Goal: Task Accomplishment & Management: Use online tool/utility

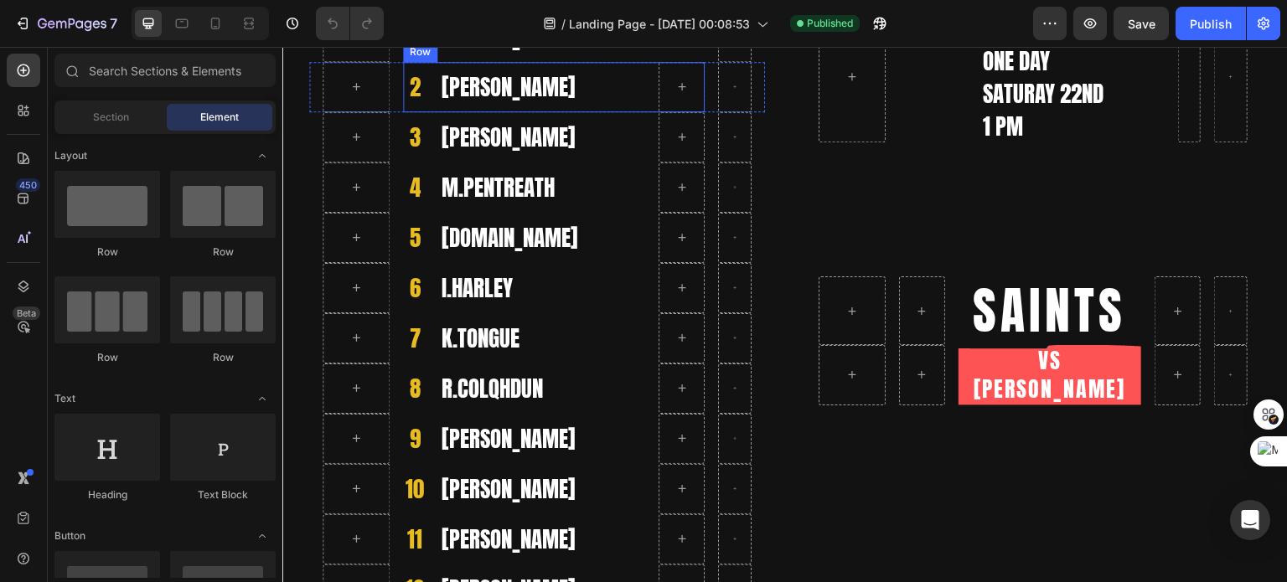
scroll to position [503, 0]
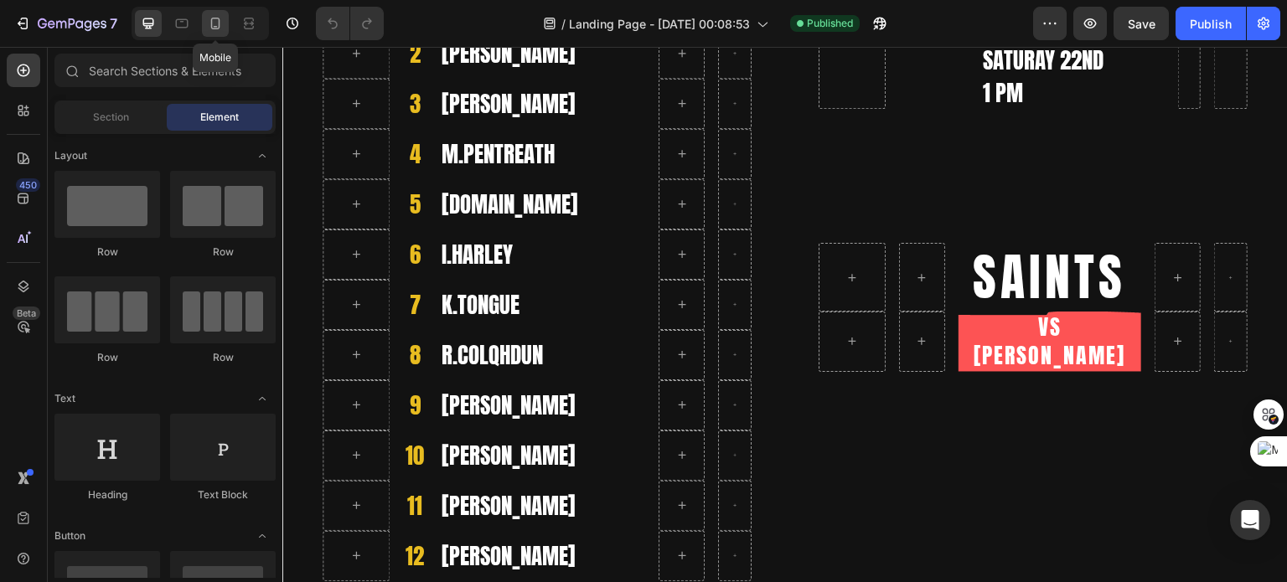
click at [211, 21] on icon at bounding box center [215, 24] width 9 height 12
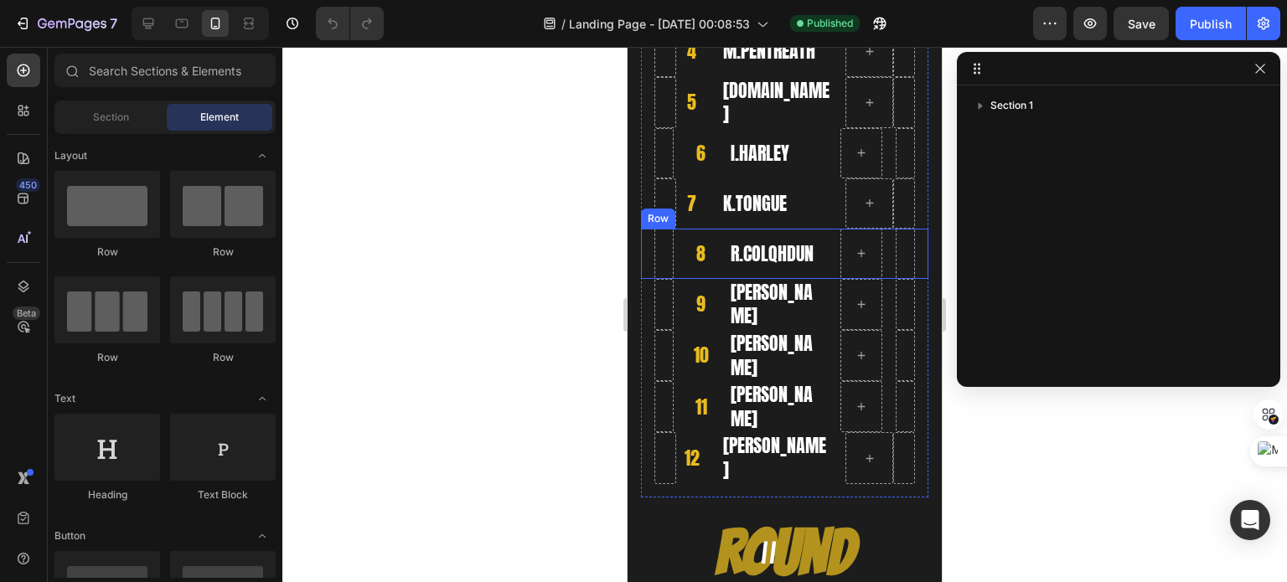
click at [675, 249] on div "8 Heading R.COLQHDUN Heading Row Row" at bounding box center [784, 254] width 287 height 50
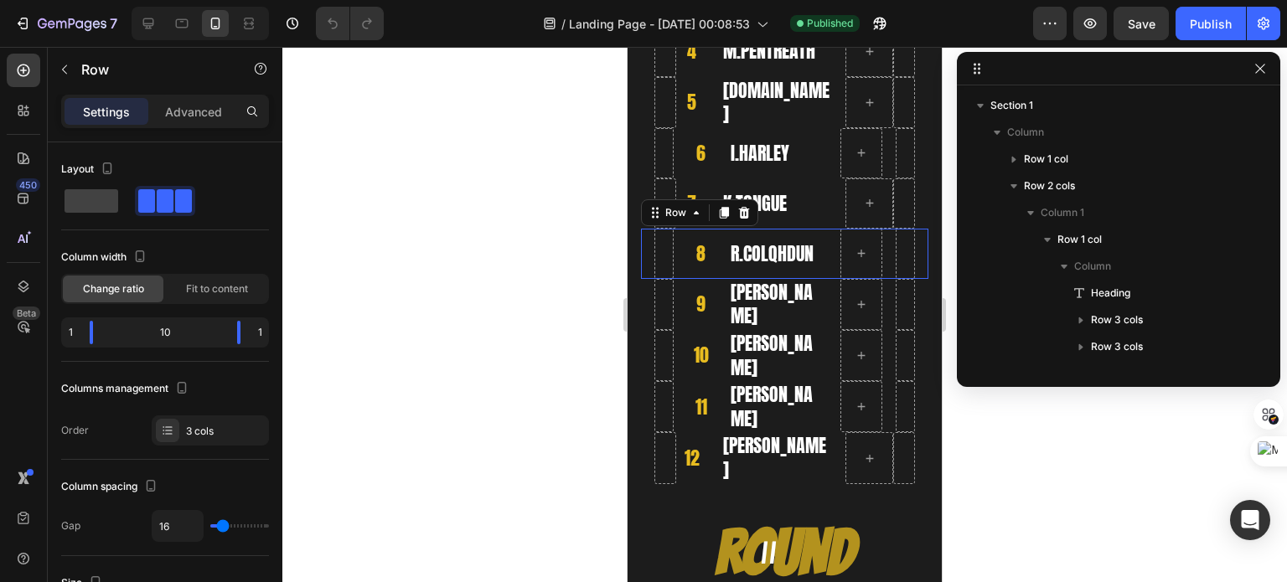
scroll to position [290, 0]
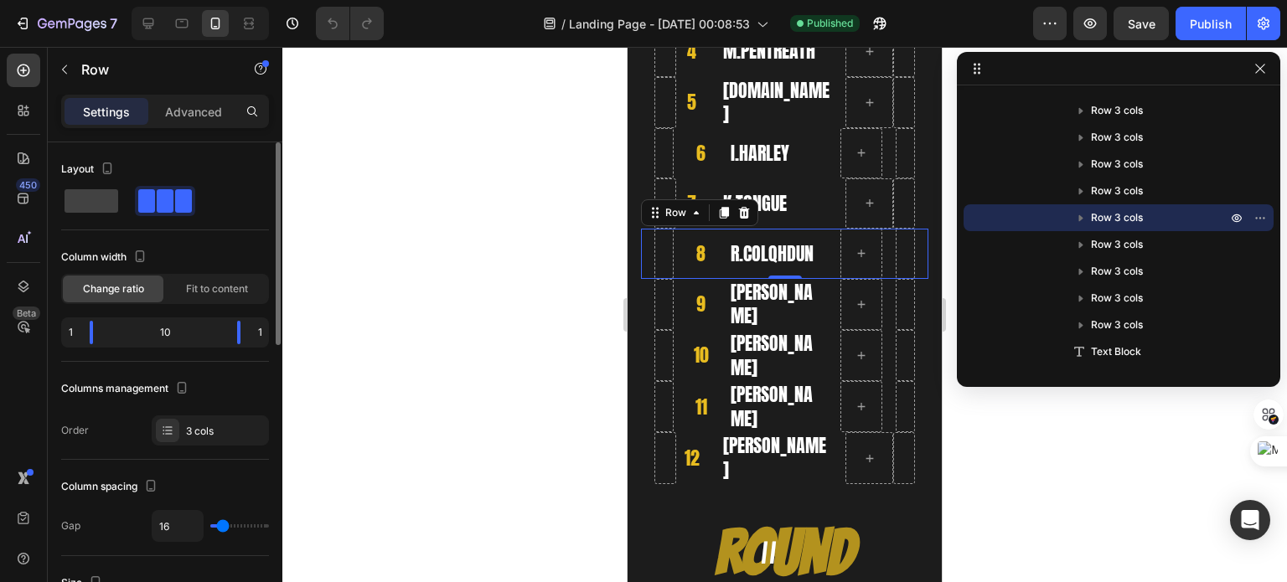
type input "0"
drag, startPoint x: 221, startPoint y: 525, endPoint x: 168, endPoint y: 524, distance: 53.6
type input "0"
click at [210, 524] on input "range" at bounding box center [239, 525] width 59 height 3
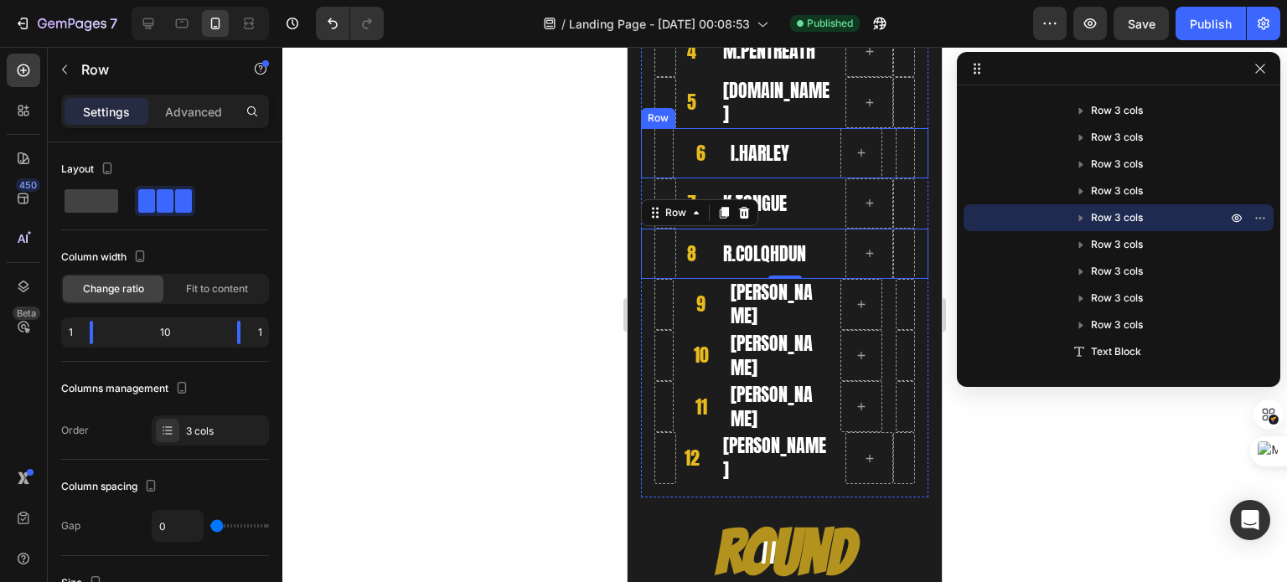
click at [684, 147] on div "6 Heading I.HARLEY Heading Row Row" at bounding box center [784, 153] width 287 height 50
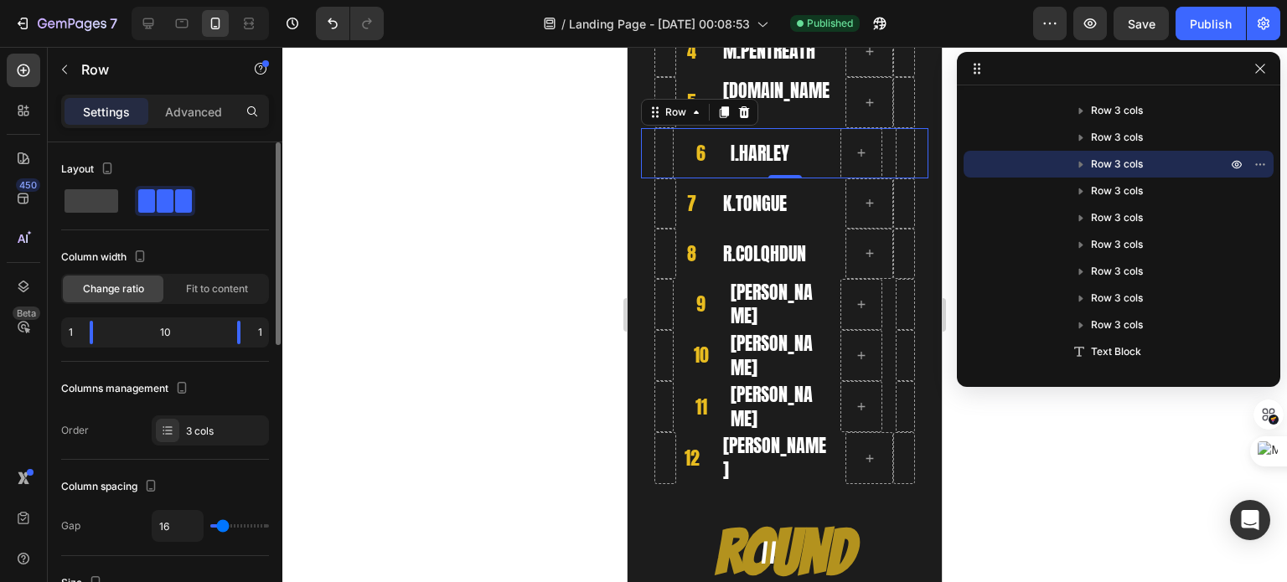
type input "6"
type input "0"
drag, startPoint x: 220, startPoint y: 524, endPoint x: 173, endPoint y: 527, distance: 47.8
type input "0"
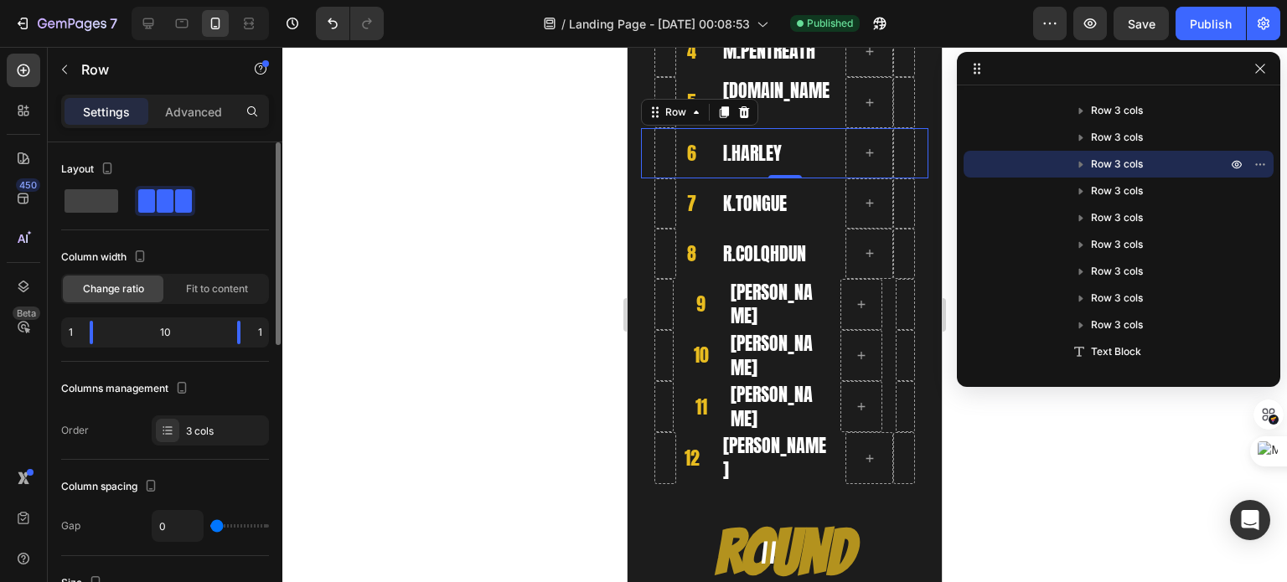
click at [210, 527] on input "range" at bounding box center [239, 525] width 59 height 3
click at [687, 307] on h2 "9" at bounding box center [701, 305] width 28 height 28
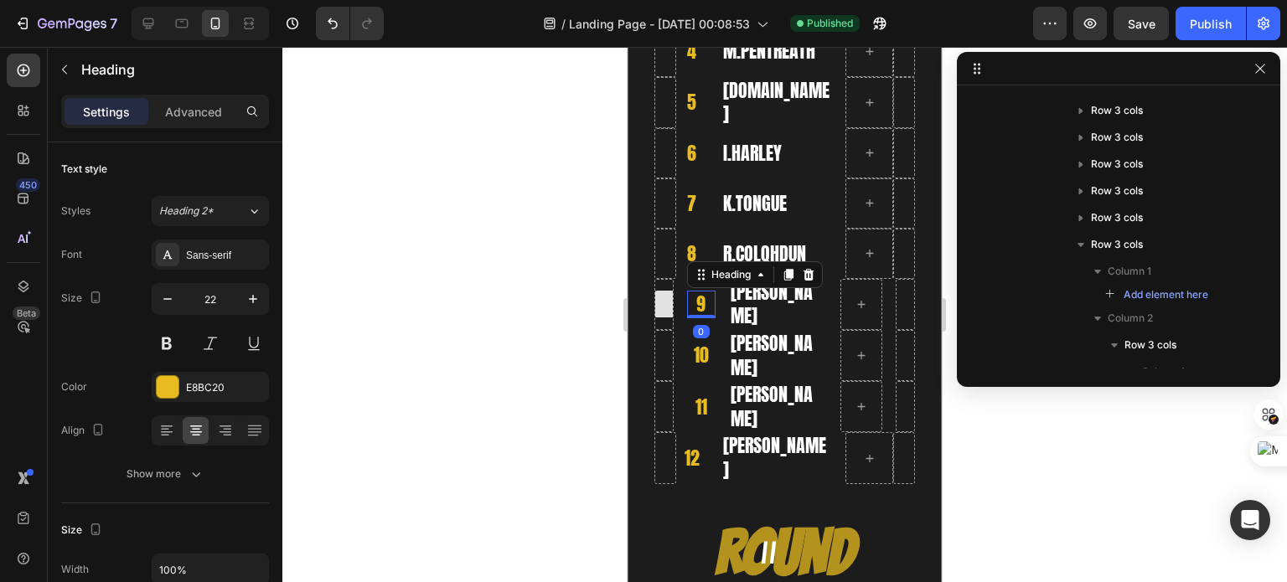
scroll to position [471, 0]
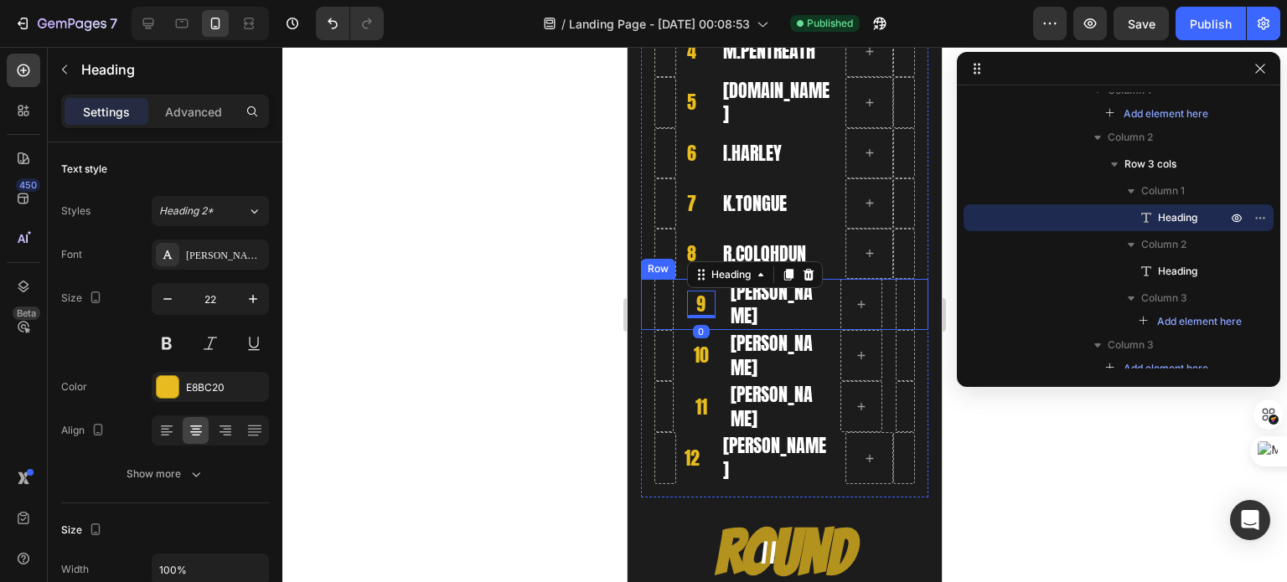
click at [681, 300] on div "9 Heading 0 [PERSON_NAME] Heading Row Row" at bounding box center [784, 304] width 287 height 51
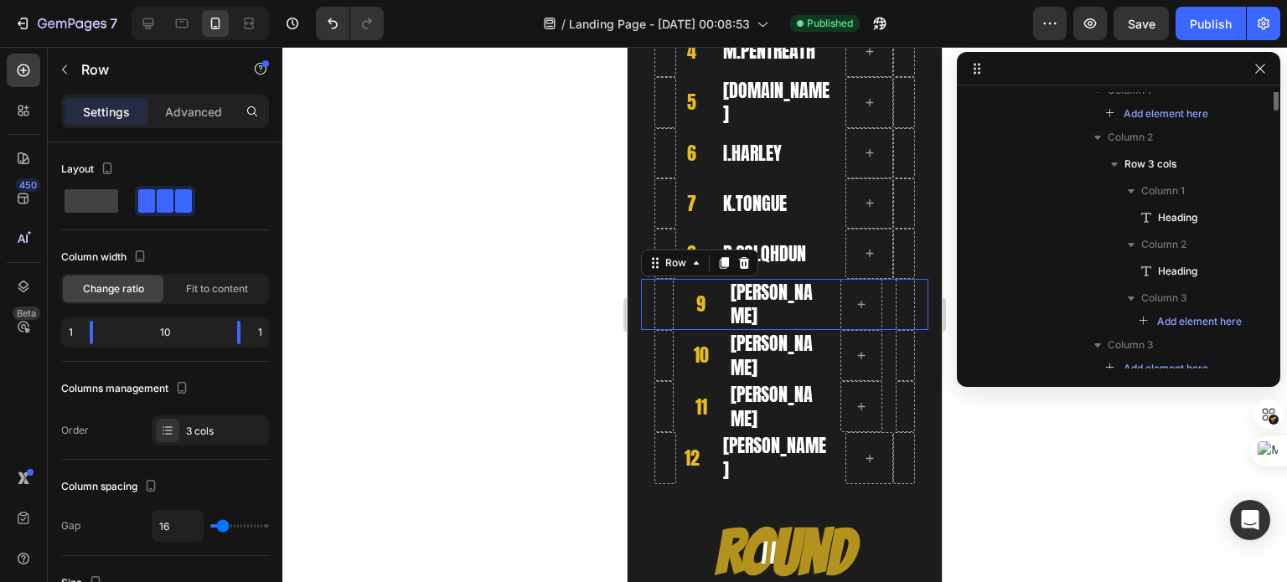
scroll to position [317, 0]
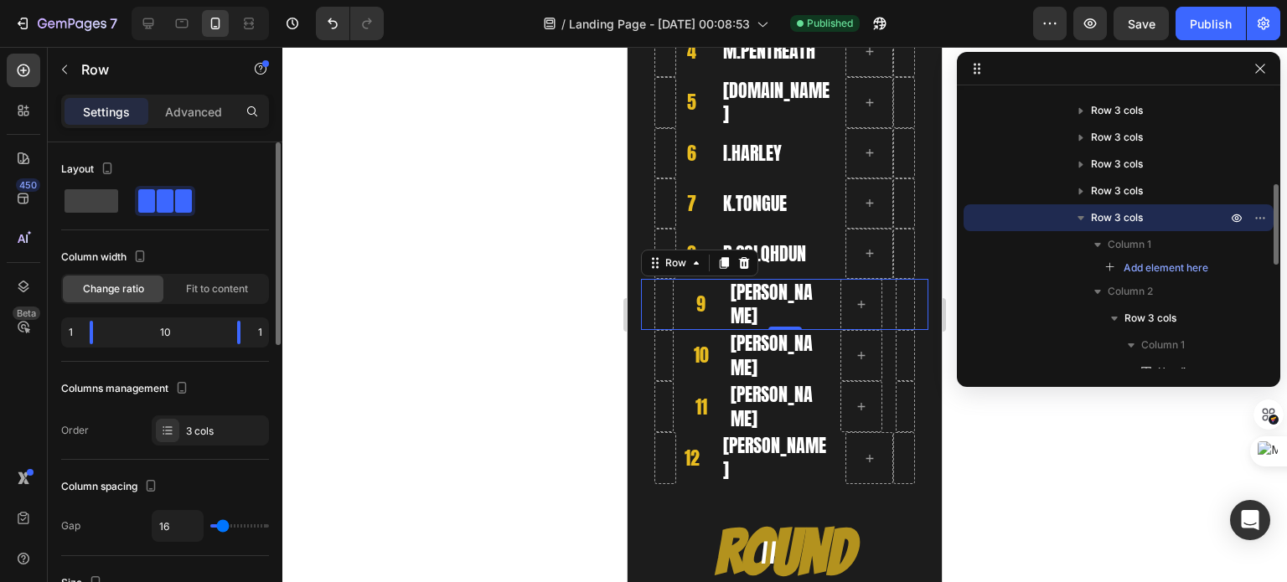
type input "8"
type input "0"
drag, startPoint x: 223, startPoint y: 530, endPoint x: 188, endPoint y: 530, distance: 35.2
type input "0"
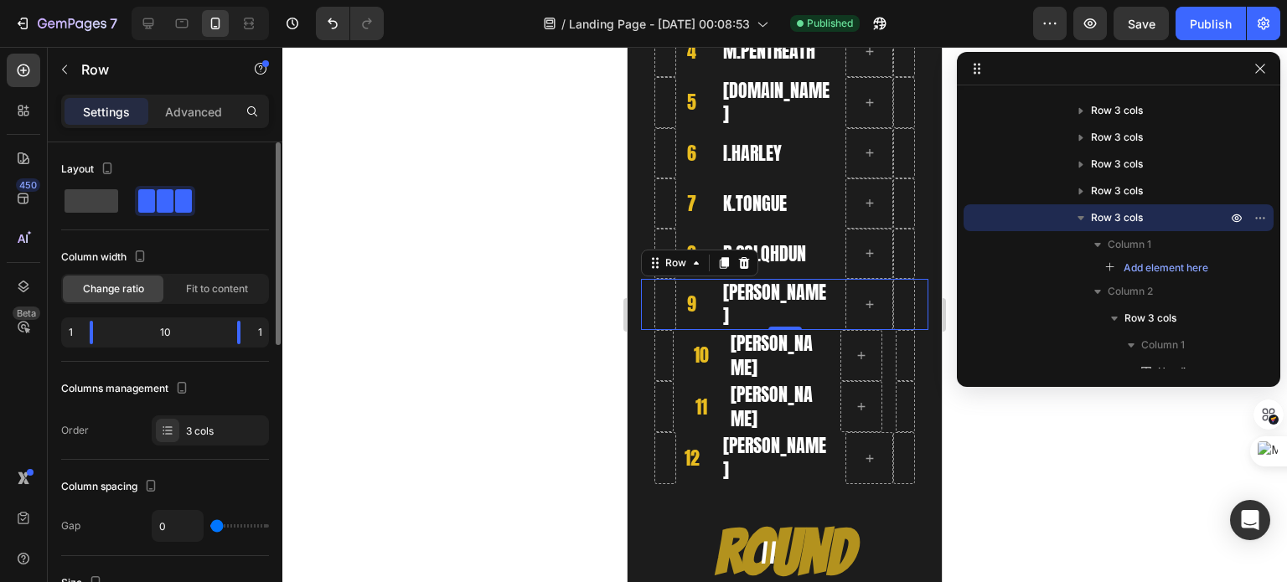
click at [210, 528] on input "range" at bounding box center [239, 525] width 59 height 3
click at [682, 358] on div "10 Heading R.GLENN Heading Row Row" at bounding box center [784, 355] width 287 height 51
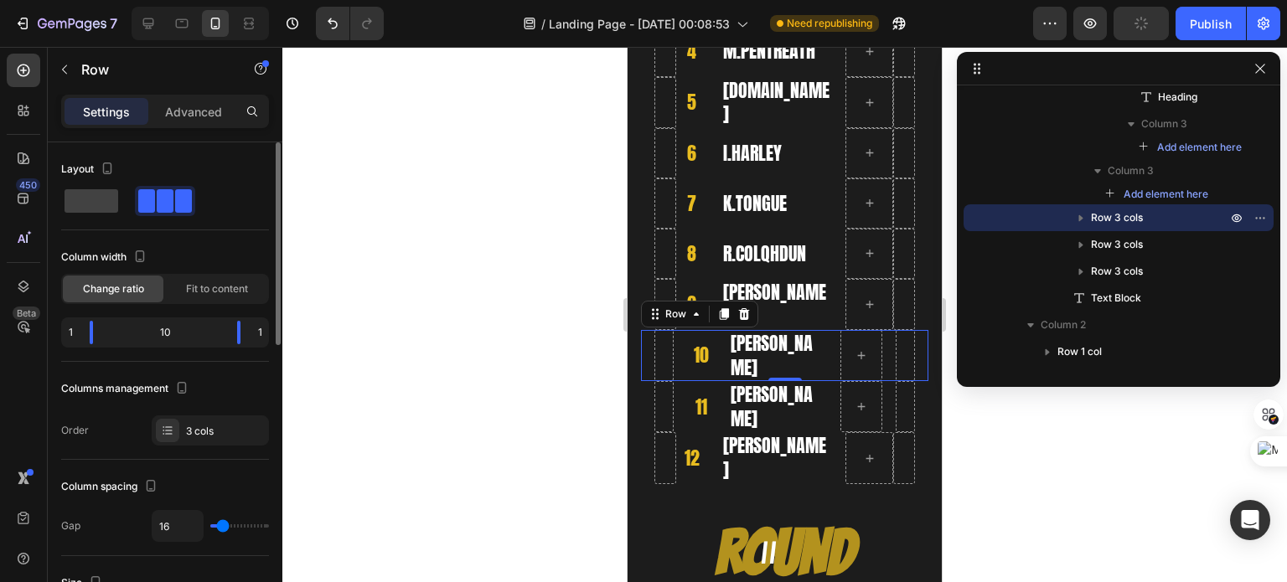
type input "22"
type input "0"
drag, startPoint x: 225, startPoint y: 525, endPoint x: 179, endPoint y: 525, distance: 45.2
type input "0"
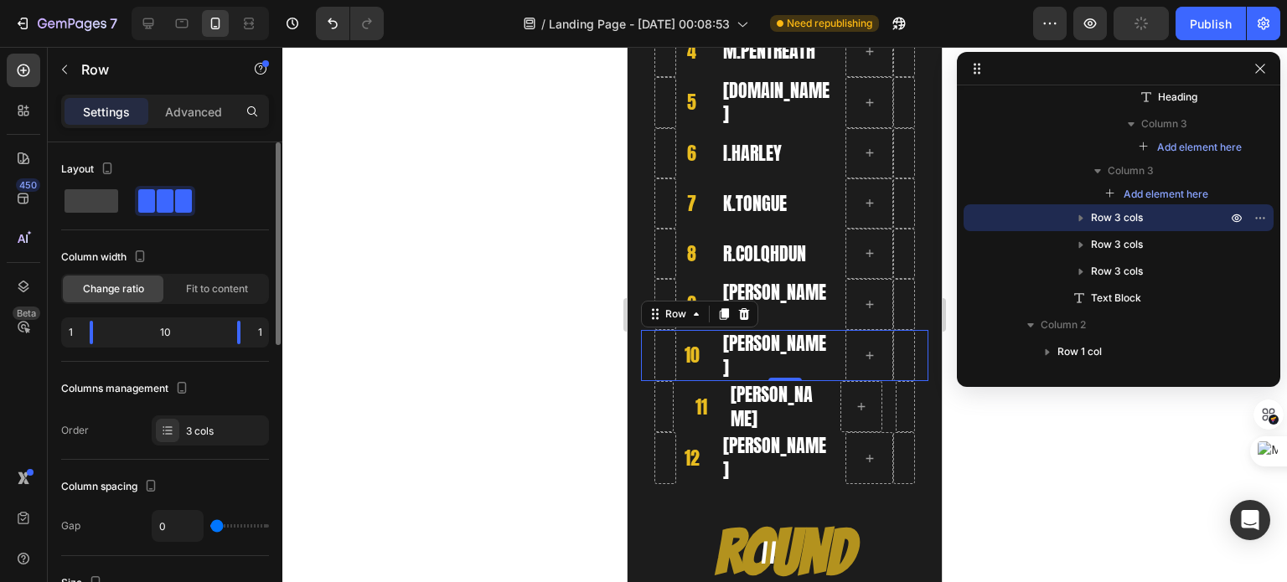
click at [210, 525] on input "range" at bounding box center [239, 525] width 59 height 3
click at [683, 401] on div "11 Heading [PERSON_NAME] Row Row" at bounding box center [784, 406] width 287 height 51
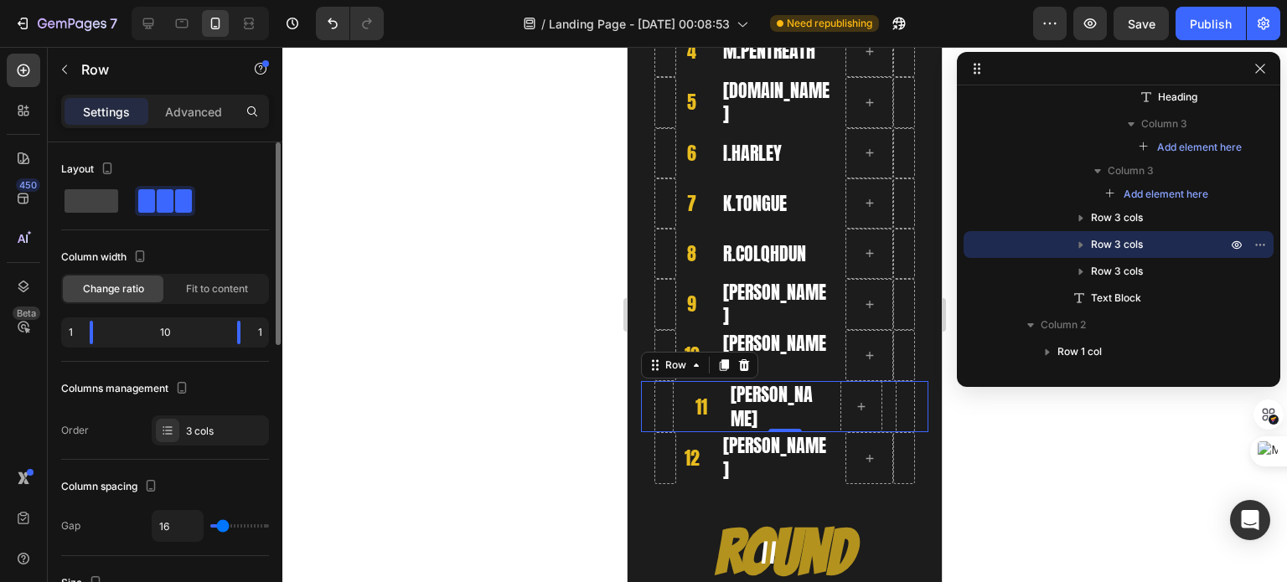
type input "9"
type input "0"
drag, startPoint x: 221, startPoint y: 524, endPoint x: 180, endPoint y: 524, distance: 41.1
type input "0"
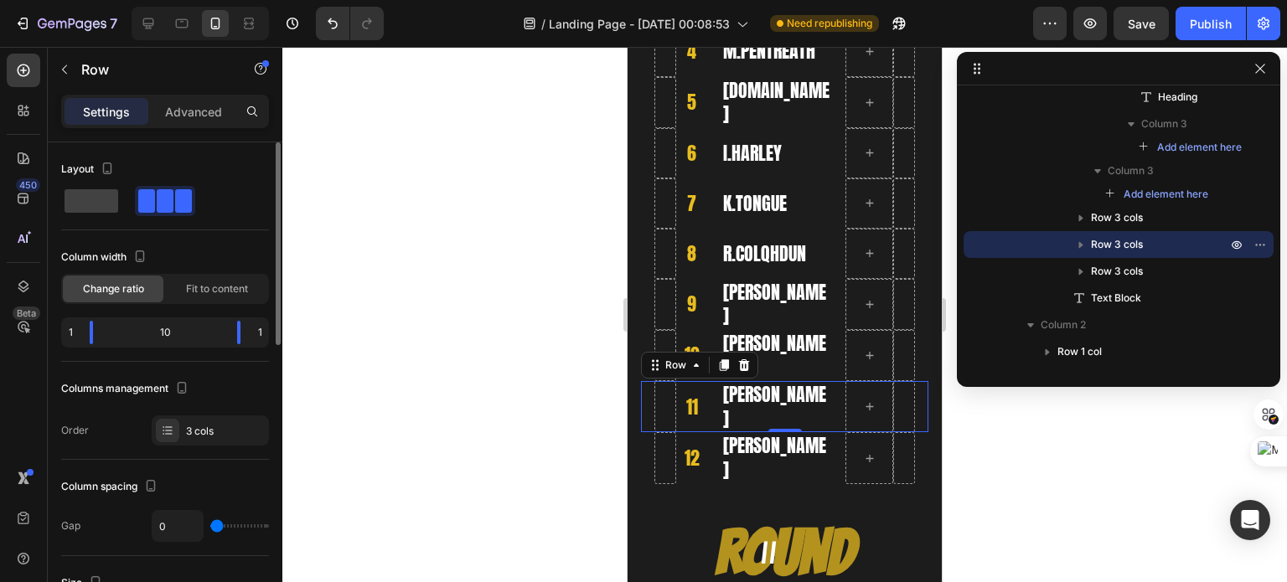
click at [210, 524] on input "range" at bounding box center [239, 525] width 59 height 3
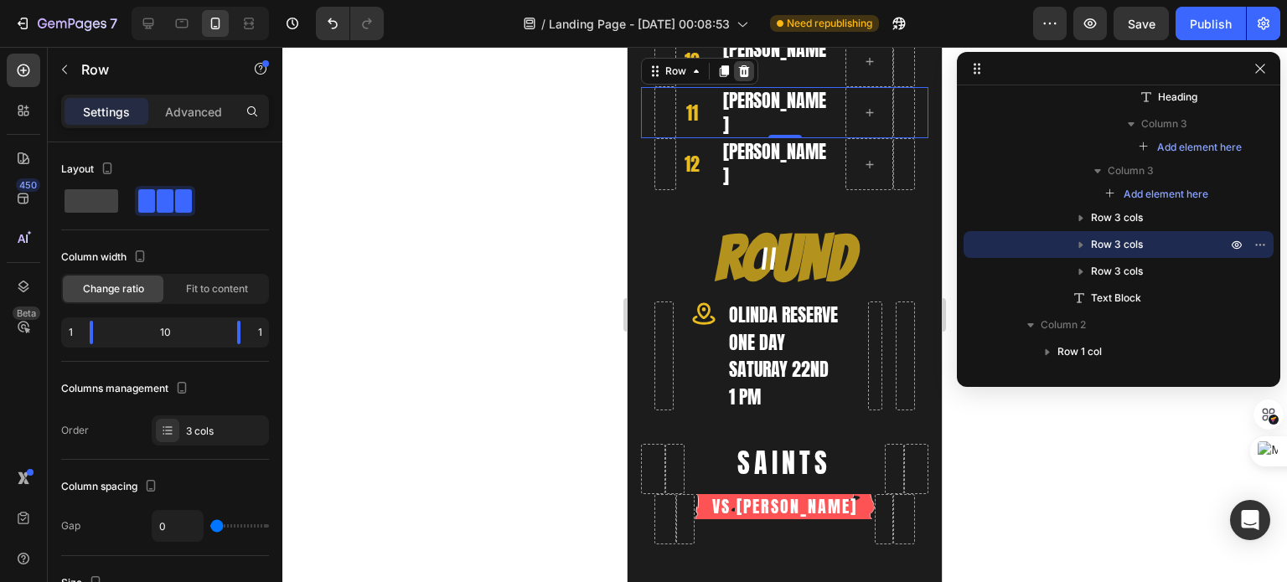
scroll to position [838, 0]
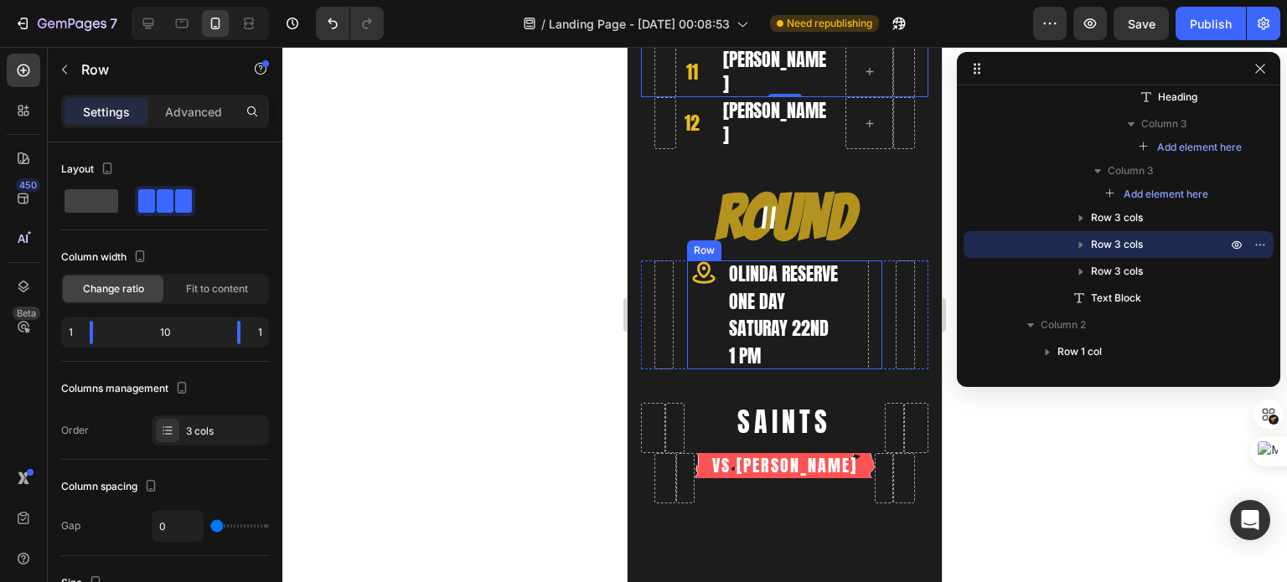
click at [704, 300] on div "Icon" at bounding box center [701, 315] width 28 height 109
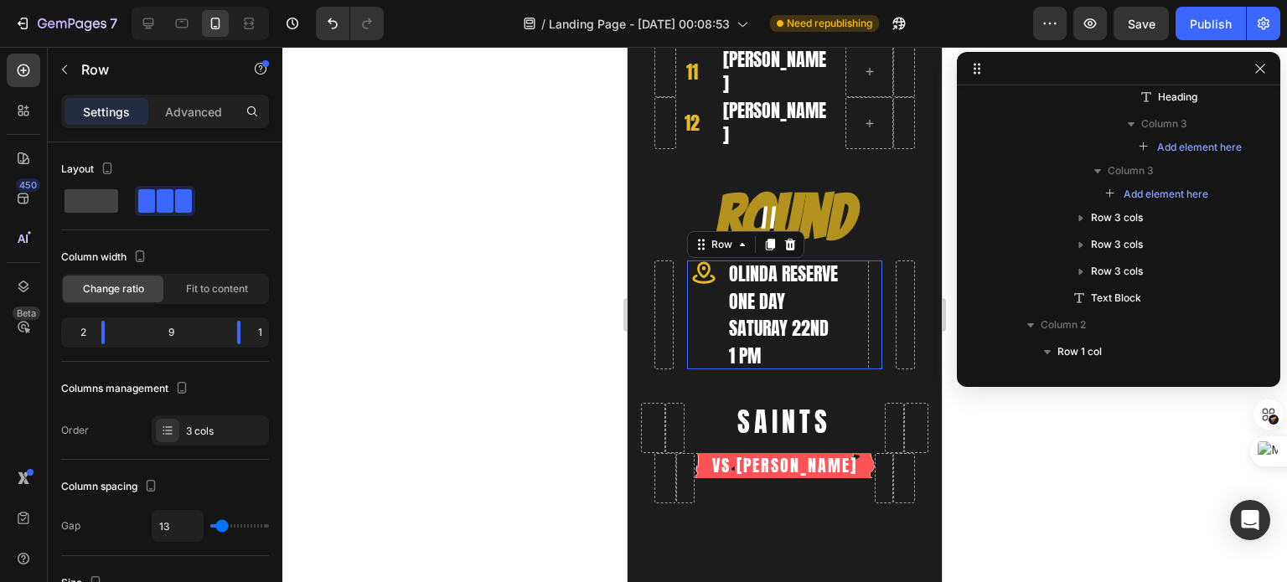
scroll to position [960, 0]
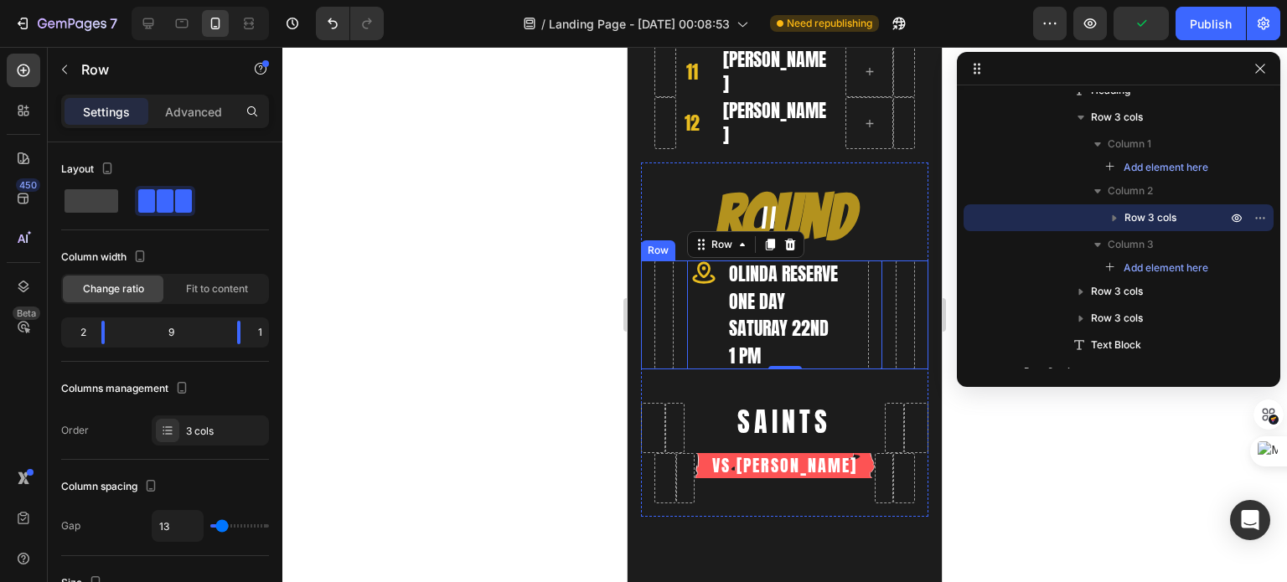
click at [643, 304] on div "Icon OLINDA RESERVE Heading ONE DAY Heading SATURAY 22ND Heading 1 PM Heading R…" at bounding box center [784, 315] width 287 height 109
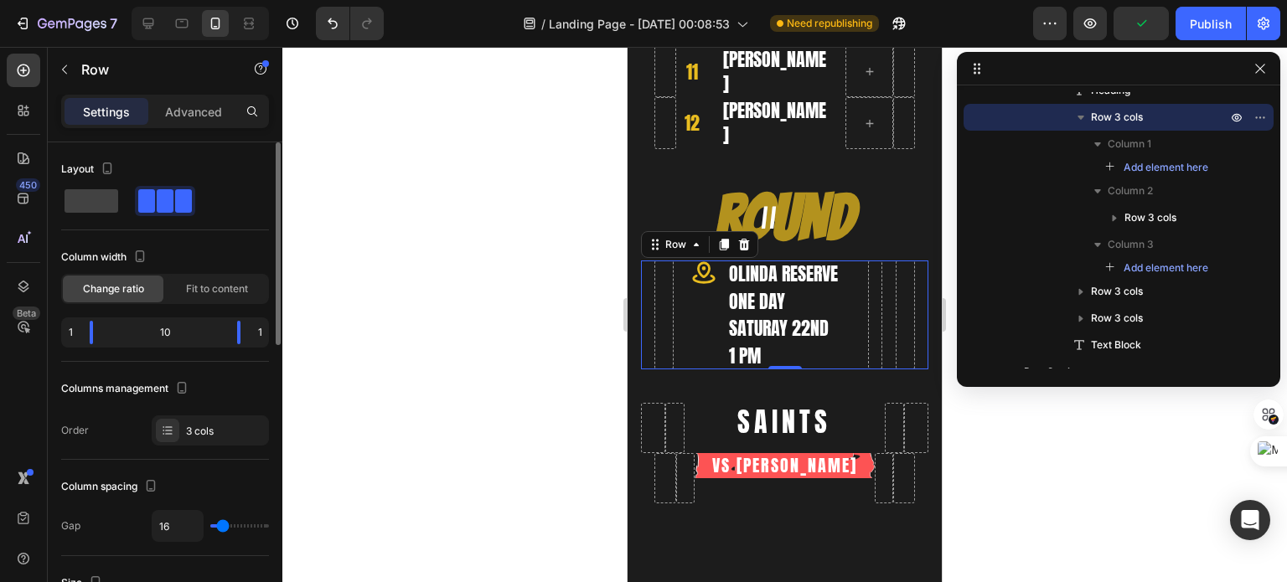
type input "0"
drag, startPoint x: 213, startPoint y: 525, endPoint x: 177, endPoint y: 529, distance: 36.3
type input "0"
click at [210, 528] on input "range" at bounding box center [239, 525] width 59 height 3
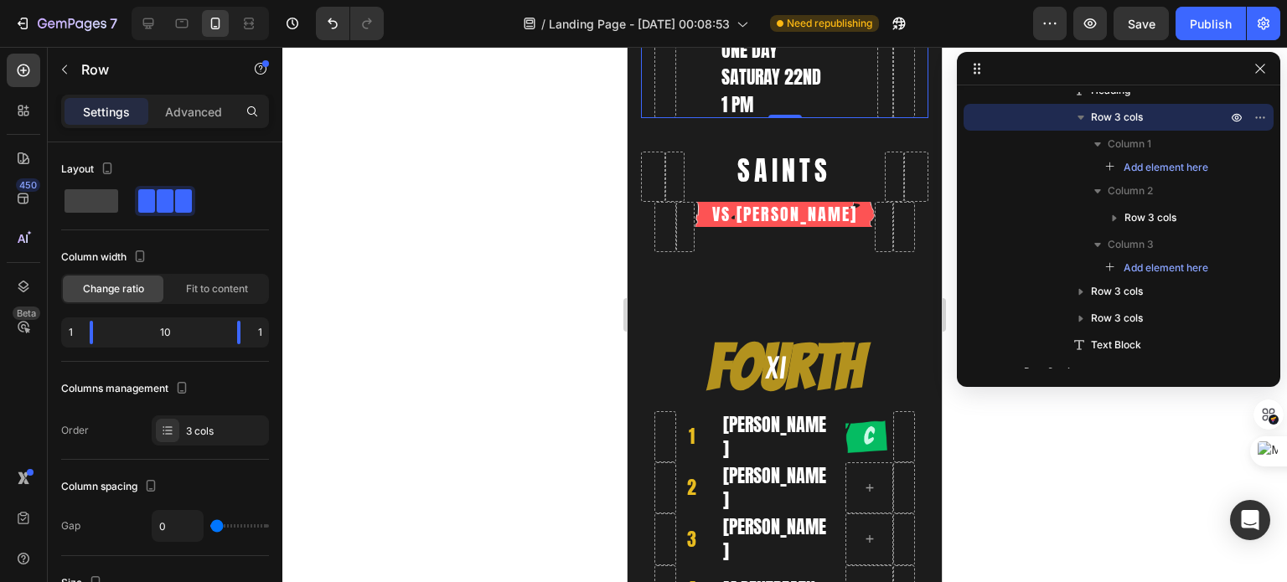
scroll to position [1089, 0]
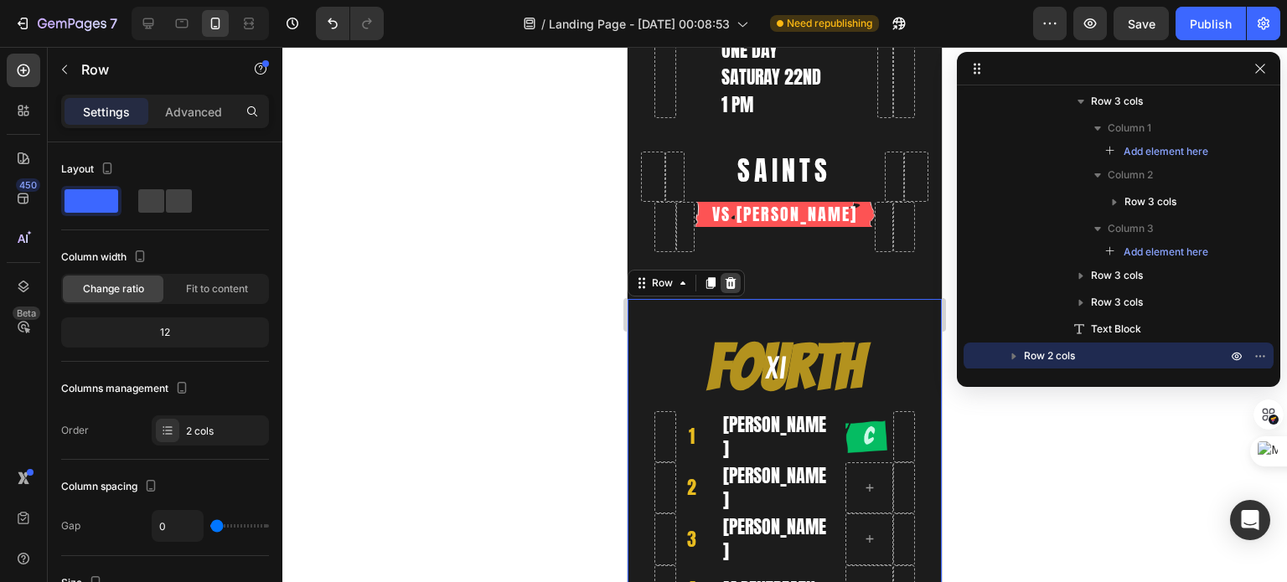
click at [728, 277] on icon at bounding box center [730, 282] width 13 height 13
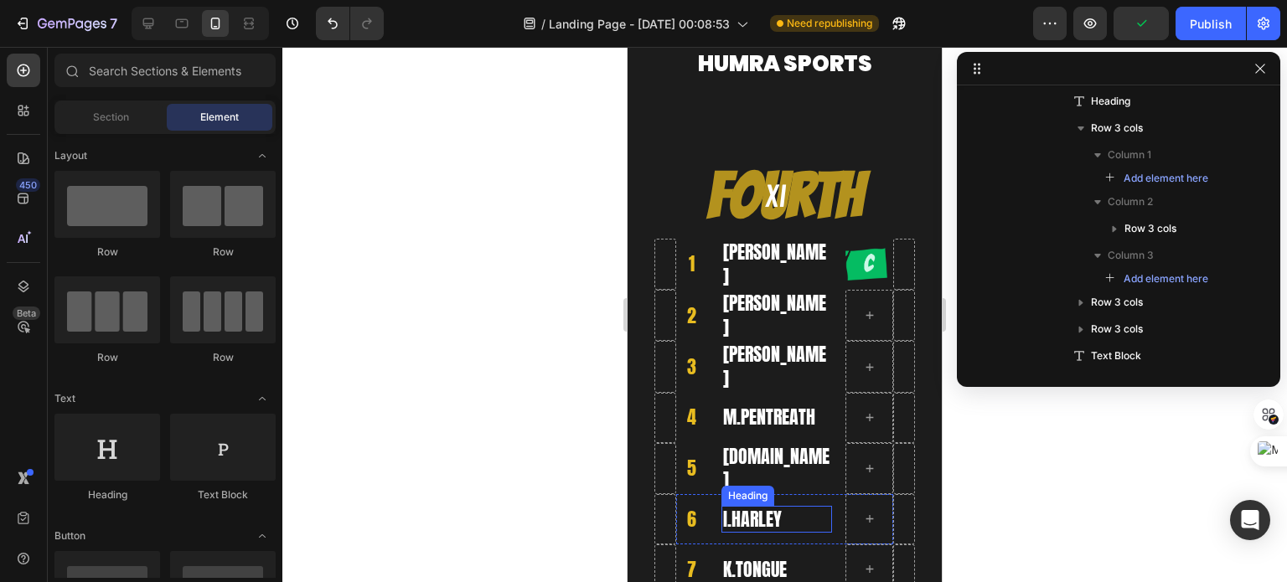
scroll to position [0, 0]
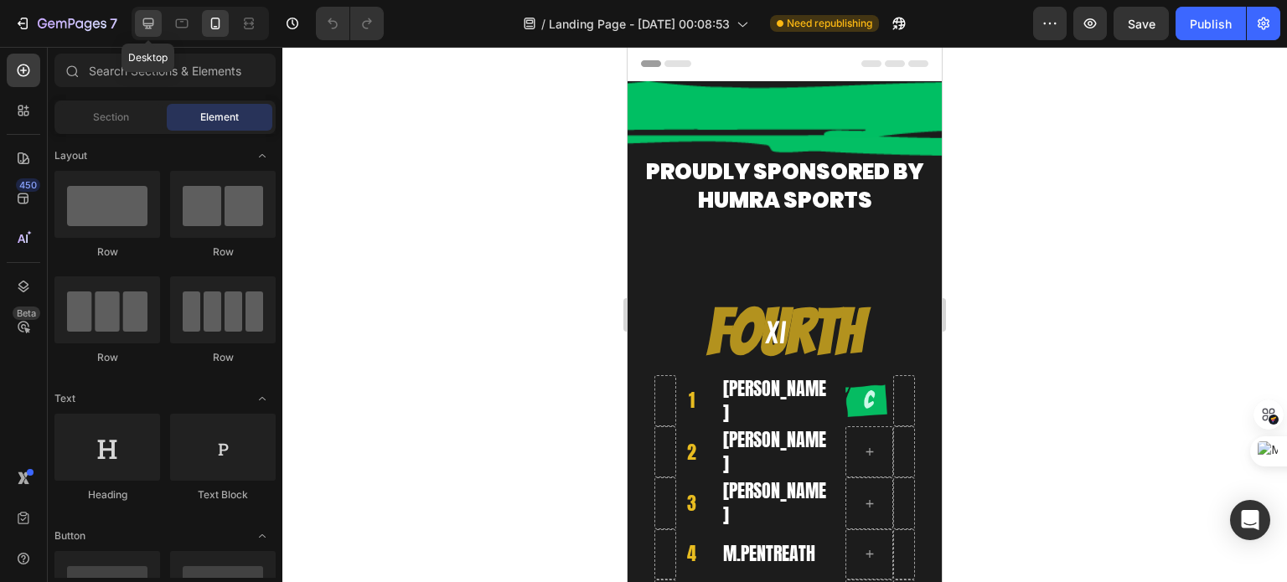
click at [144, 22] on icon at bounding box center [148, 23] width 17 height 17
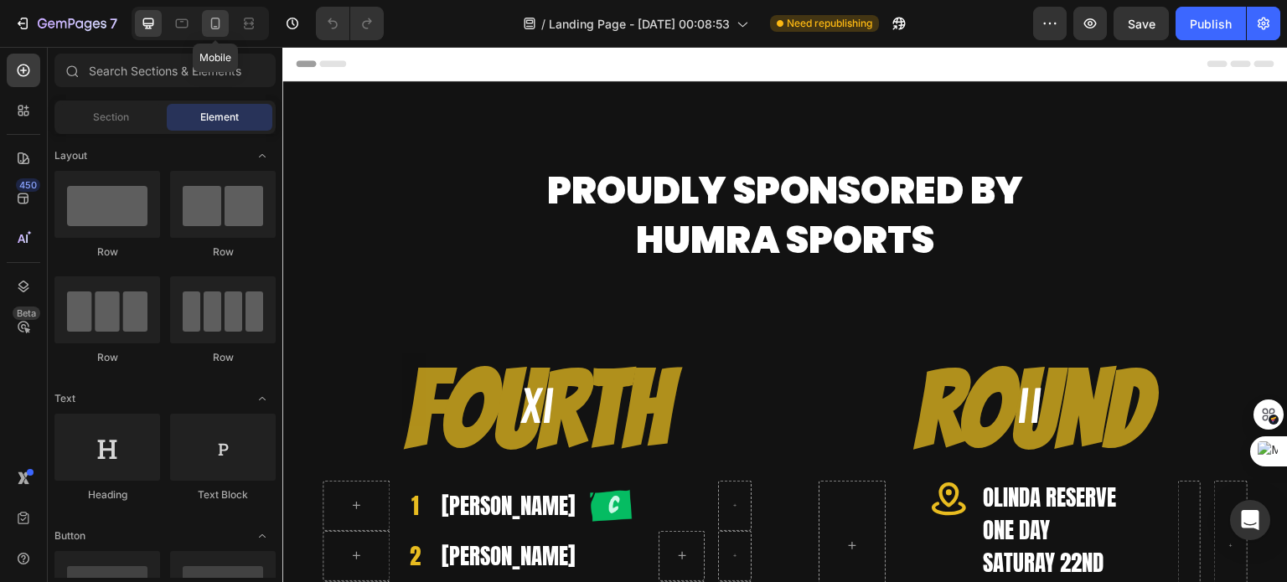
click at [223, 22] on icon at bounding box center [215, 23] width 17 height 17
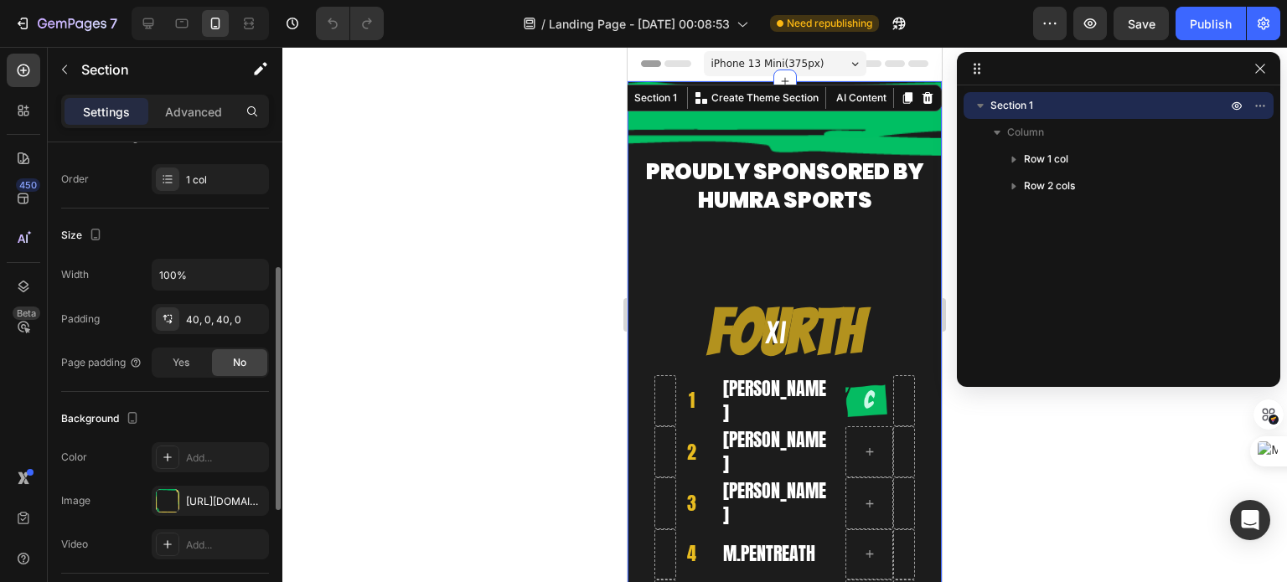
scroll to position [335, 0]
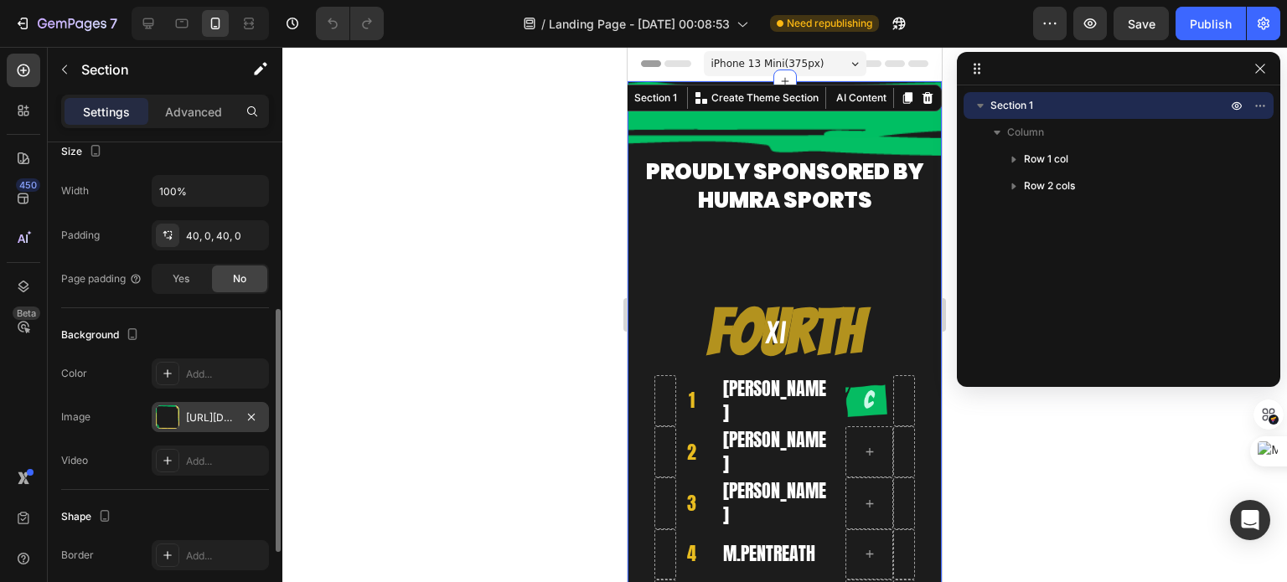
click at [217, 421] on div "[URL][DOMAIN_NAME]" at bounding box center [210, 418] width 49 height 15
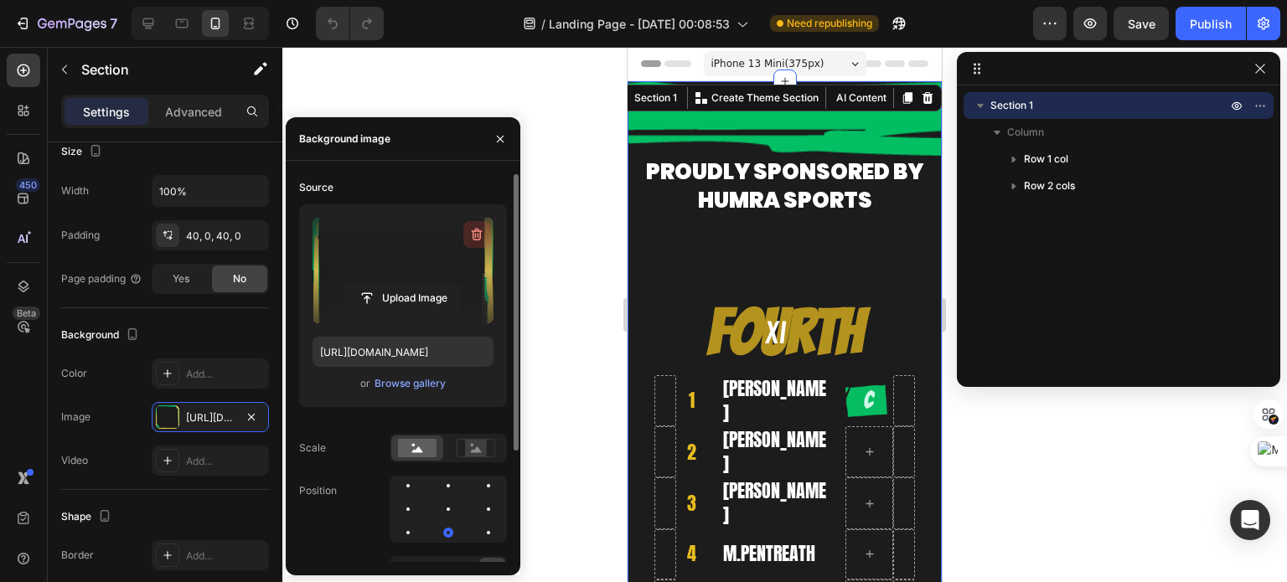
click at [476, 235] on icon "button" at bounding box center [476, 235] width 2 height 5
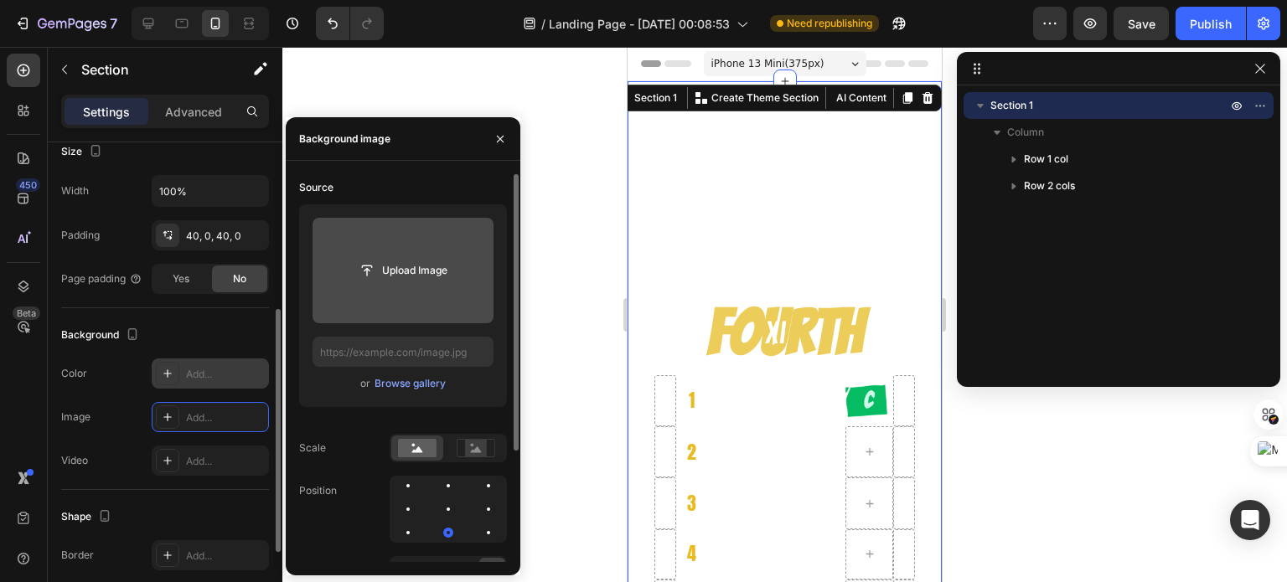
click at [191, 380] on div "Add..." at bounding box center [210, 374] width 117 height 30
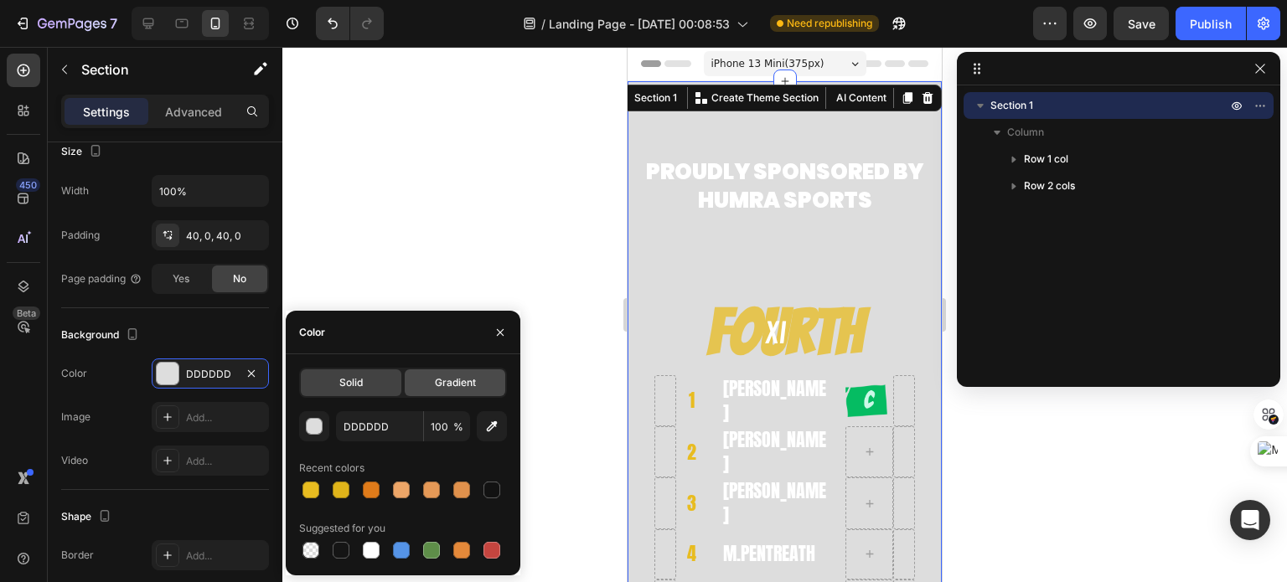
click at [426, 380] on div "Gradient" at bounding box center [455, 382] width 101 height 27
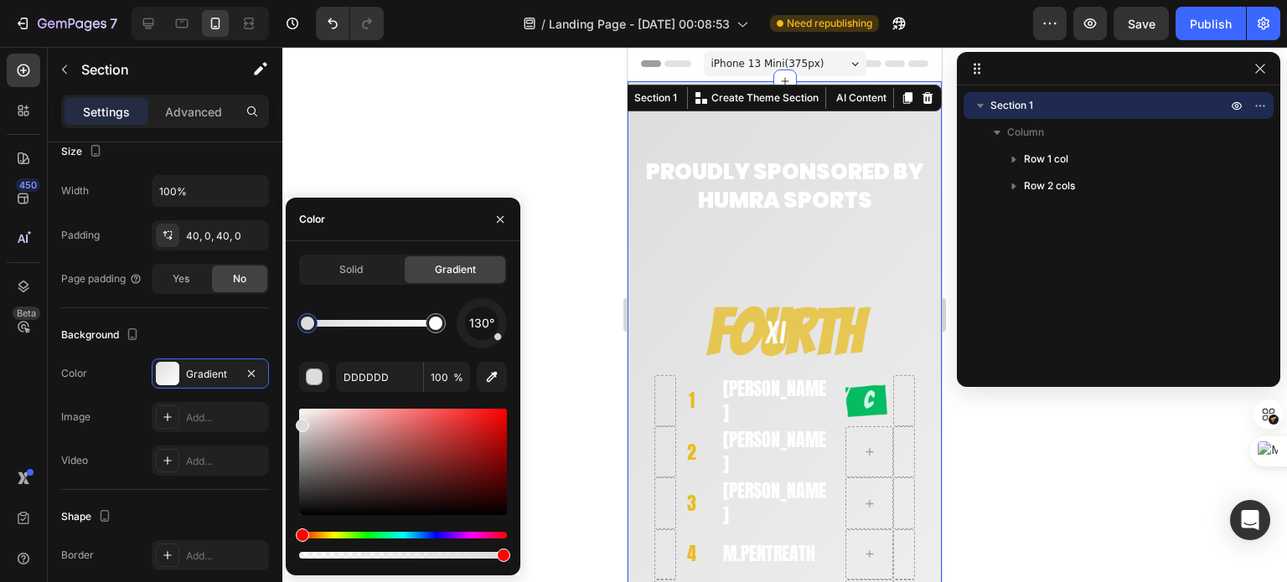
click at [305, 319] on div at bounding box center [307, 323] width 13 height 13
click at [307, 328] on div at bounding box center [307, 323] width 13 height 13
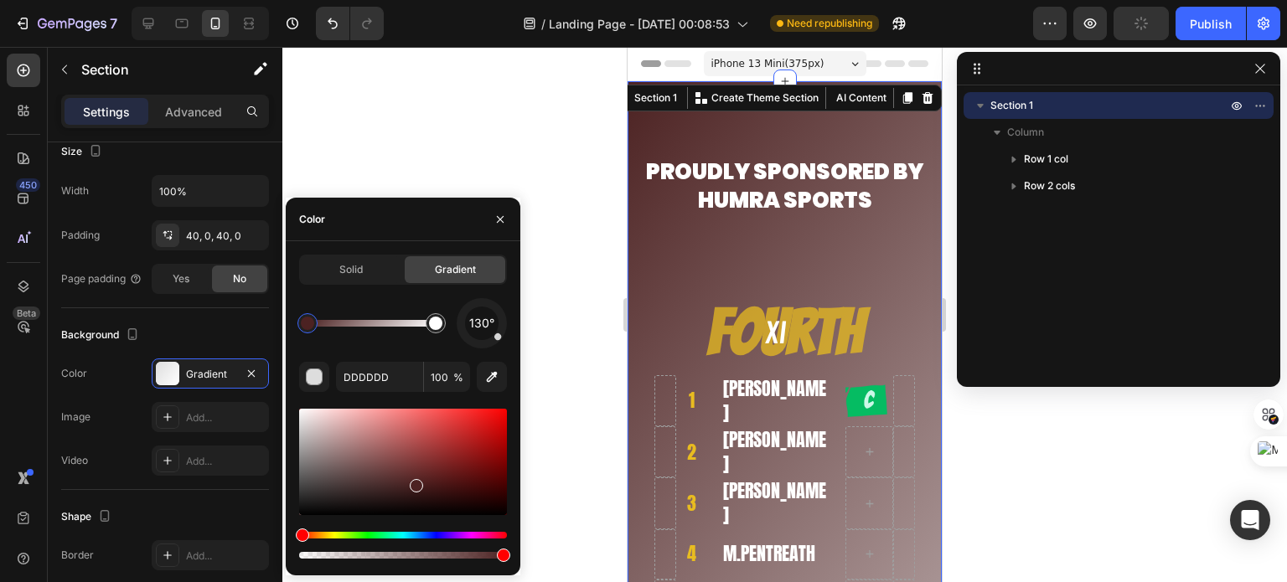
drag, startPoint x: 407, startPoint y: 474, endPoint x: 415, endPoint y: 483, distance: 11.9
click at [415, 483] on div at bounding box center [403, 462] width 208 height 106
click at [435, 329] on div at bounding box center [435, 323] width 13 height 13
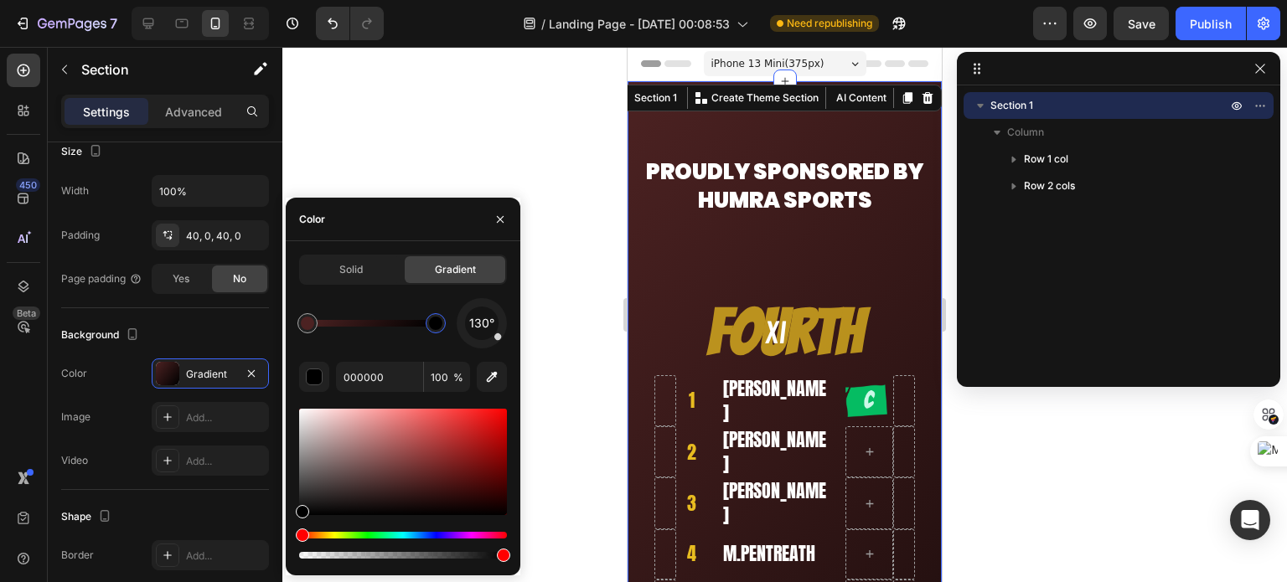
drag, startPoint x: 288, startPoint y: 526, endPoint x: 290, endPoint y: 548, distance: 21.8
click at [304, 328] on div at bounding box center [307, 323] width 13 height 13
click at [421, 476] on div at bounding box center [403, 462] width 208 height 106
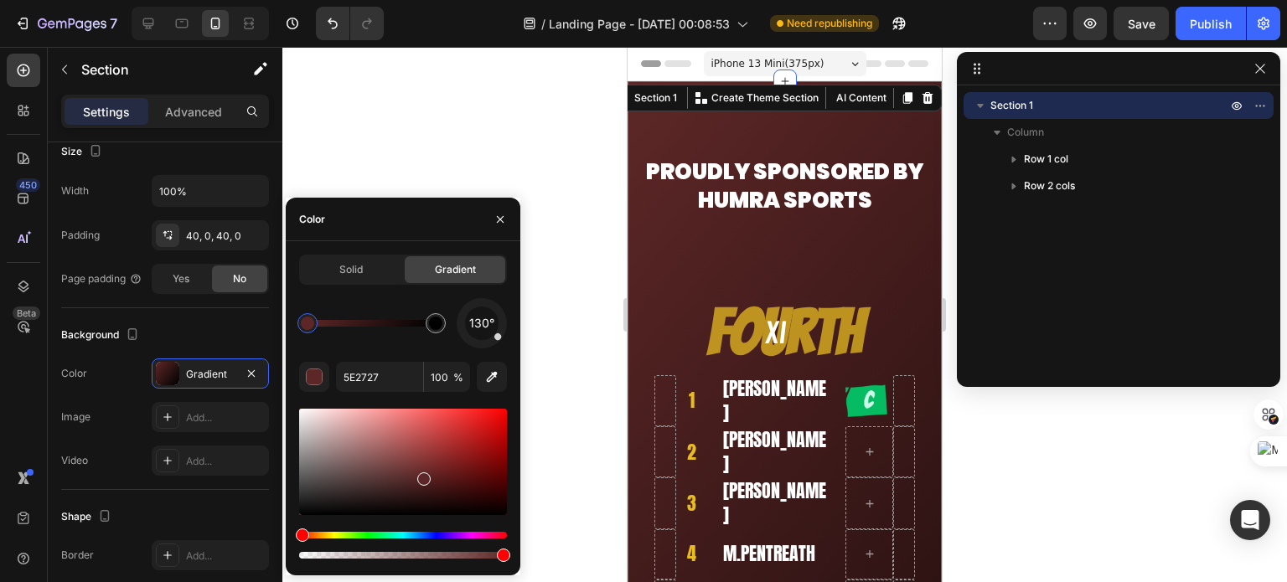
click at [431, 472] on div at bounding box center [403, 462] width 208 height 106
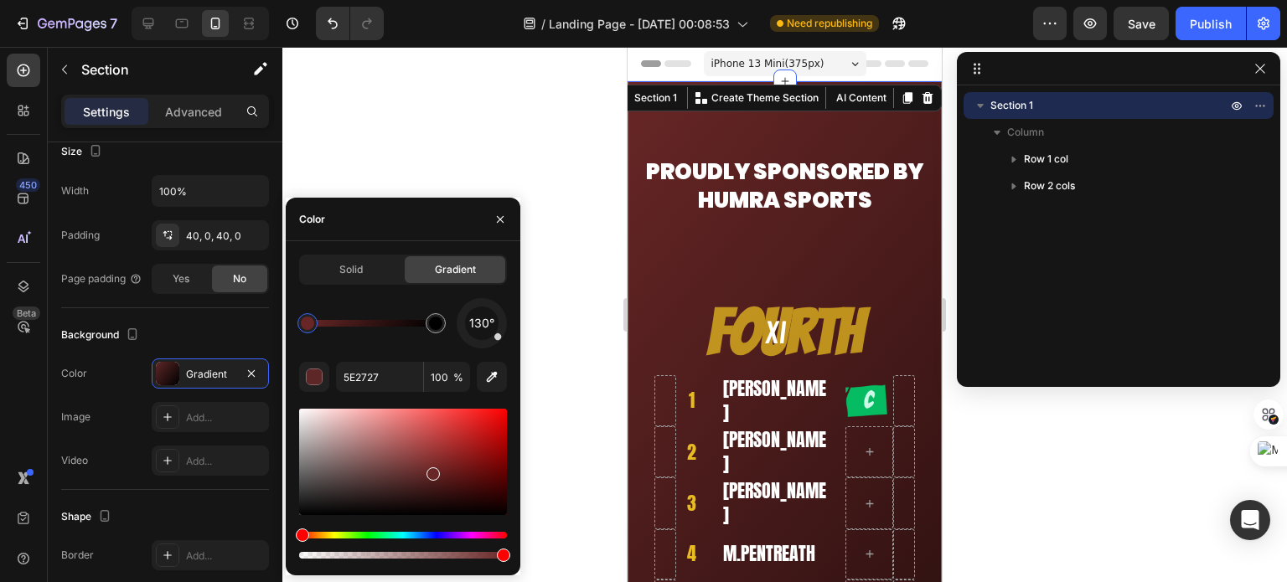
type input "682626"
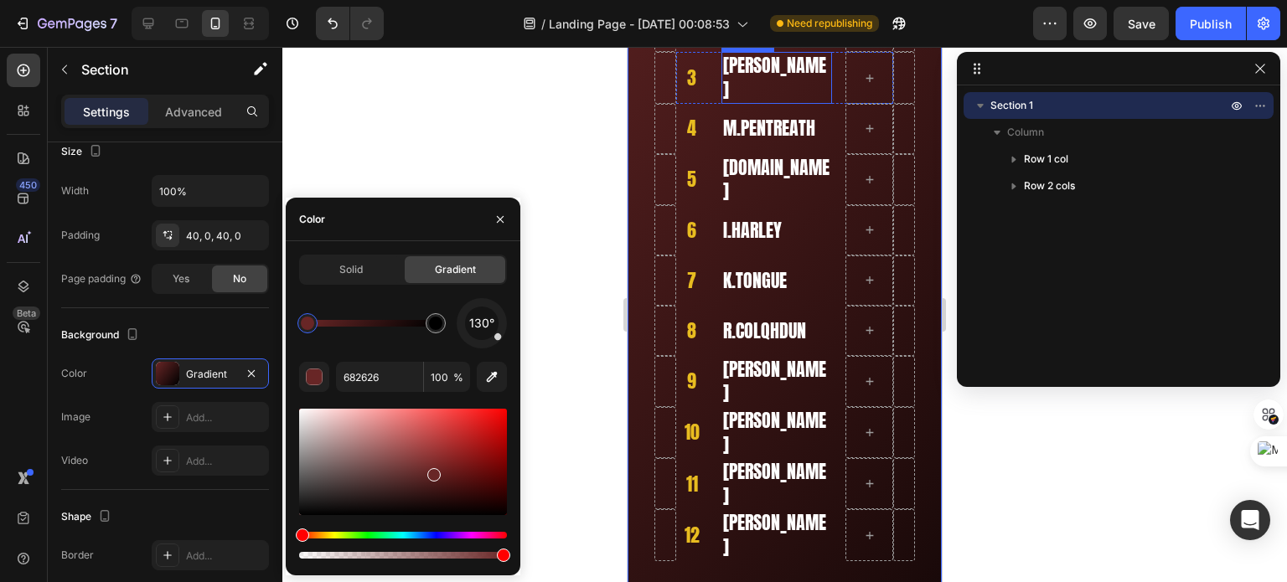
scroll to position [251, 0]
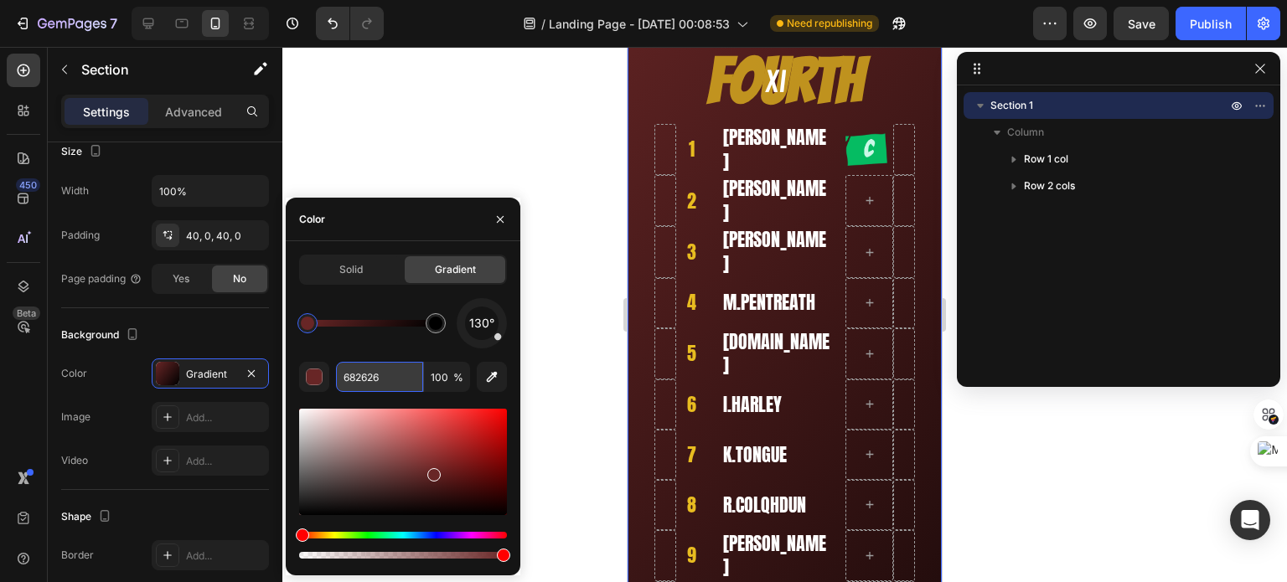
click at [352, 377] on input "682626" at bounding box center [379, 377] width 87 height 30
click at [143, 24] on icon at bounding box center [148, 23] width 11 height 11
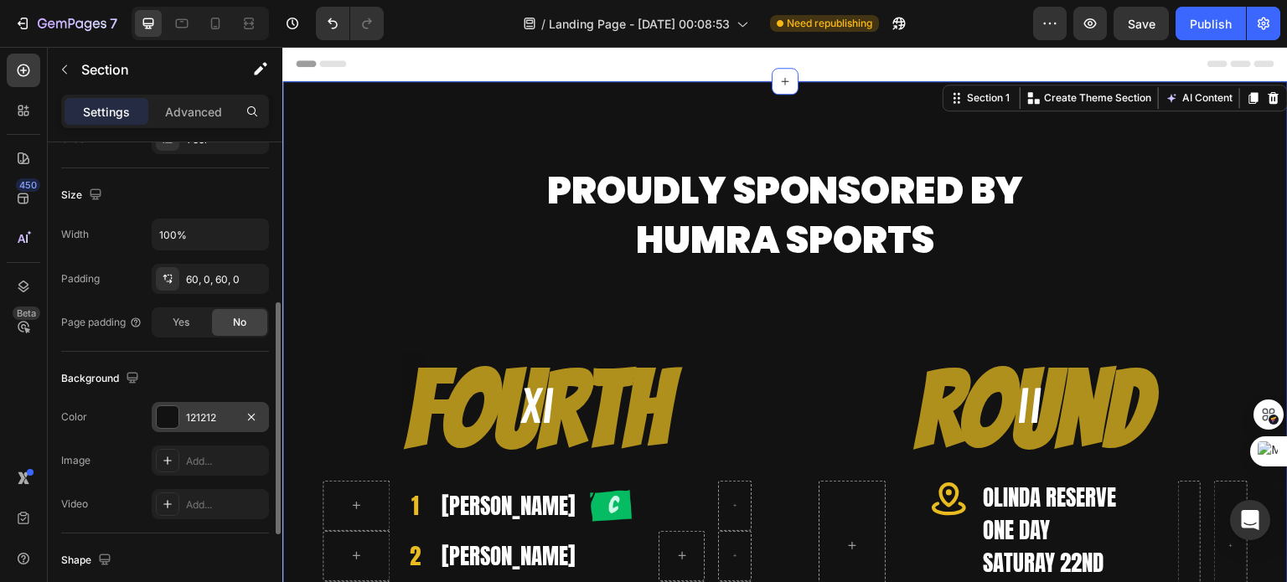
click at [198, 414] on div "121212" at bounding box center [210, 418] width 49 height 15
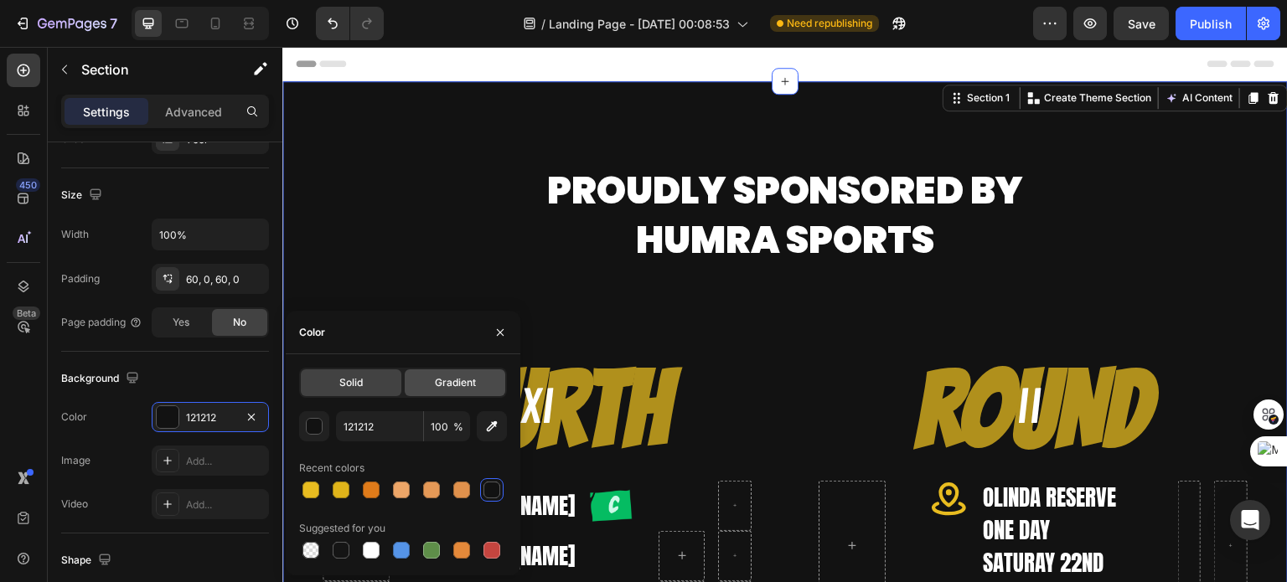
click at [449, 390] on span "Gradient" at bounding box center [455, 382] width 41 height 15
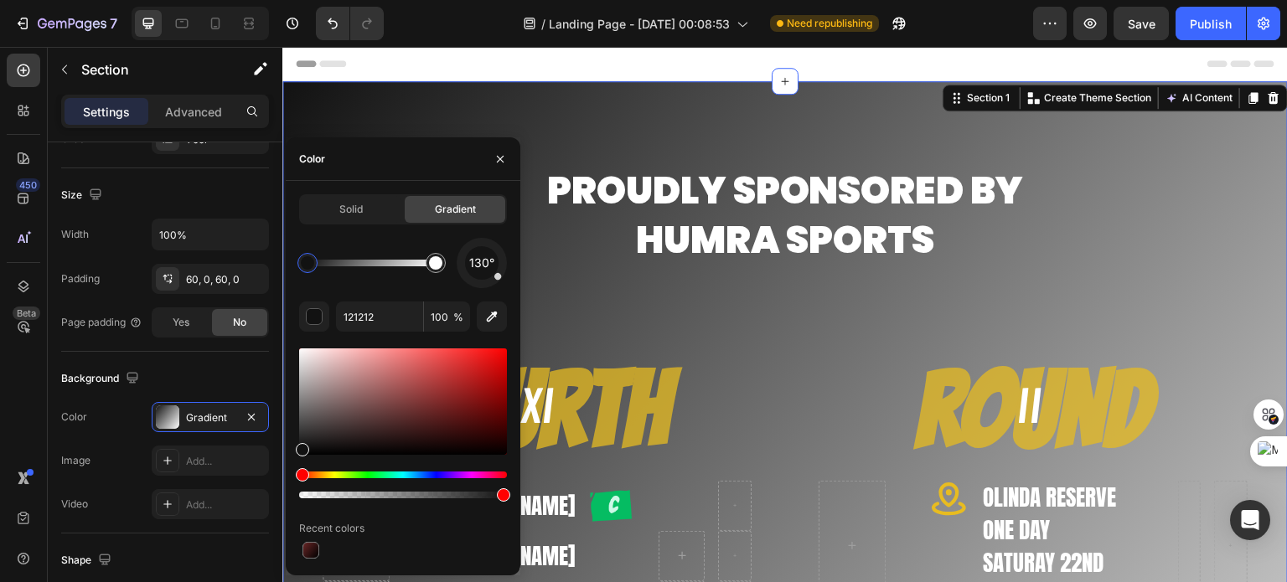
click at [308, 267] on div at bounding box center [307, 262] width 13 height 13
click at [308, 268] on div at bounding box center [307, 262] width 13 height 13
click at [360, 316] on input "121212" at bounding box center [379, 317] width 87 height 30
paste input "682626"
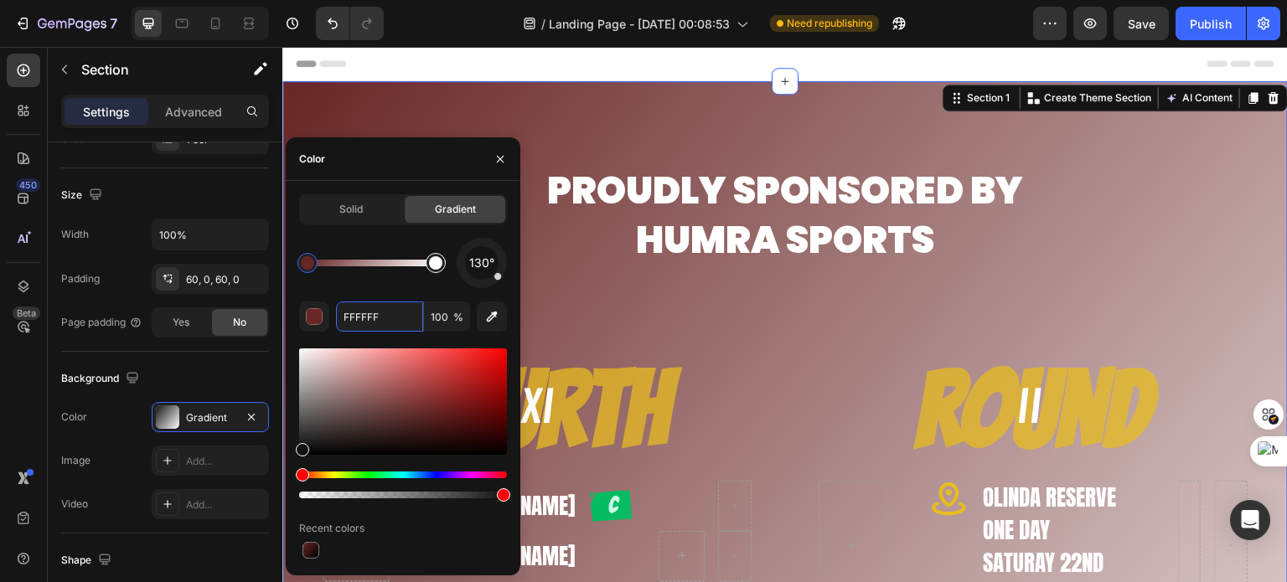
click at [431, 260] on div at bounding box center [435, 262] width 13 height 13
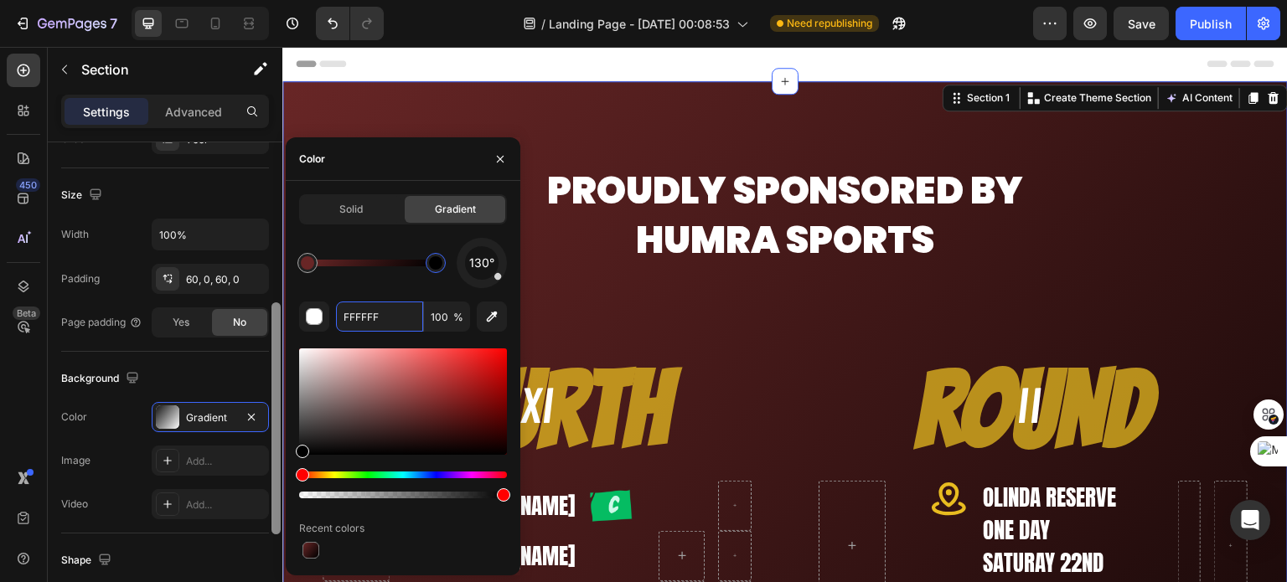
drag, startPoint x: 301, startPoint y: 468, endPoint x: 277, endPoint y: 462, distance: 24.4
click at [277, 466] on div "450 Beta Sections(18) Elements(83) Section Element Hero Section Product Detail …" at bounding box center [141, 314] width 282 height 535
type input "000000"
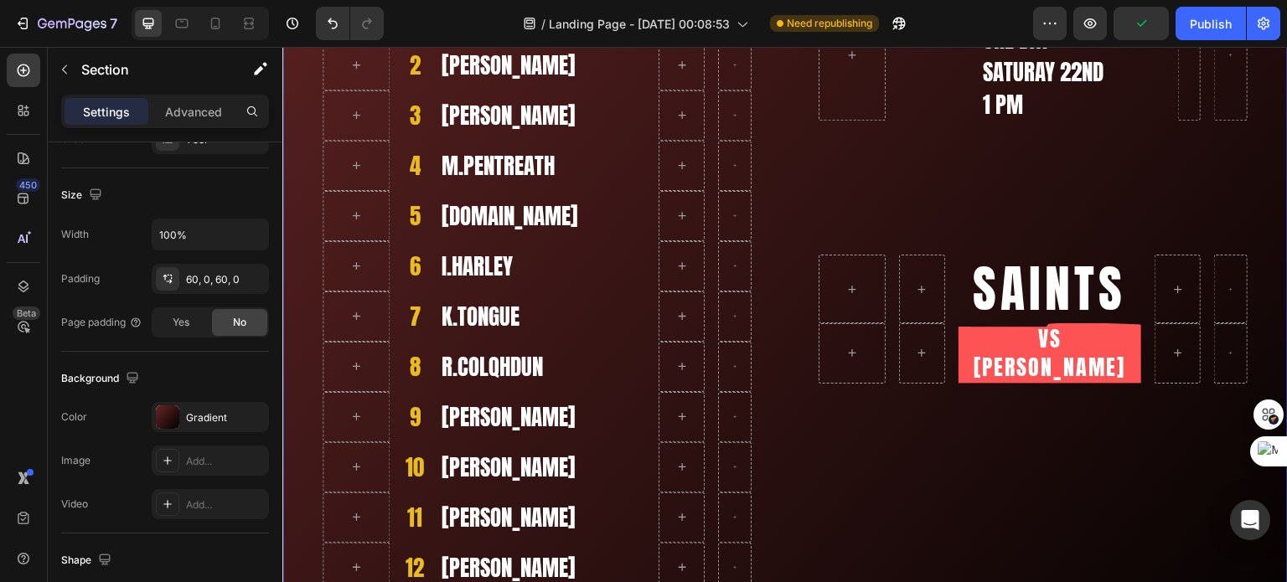
scroll to position [503, 0]
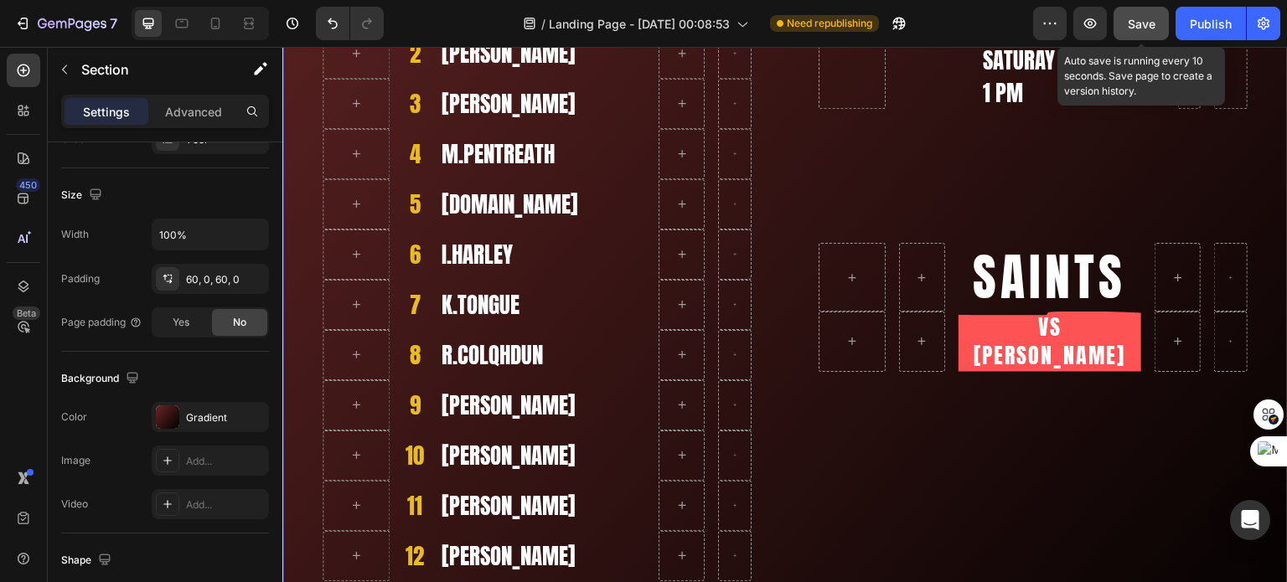
click at [1154, 20] on span "Save" at bounding box center [1142, 24] width 28 height 14
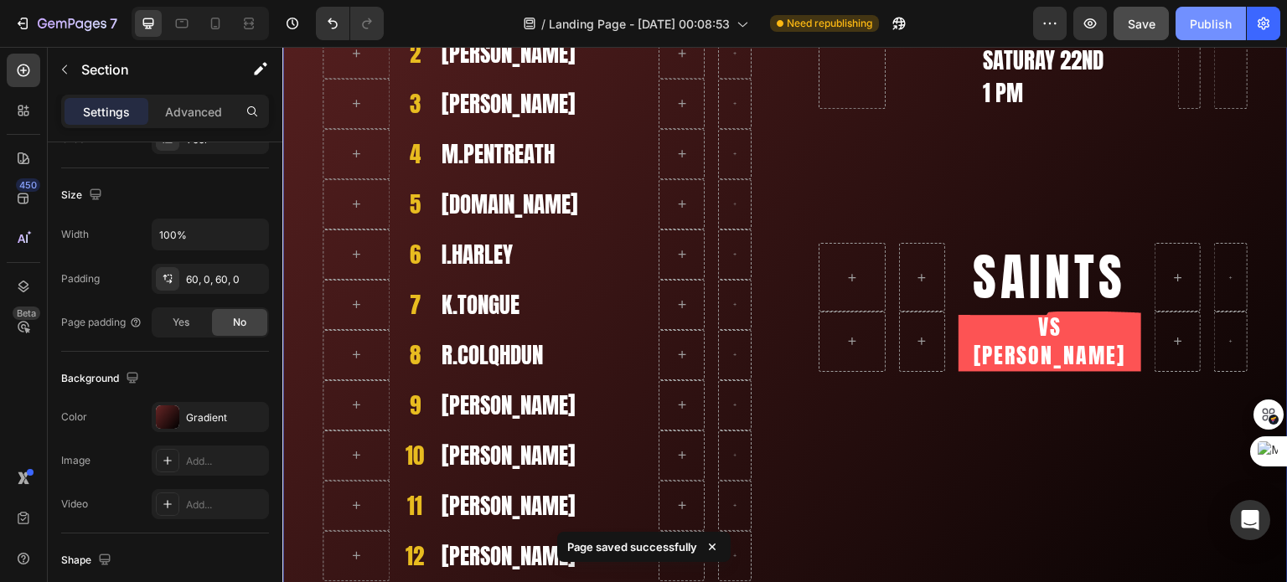
click at [1189, 20] on button "Publish" at bounding box center [1210, 24] width 70 height 34
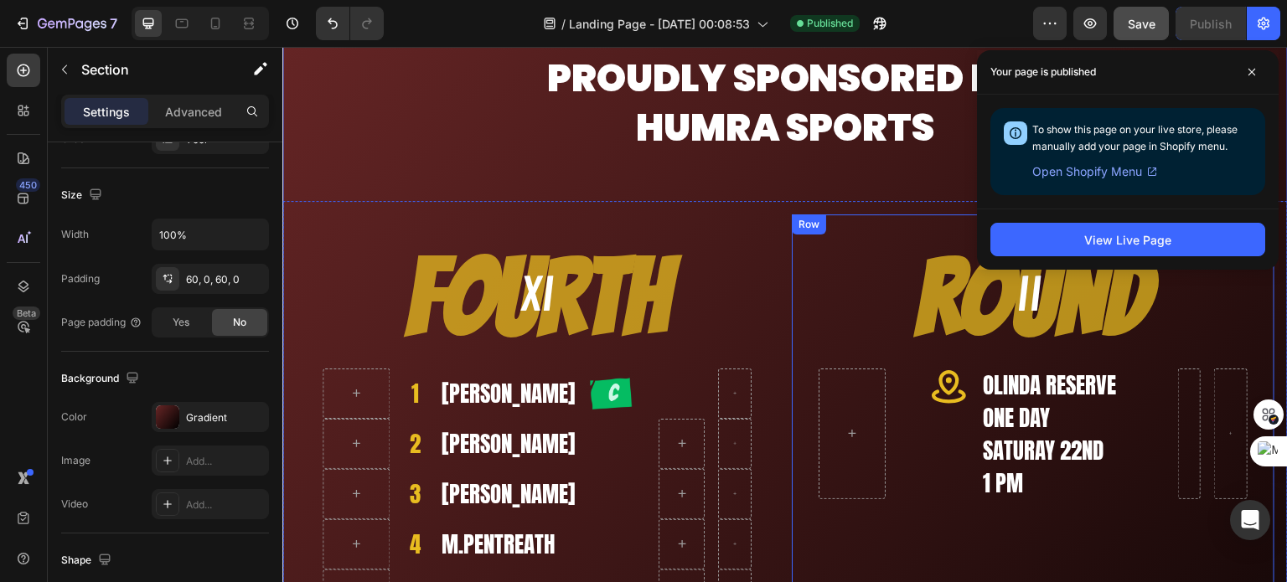
scroll to position [84, 0]
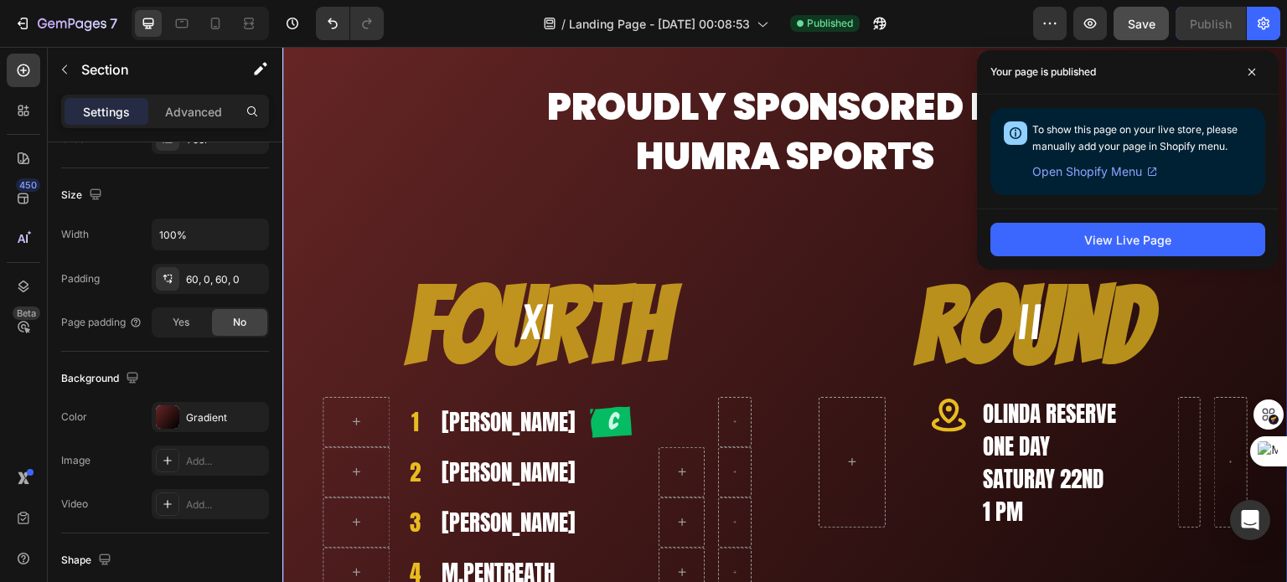
click at [230, 22] on div at bounding box center [200, 24] width 137 height 34
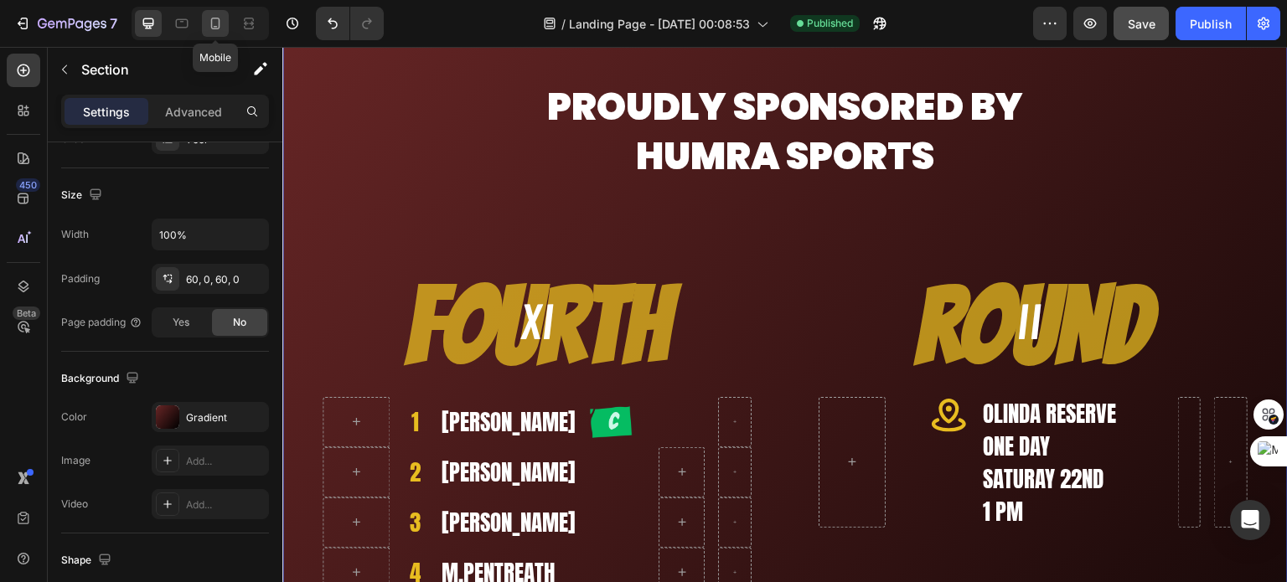
click at [225, 22] on div at bounding box center [215, 23] width 27 height 27
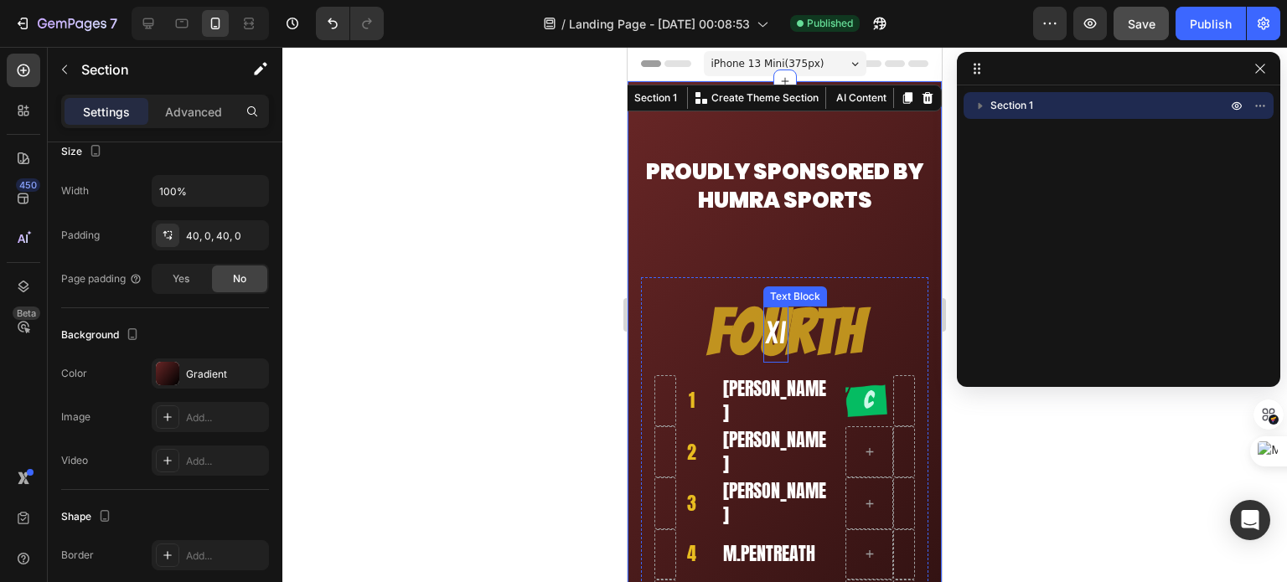
click at [776, 328] on p "XI" at bounding box center [776, 334] width 22 height 53
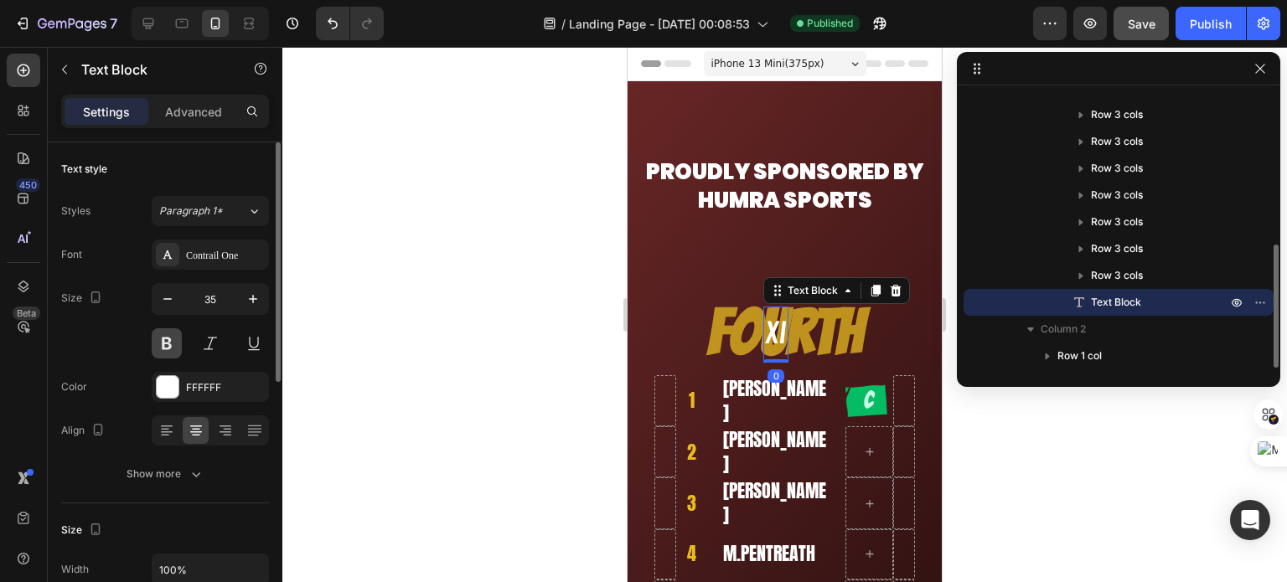
scroll to position [84, 0]
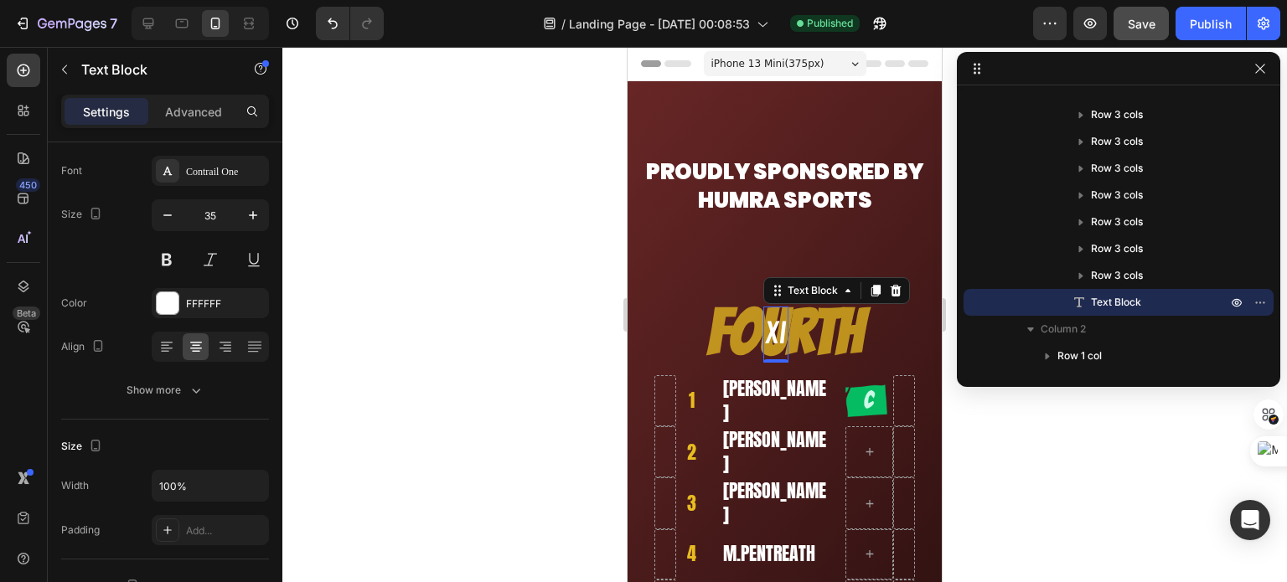
click at [841, 59] on div "iPhone 13 Mini ( 375 px)" at bounding box center [785, 63] width 163 height 25
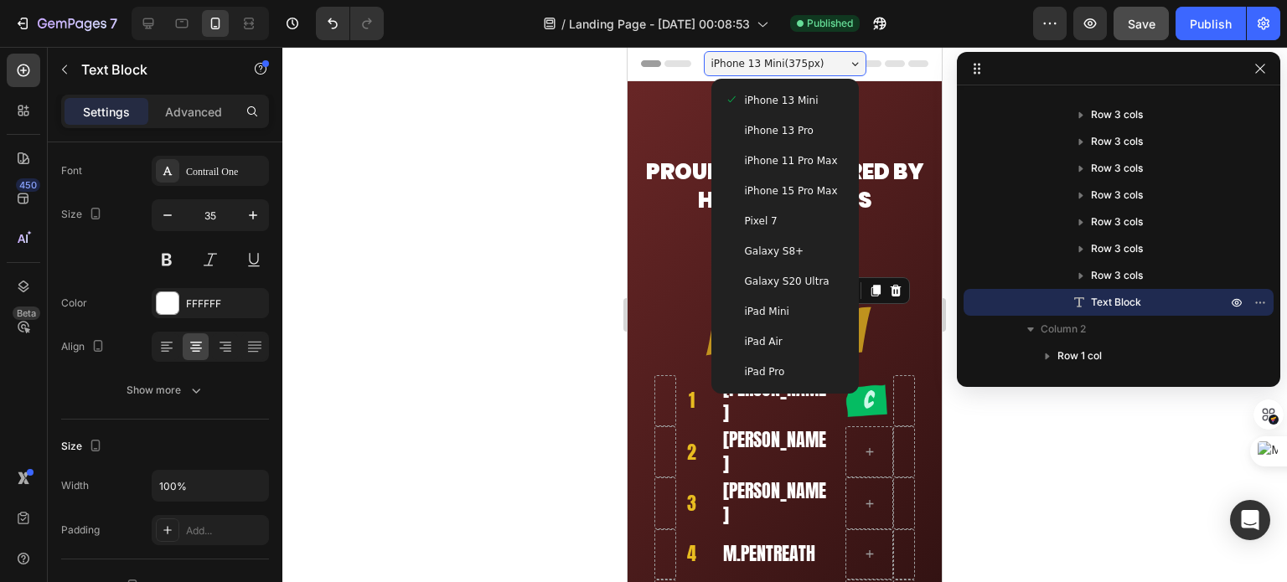
click at [779, 187] on span "iPhone 15 Pro Max" at bounding box center [791, 191] width 93 height 17
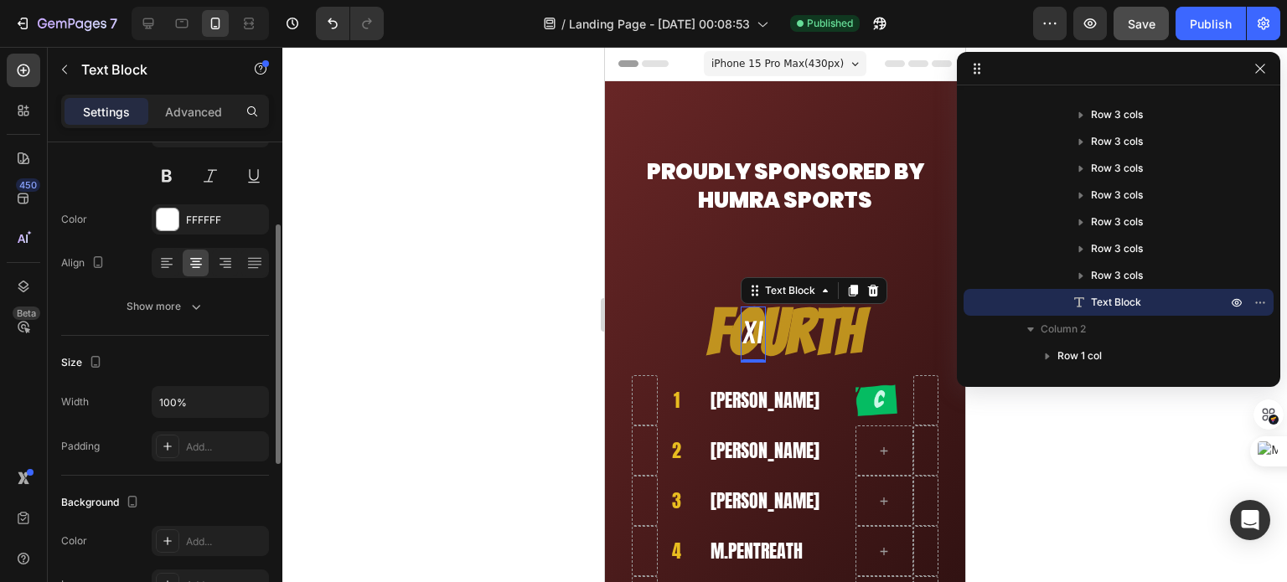
scroll to position [251, 0]
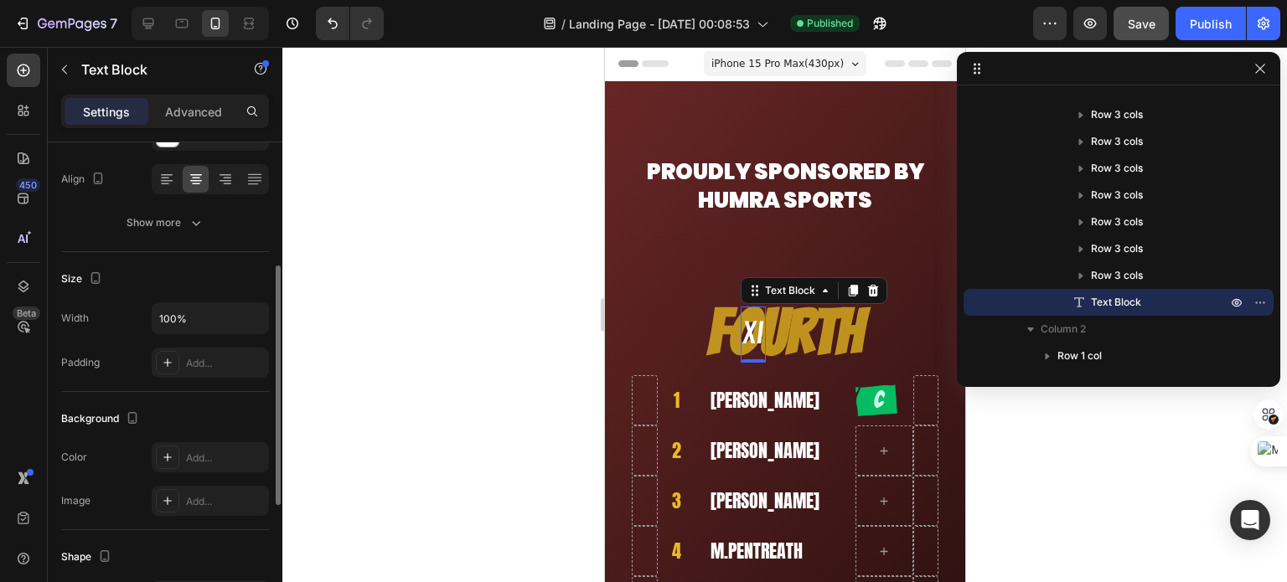
click at [187, 111] on p "Advanced" at bounding box center [193, 112] width 57 height 18
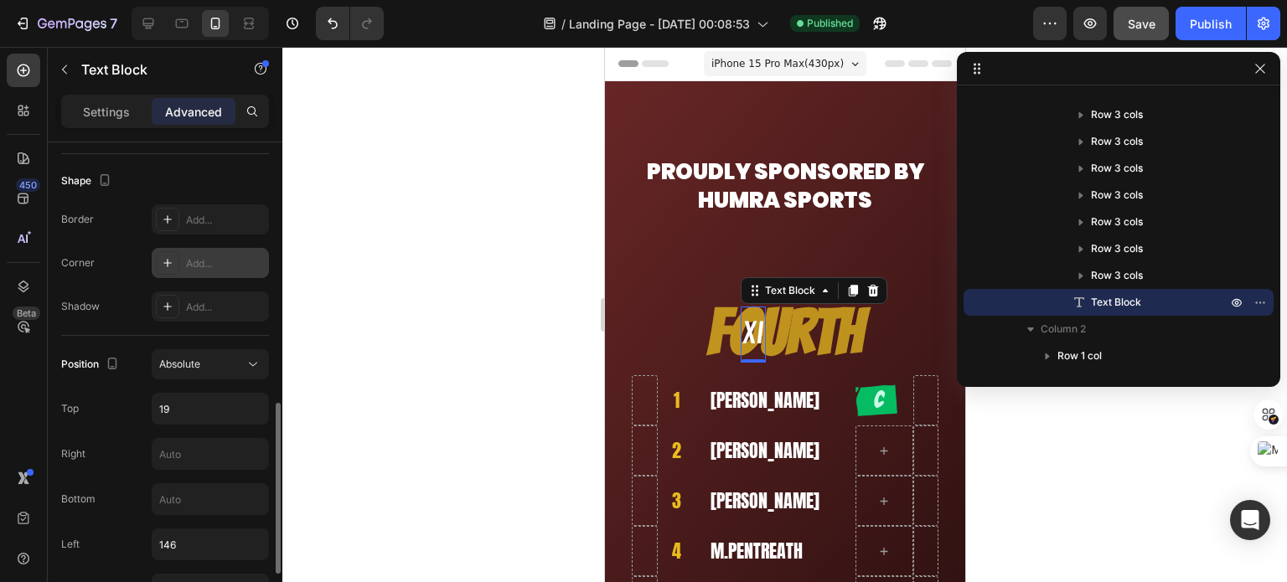
scroll to position [503, 0]
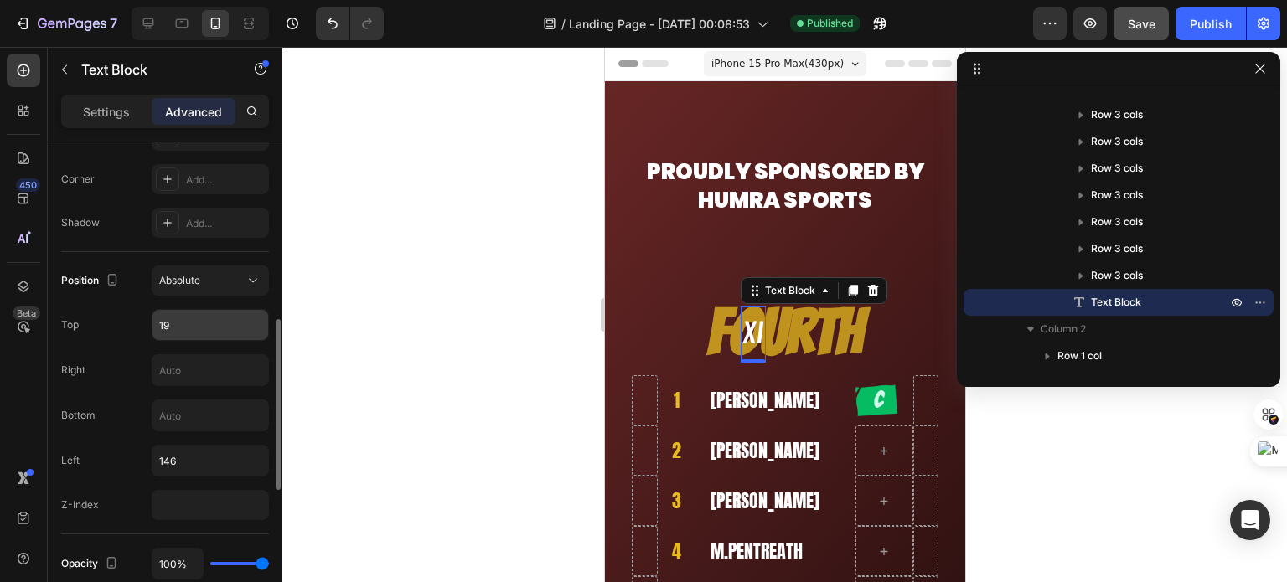
click at [191, 334] on input "19" at bounding box center [210, 325] width 116 height 30
type input "19"
click at [166, 465] on input "146" at bounding box center [210, 461] width 116 height 30
type input "167"
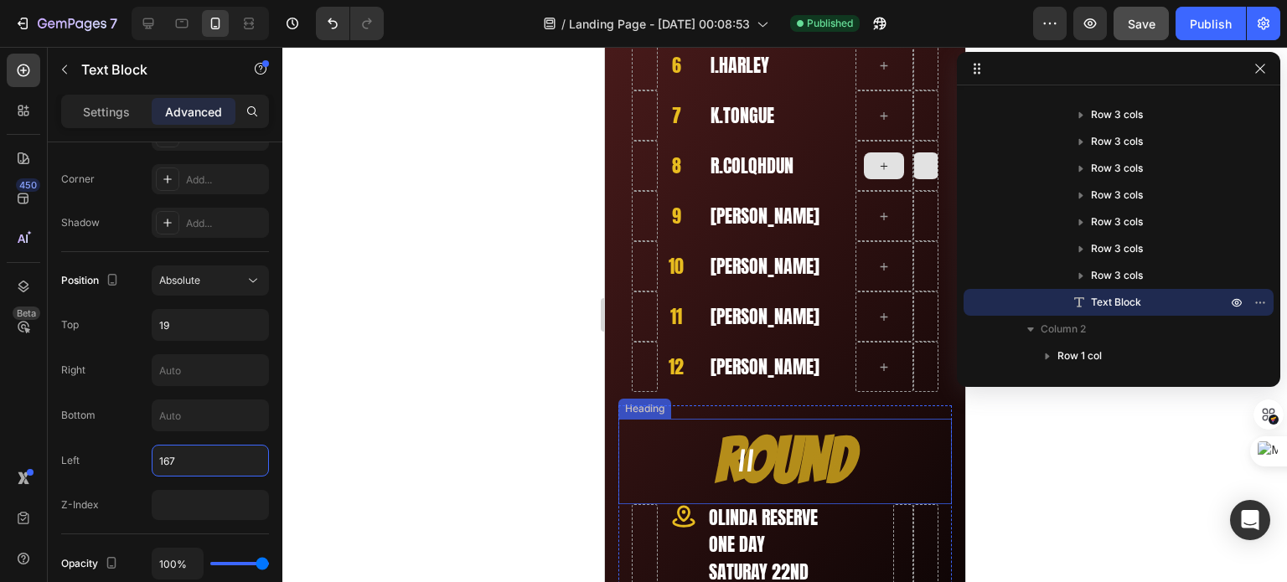
scroll to position [754, 0]
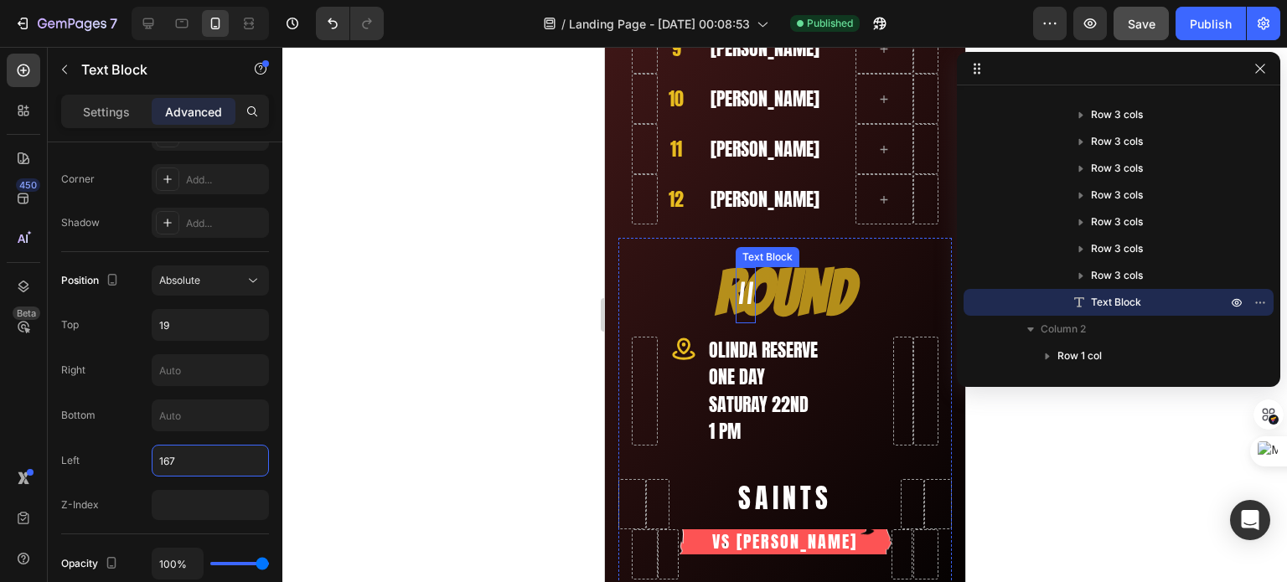
click at [747, 299] on p "II" at bounding box center [744, 295] width 17 height 53
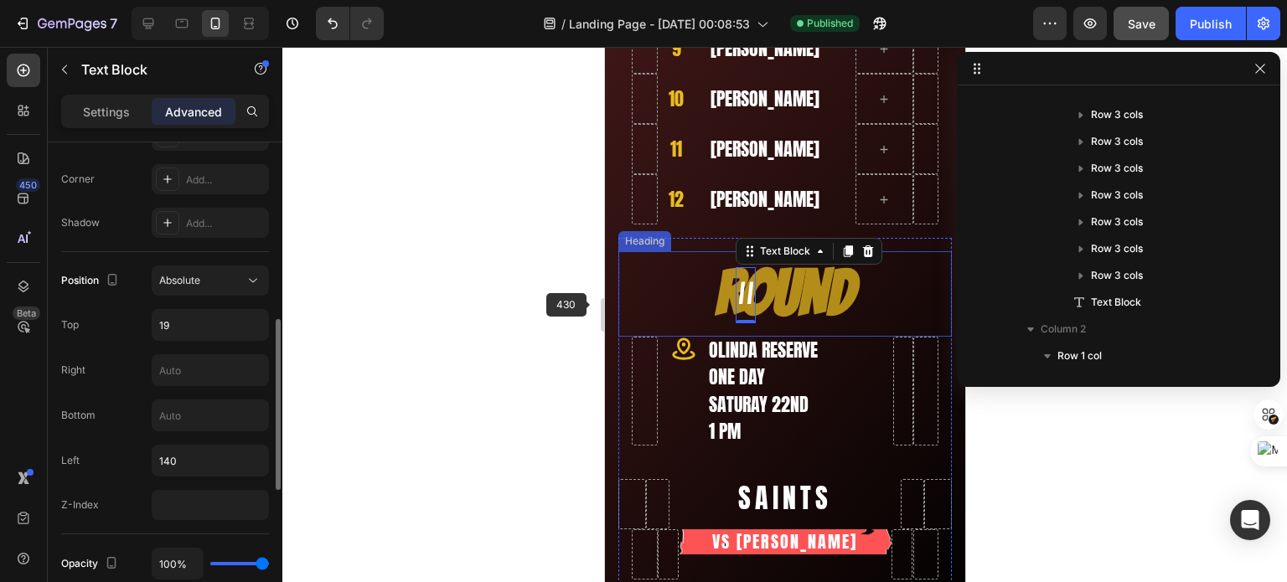
scroll to position [500, 0]
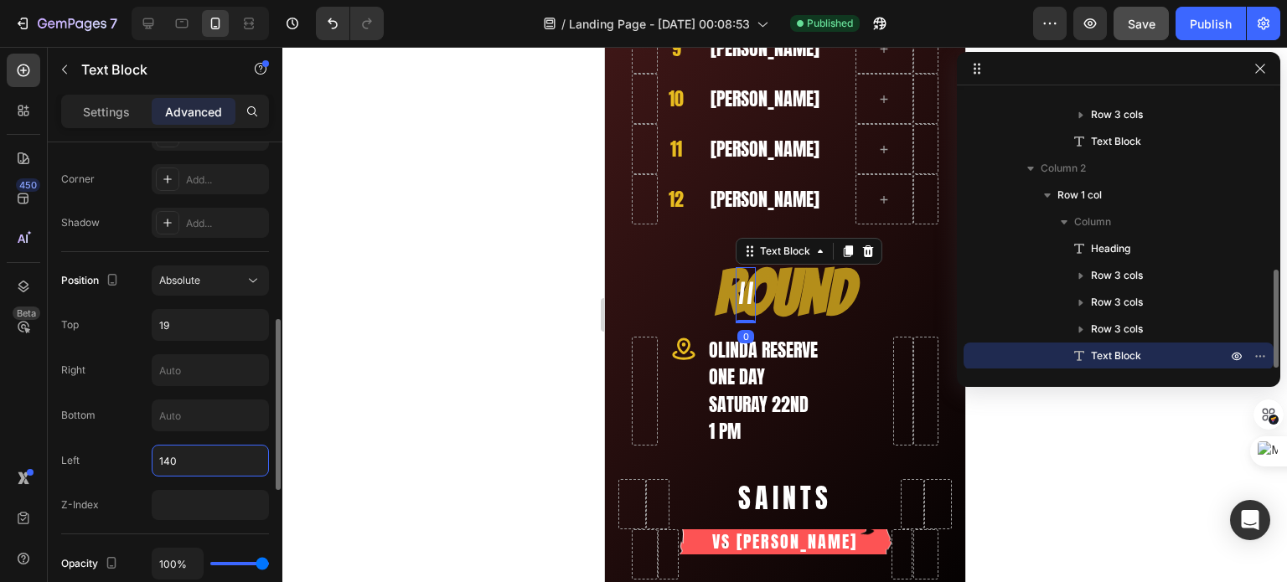
click at [174, 452] on input "140" at bounding box center [210, 461] width 116 height 30
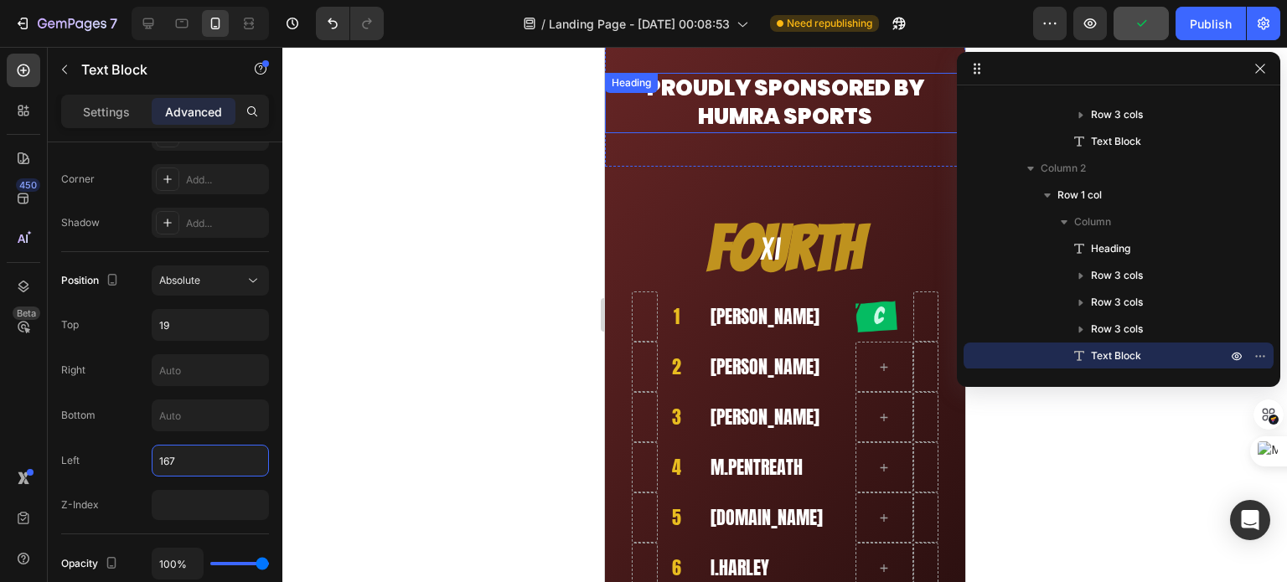
scroll to position [0, 0]
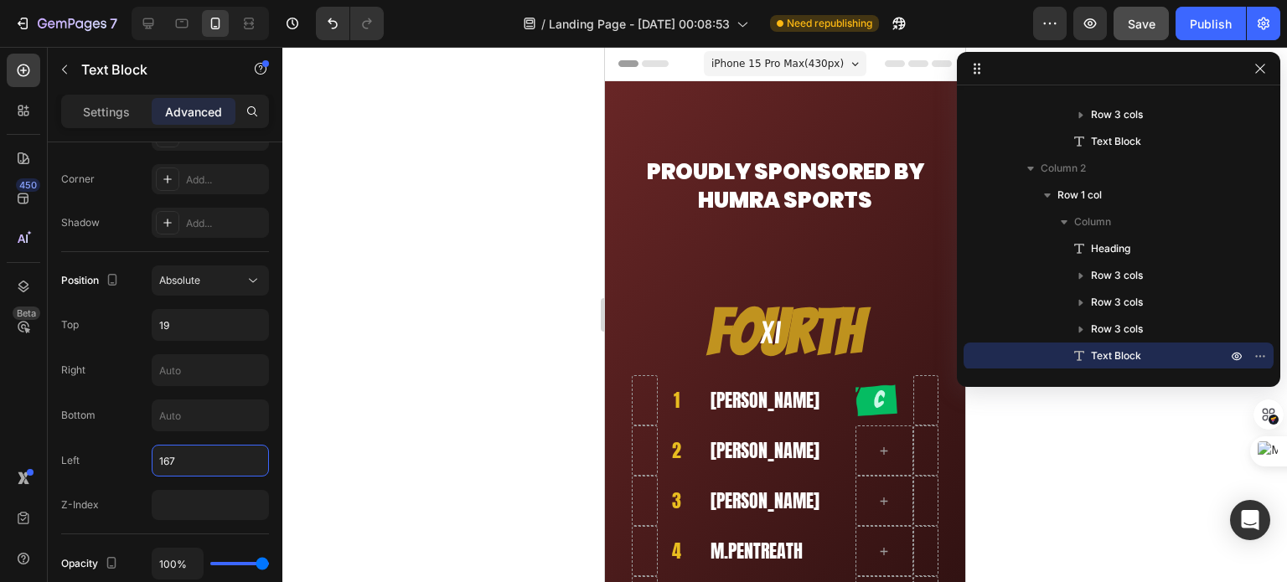
type input "167"
click at [811, 54] on div "iPhone 15 Pro Max ( 430 px)" at bounding box center [784, 63] width 163 height 25
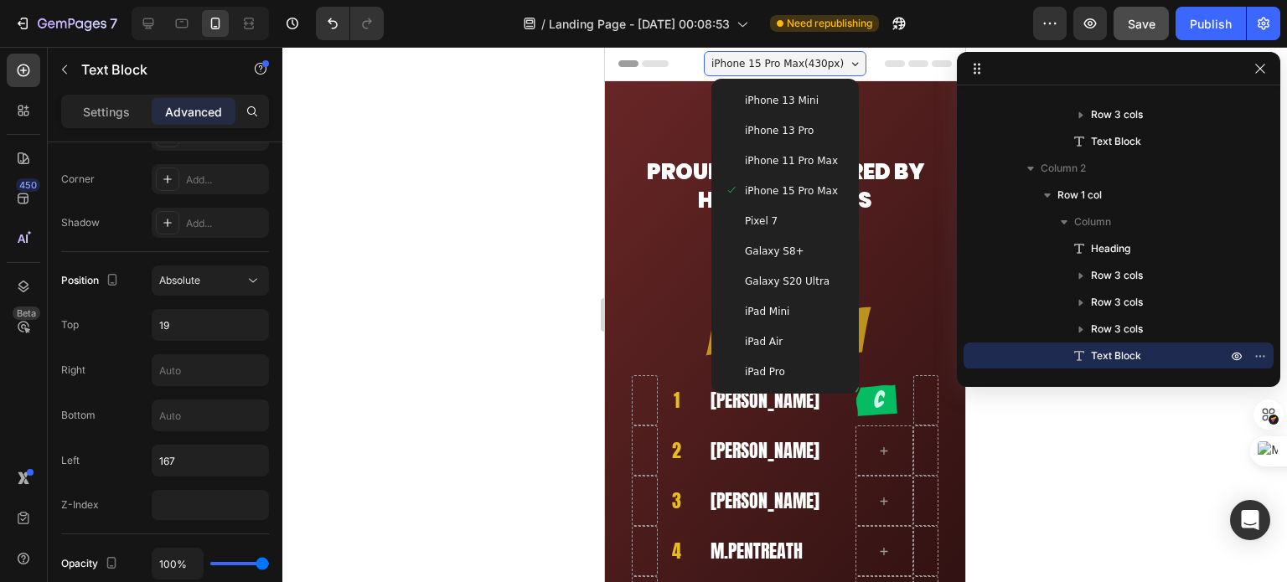
click at [747, 379] on span "iPad Pro" at bounding box center [764, 372] width 40 height 17
type input "30"
type input "250"
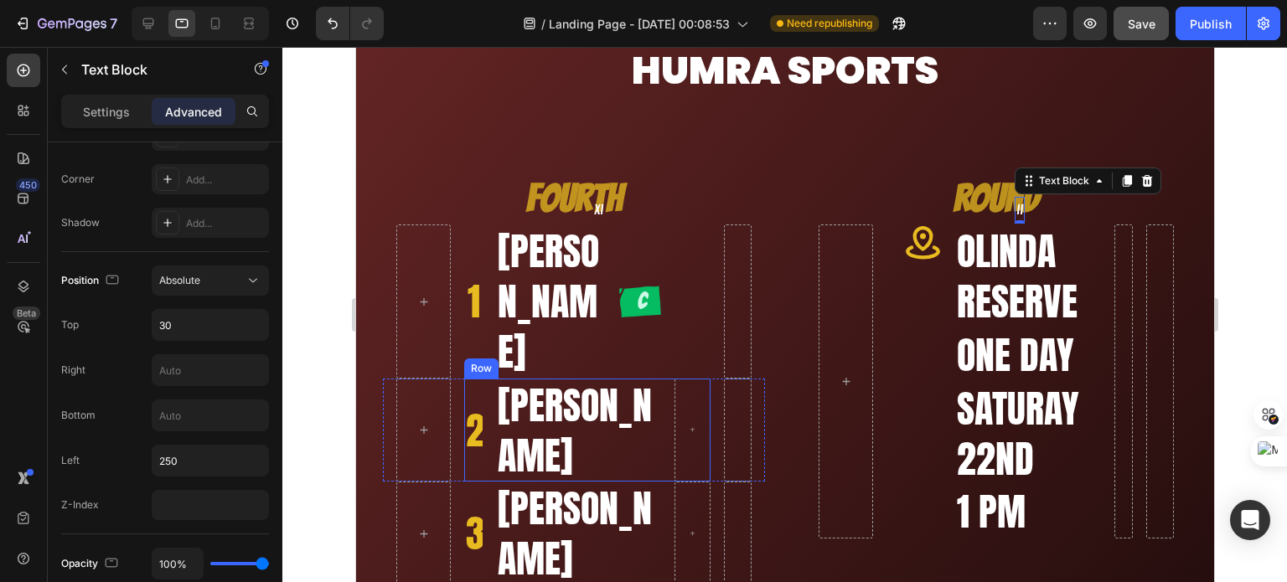
scroll to position [178, 0]
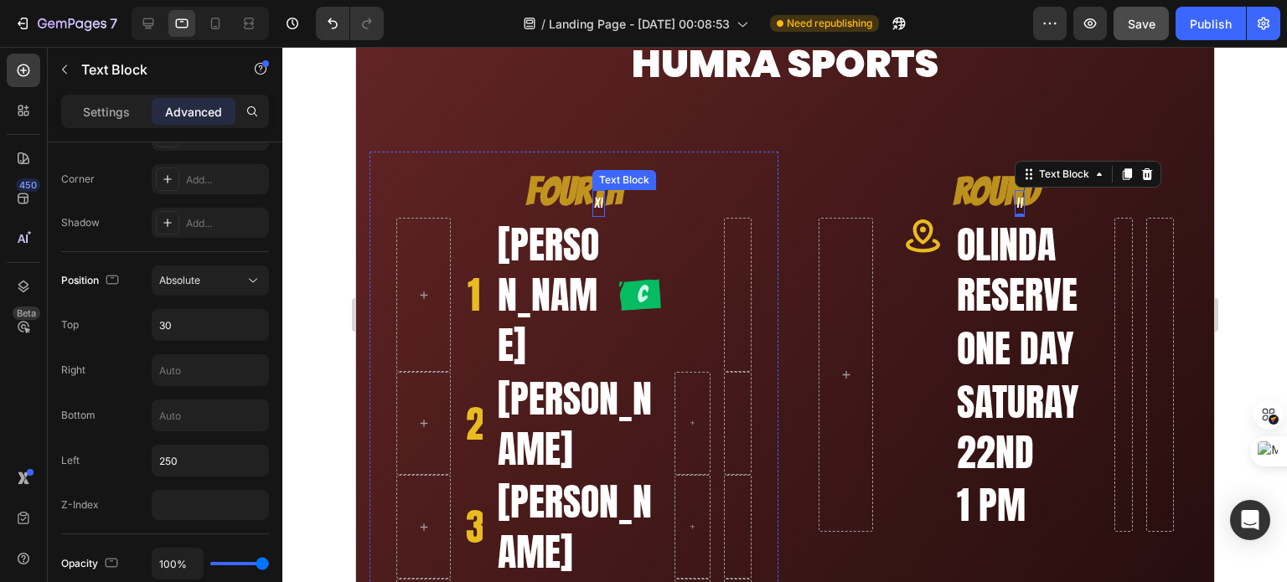
click at [597, 199] on p "XI" at bounding box center [597, 204] width 9 height 24
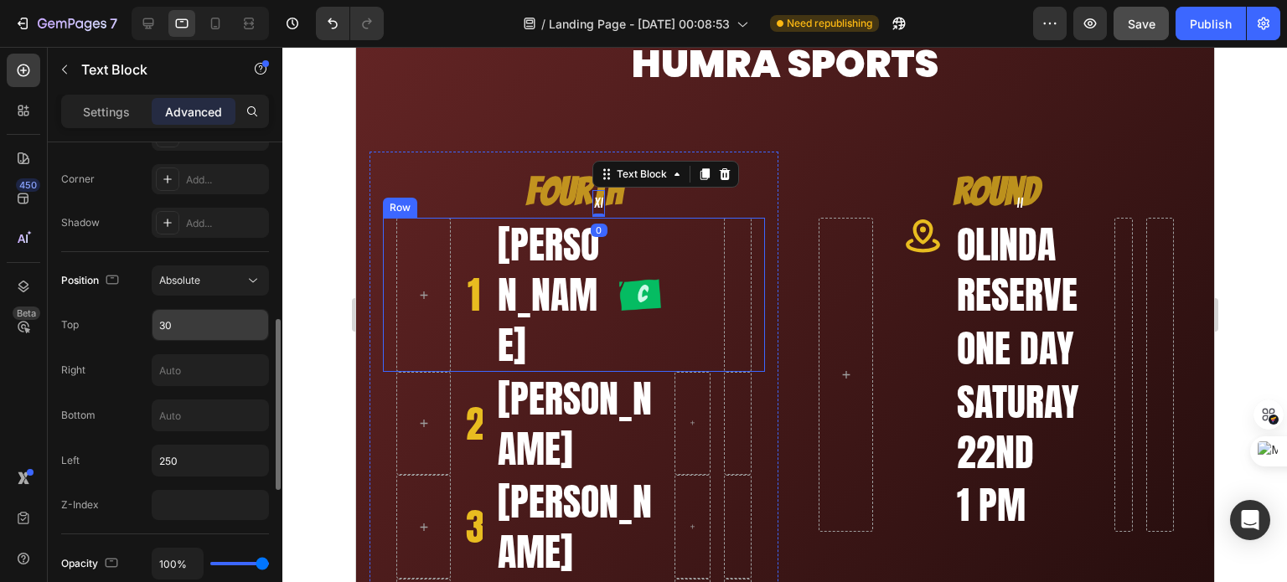
click at [181, 311] on input "30" at bounding box center [210, 325] width 116 height 30
type input "16"
click at [143, 452] on div "Left 250" at bounding box center [165, 461] width 208 height 32
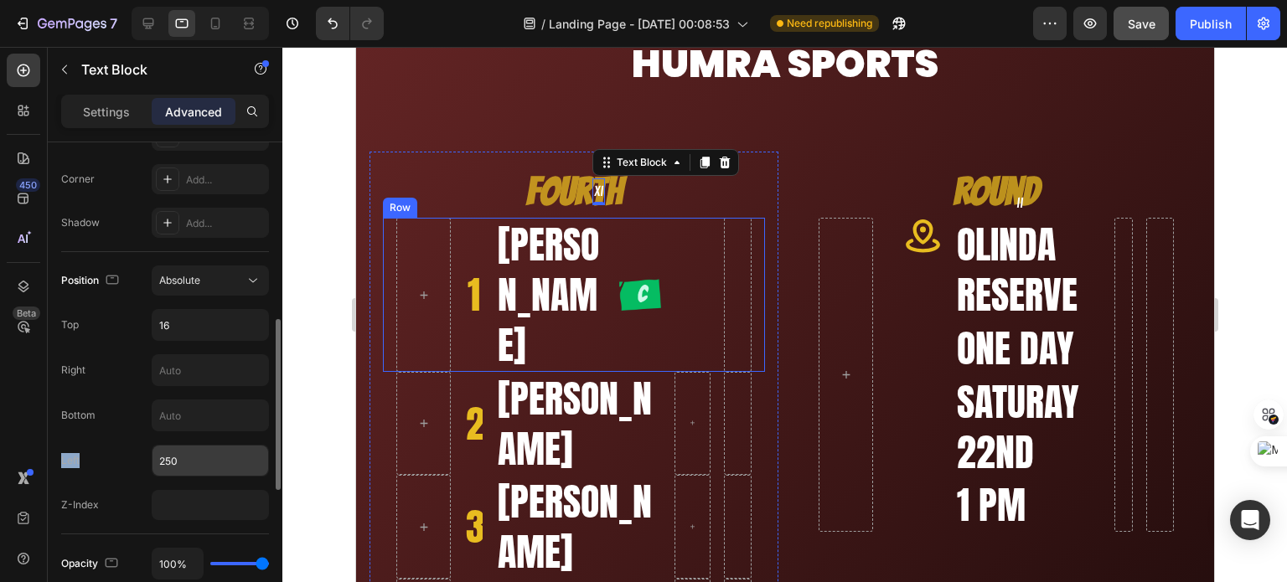
drag, startPoint x: 143, startPoint y: 452, endPoint x: 158, endPoint y: 452, distance: 14.2
click at [146, 452] on div "Left 250" at bounding box center [165, 461] width 208 height 32
click at [158, 452] on input "250" at bounding box center [210, 461] width 116 height 30
type input "216"
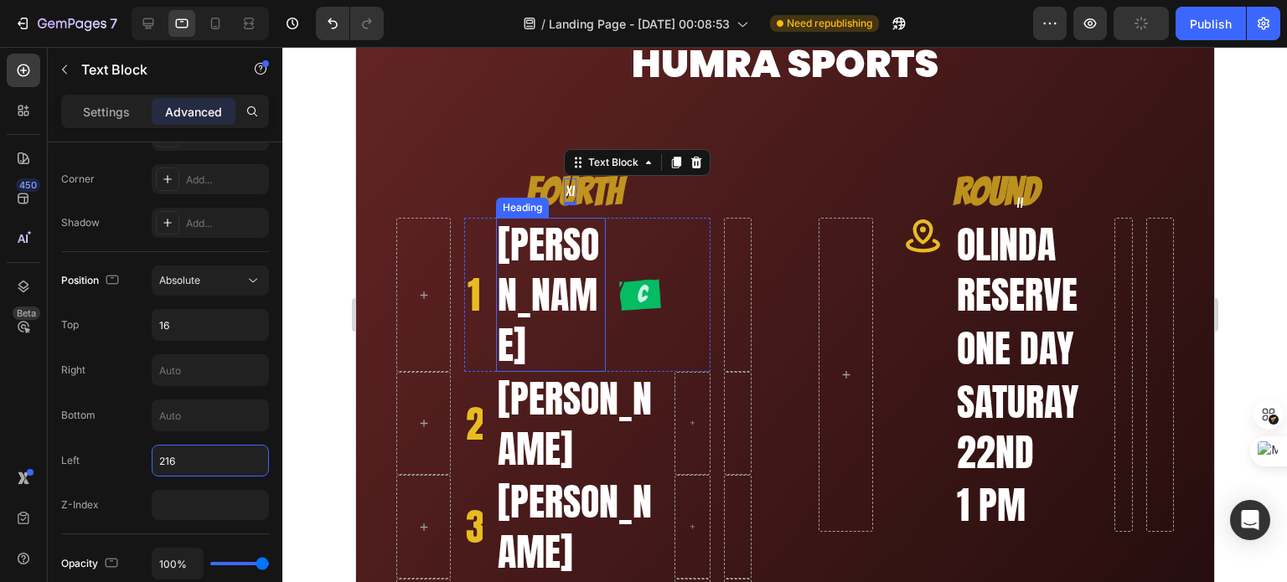
click at [549, 268] on h2 "[PERSON_NAME]" at bounding box center [550, 294] width 110 height 153
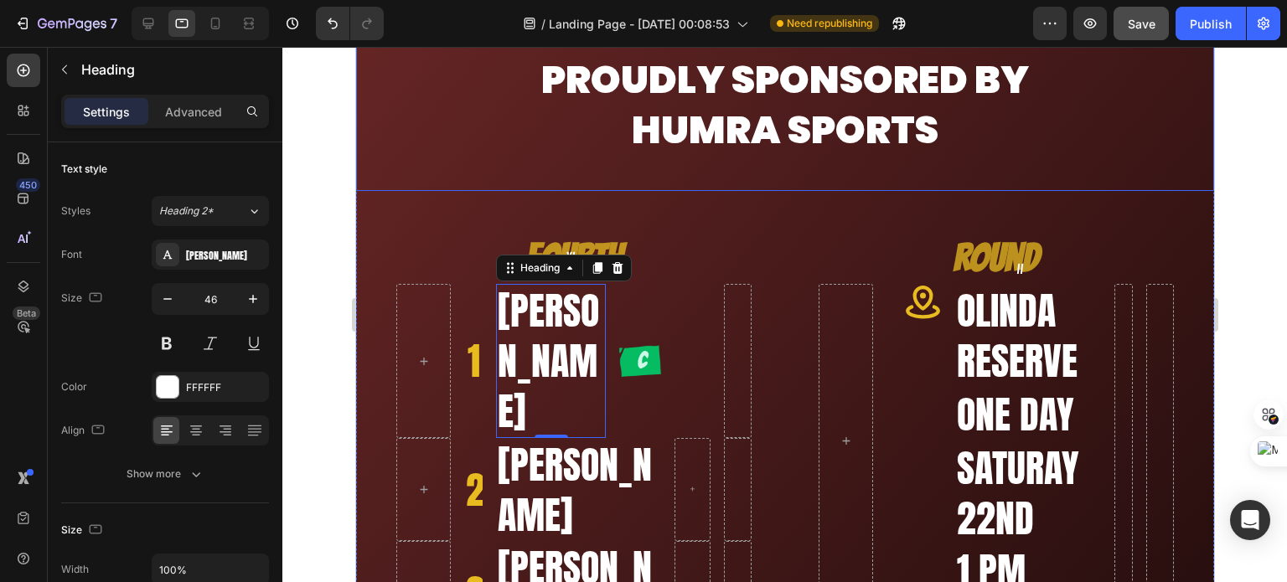
scroll to position [251, 0]
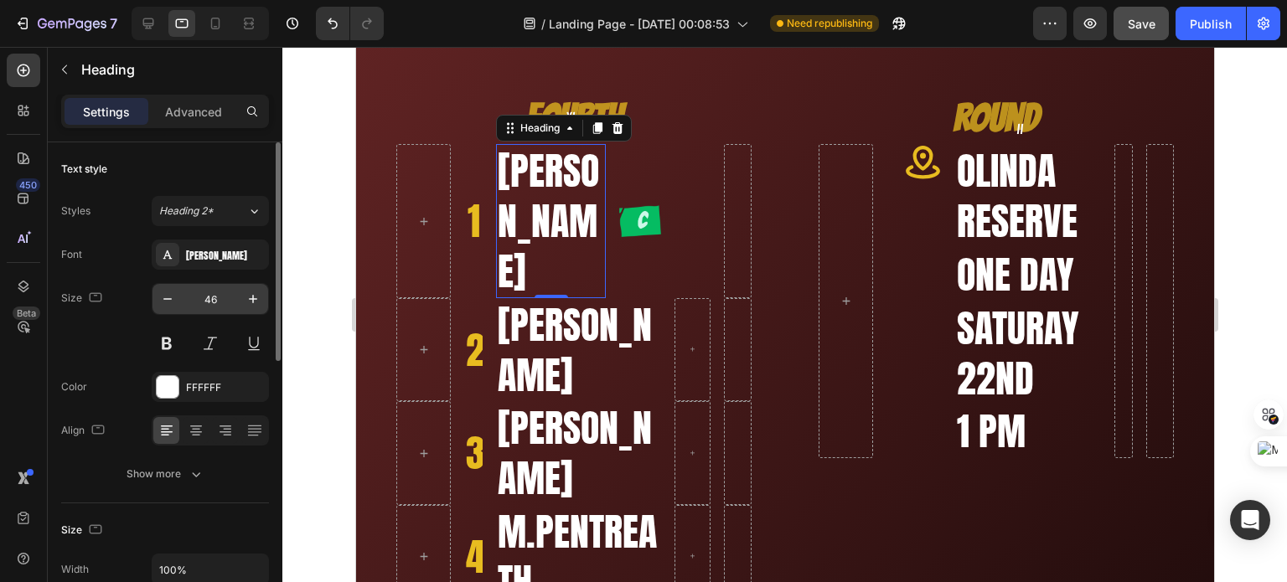
click at [211, 298] on input "46" at bounding box center [210, 299] width 55 height 30
type input "22"
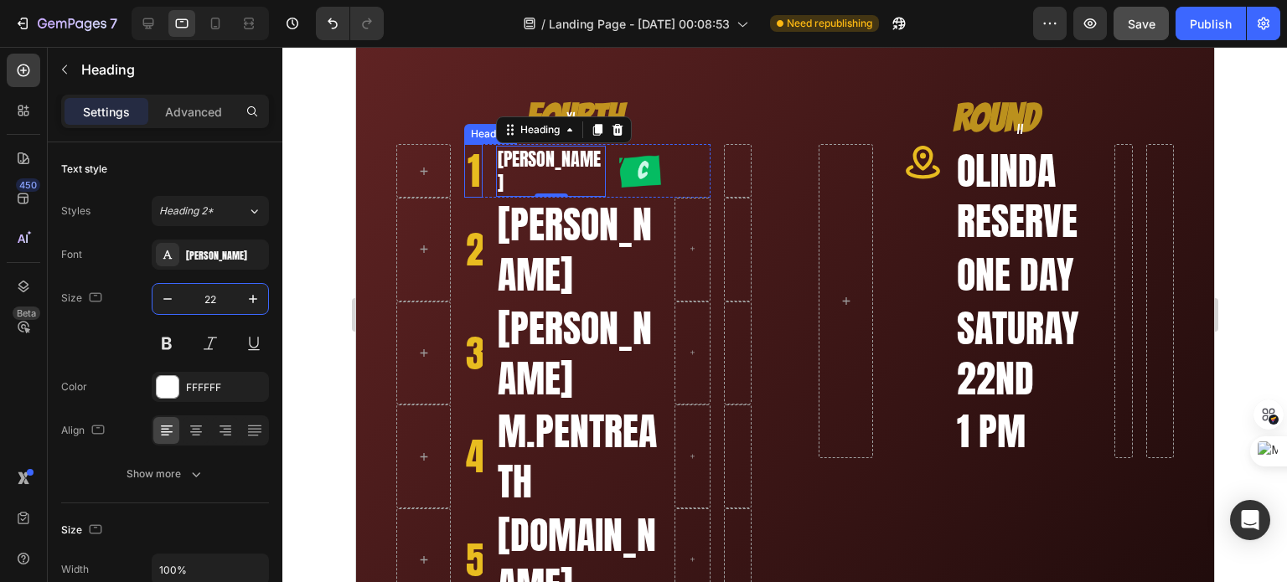
click at [468, 167] on h2 "1" at bounding box center [472, 171] width 18 height 54
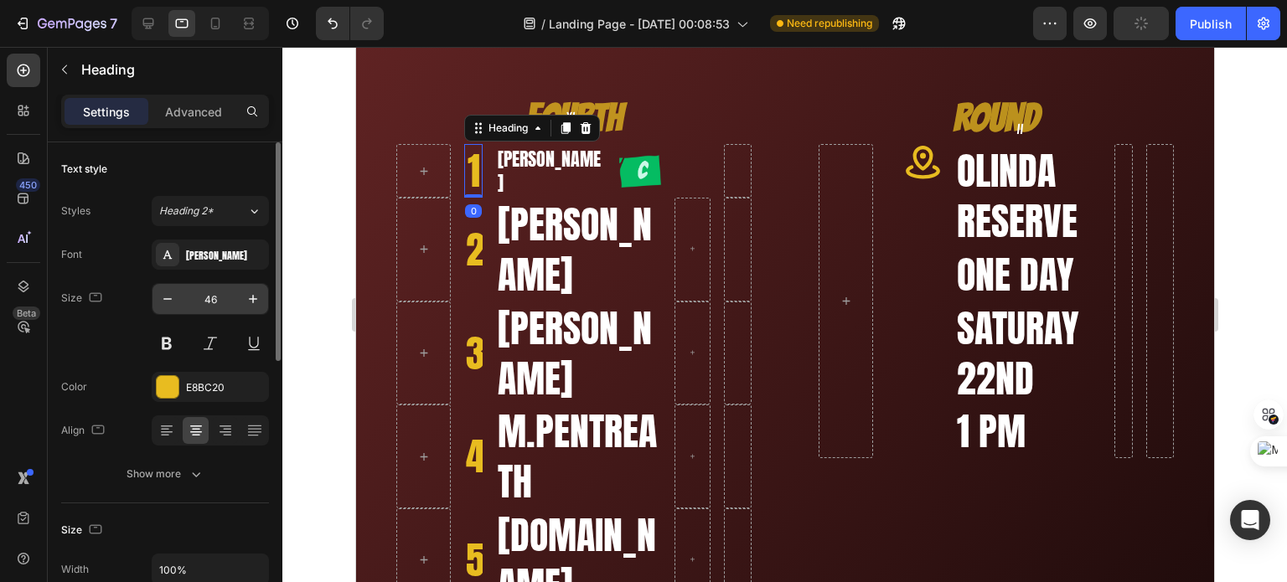
click at [204, 297] on input "46" at bounding box center [210, 299] width 55 height 30
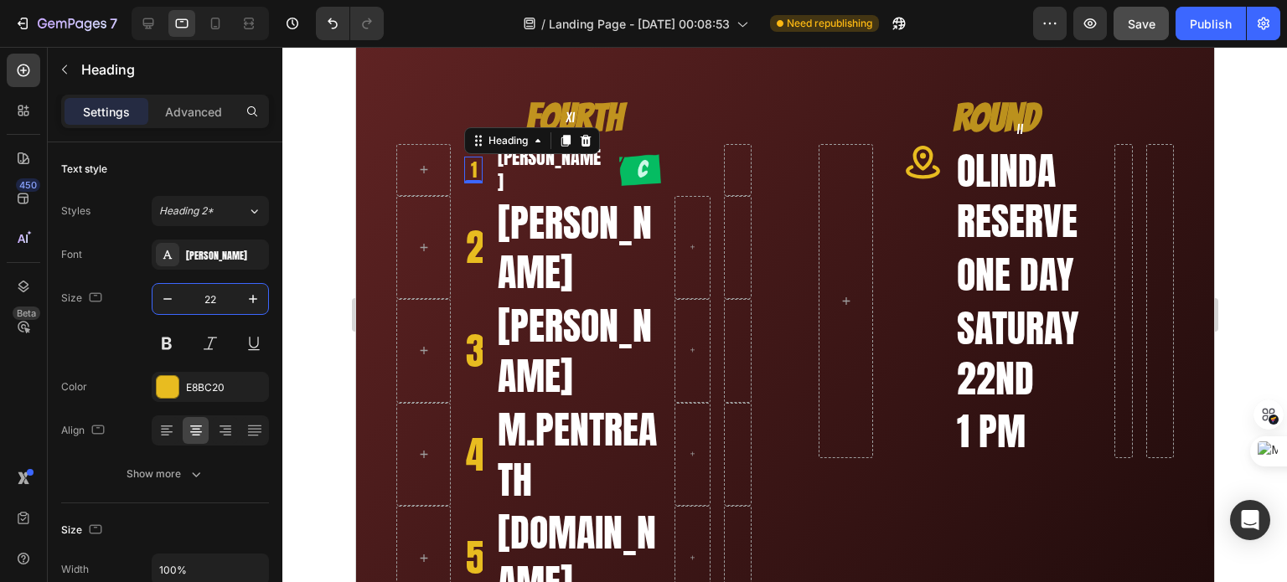
type input "22"
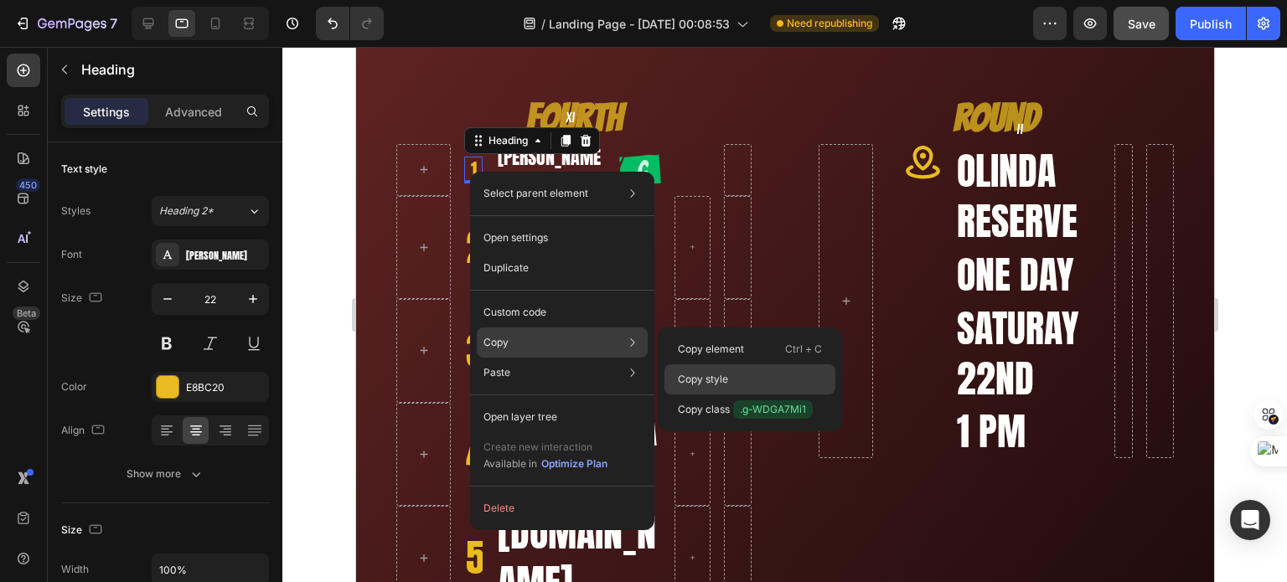
click at [684, 372] on p "Copy style" at bounding box center [703, 379] width 50 height 15
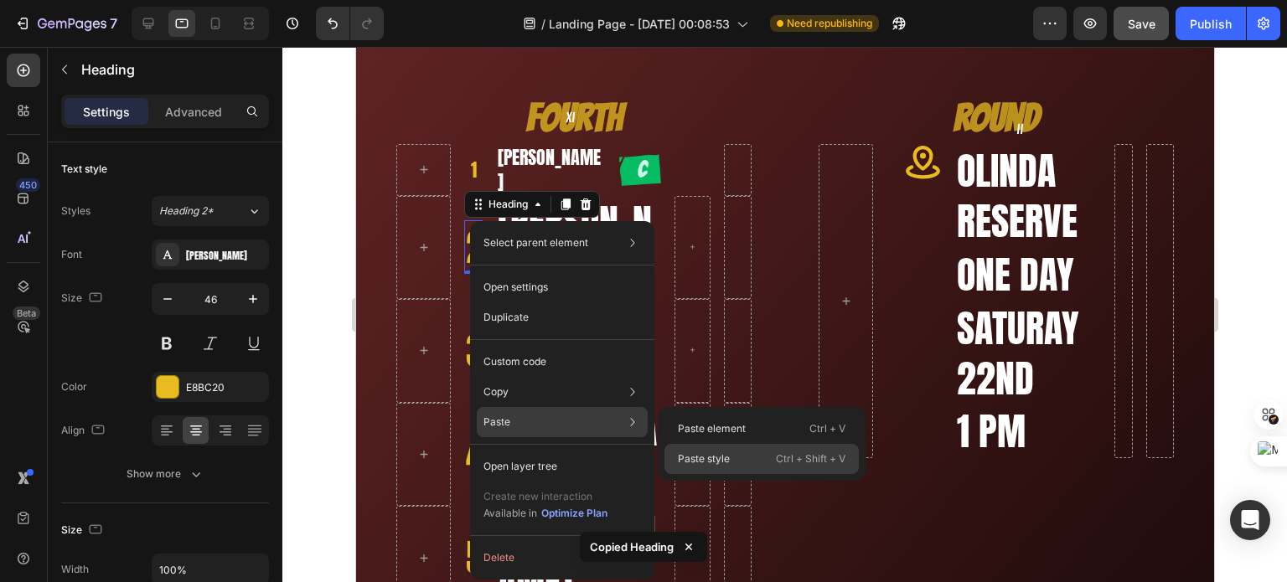
click at [697, 450] on div "Paste style Ctrl + Shift + V" at bounding box center [761, 459] width 194 height 30
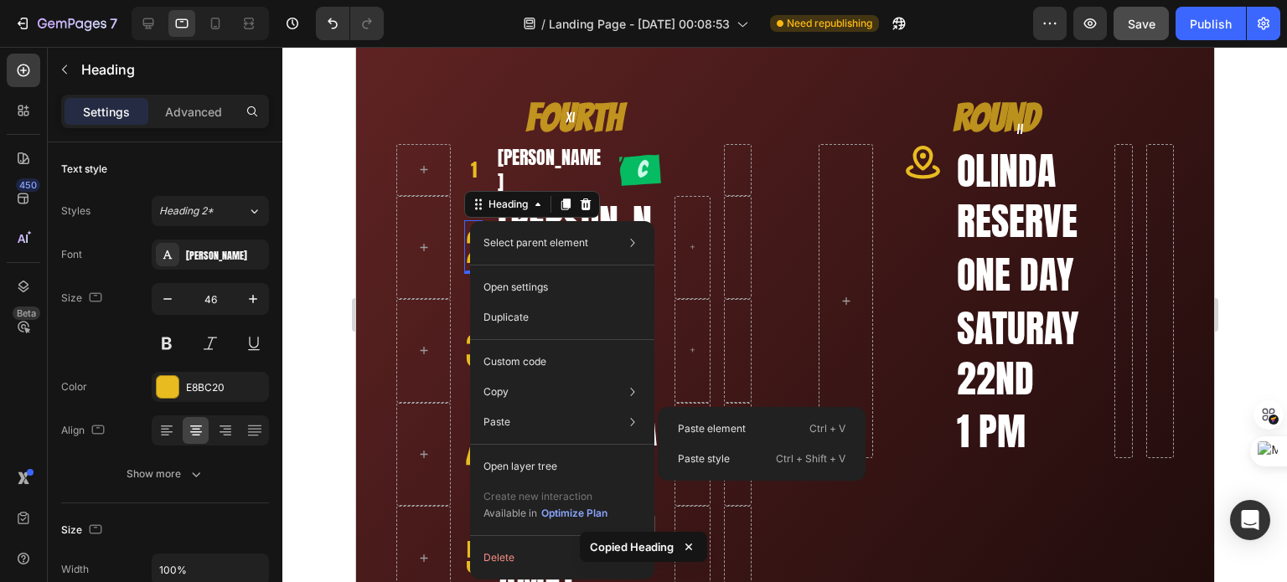
type input "22"
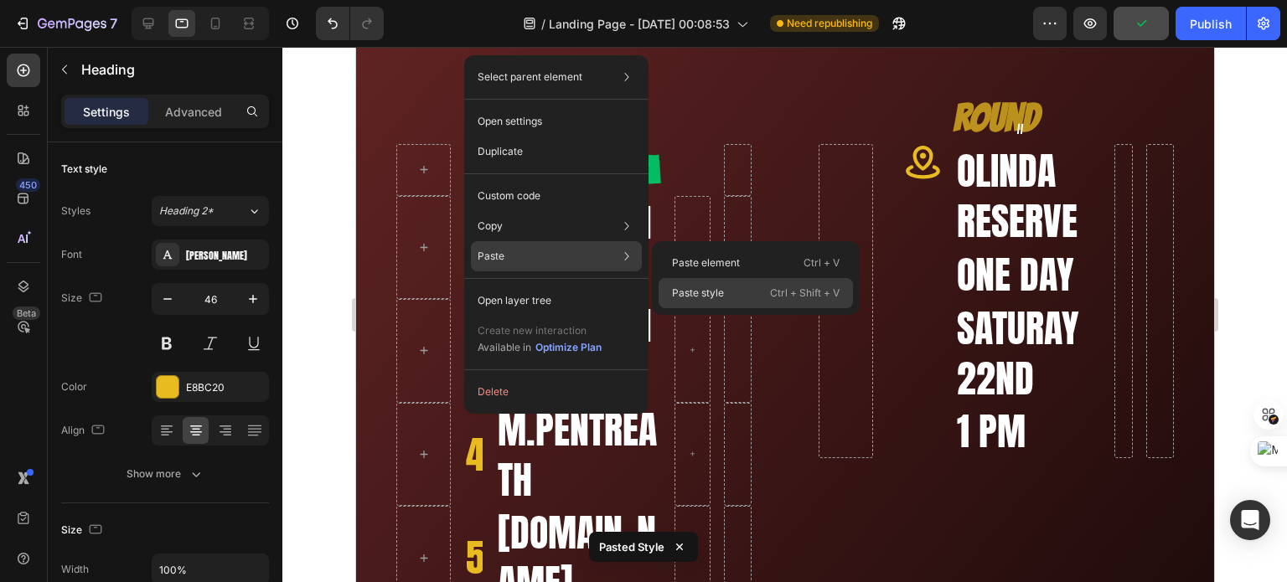
click at [693, 292] on p "Paste style" at bounding box center [698, 293] width 52 height 15
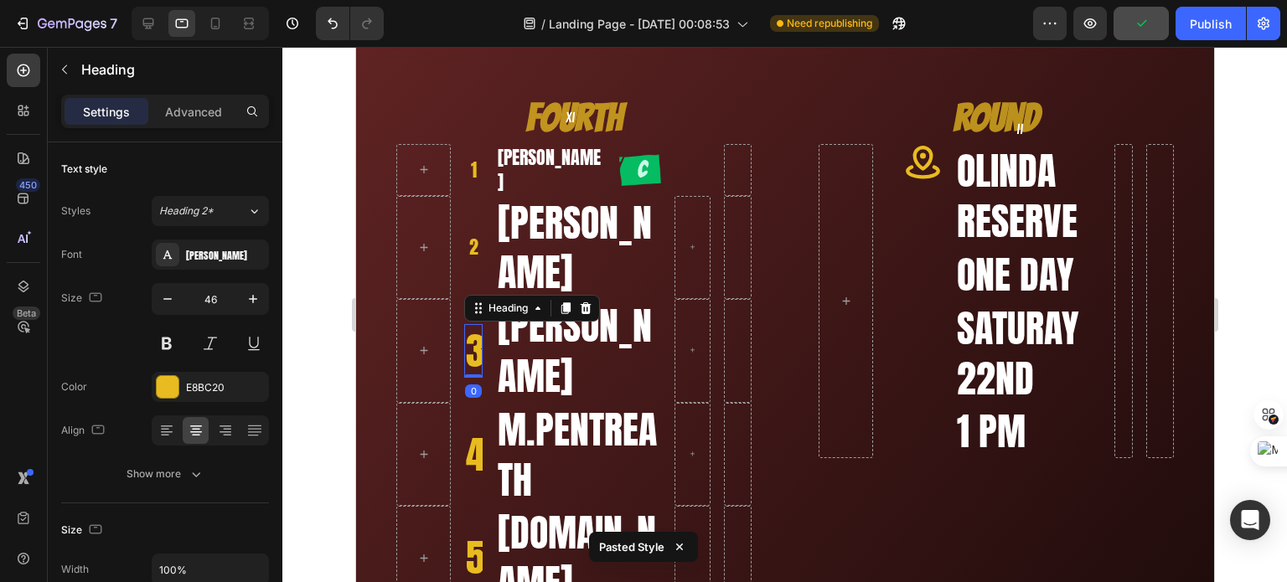
type input "22"
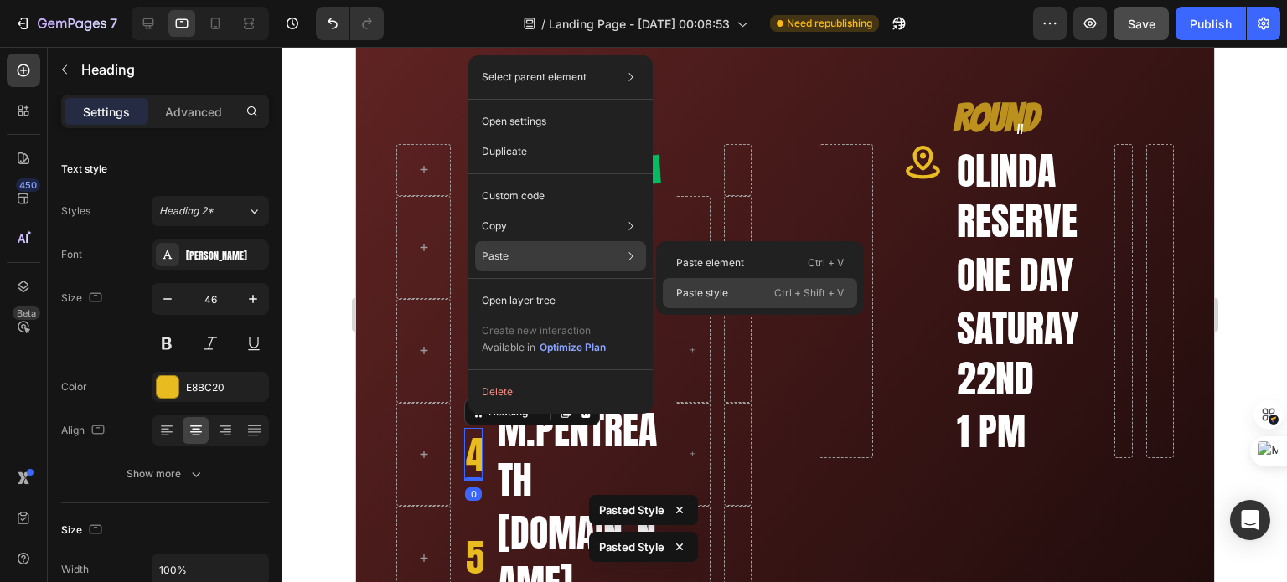
click at [676, 284] on div "Paste style Ctrl + Shift + V" at bounding box center [760, 293] width 194 height 30
type input "22"
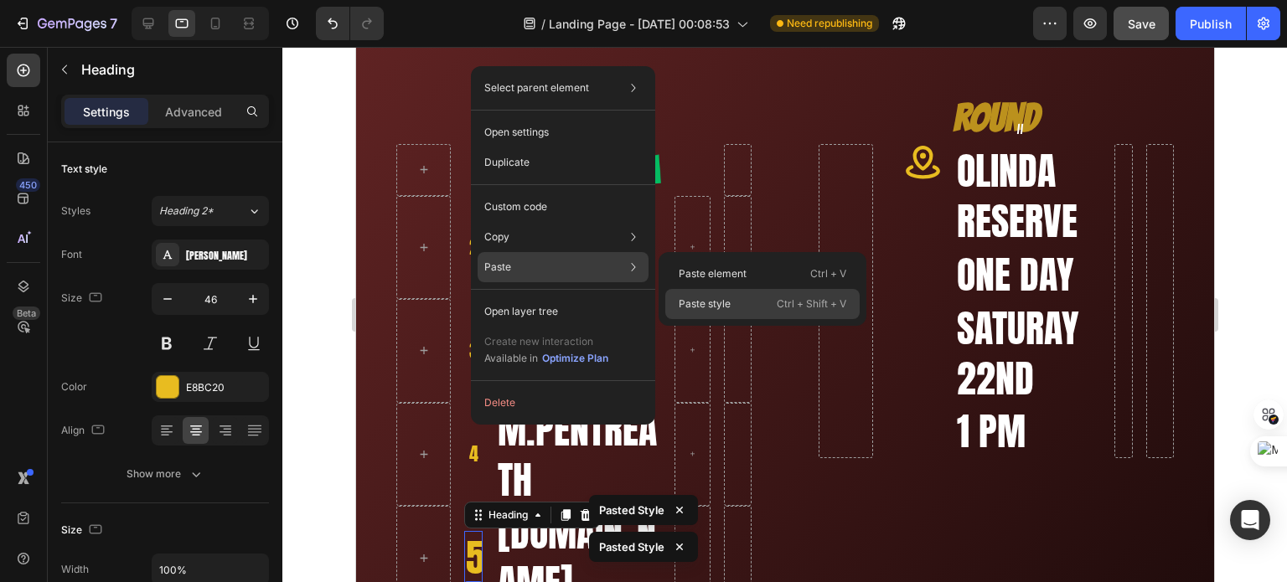
click at [684, 299] on p "Paste style" at bounding box center [705, 304] width 52 height 15
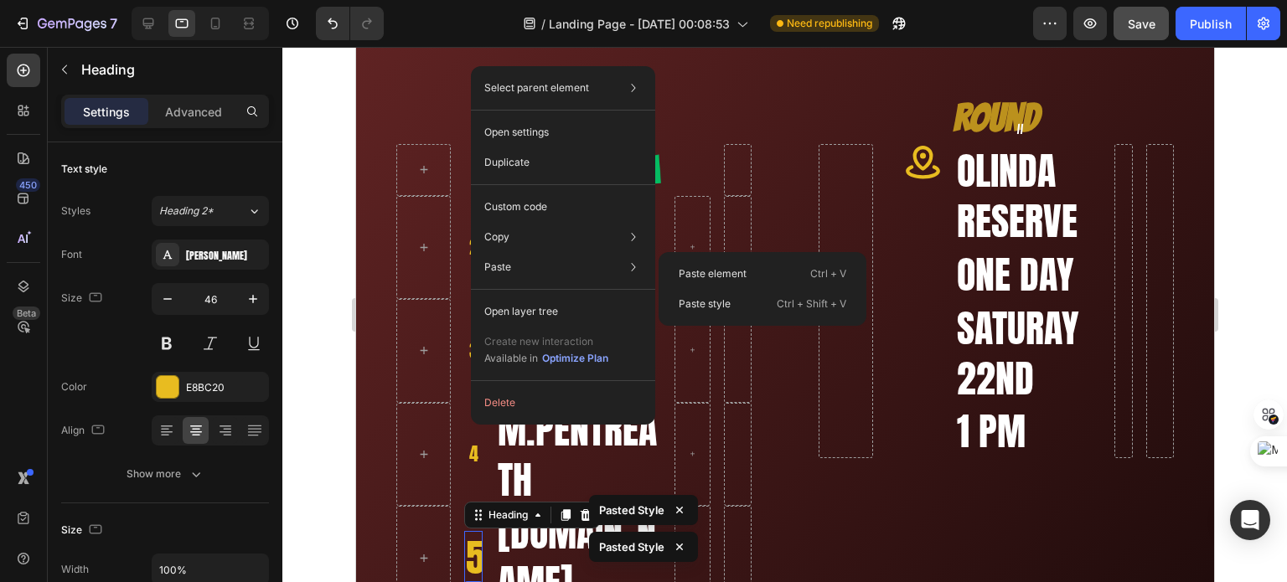
type input "22"
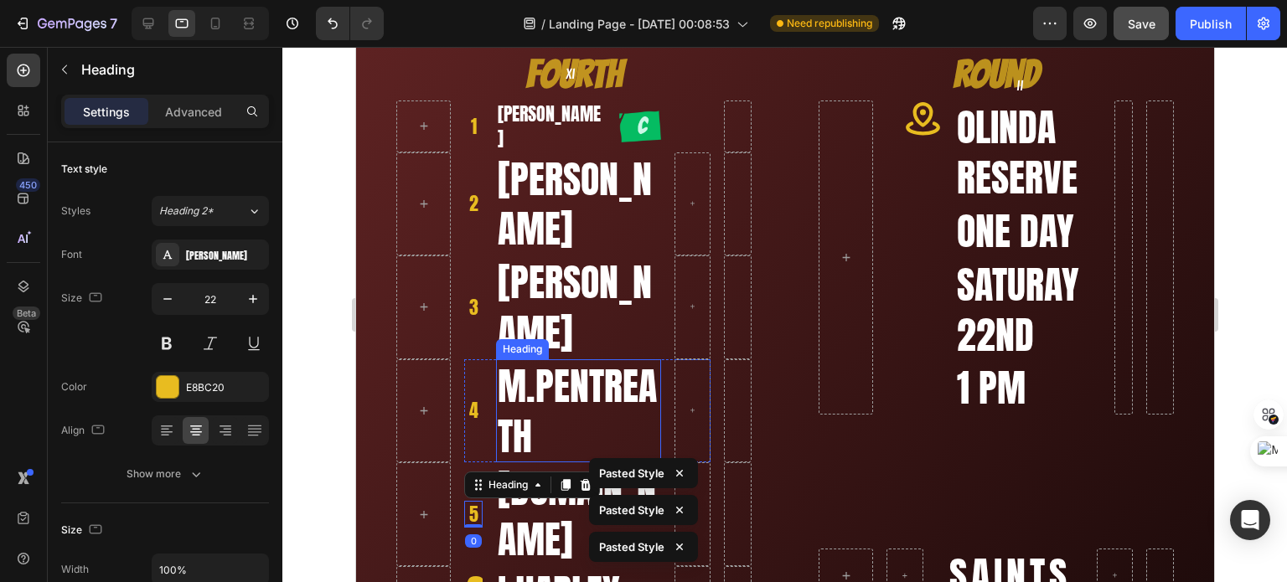
scroll to position [335, 0]
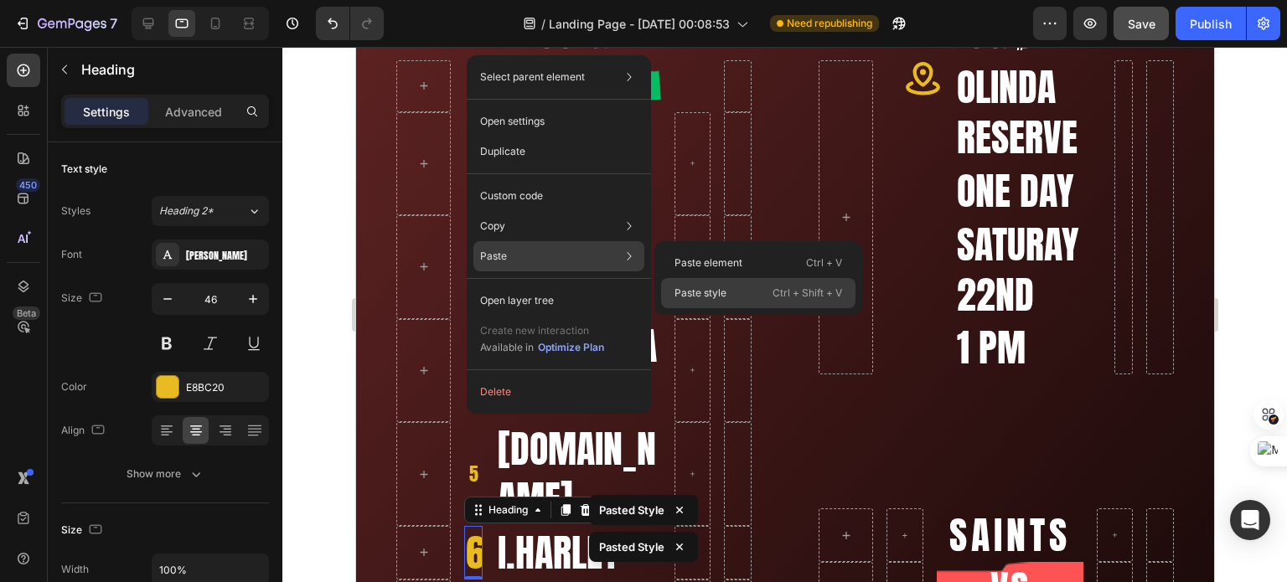
click at [682, 284] on div "Paste style Ctrl + Shift + V" at bounding box center [758, 293] width 194 height 30
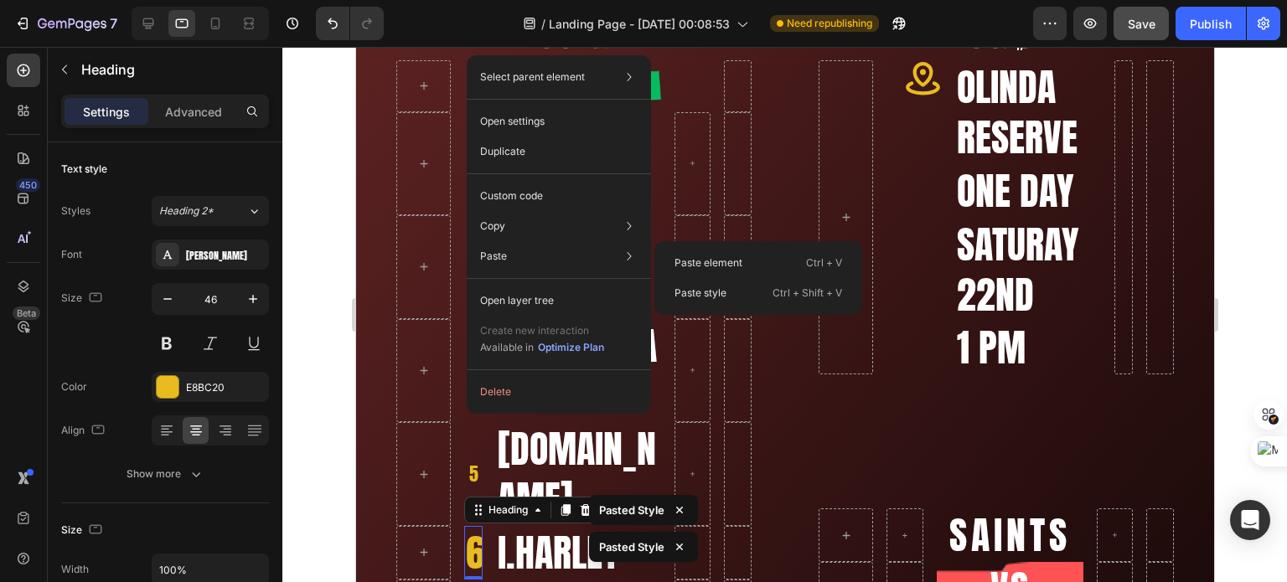
type input "22"
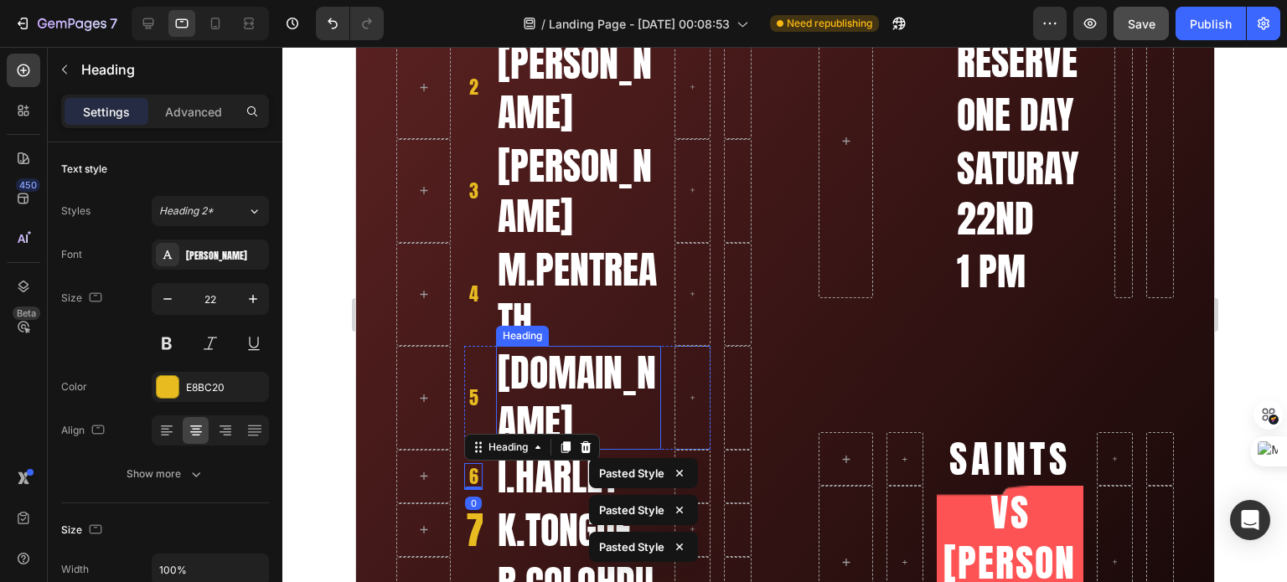
scroll to position [503, 0]
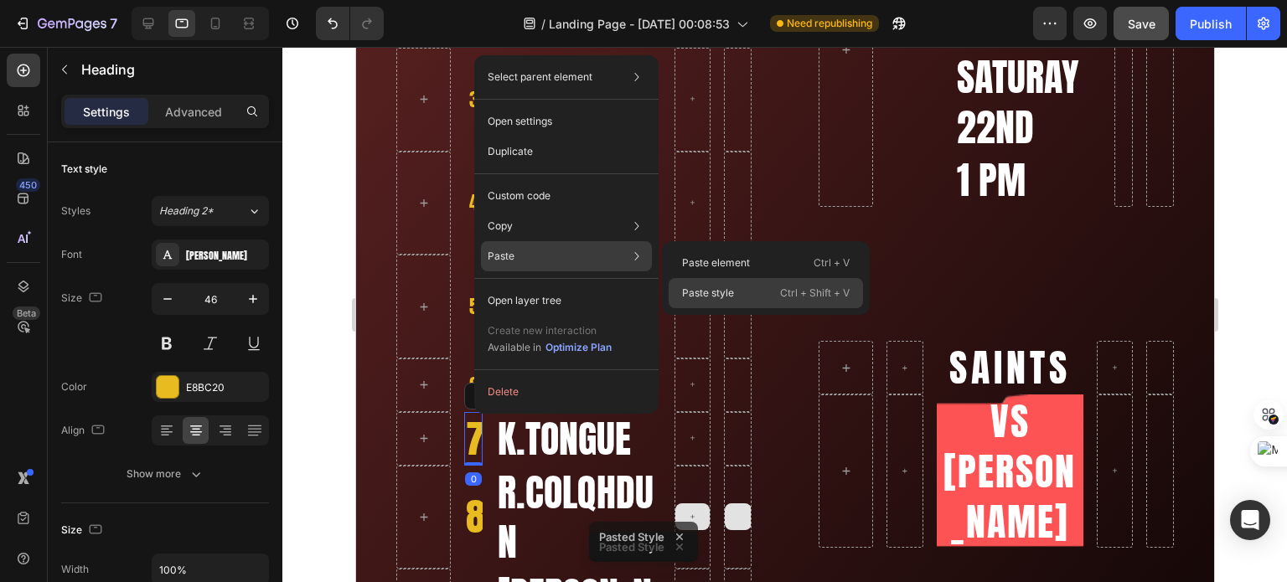
click at [695, 291] on p "Paste style" at bounding box center [708, 293] width 52 height 15
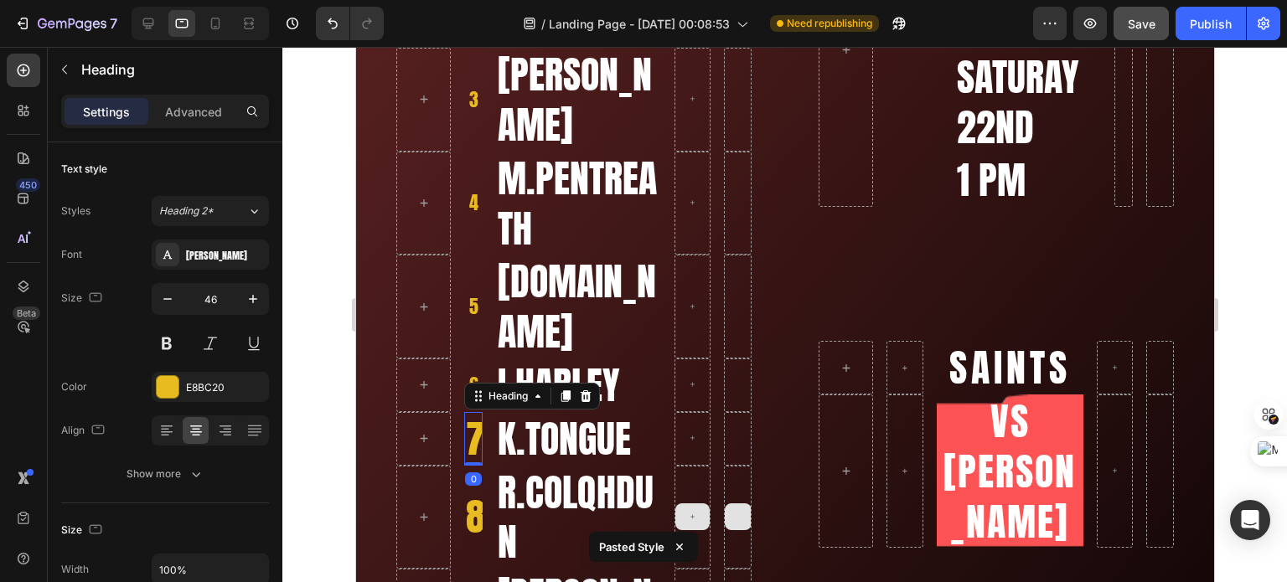
type input "22"
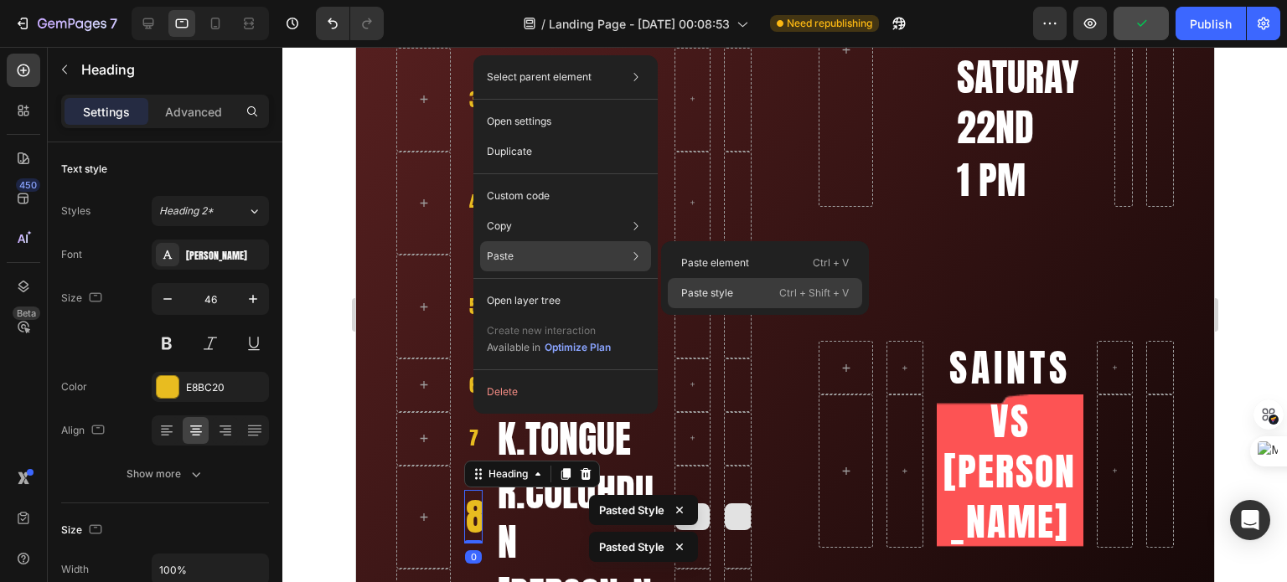
click at [692, 288] on p "Paste style" at bounding box center [707, 293] width 52 height 15
type input "22"
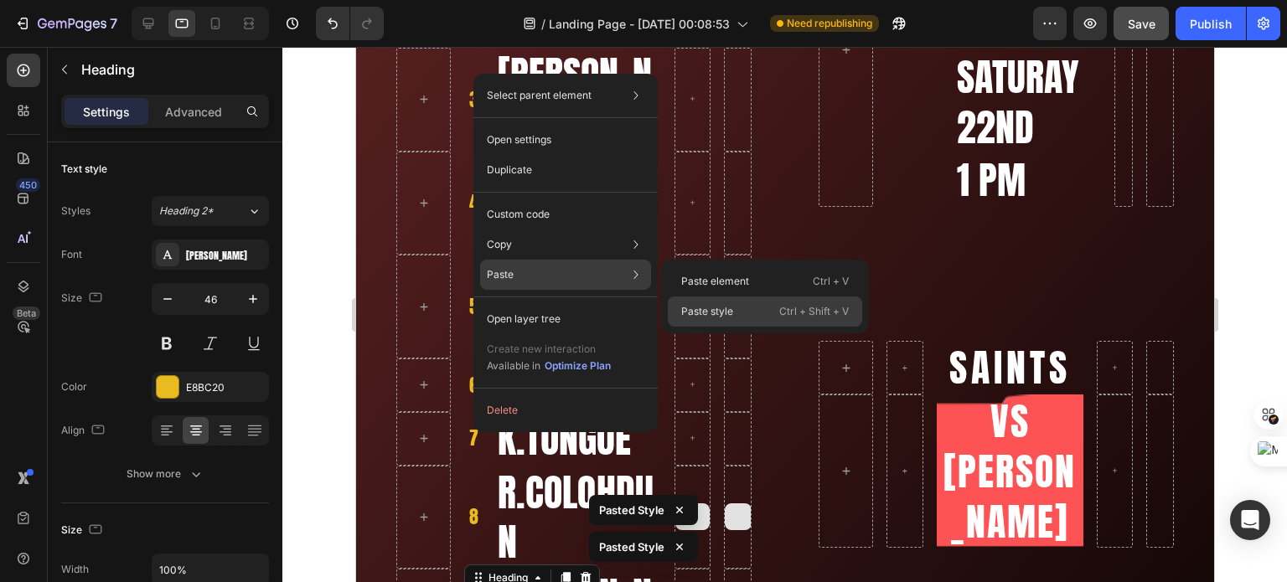
click at [681, 306] on p "Paste style" at bounding box center [707, 311] width 52 height 15
type input "22"
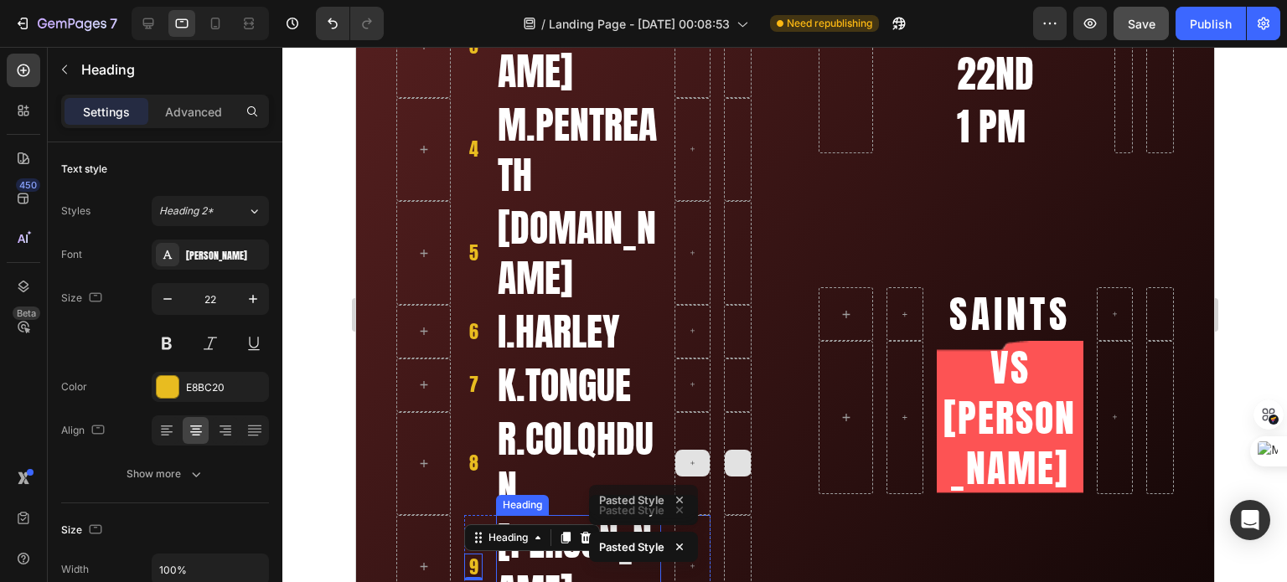
scroll to position [586, 0]
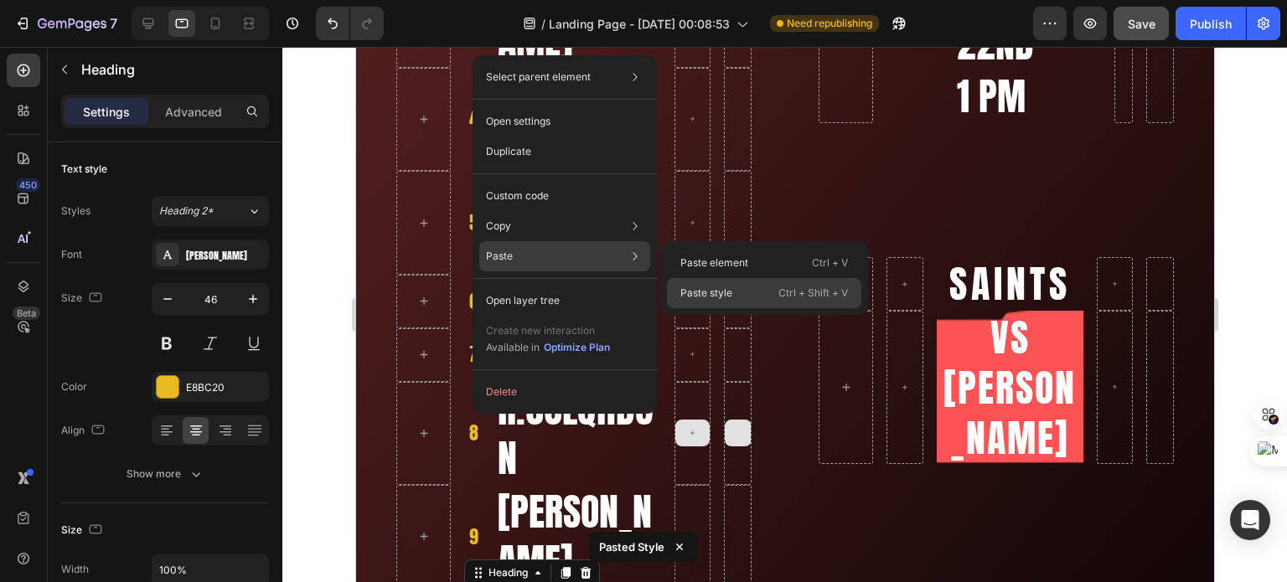
drag, startPoint x: 689, startPoint y: 289, endPoint x: 326, endPoint y: 247, distance: 365.2
click at [689, 289] on p "Paste style" at bounding box center [706, 293] width 52 height 15
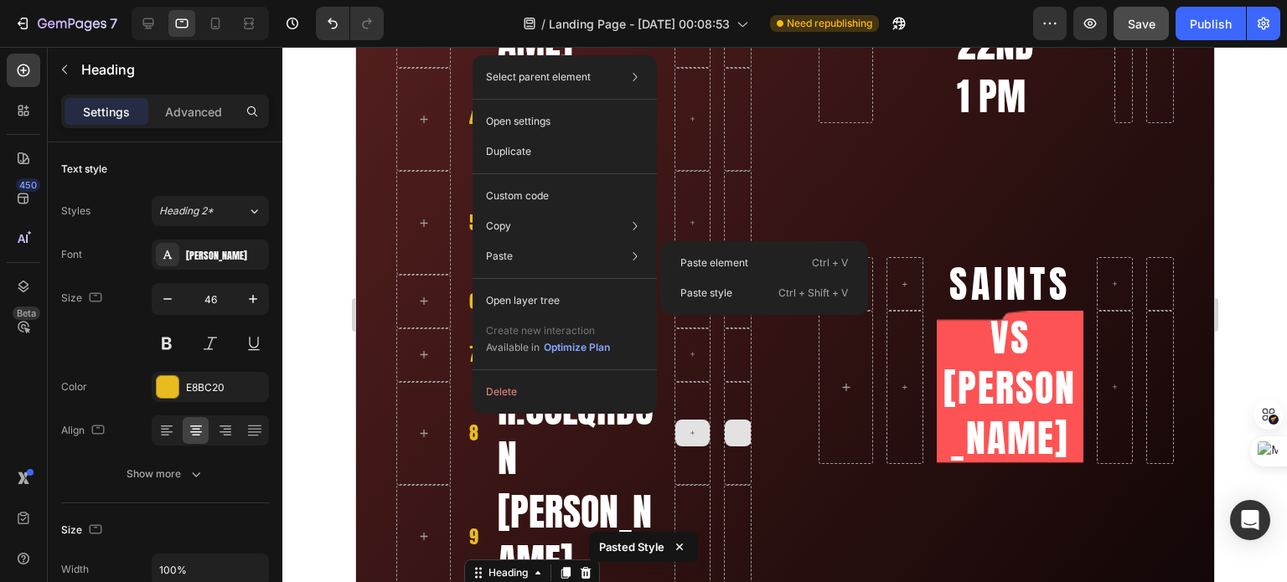
type input "22"
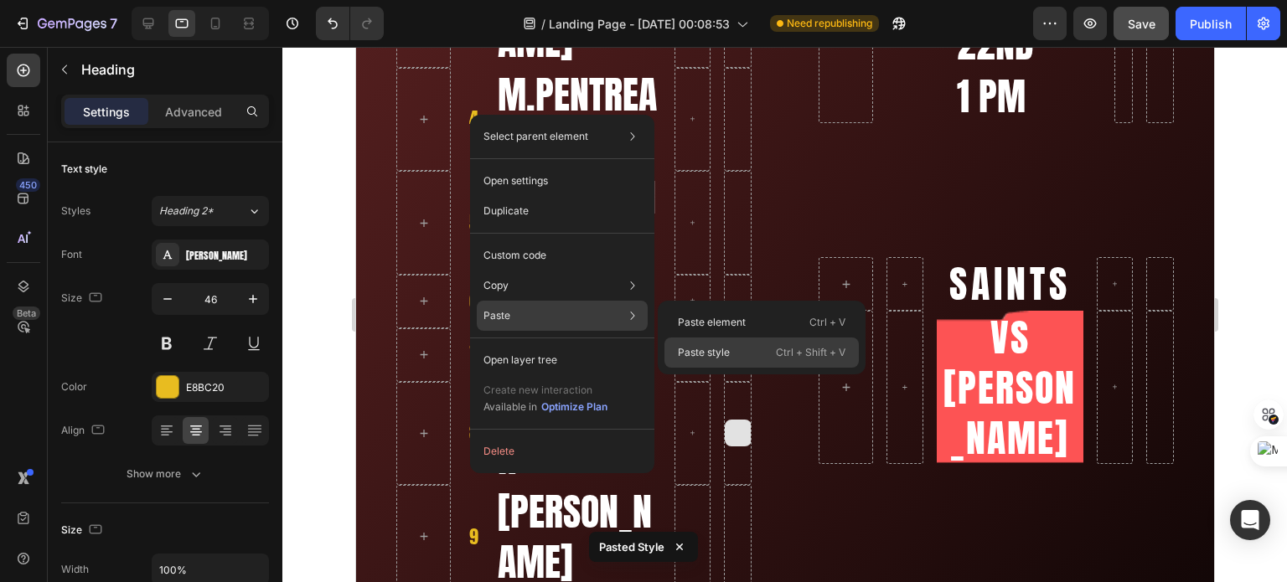
click at [680, 351] on p "Paste style" at bounding box center [704, 352] width 52 height 15
type input "22"
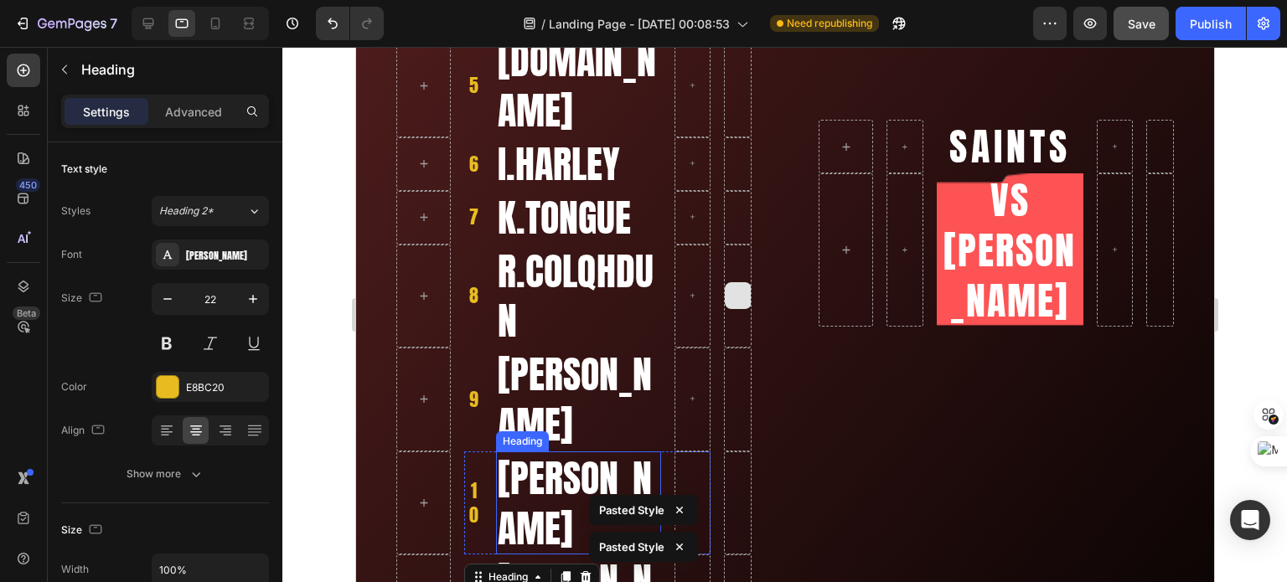
scroll to position [754, 0]
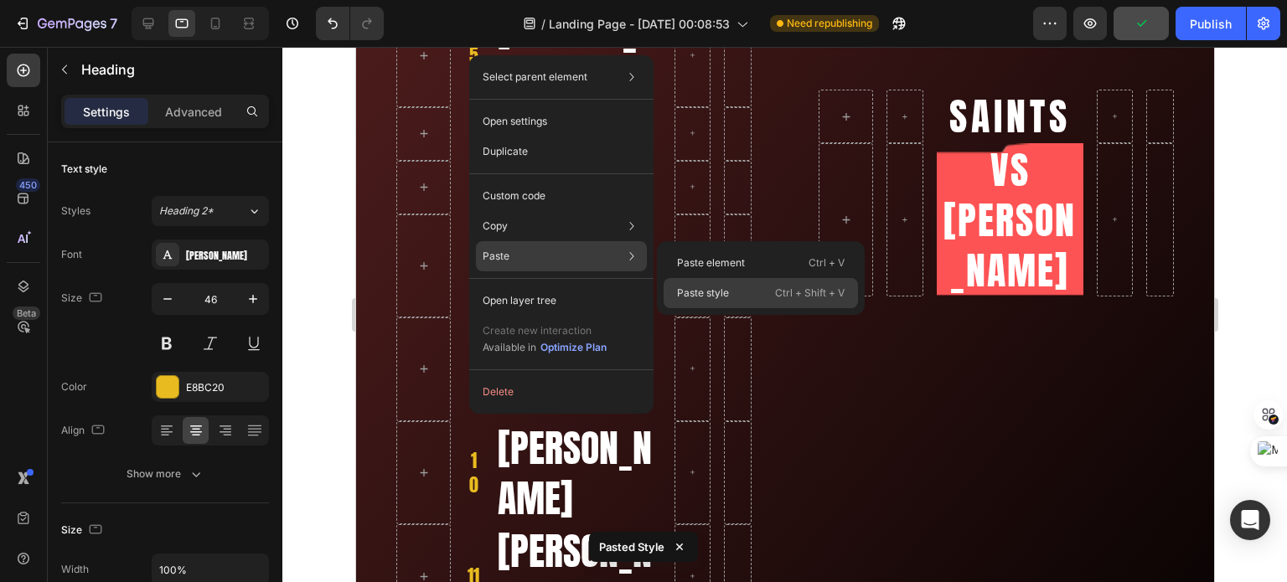
click at [694, 289] on p "Paste style" at bounding box center [703, 293] width 52 height 15
type input "22"
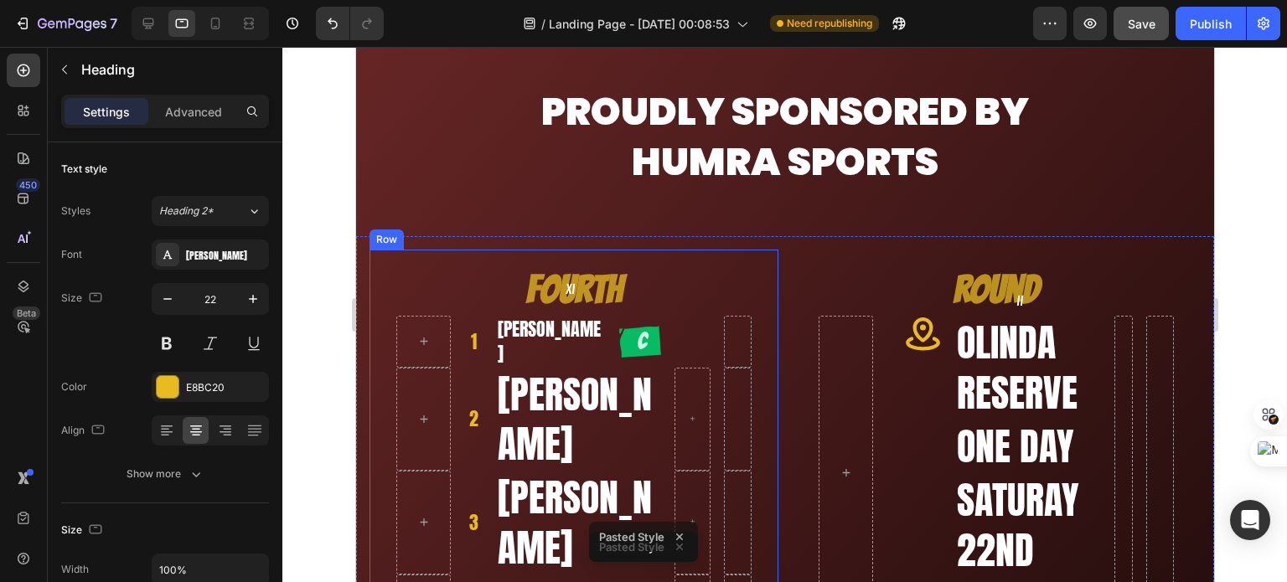
scroll to position [168, 0]
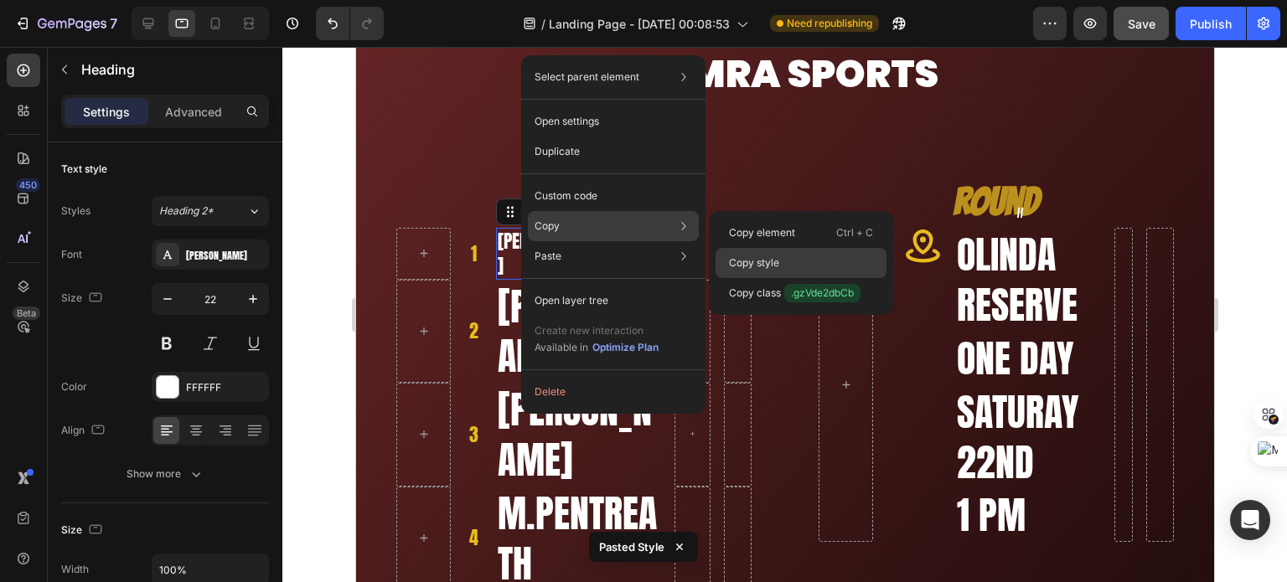
click at [749, 269] on p "Copy style" at bounding box center [754, 263] width 50 height 15
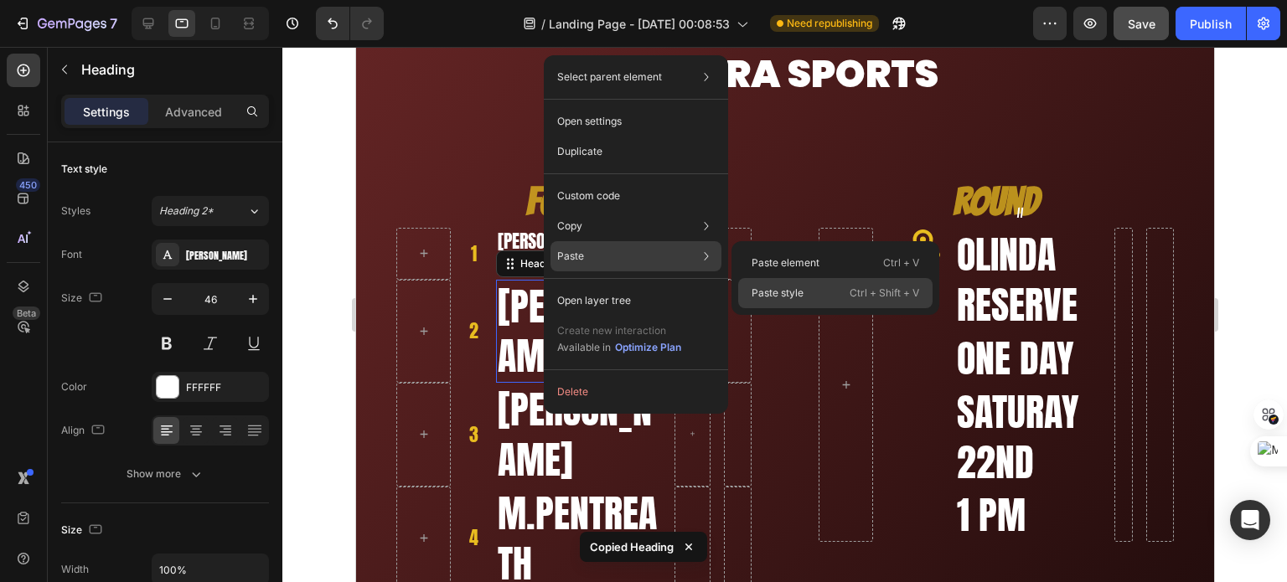
drag, startPoint x: 767, startPoint y: 288, endPoint x: 410, endPoint y: 242, distance: 360.7
click at [767, 288] on p "Paste style" at bounding box center [777, 293] width 52 height 15
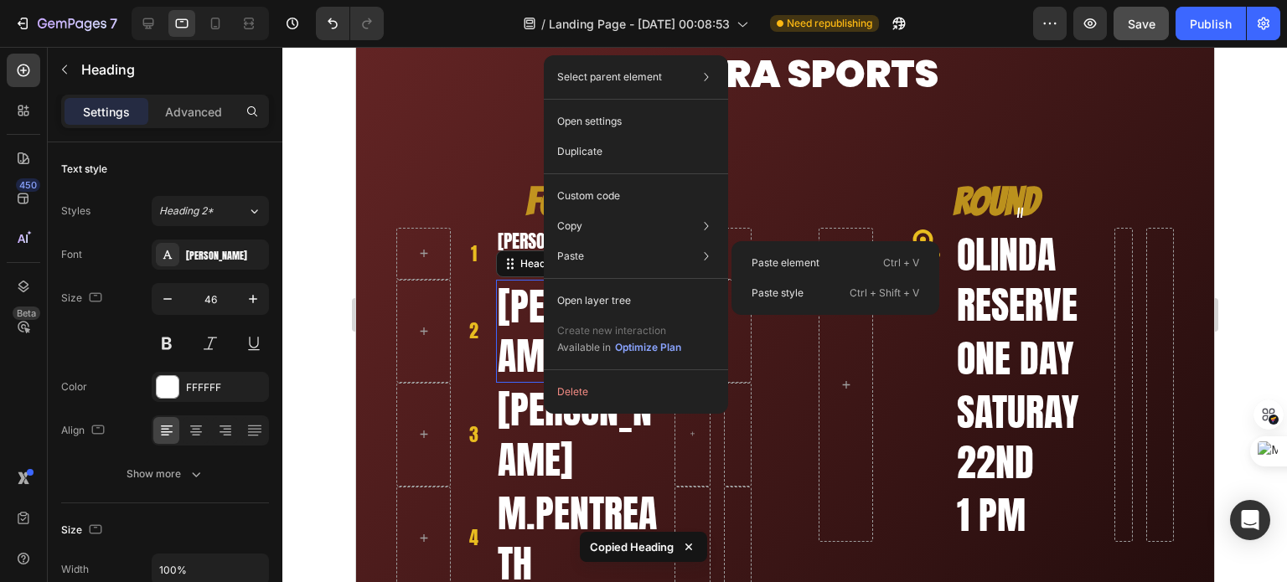
type input "22"
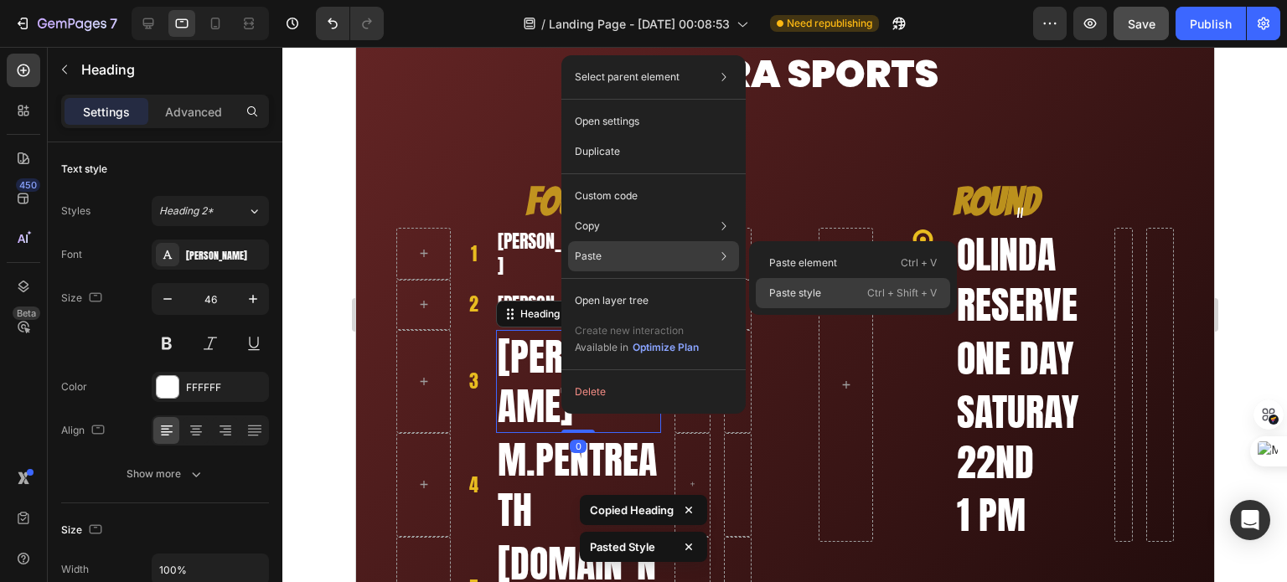
click at [771, 295] on p "Paste style" at bounding box center [795, 293] width 52 height 15
type input "22"
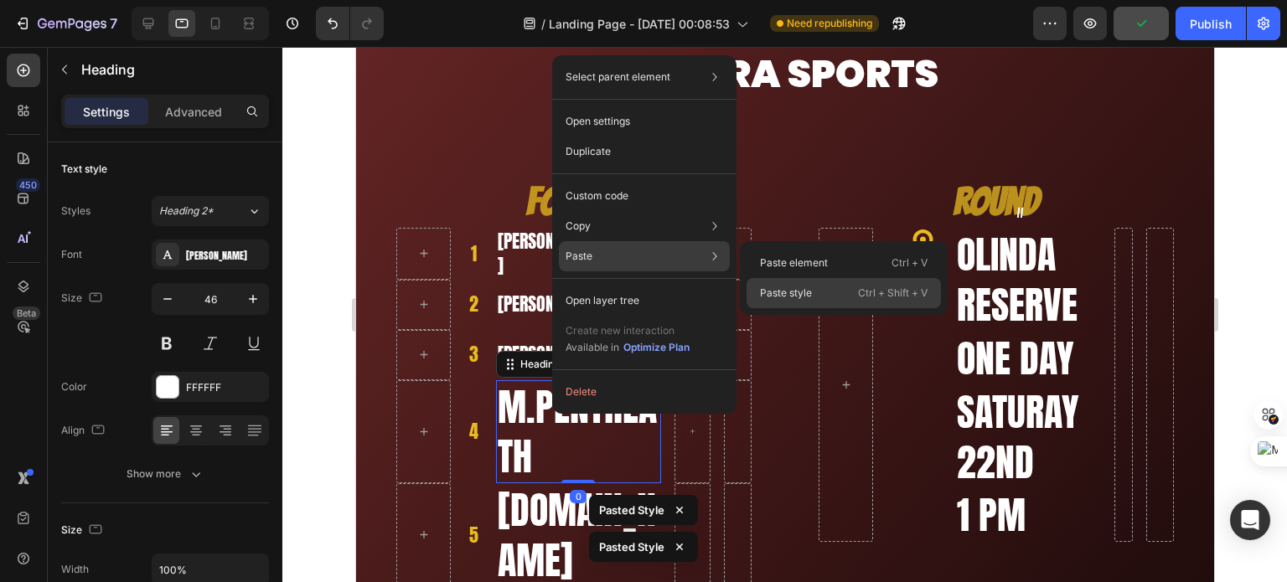
click at [767, 286] on p "Paste style" at bounding box center [786, 293] width 52 height 15
type input "22"
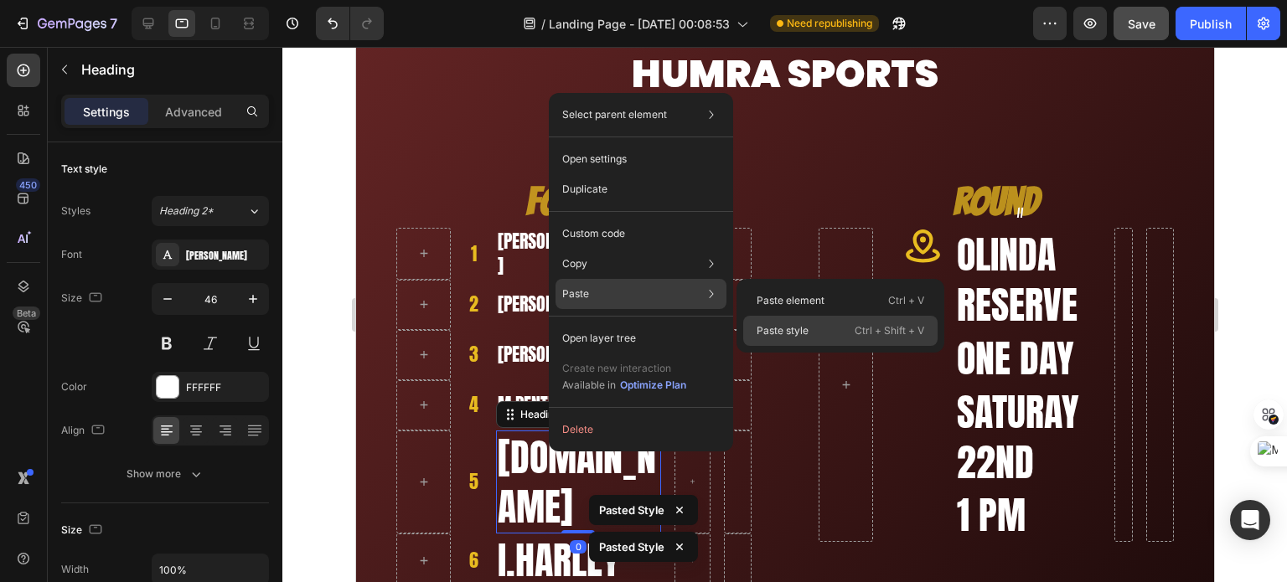
click at [762, 318] on div "Paste style Ctrl + Shift + V" at bounding box center [840, 331] width 194 height 30
type input "22"
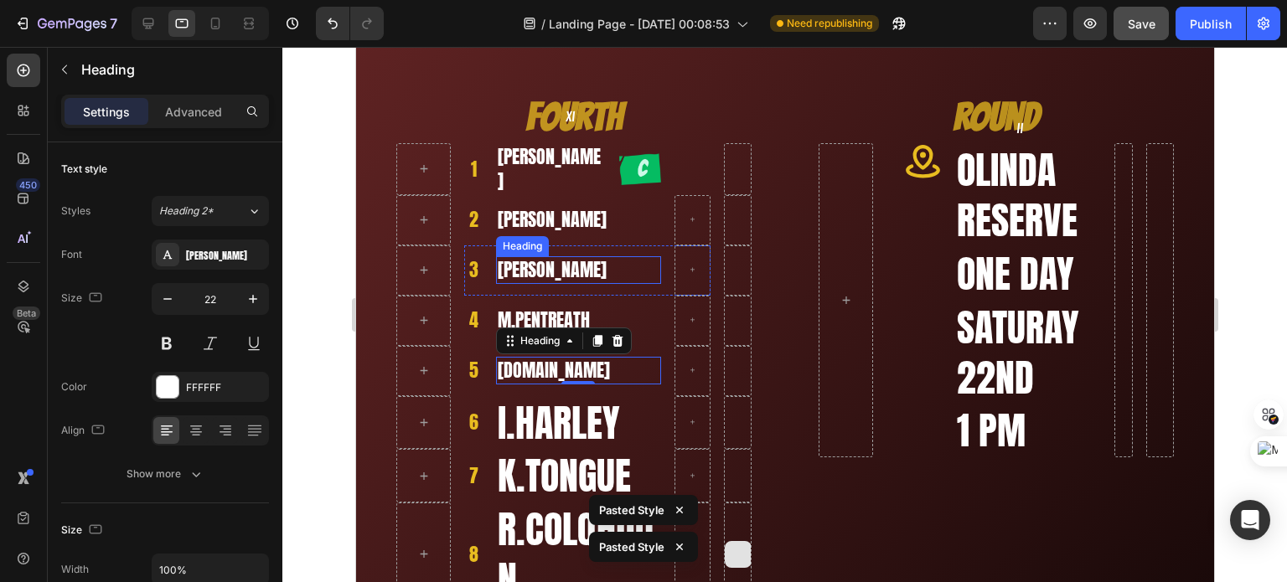
scroll to position [335, 0]
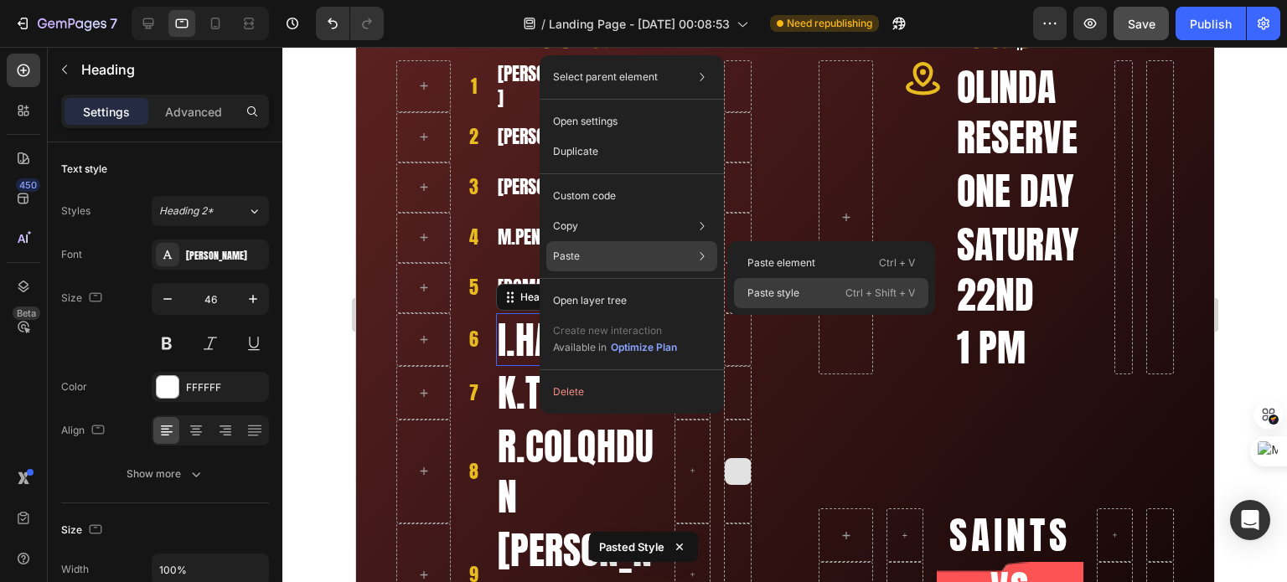
drag, startPoint x: 762, startPoint y: 287, endPoint x: 404, endPoint y: 244, distance: 361.2
click at [762, 287] on p "Paste style" at bounding box center [773, 293] width 52 height 15
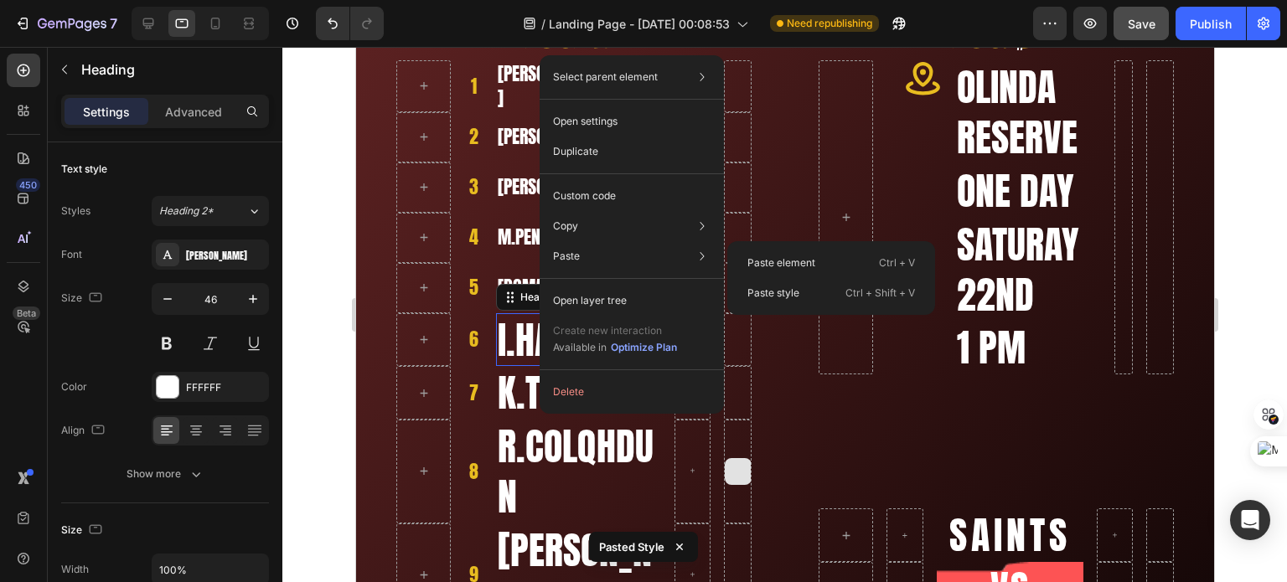
type input "22"
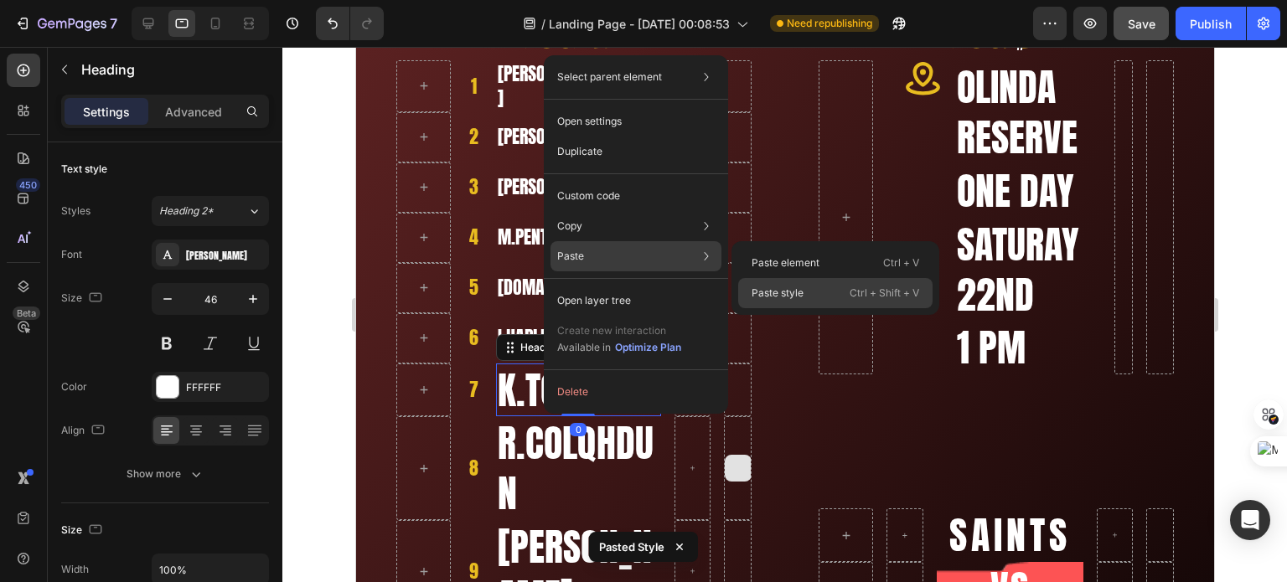
click at [757, 292] on p "Paste style" at bounding box center [777, 293] width 52 height 15
type input "22"
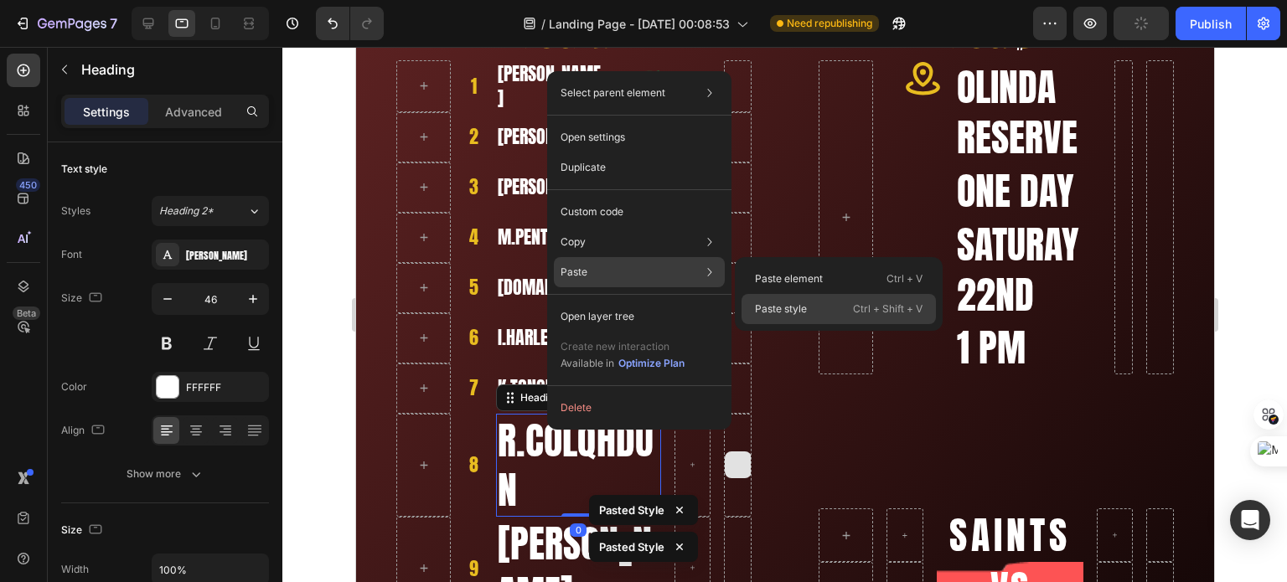
click at [764, 302] on p "Paste style" at bounding box center [781, 309] width 52 height 15
type input "22"
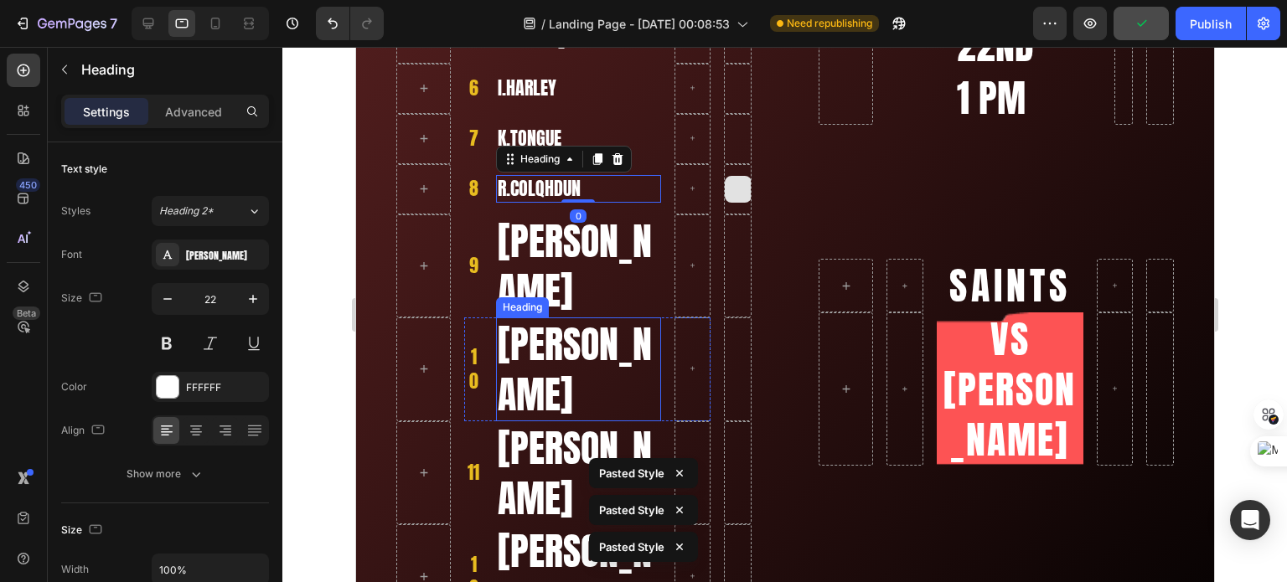
scroll to position [586, 0]
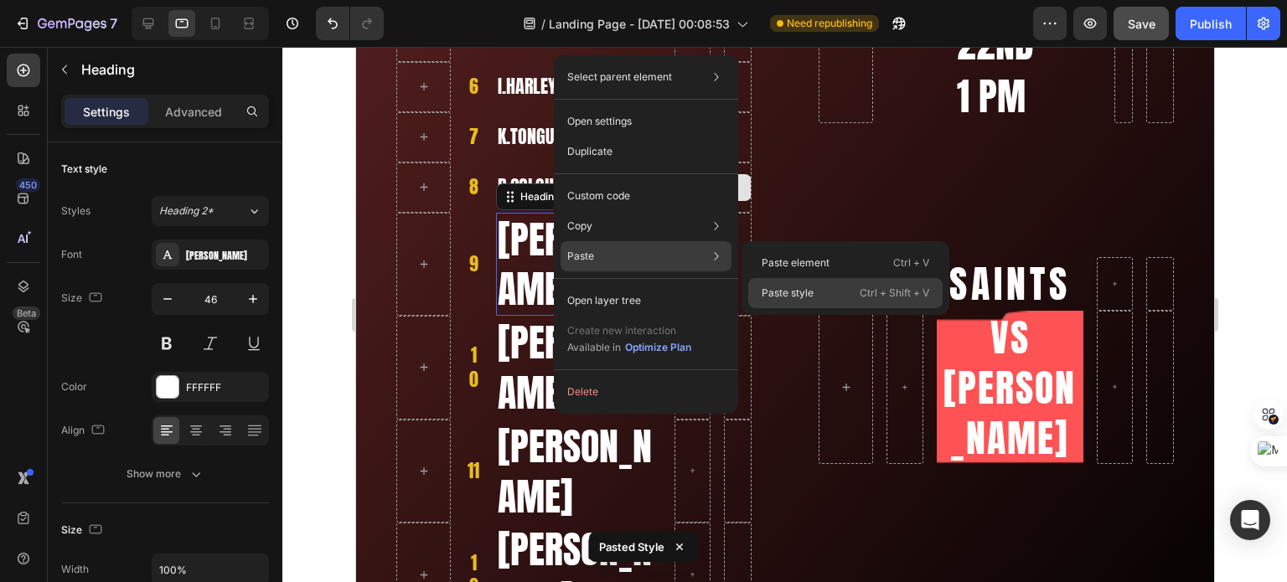
click at [795, 289] on p "Paste style" at bounding box center [788, 293] width 52 height 15
type input "22"
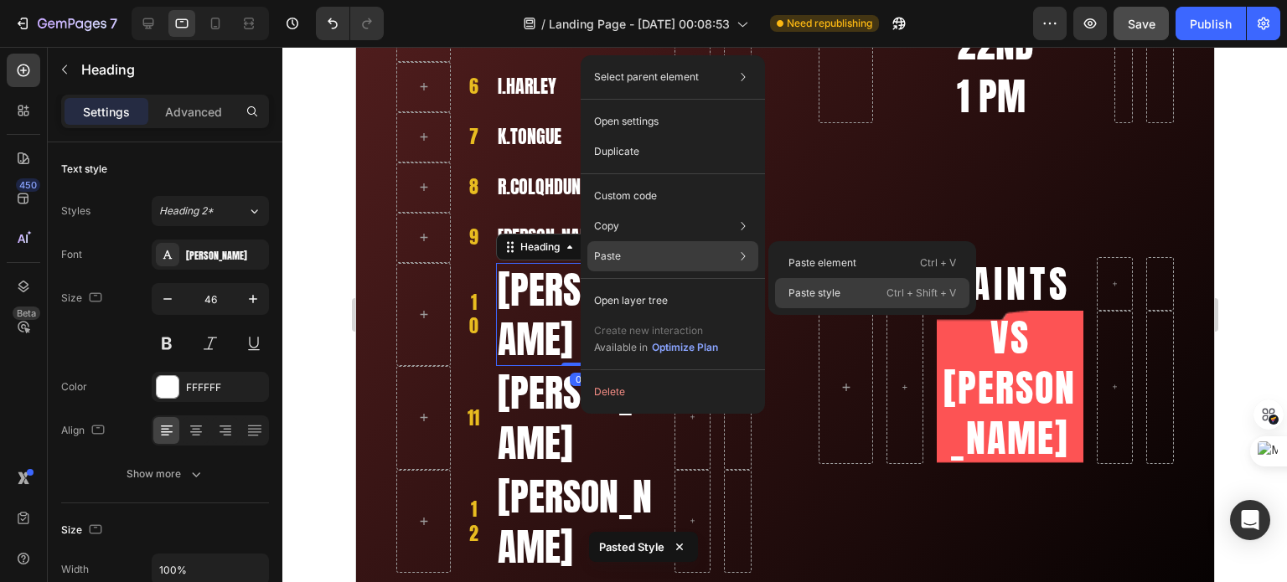
click at [801, 290] on p "Paste style" at bounding box center [814, 293] width 52 height 15
type input "22"
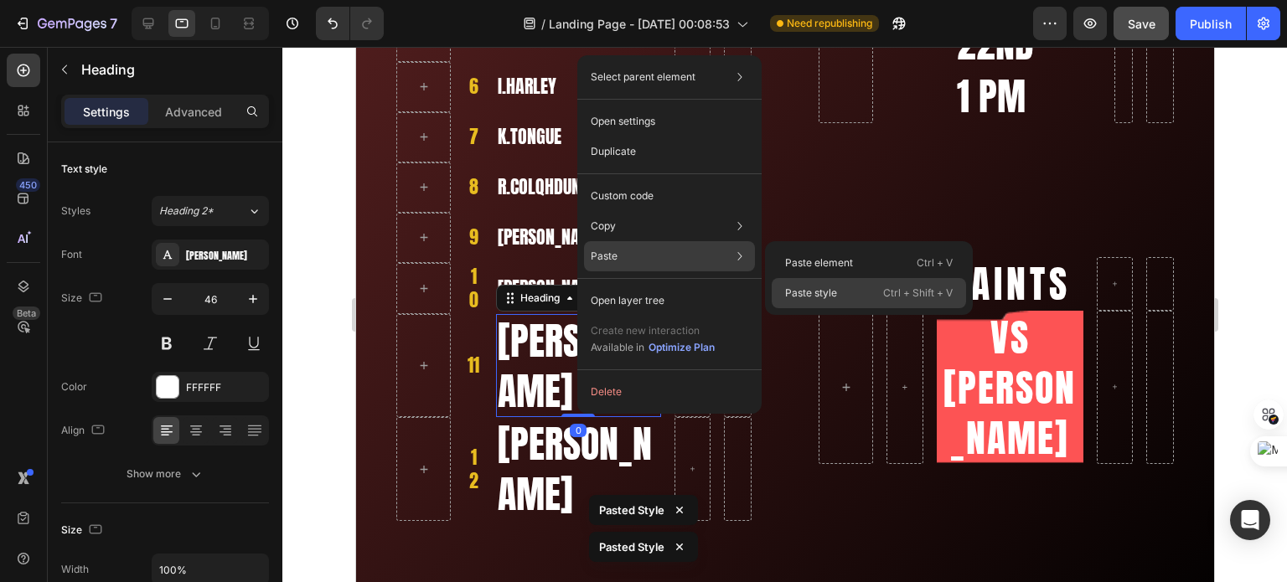
click at [811, 284] on div "Paste style Ctrl + Shift + V" at bounding box center [869, 293] width 194 height 30
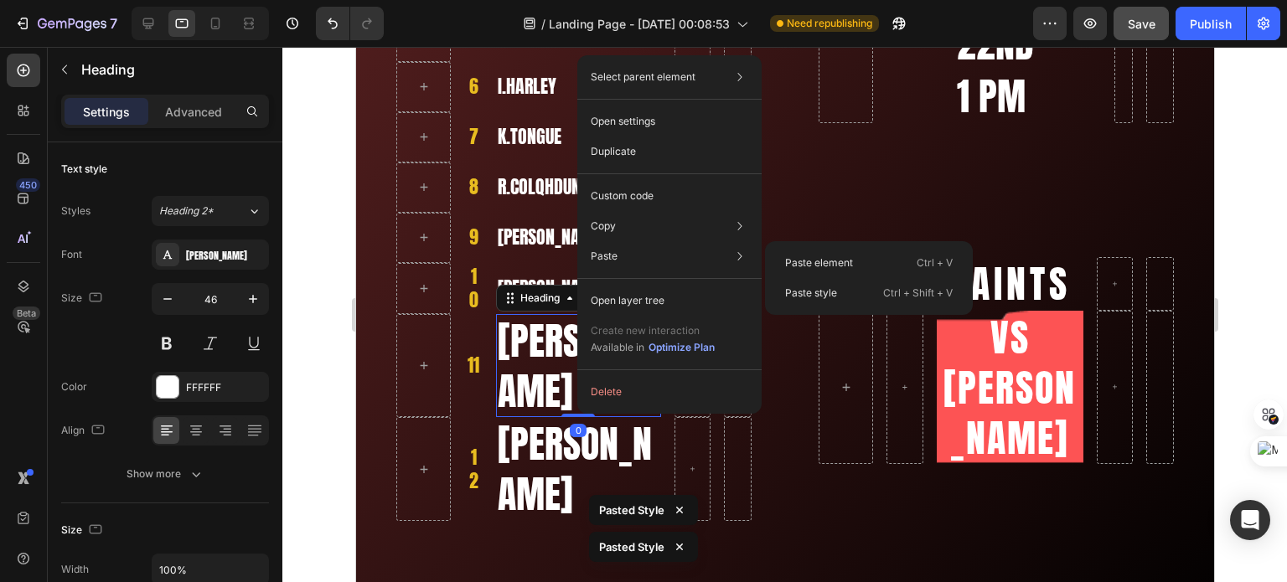
type input "22"
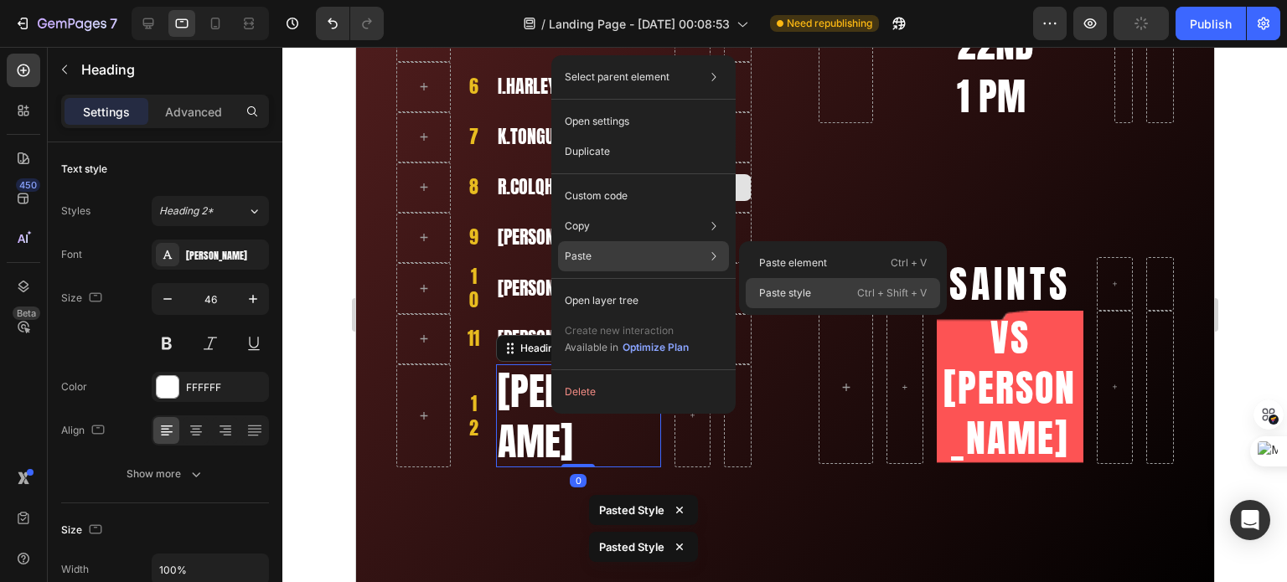
drag, startPoint x: 767, startPoint y: 287, endPoint x: 412, endPoint y: 240, distance: 357.5
click at [767, 287] on p "Paste style" at bounding box center [785, 293] width 52 height 15
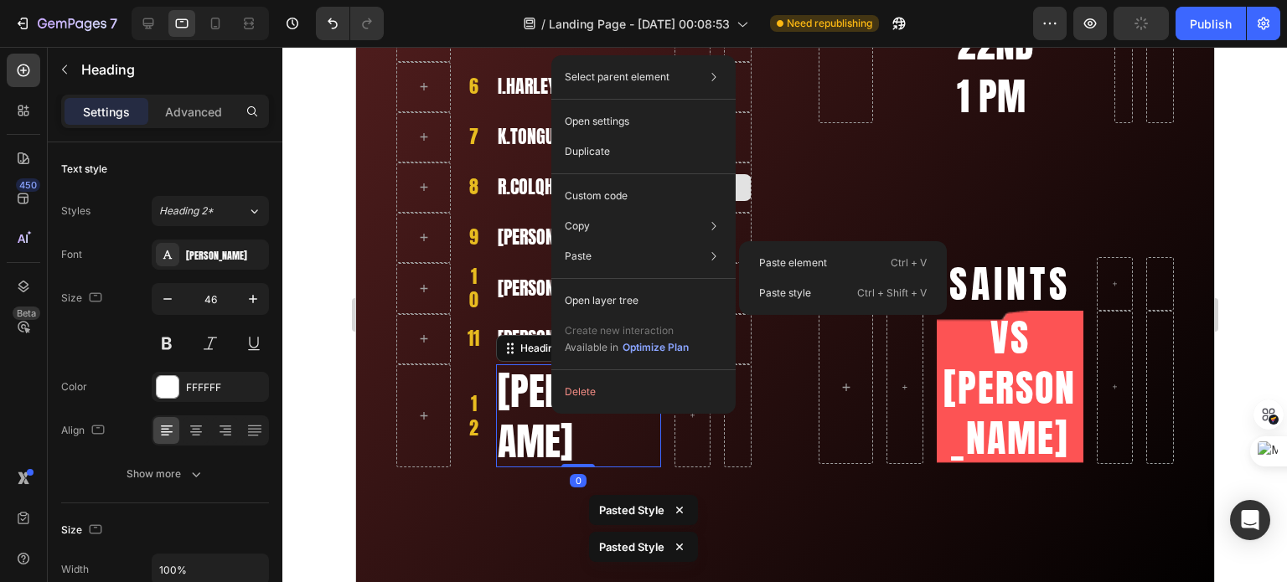
type input "22"
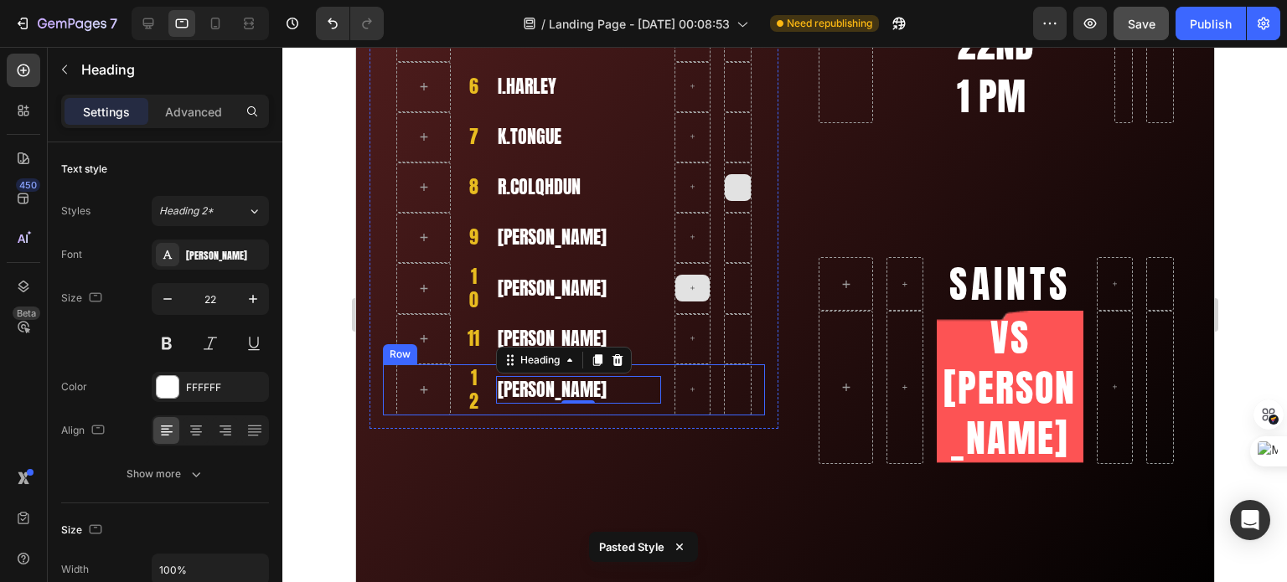
click at [457, 385] on div "12 Heading [PERSON_NAME] Heading 0 Row Row" at bounding box center [573, 389] width 382 height 51
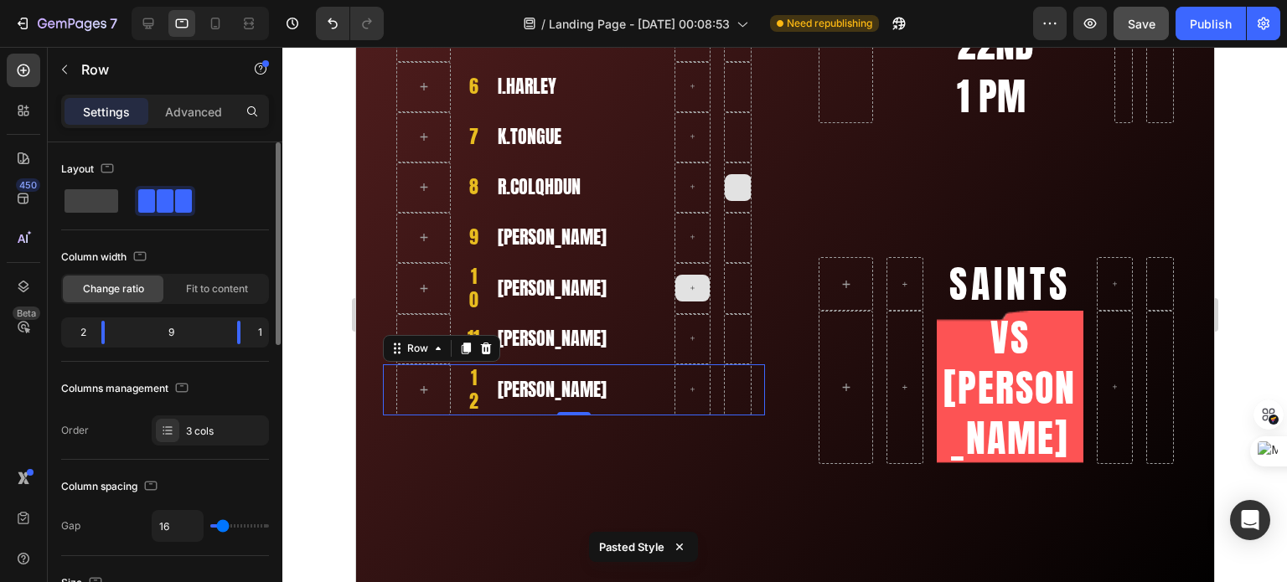
type input "6"
type input "0"
drag, startPoint x: 221, startPoint y: 520, endPoint x: 142, endPoint y: 511, distance: 79.3
type input "0"
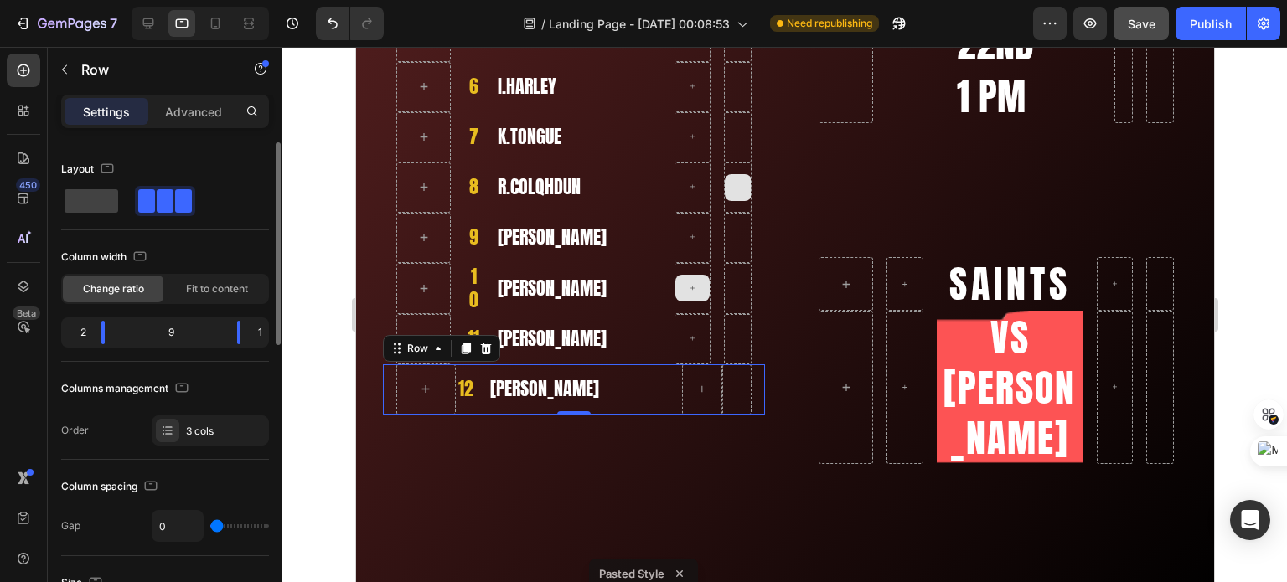
click at [210, 524] on input "range" at bounding box center [239, 525] width 59 height 3
click at [458, 324] on div "11 Heading [PERSON_NAME] Row Row" at bounding box center [573, 339] width 382 height 50
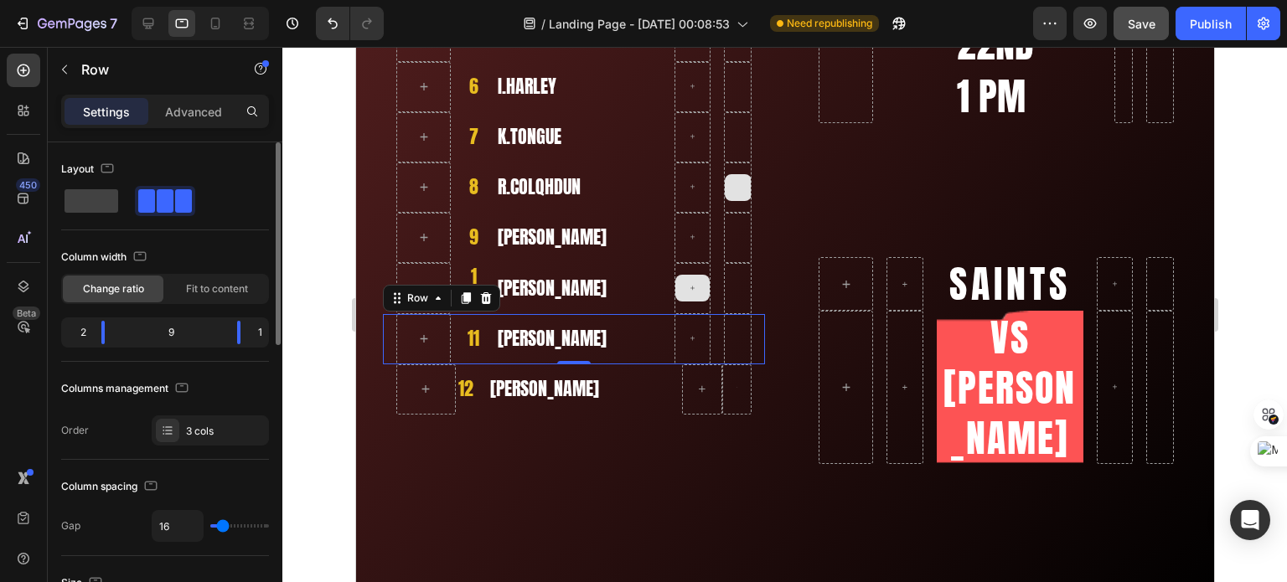
type input "0"
drag, startPoint x: 221, startPoint y: 523, endPoint x: 192, endPoint y: 484, distance: 48.4
type input "0"
click at [210, 524] on input "range" at bounding box center [239, 525] width 59 height 3
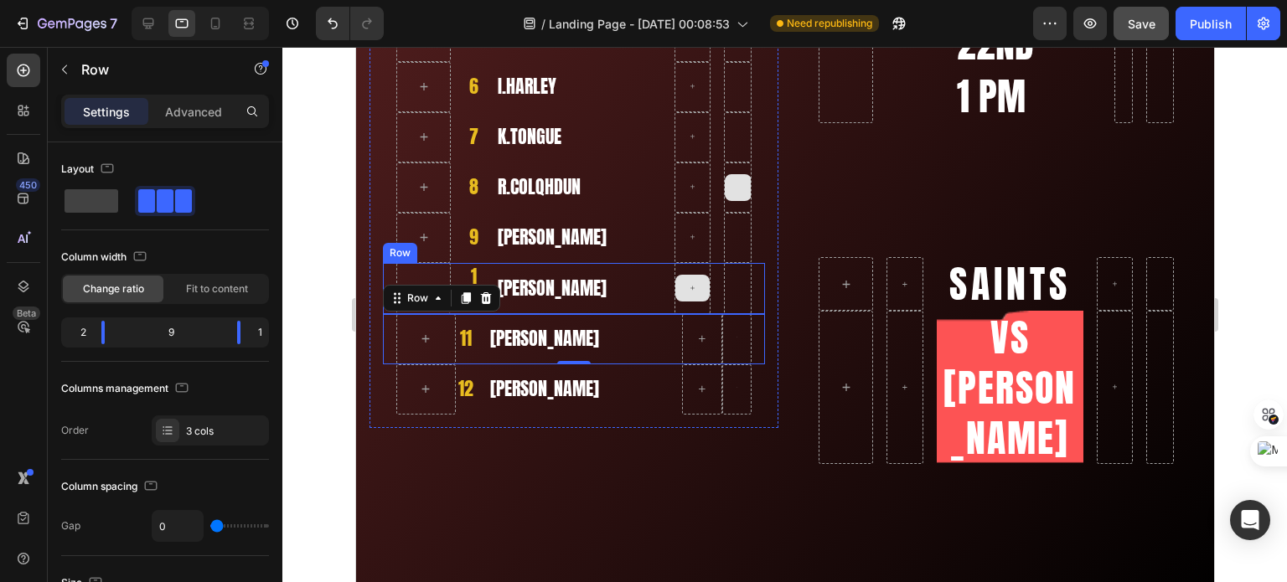
click at [455, 270] on div "10 Heading [PERSON_NAME] Heading Row Row" at bounding box center [573, 288] width 382 height 51
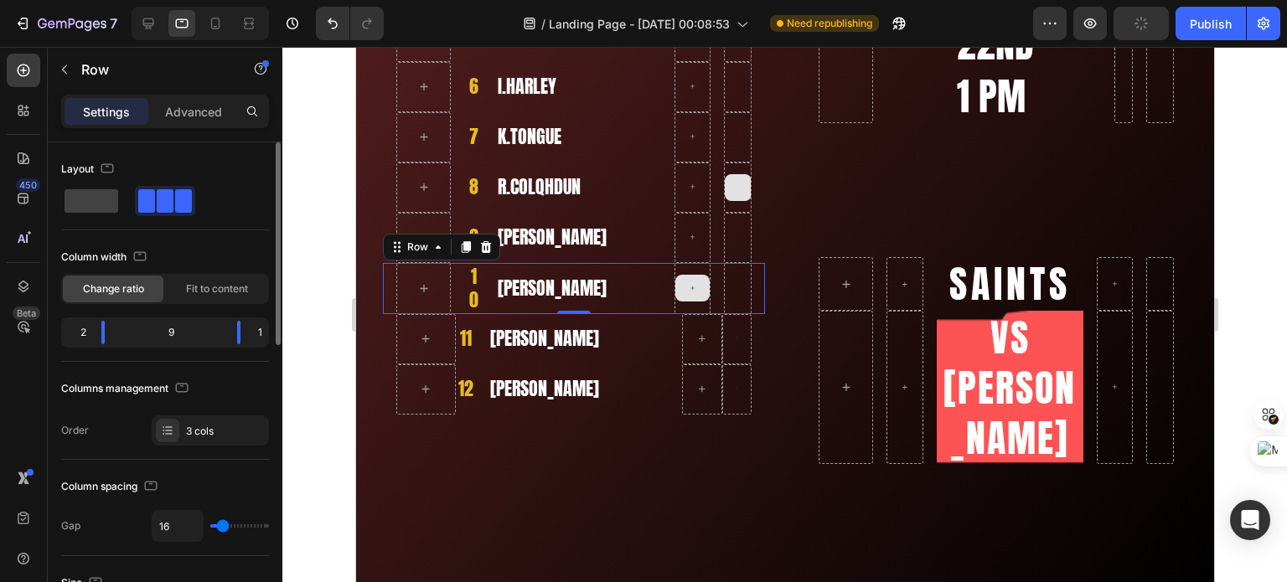
type input "8"
type input "0"
drag, startPoint x: 224, startPoint y: 525, endPoint x: 156, endPoint y: 519, distance: 68.2
type input "0"
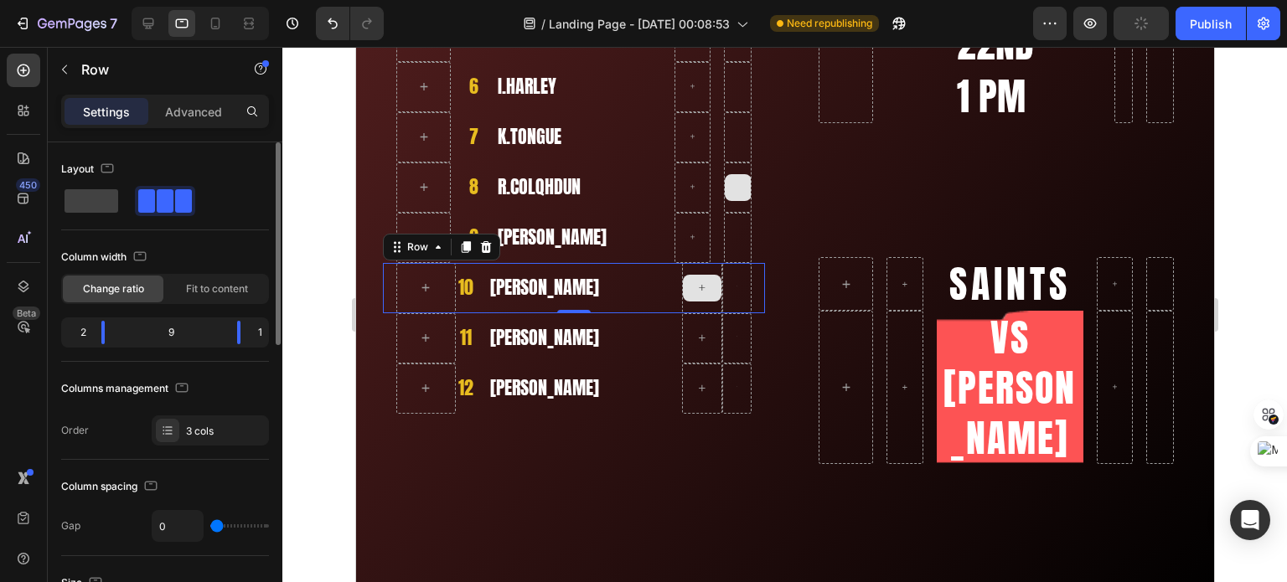
click at [210, 524] on input "range" at bounding box center [239, 525] width 59 height 3
click at [463, 219] on div "9 Heading" at bounding box center [472, 238] width 18 height 50
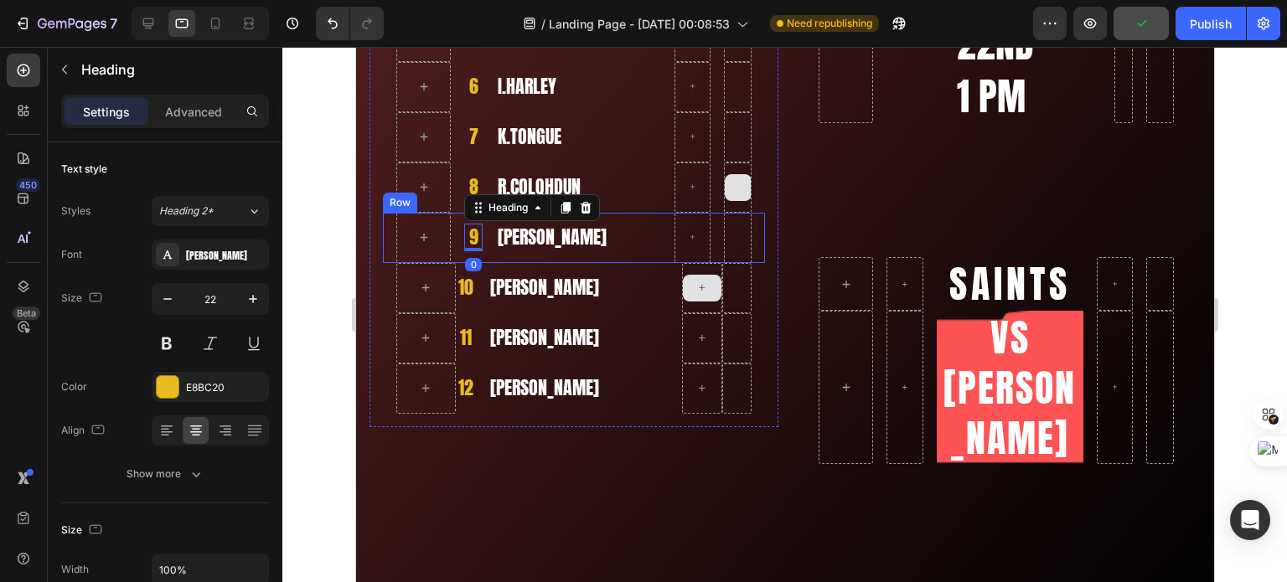
click at [457, 220] on div "9 Heading 0 [PERSON_NAME] Heading Row Row" at bounding box center [573, 238] width 382 height 50
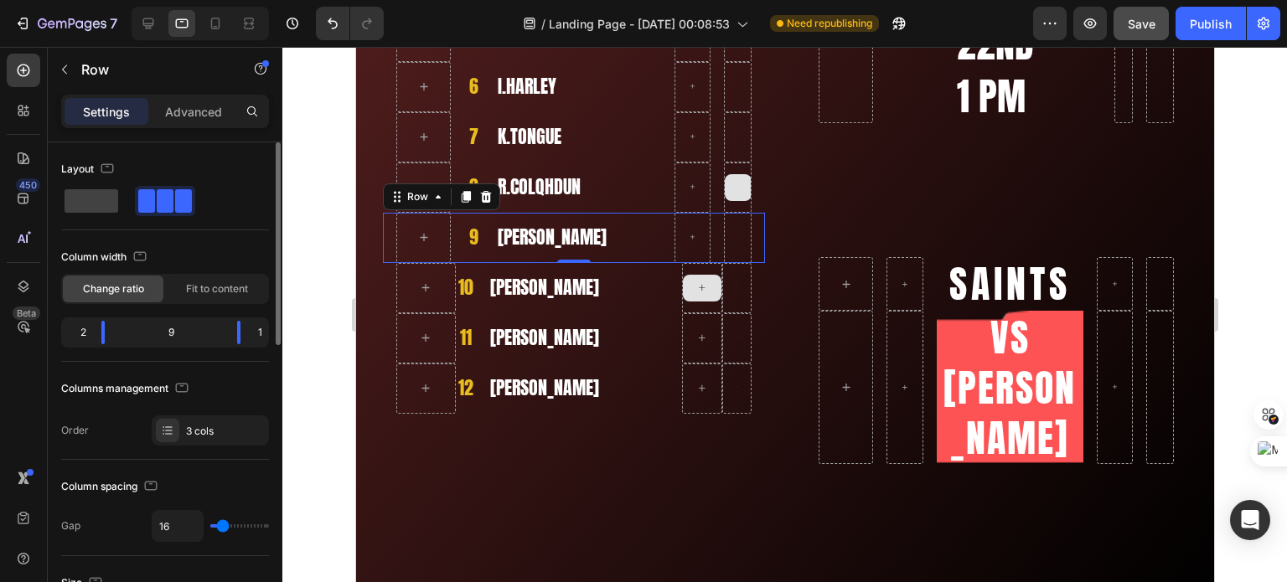
type input "0"
drag, startPoint x: 220, startPoint y: 525, endPoint x: 212, endPoint y: 495, distance: 31.3
type input "0"
click at [210, 524] on input "range" at bounding box center [239, 525] width 59 height 3
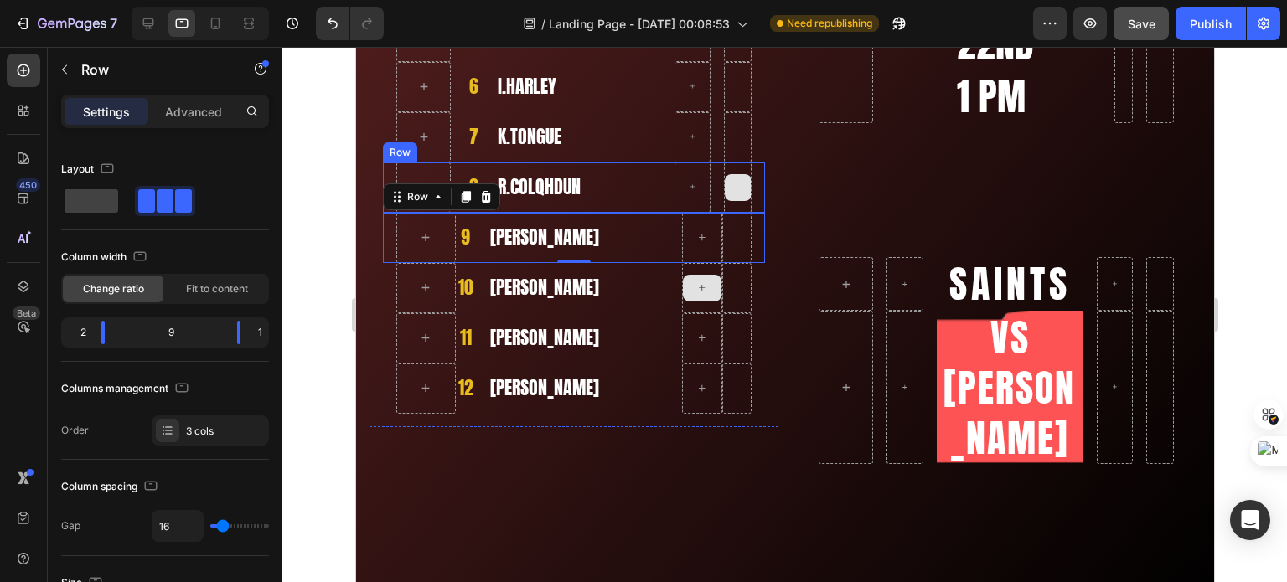
click at [460, 169] on div "8 Heading R.COLQHDUN Heading Row Row" at bounding box center [573, 188] width 382 height 50
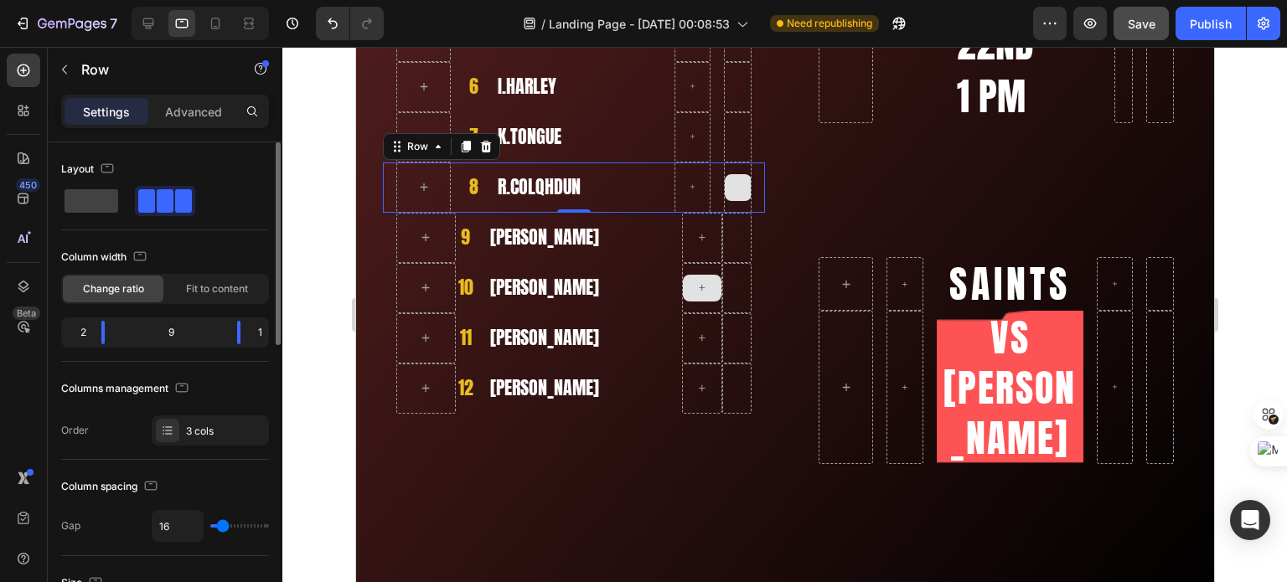
type input "0"
drag, startPoint x: 217, startPoint y: 522, endPoint x: 332, endPoint y: 379, distance: 183.6
type input "0"
click at [210, 524] on input "range" at bounding box center [239, 525] width 59 height 3
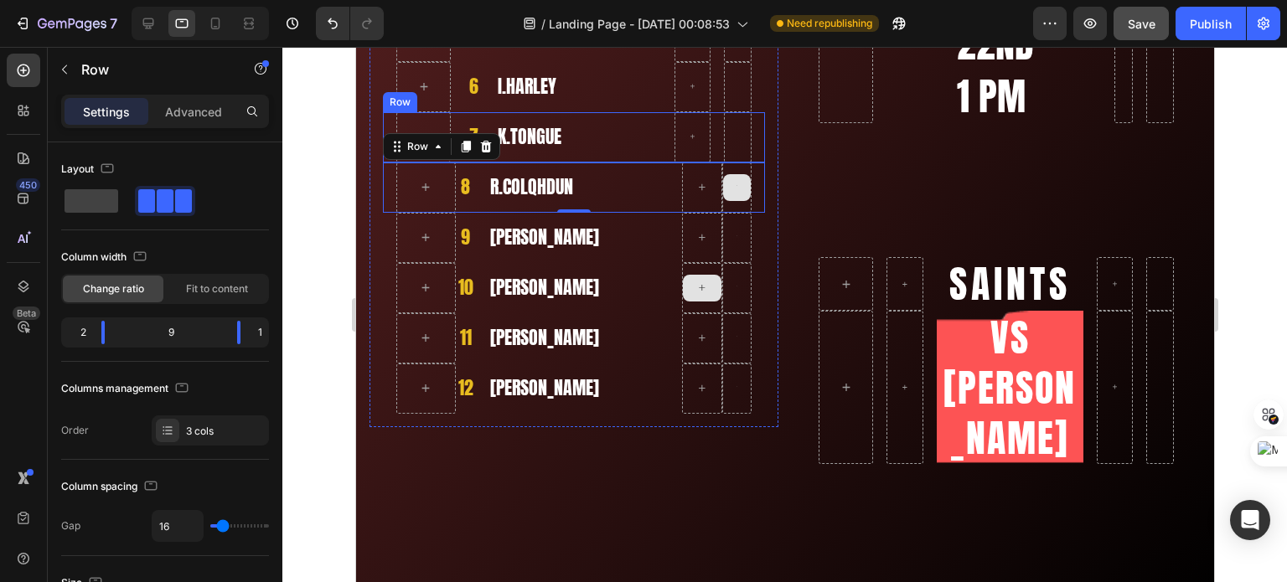
click at [457, 125] on div "7 Heading K.TONGUE Heading Row Row" at bounding box center [573, 137] width 382 height 50
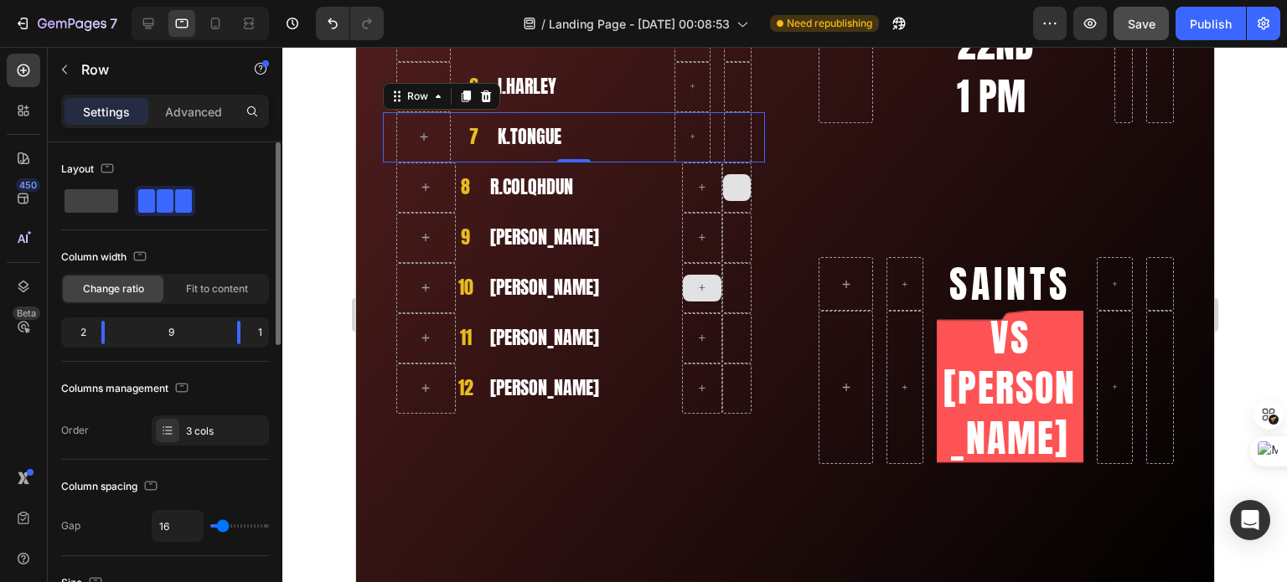
type input "4"
type input "8"
type input "0"
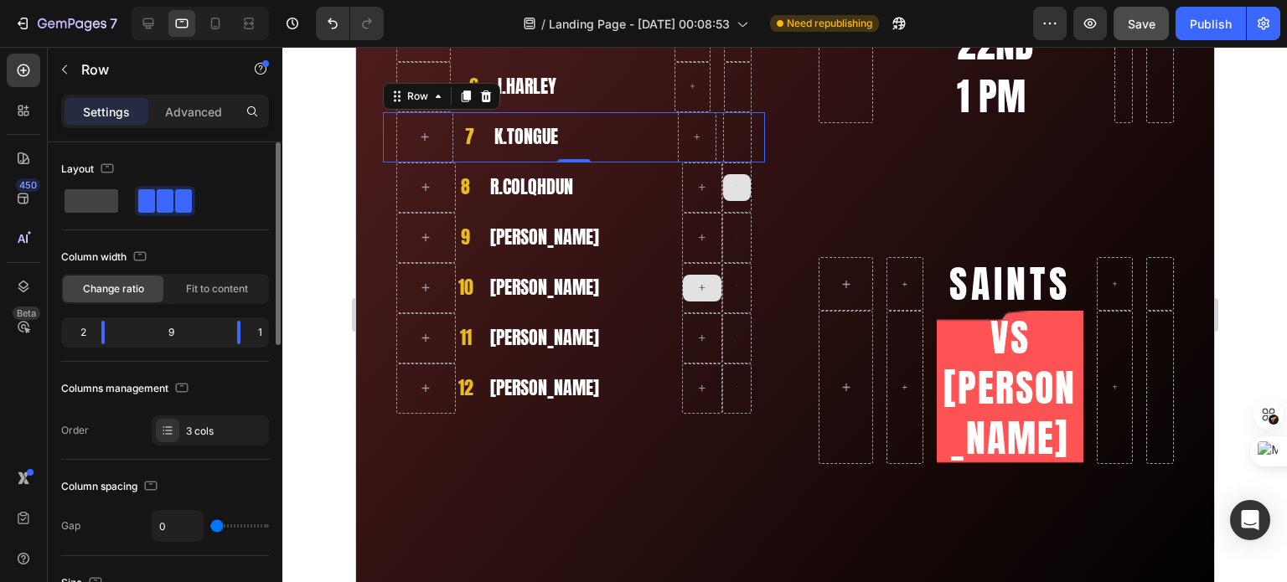
drag, startPoint x: 218, startPoint y: 525, endPoint x: 173, endPoint y: 516, distance: 46.2
type input "0"
click at [210, 524] on input "range" at bounding box center [239, 525] width 59 height 3
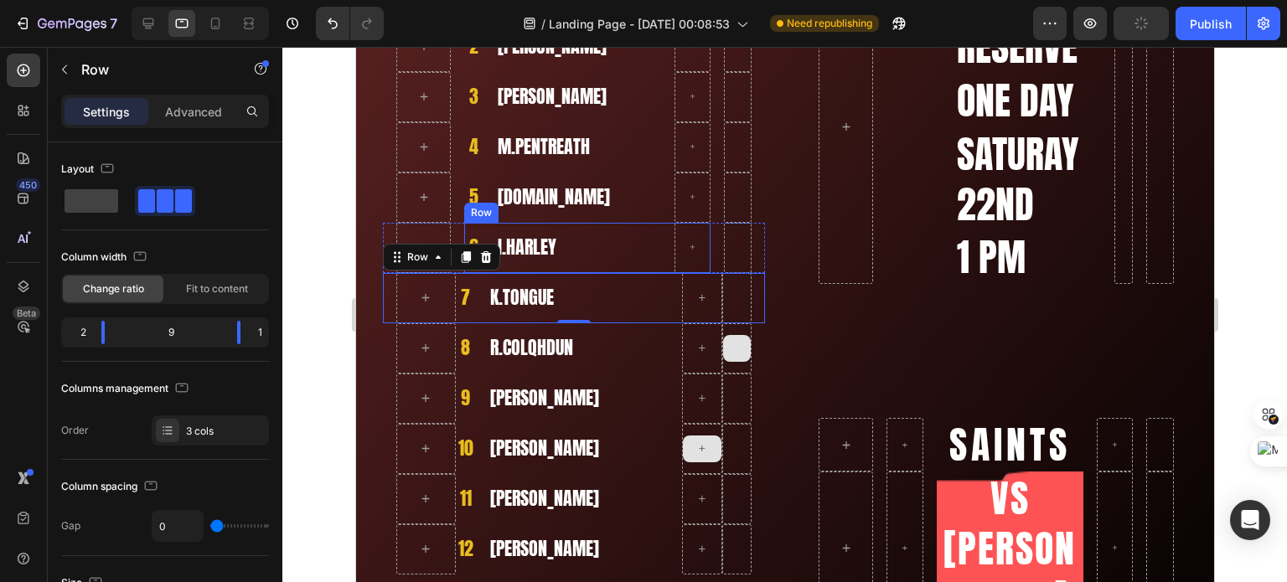
scroll to position [419, 0]
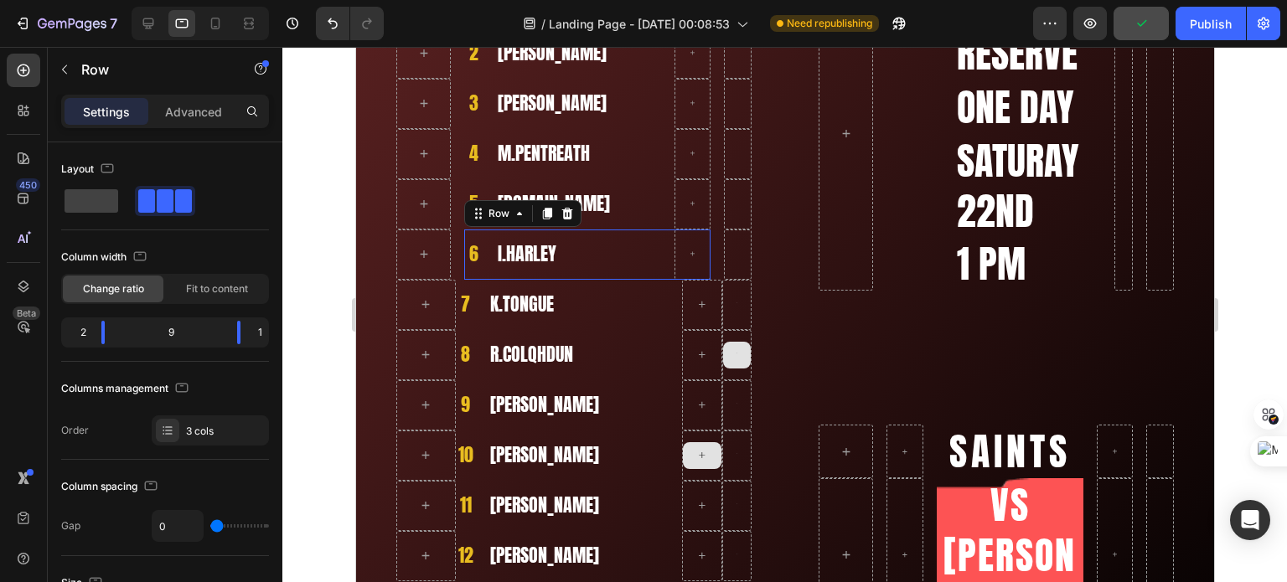
click at [579, 233] on div "I.HARLEY Heading" at bounding box center [577, 255] width 165 height 50
type input "2"
type input "0"
drag, startPoint x: 203, startPoint y: 523, endPoint x: 184, endPoint y: 524, distance: 18.5
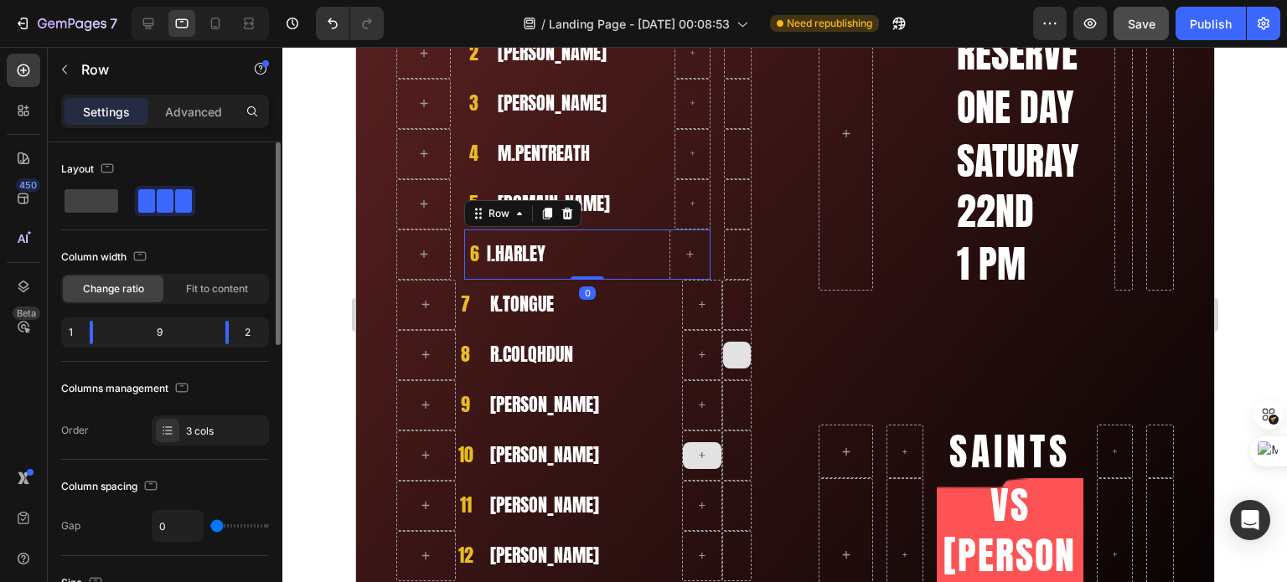
type input "0"
click at [210, 524] on input "range" at bounding box center [239, 525] width 59 height 3
drag, startPoint x: 216, startPoint y: 522, endPoint x: 188, endPoint y: 526, distance: 28.8
click at [210, 525] on input "range" at bounding box center [239, 525] width 59 height 3
click at [169, 531] on input "0" at bounding box center [177, 526] width 50 height 30
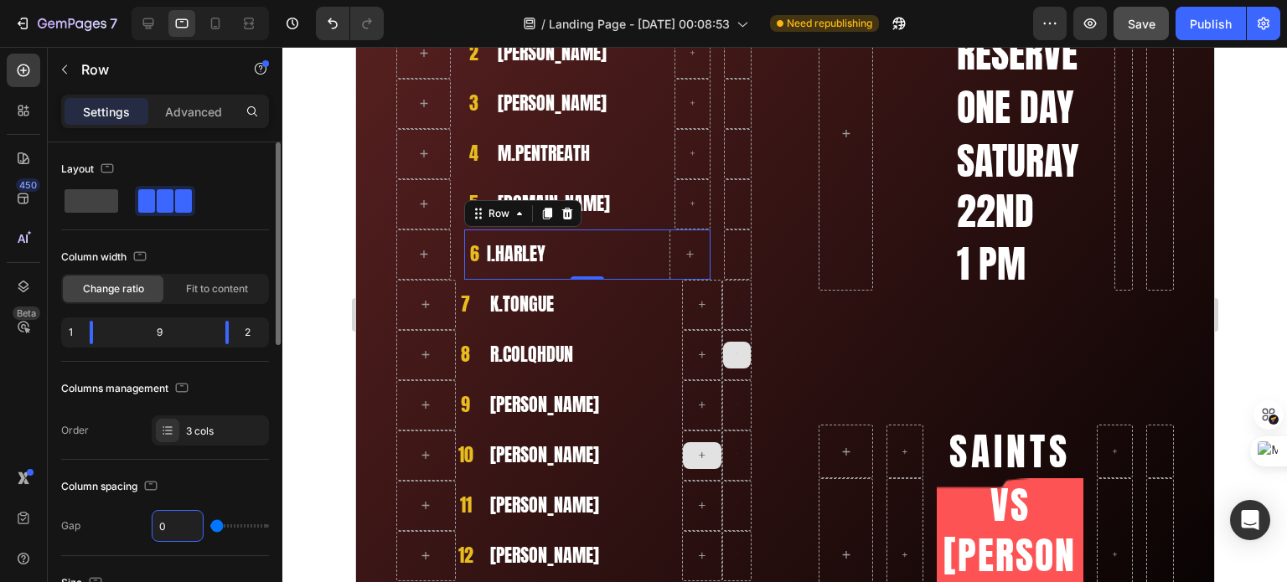
click at [169, 531] on input "0" at bounding box center [177, 526] width 50 height 30
type input "1"
type input "16"
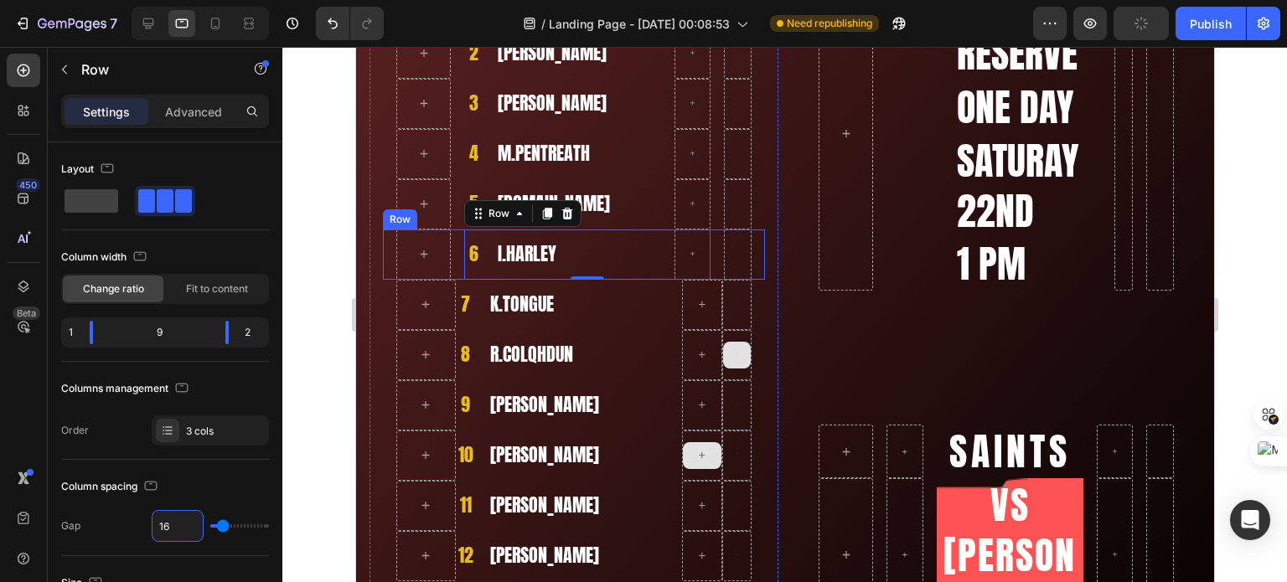
click at [453, 234] on div "6 Heading I.HARLEY Heading Row 0 Row" at bounding box center [573, 255] width 382 height 50
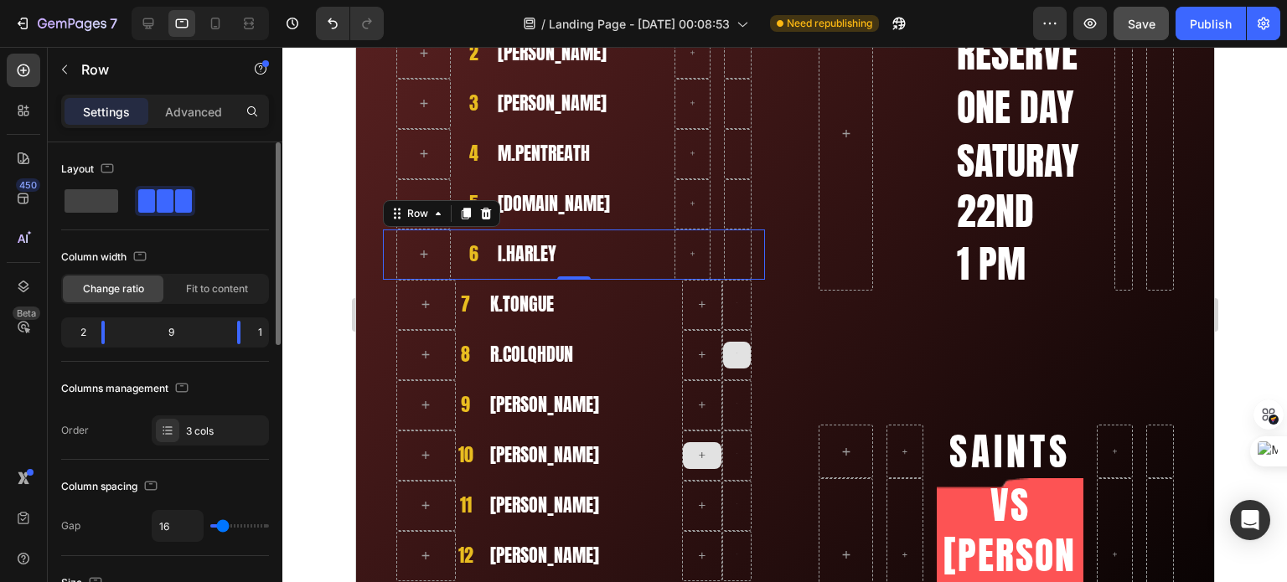
type input "2"
type input "0"
drag, startPoint x: 219, startPoint y: 527, endPoint x: 194, endPoint y: 500, distance: 36.2
type input "0"
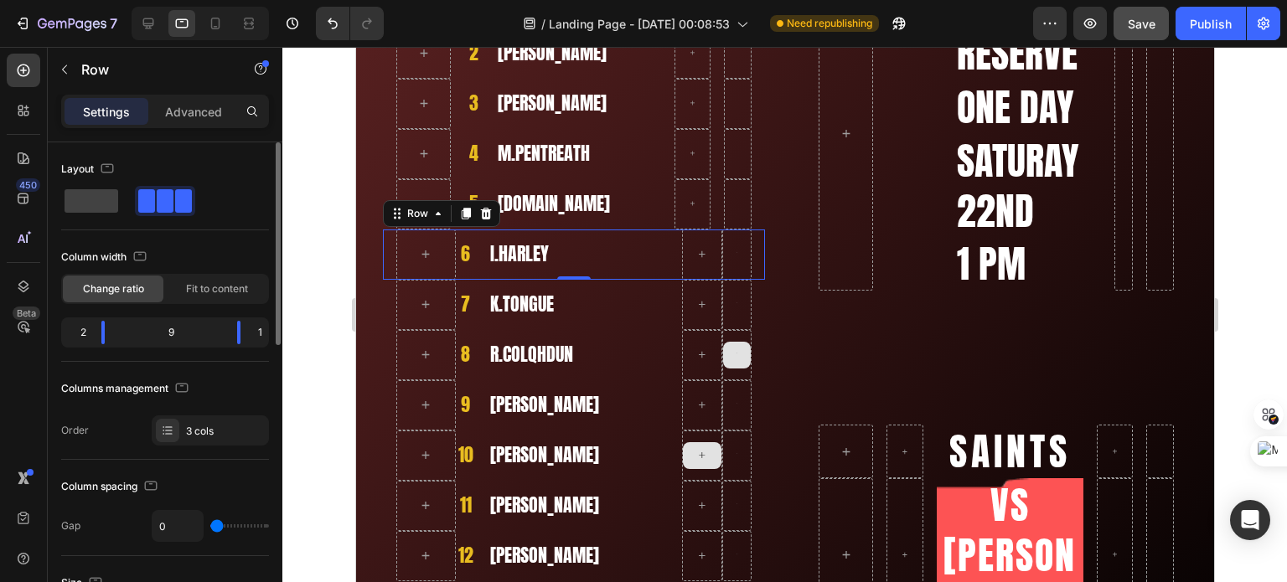
click at [210, 527] on input "range" at bounding box center [239, 525] width 59 height 3
click at [457, 183] on div "5 Heading [DOMAIN_NAME] Heading Row Row" at bounding box center [573, 204] width 382 height 50
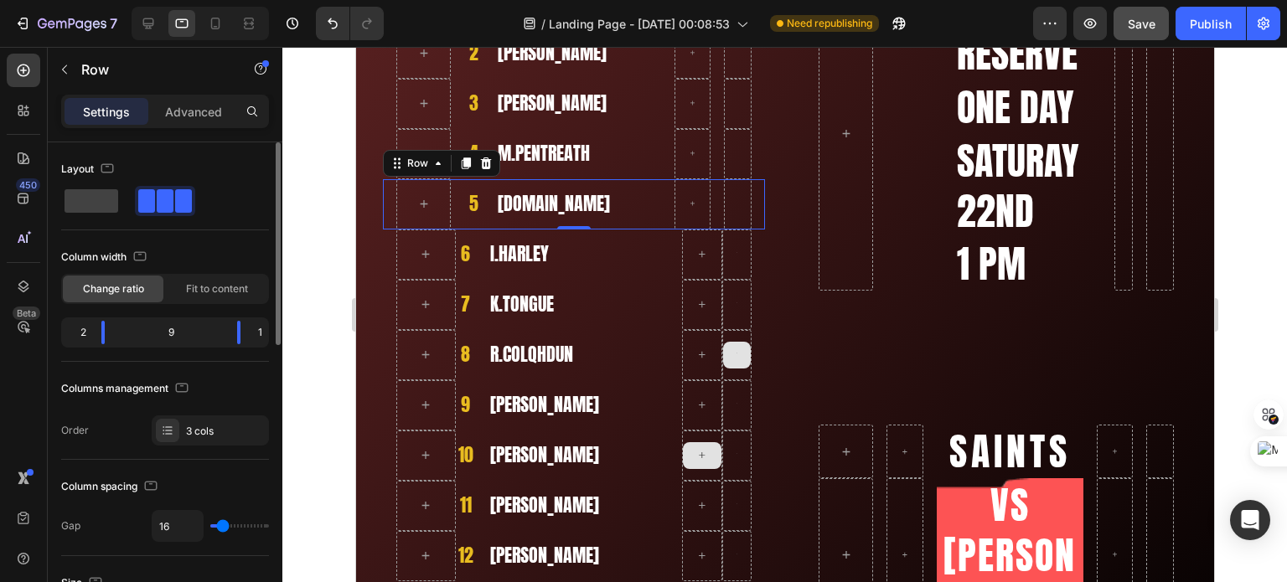
type input "2"
type input "0"
drag, startPoint x: 221, startPoint y: 524, endPoint x: 173, endPoint y: 524, distance: 47.8
type input "0"
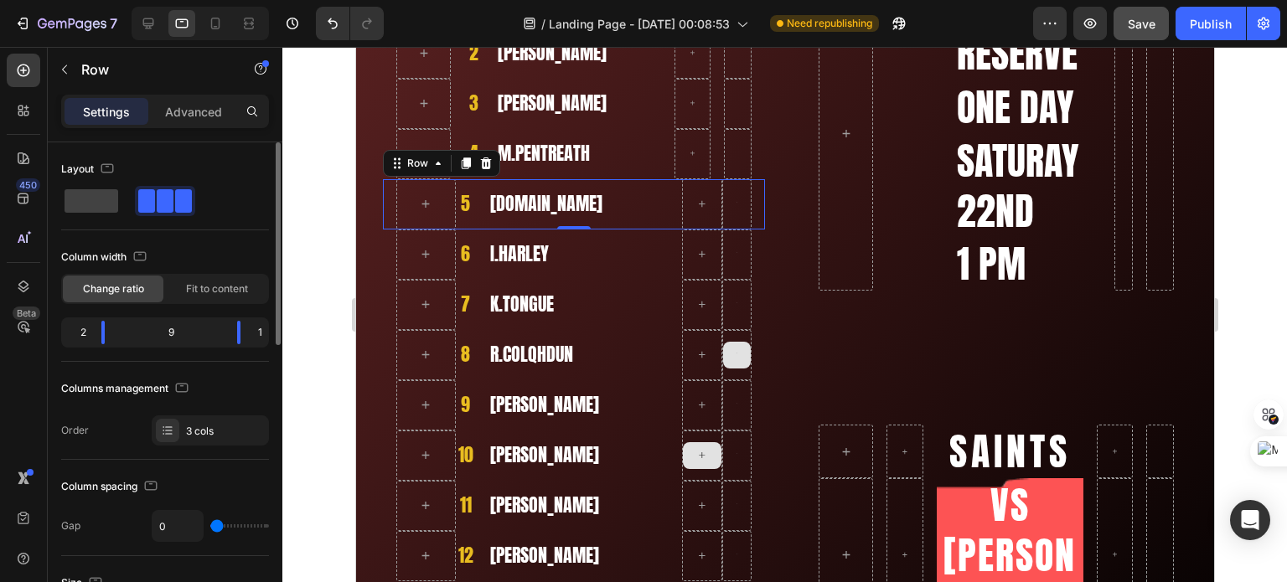
click at [210, 524] on input "range" at bounding box center [239, 525] width 59 height 3
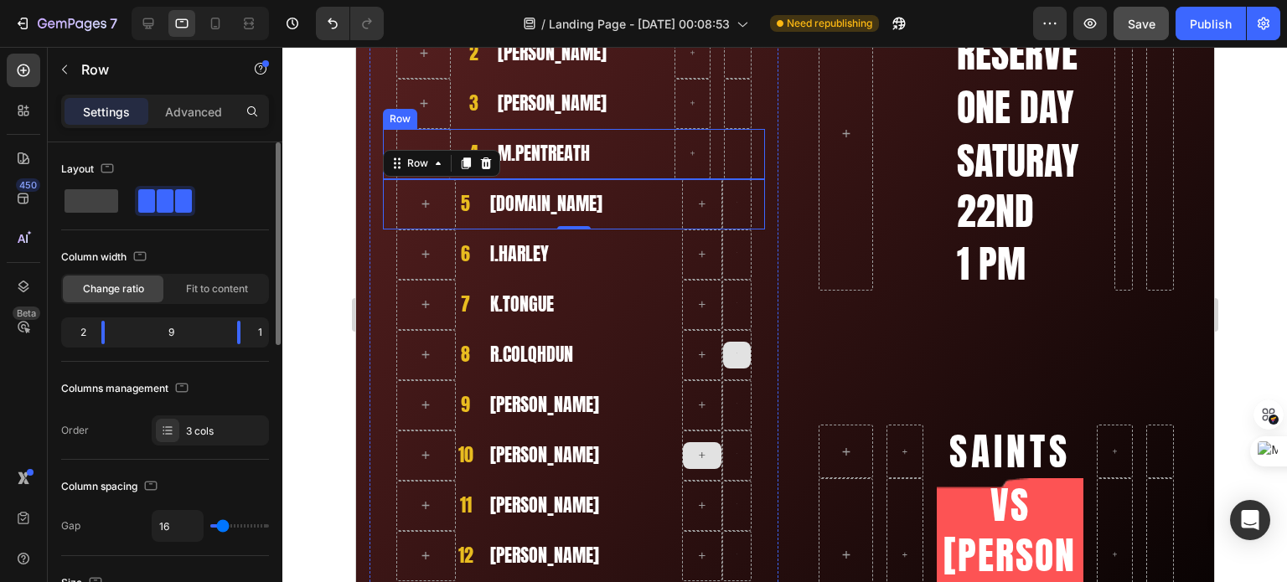
click at [457, 135] on div "4 Heading M.PENTREATH Heading Row Row" at bounding box center [573, 154] width 382 height 50
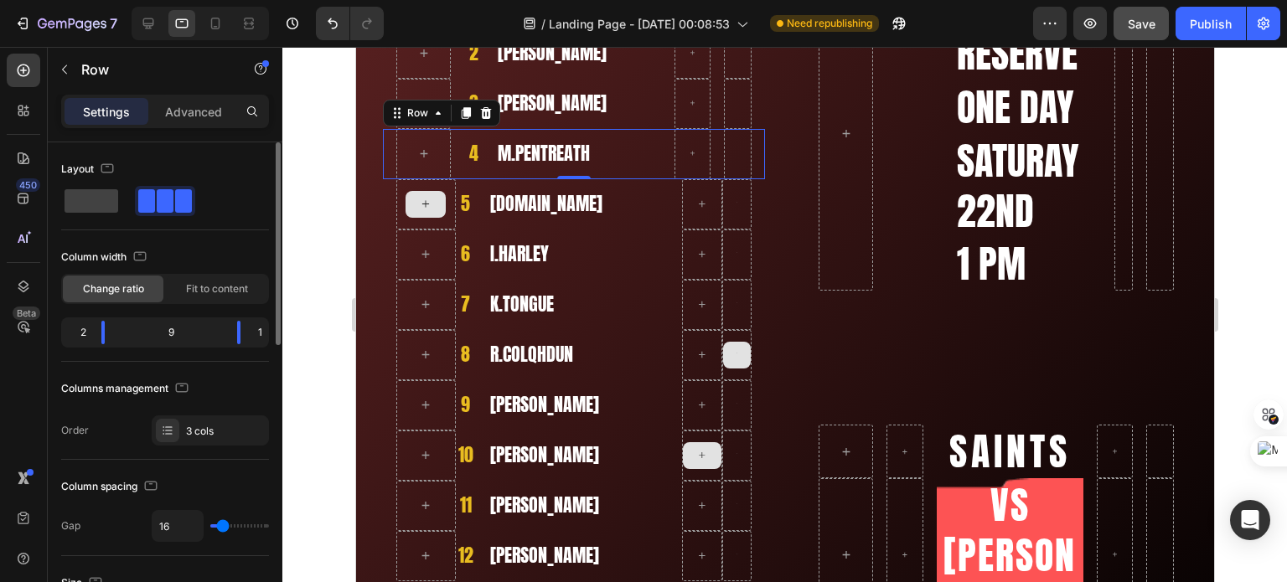
type input "15"
type input "0"
drag, startPoint x: 223, startPoint y: 523, endPoint x: 188, endPoint y: 493, distance: 46.3
type input "0"
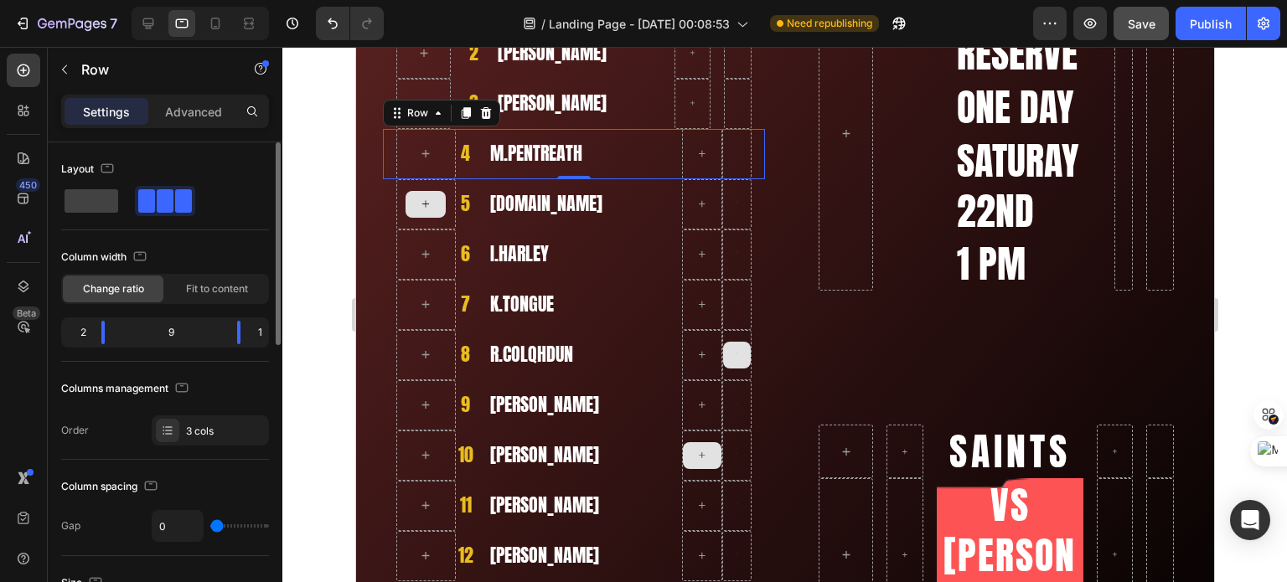
click at [210, 524] on input "range" at bounding box center [239, 525] width 59 height 3
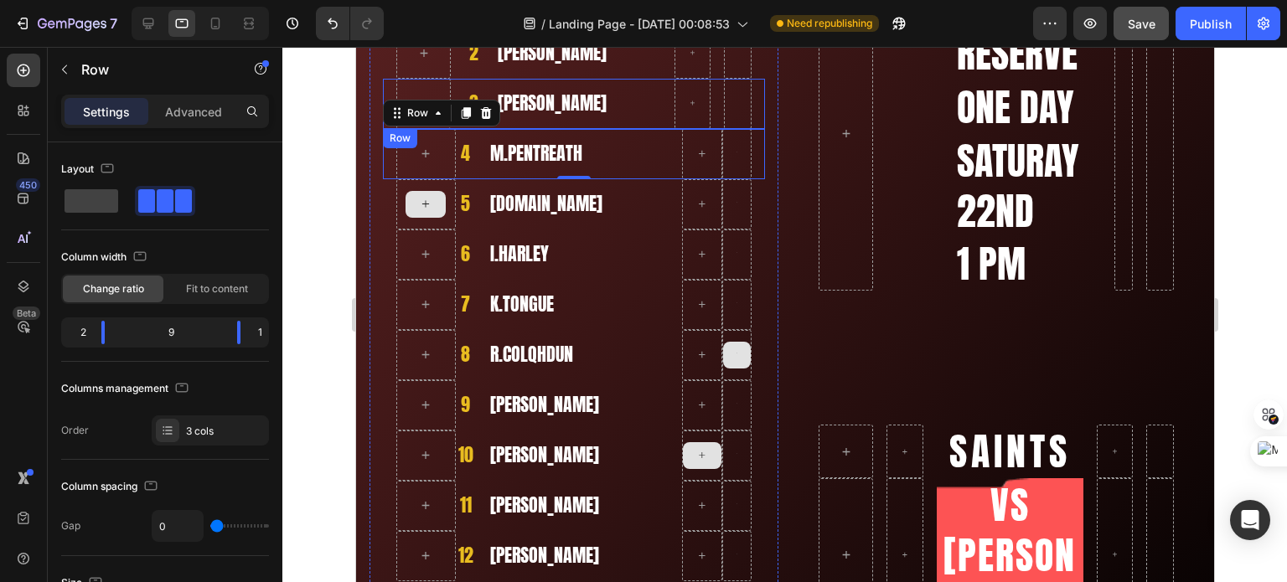
click at [455, 81] on div "3 Heading [PERSON_NAME] Heading Row Row" at bounding box center [573, 104] width 382 height 50
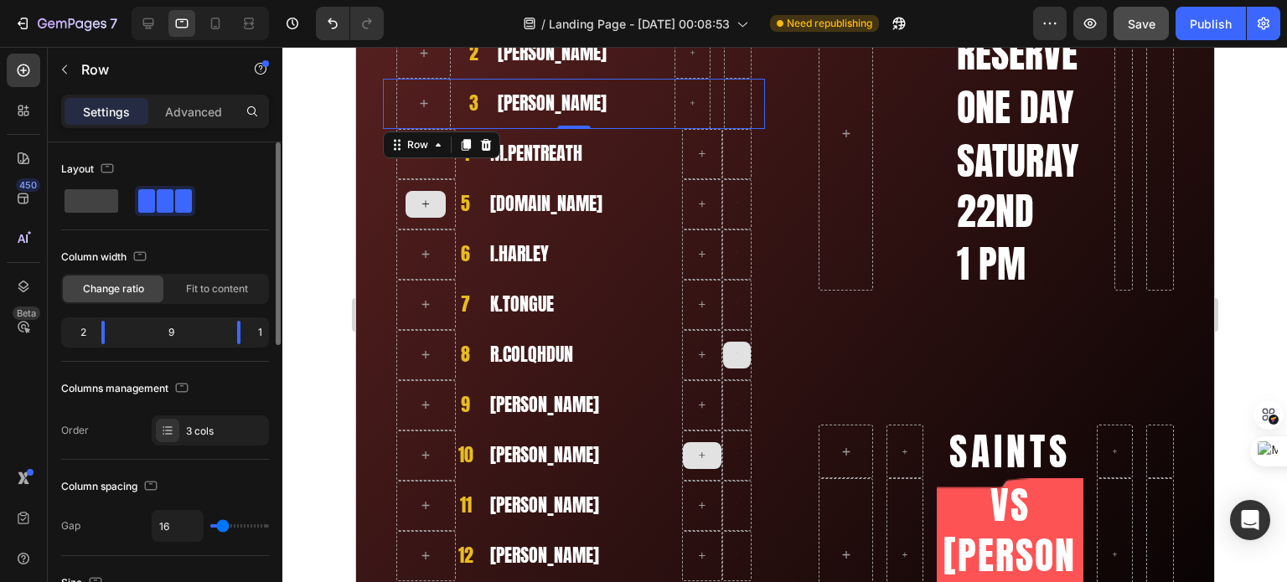
type input "15"
type input "0"
drag, startPoint x: 225, startPoint y: 524, endPoint x: 201, endPoint y: 523, distance: 23.5
type input "0"
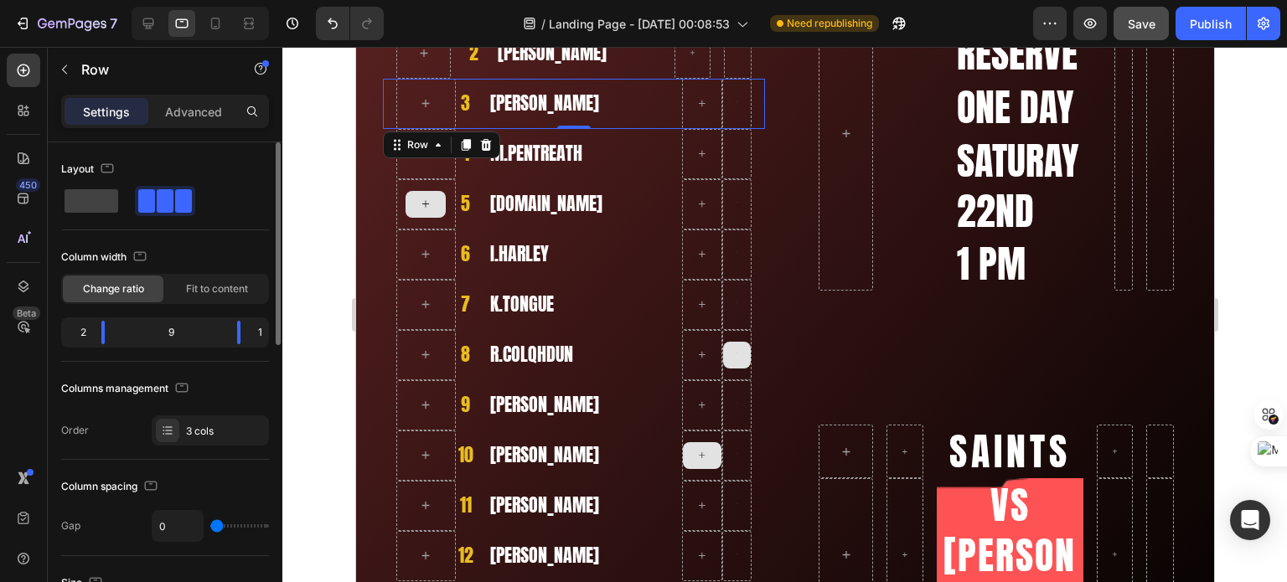
click at [210, 524] on input "range" at bounding box center [239, 525] width 59 height 3
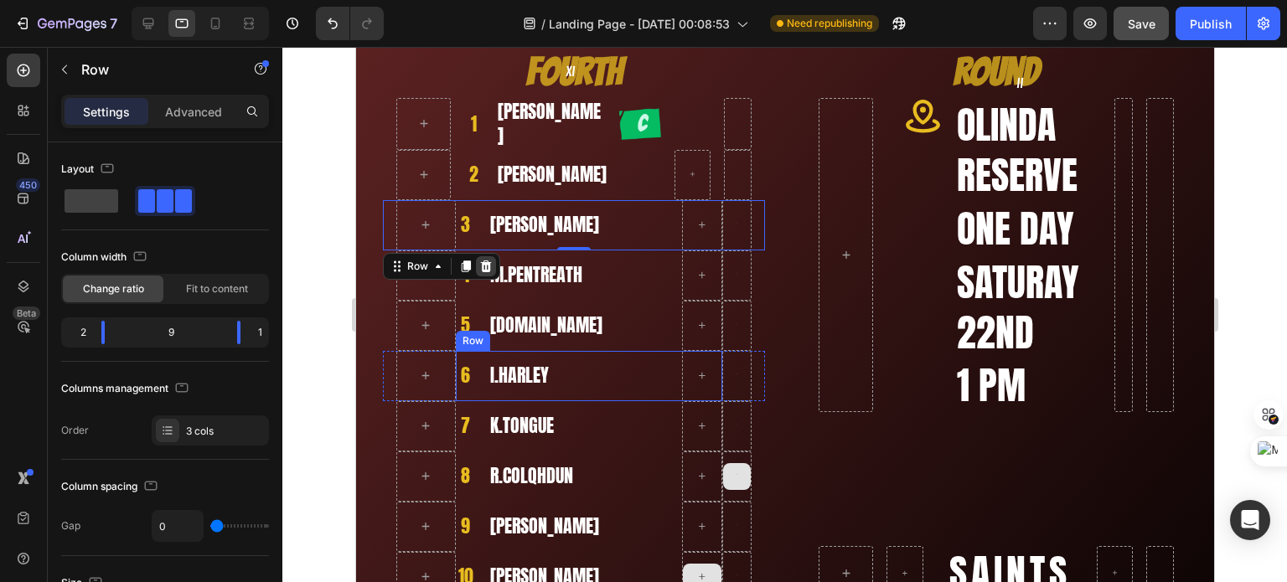
scroll to position [251, 0]
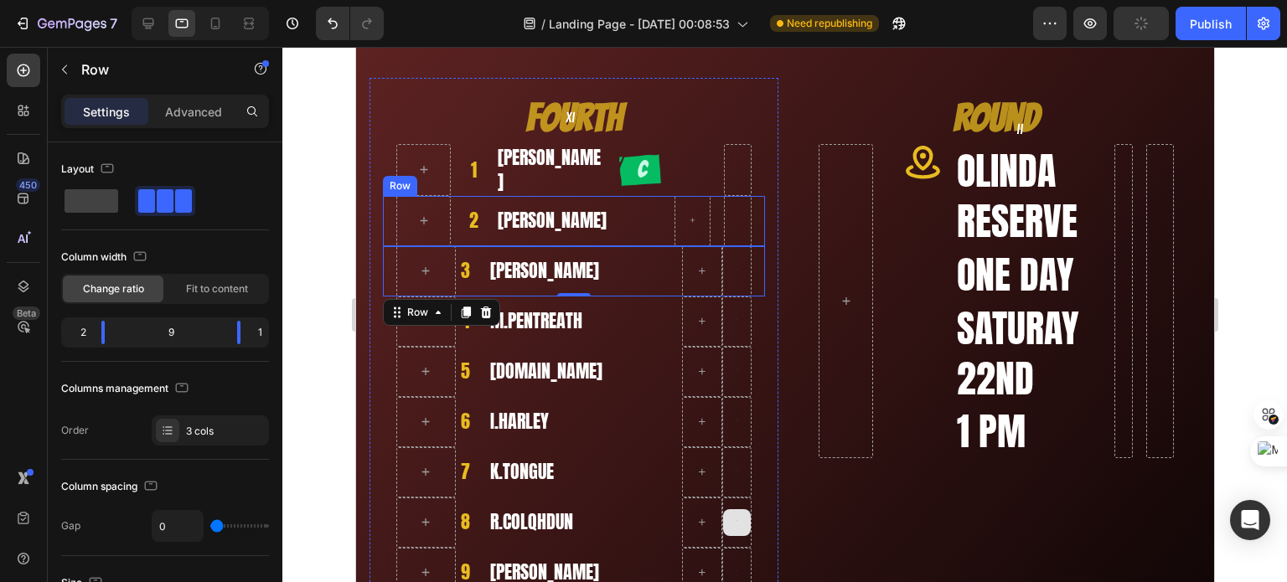
click at [460, 210] on div "2 Heading [PERSON_NAME] Heading Row Row" at bounding box center [573, 221] width 382 height 50
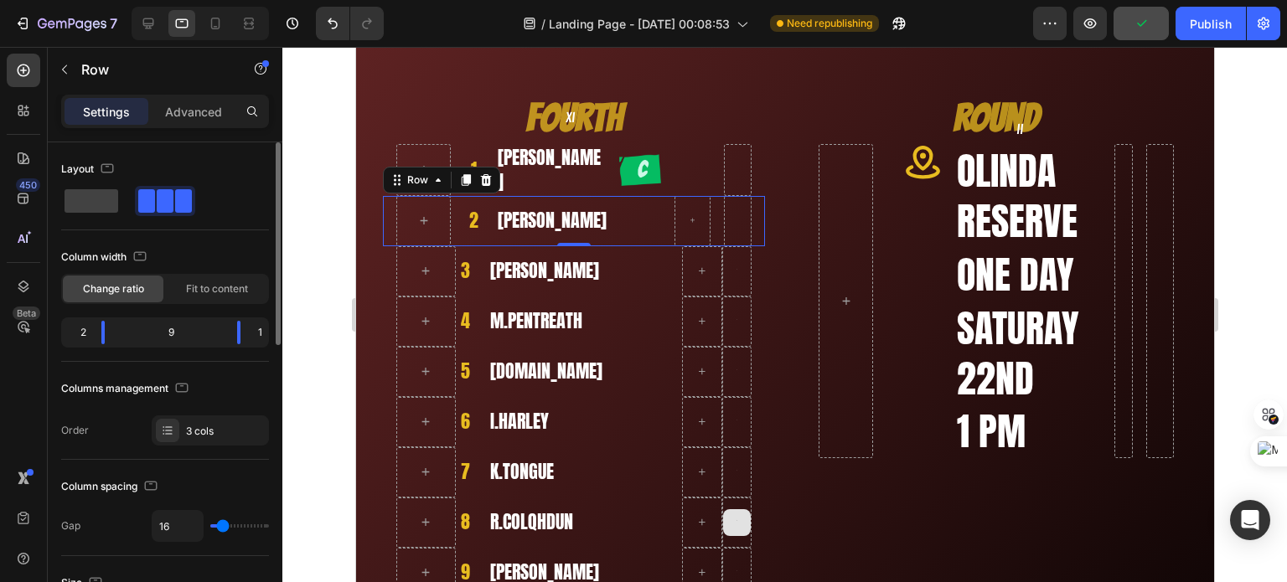
type input "4"
type input "0"
drag, startPoint x: 211, startPoint y: 522, endPoint x: 198, endPoint y: 522, distance: 13.4
type input "0"
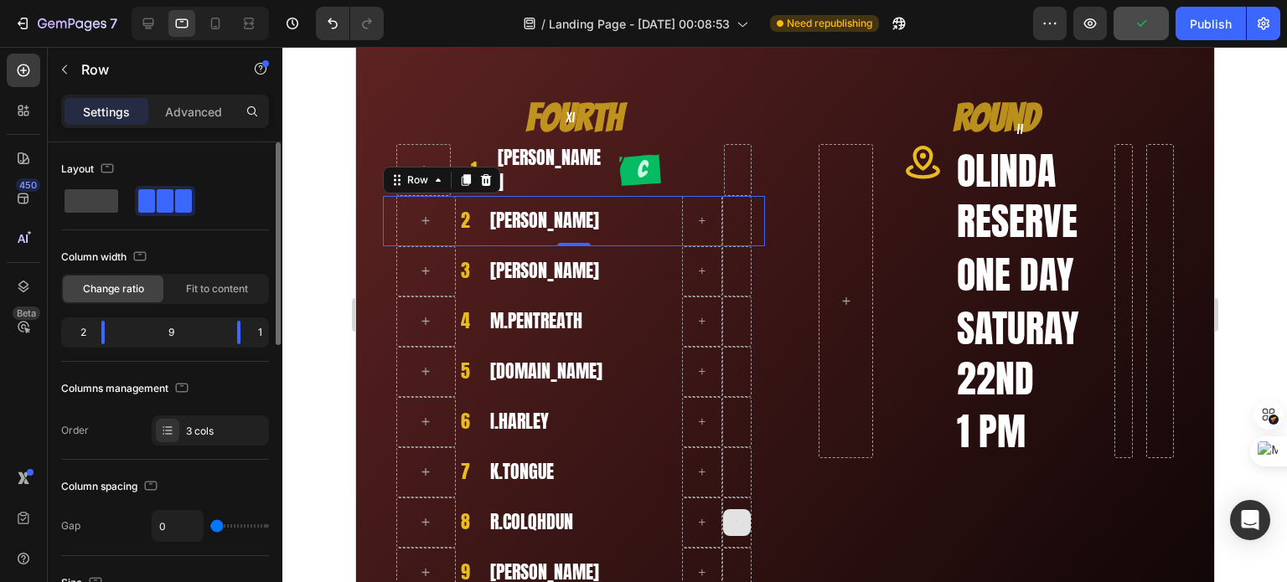
click at [210, 524] on input "range" at bounding box center [239, 525] width 59 height 3
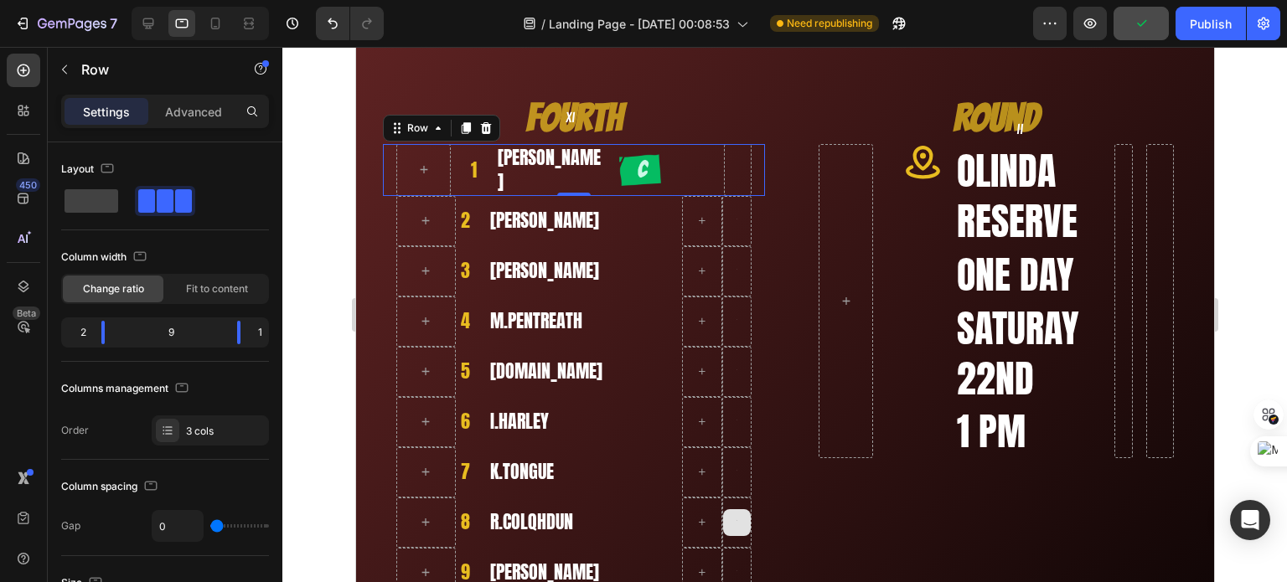
click at [453, 150] on div "1 Heading [PERSON_NAME] Heading Image Row Row 0" at bounding box center [573, 169] width 382 height 51
type input "4"
type input "0"
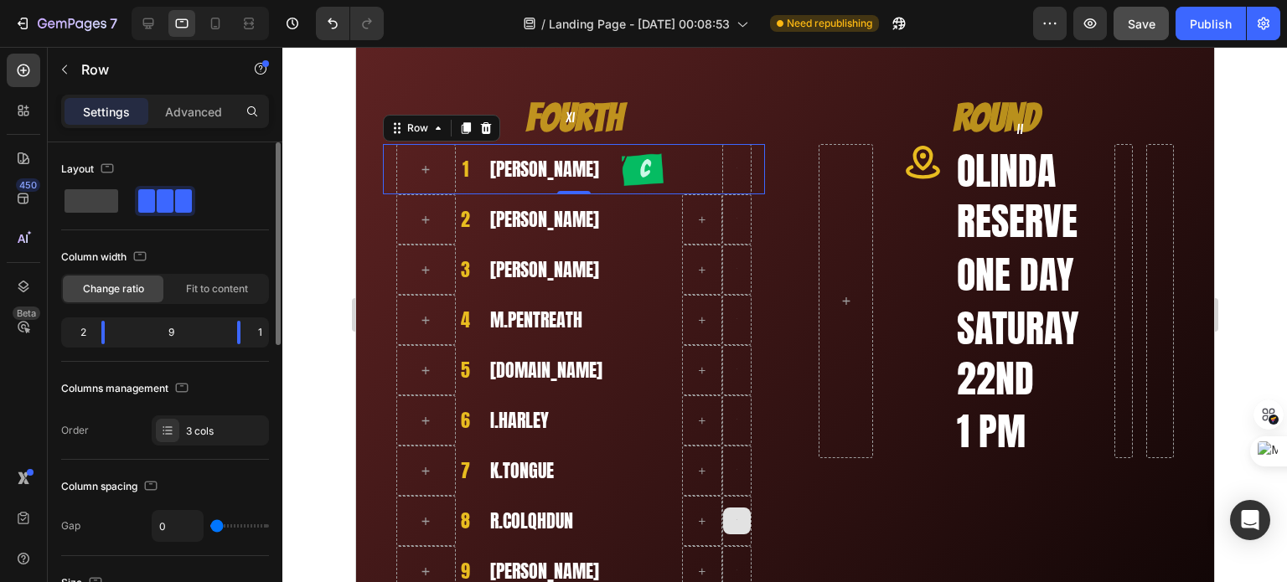
drag, startPoint x: 219, startPoint y: 524, endPoint x: 205, endPoint y: 518, distance: 15.7
type input "0"
click at [210, 524] on input "range" at bounding box center [239, 525] width 59 height 3
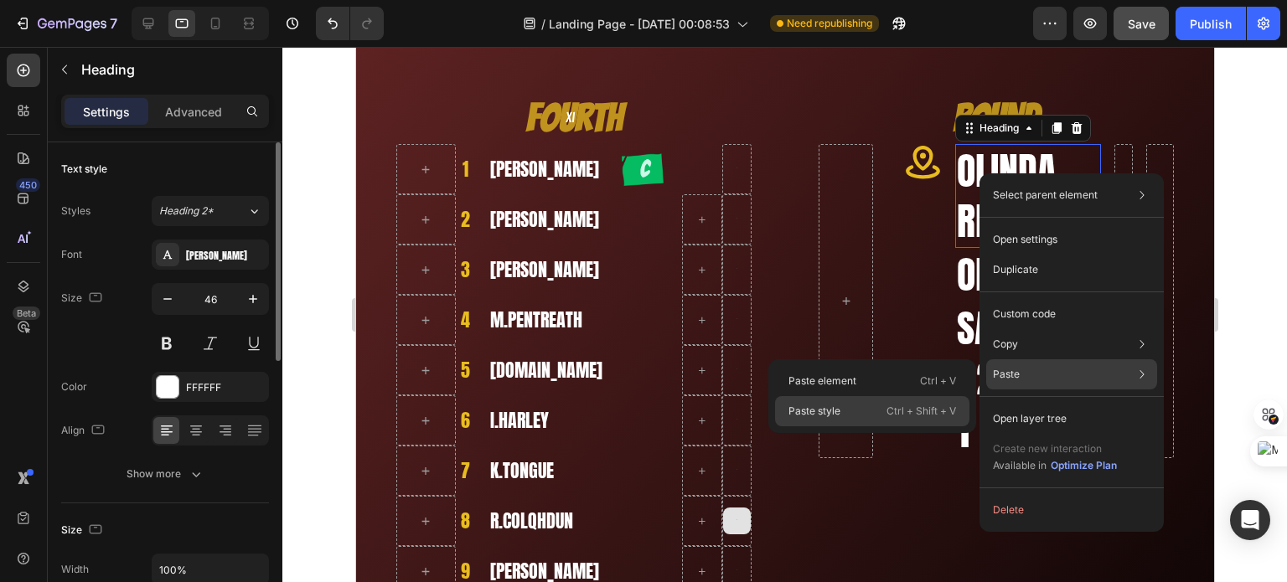
drag, startPoint x: 821, startPoint y: 408, endPoint x: 472, endPoint y: 354, distance: 353.4
click at [821, 408] on p "Paste style" at bounding box center [814, 411] width 52 height 15
type input "22"
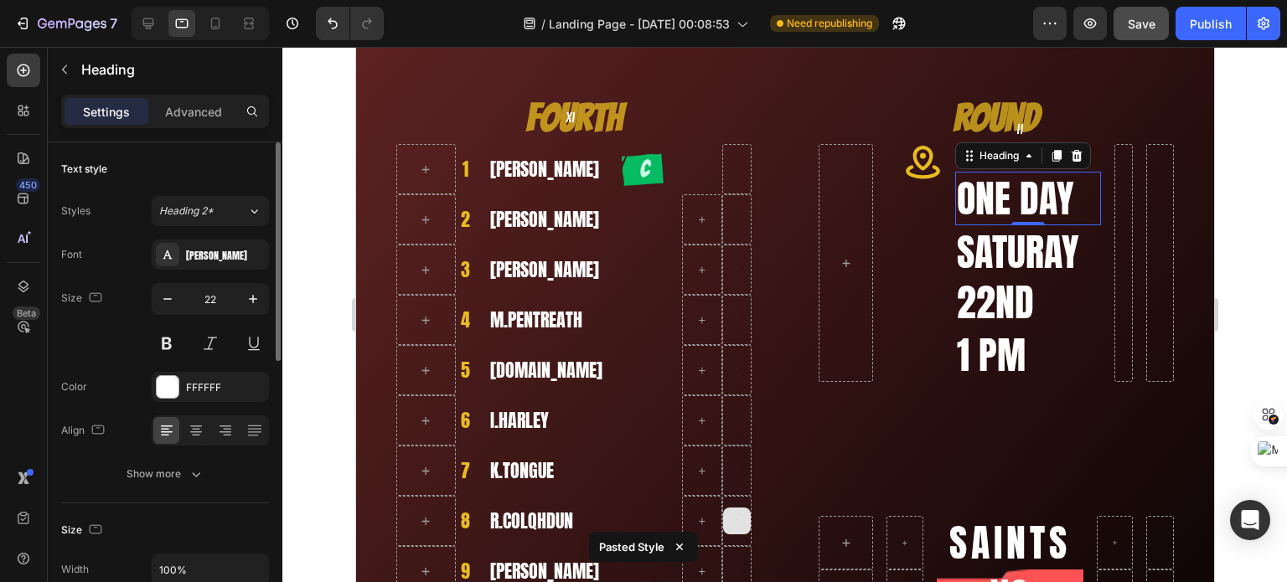
drag, startPoint x: 987, startPoint y: 193, endPoint x: 1342, endPoint y: 240, distance: 358.4
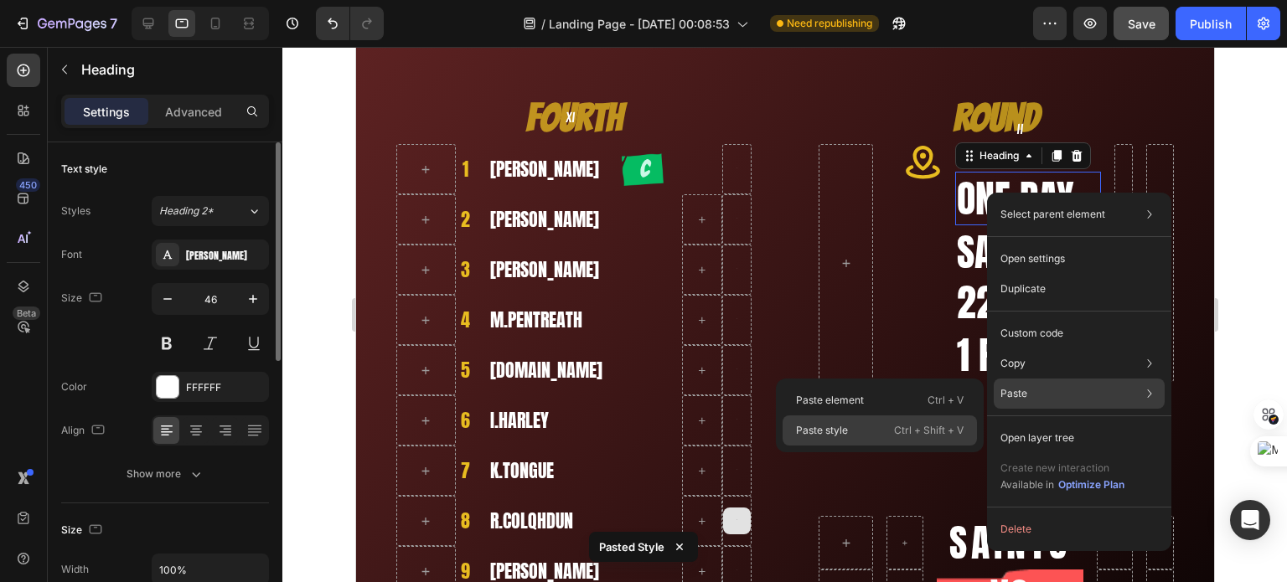
drag, startPoint x: 851, startPoint y: 431, endPoint x: 602, endPoint y: 306, distance: 278.7
click at [851, 431] on div "Paste style Ctrl + Shift + V" at bounding box center [879, 431] width 194 height 30
type input "22"
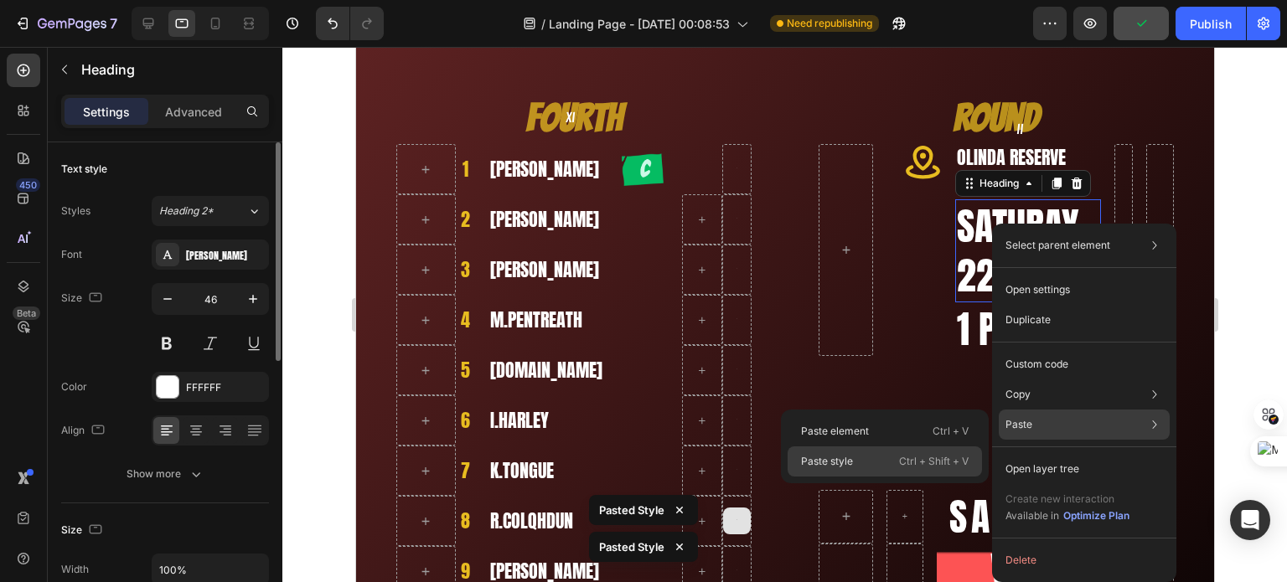
click at [849, 454] on p "Paste style" at bounding box center [827, 461] width 52 height 15
type input "22"
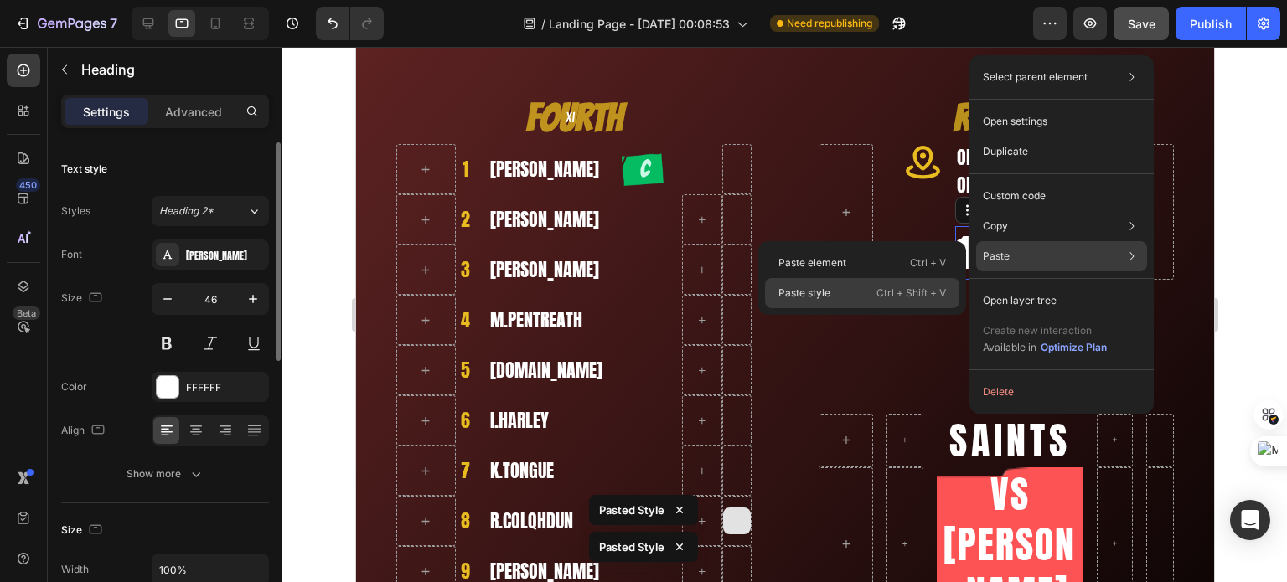
drag, startPoint x: 808, startPoint y: 293, endPoint x: 452, endPoint y: 245, distance: 359.2
click at [808, 293] on p "Paste style" at bounding box center [804, 293] width 52 height 15
type input "22"
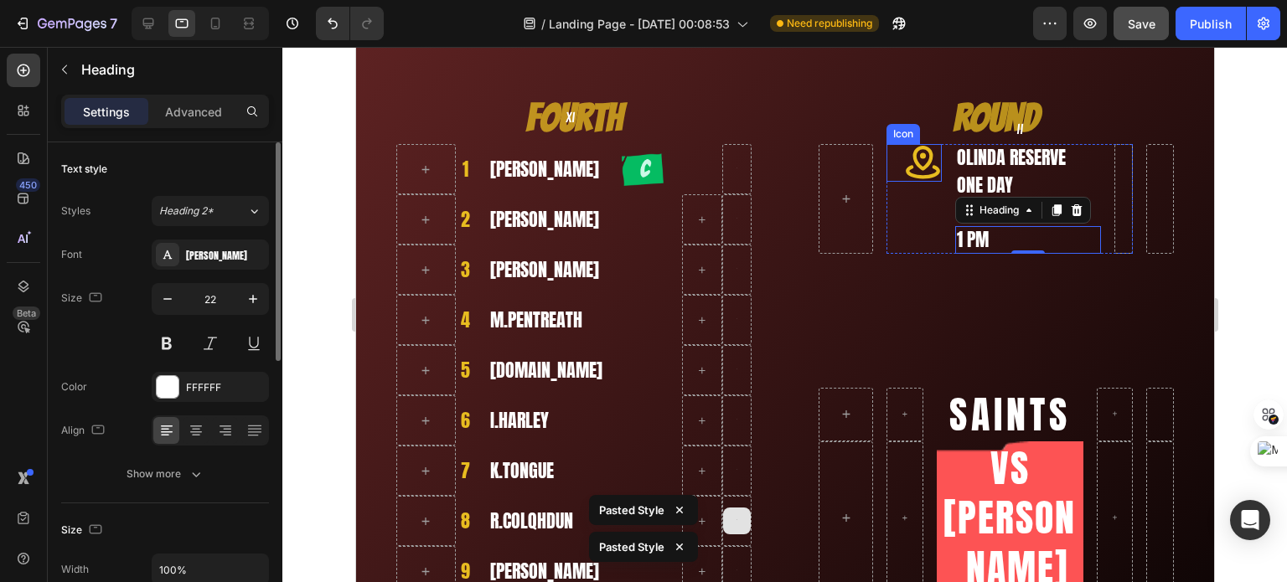
click at [905, 168] on icon at bounding box center [922, 163] width 38 height 38
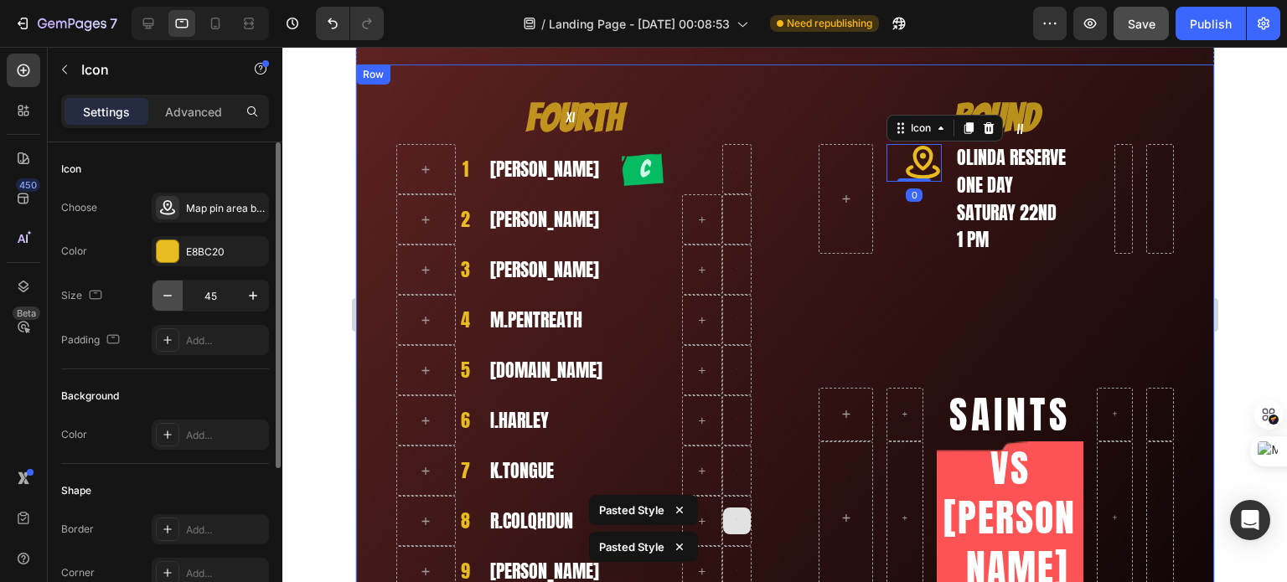
click at [172, 290] on icon "button" at bounding box center [167, 295] width 17 height 17
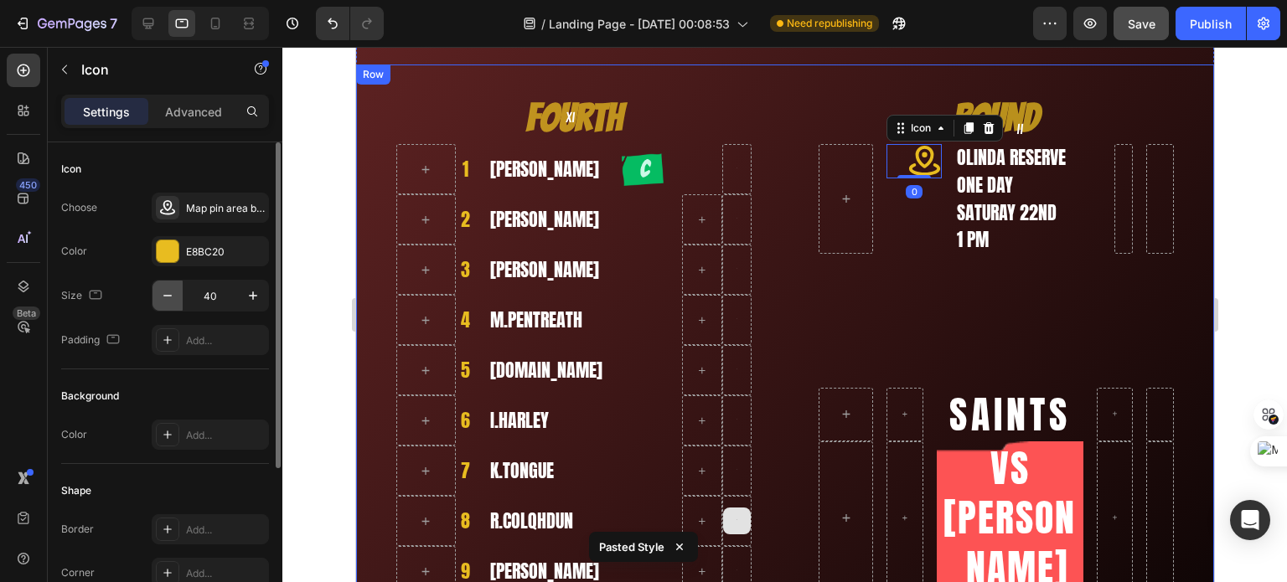
click at [172, 290] on icon "button" at bounding box center [167, 295] width 17 height 17
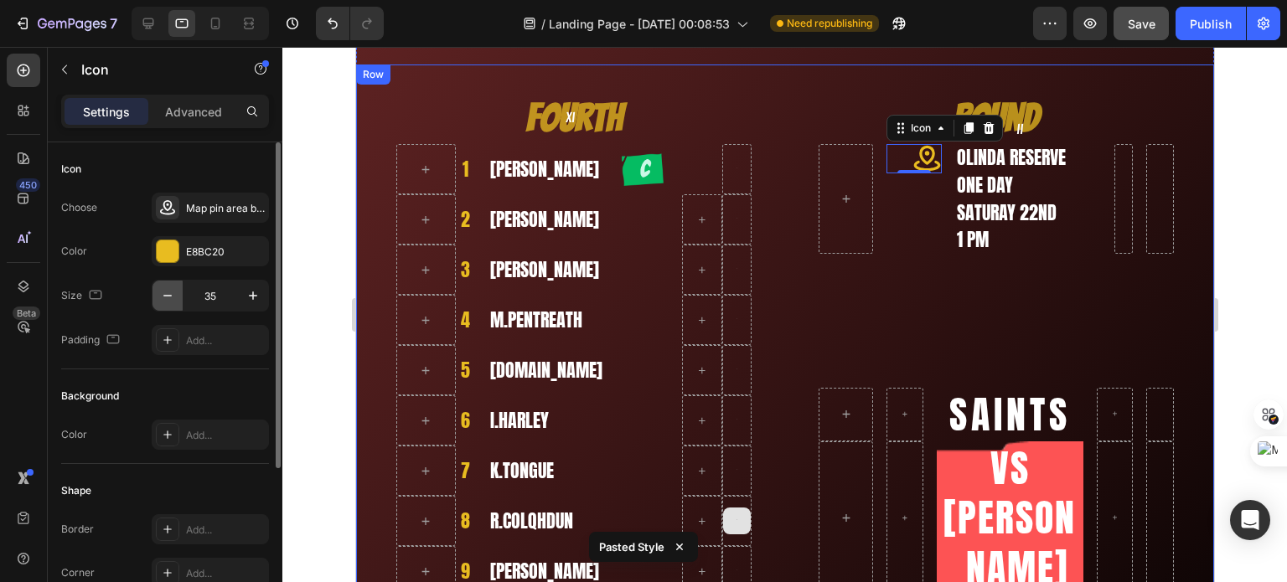
click at [172, 290] on icon "button" at bounding box center [167, 295] width 17 height 17
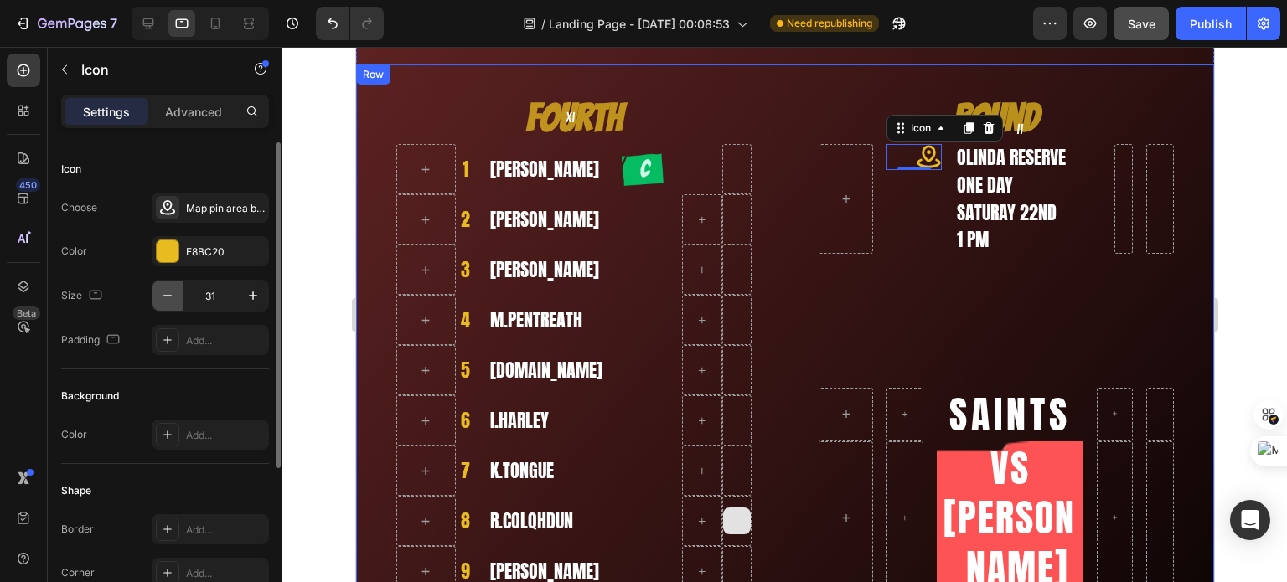
type input "30"
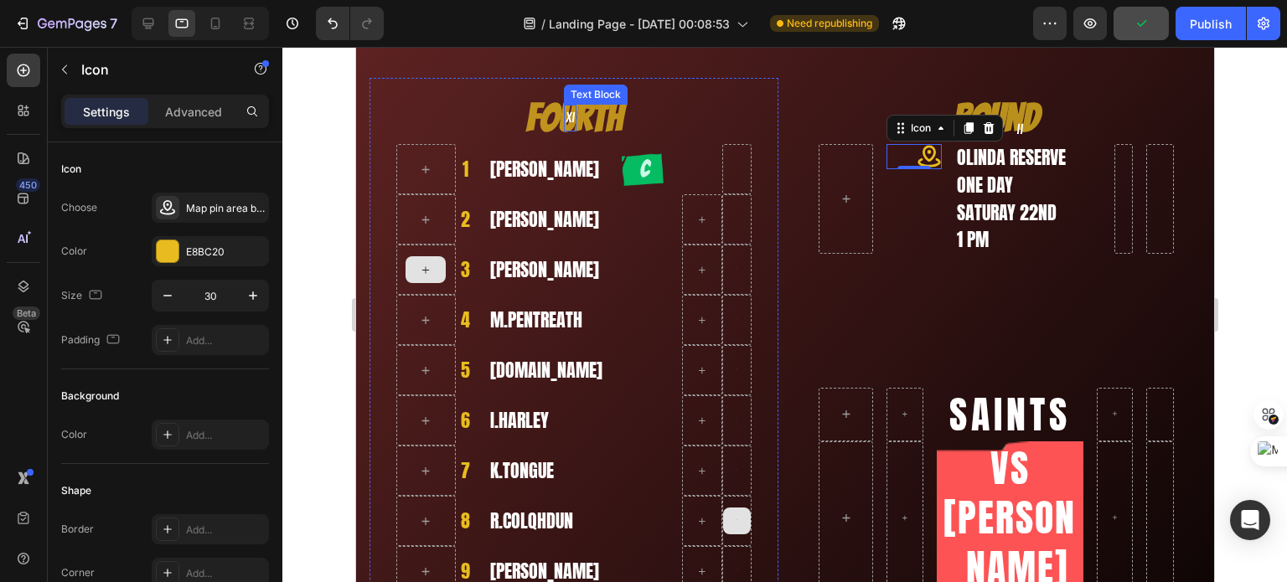
click at [572, 111] on p "XI" at bounding box center [569, 118] width 9 height 24
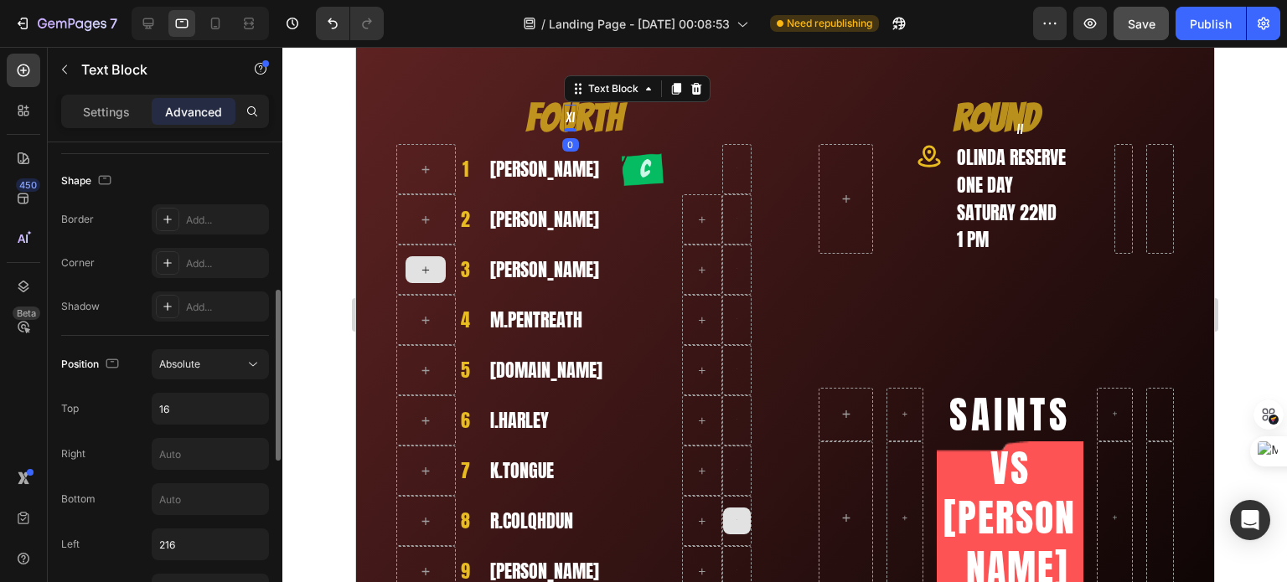
scroll to position [586, 0]
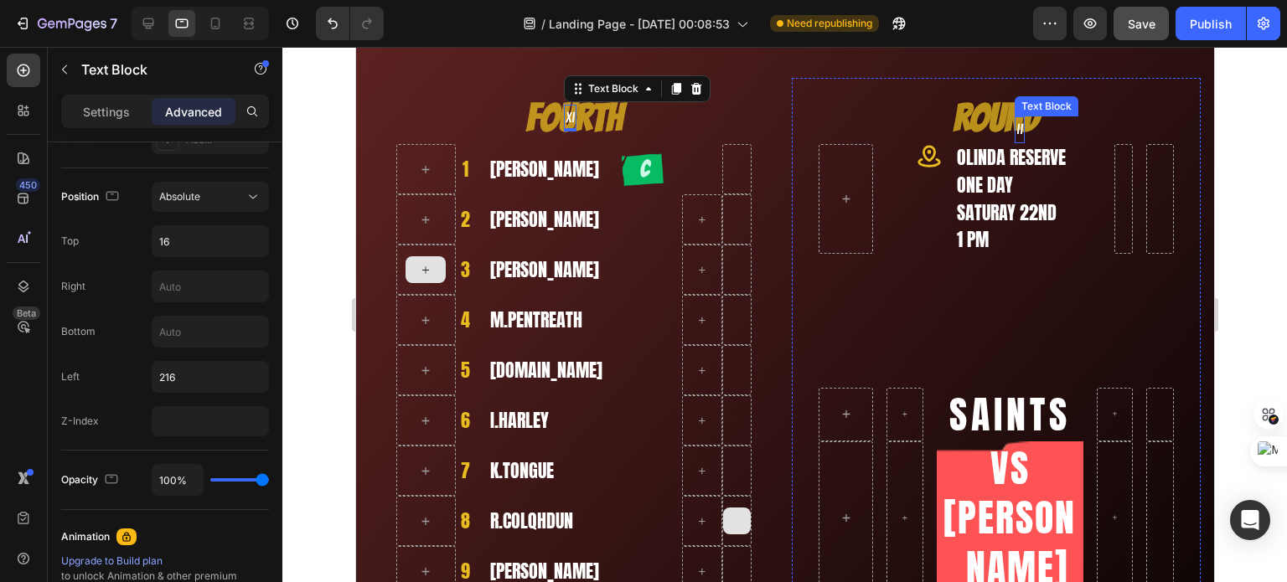
click at [1015, 130] on p "II" at bounding box center [1018, 130] width 7 height 24
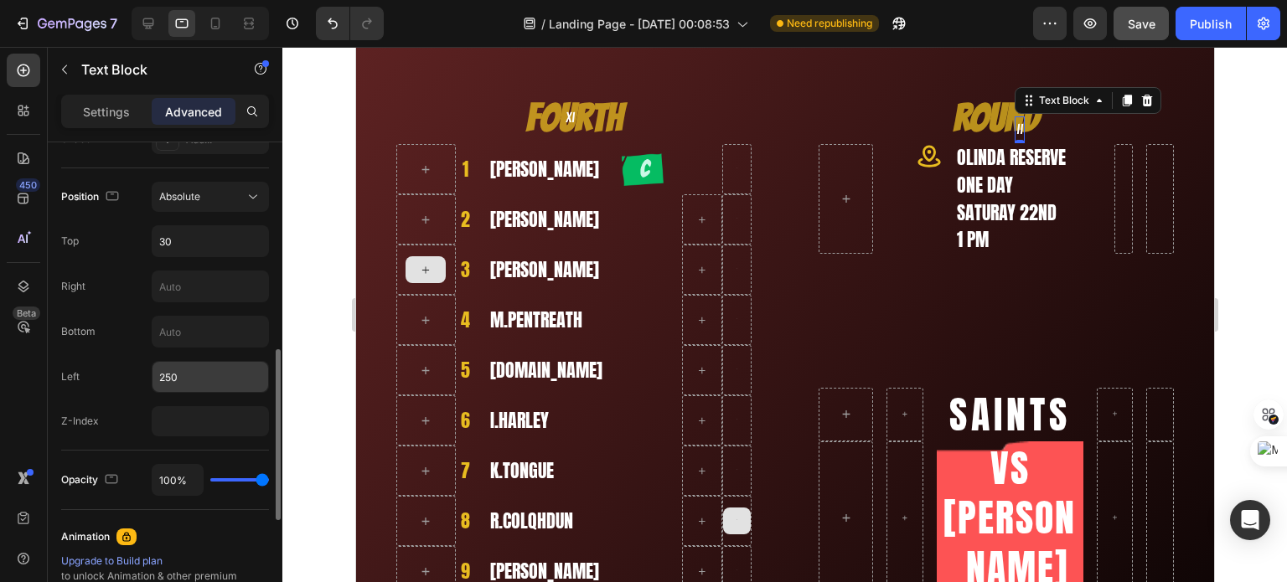
click at [178, 377] on input "250" at bounding box center [210, 377] width 116 height 30
drag, startPoint x: 178, startPoint y: 377, endPoint x: 186, endPoint y: 373, distance: 9.4
click at [179, 374] on input "250" at bounding box center [210, 377] width 116 height 30
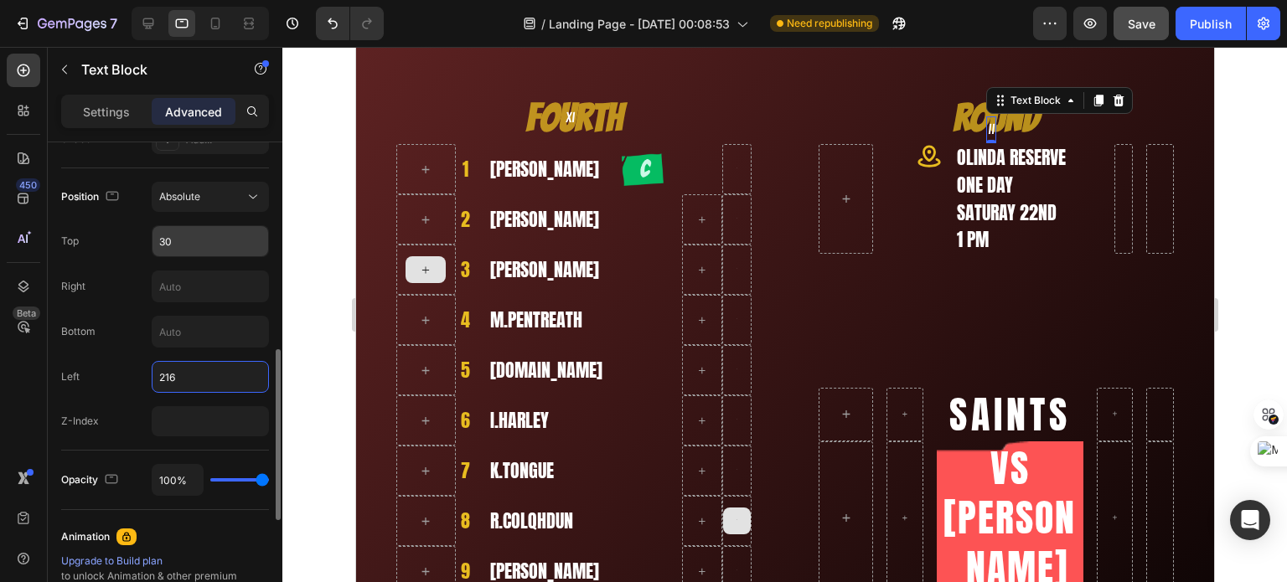
type input "216"
click at [172, 234] on input "30" at bounding box center [210, 241] width 116 height 30
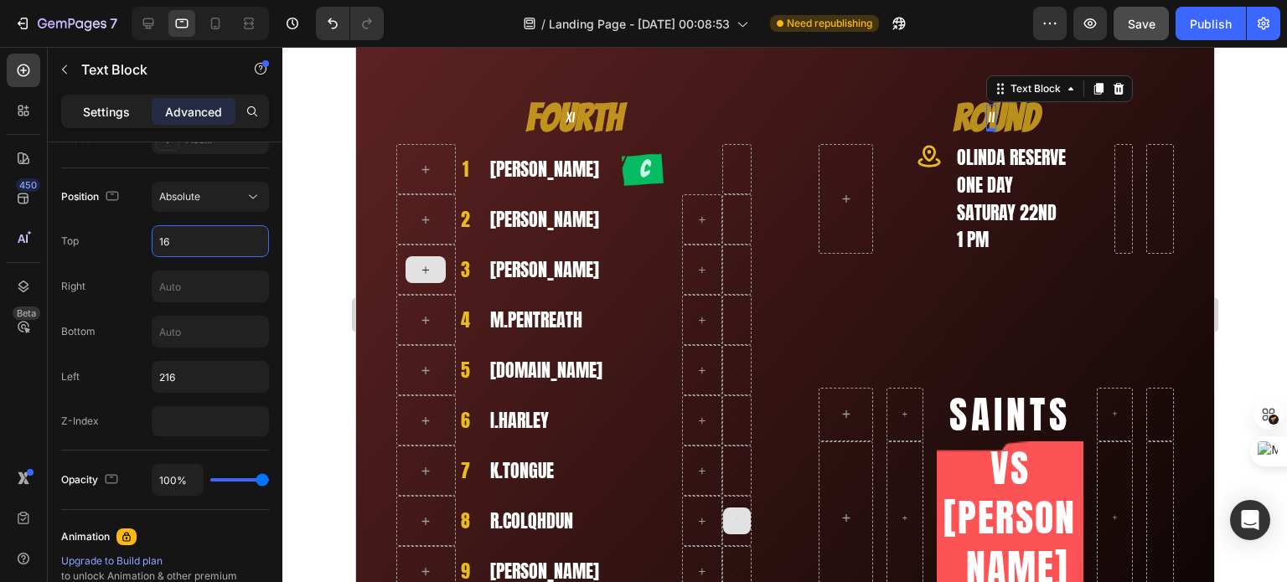
type input "16"
click at [70, 103] on div "Settings" at bounding box center [107, 111] width 84 height 27
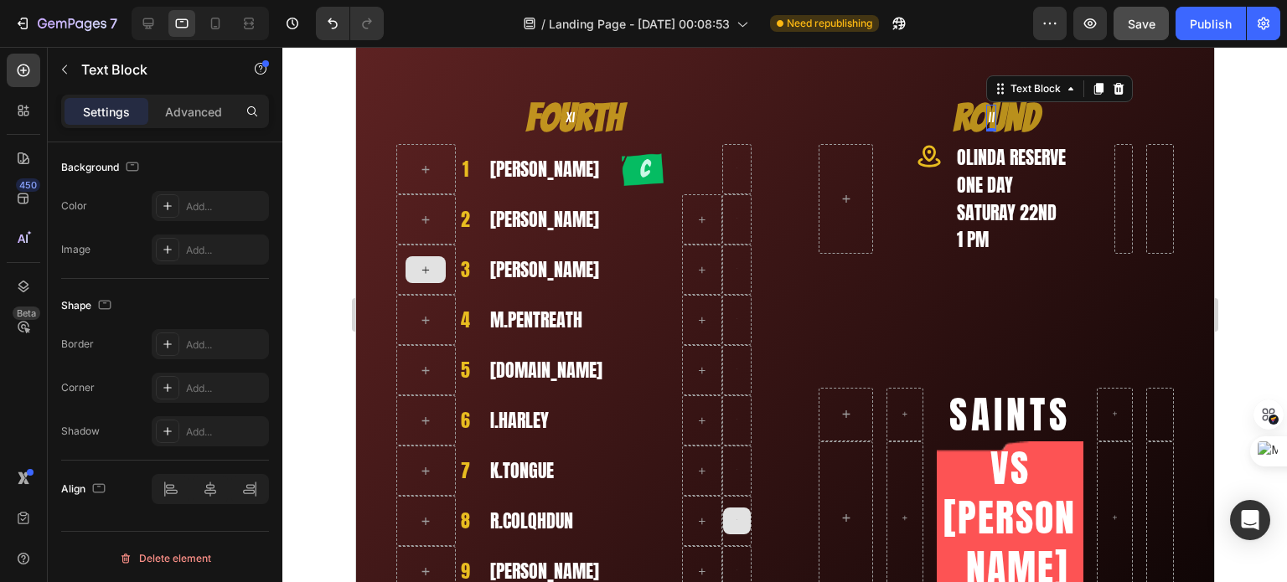
scroll to position [84, 0]
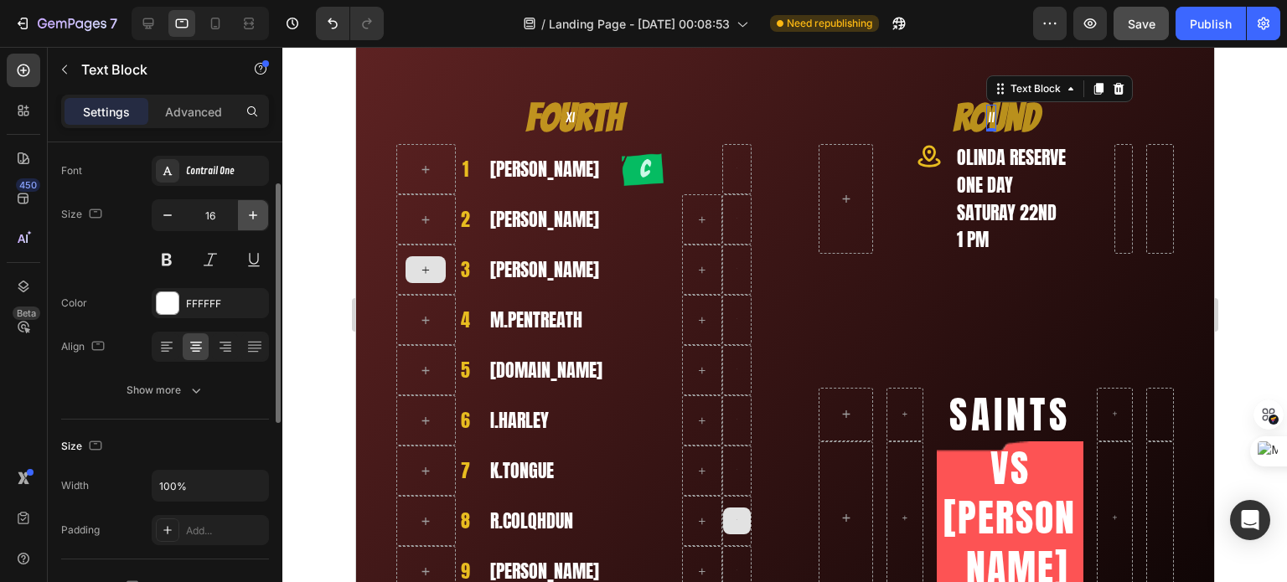
click at [248, 219] on icon "button" at bounding box center [253, 215] width 17 height 17
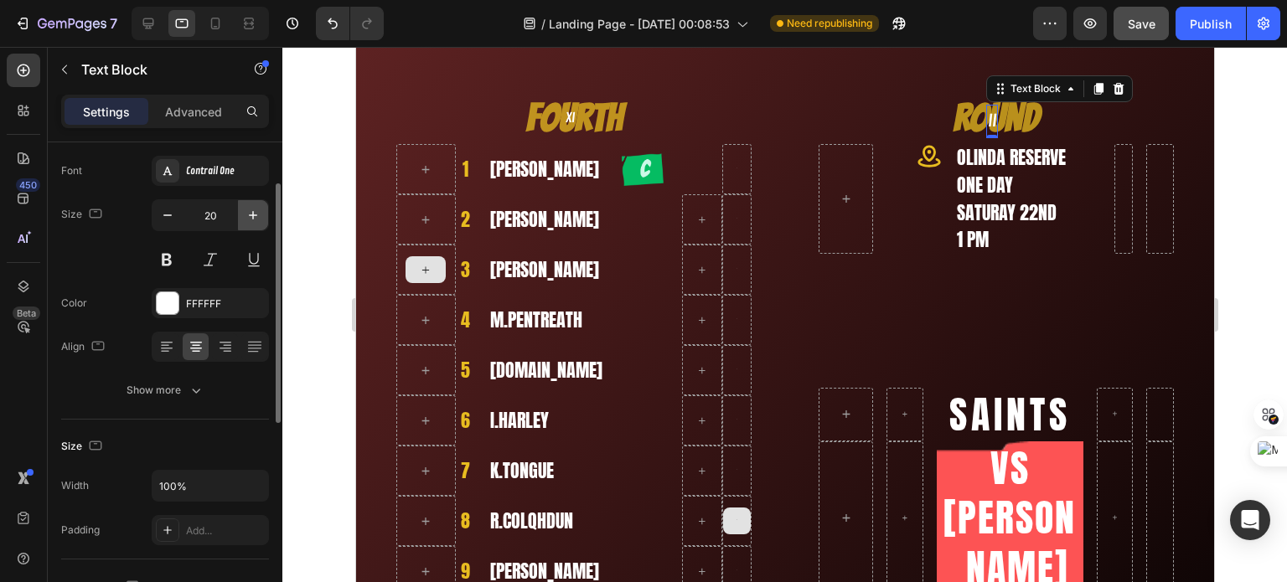
type input "21"
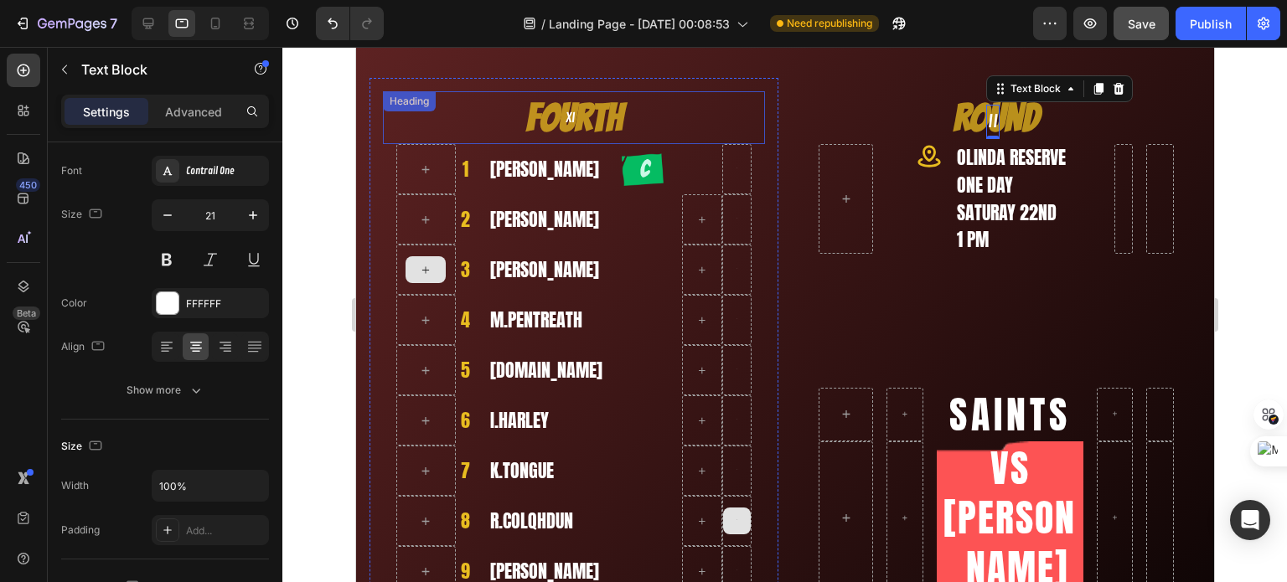
click at [537, 108] on h2 "Fourth" at bounding box center [573, 118] width 382 height 54
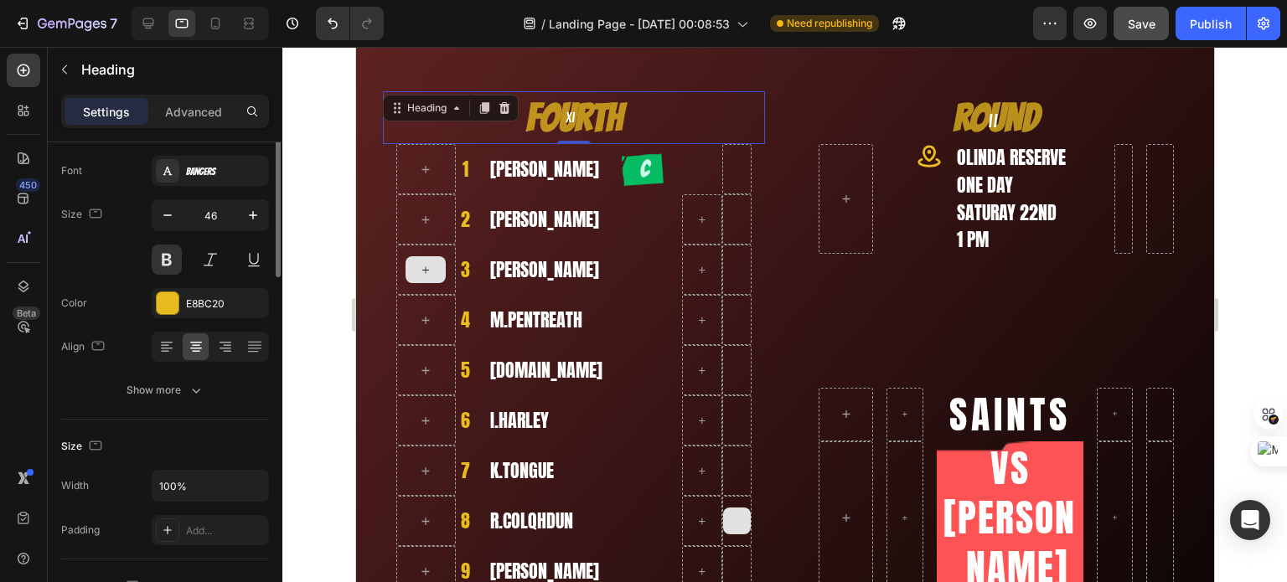
scroll to position [0, 0]
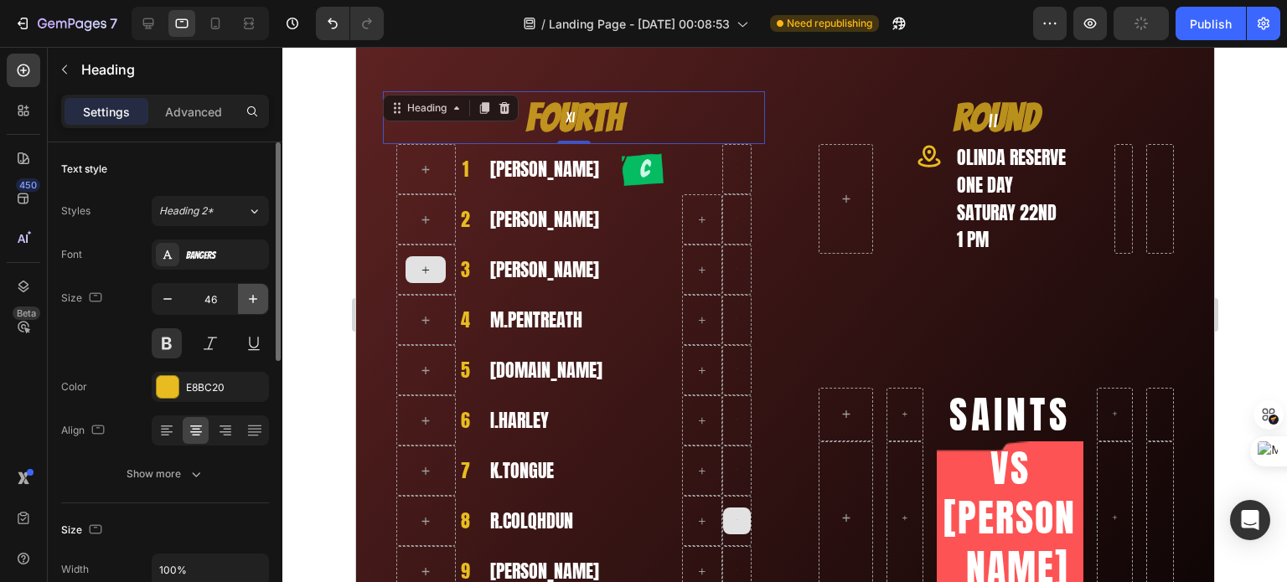
click at [249, 307] on button "button" at bounding box center [253, 299] width 30 height 30
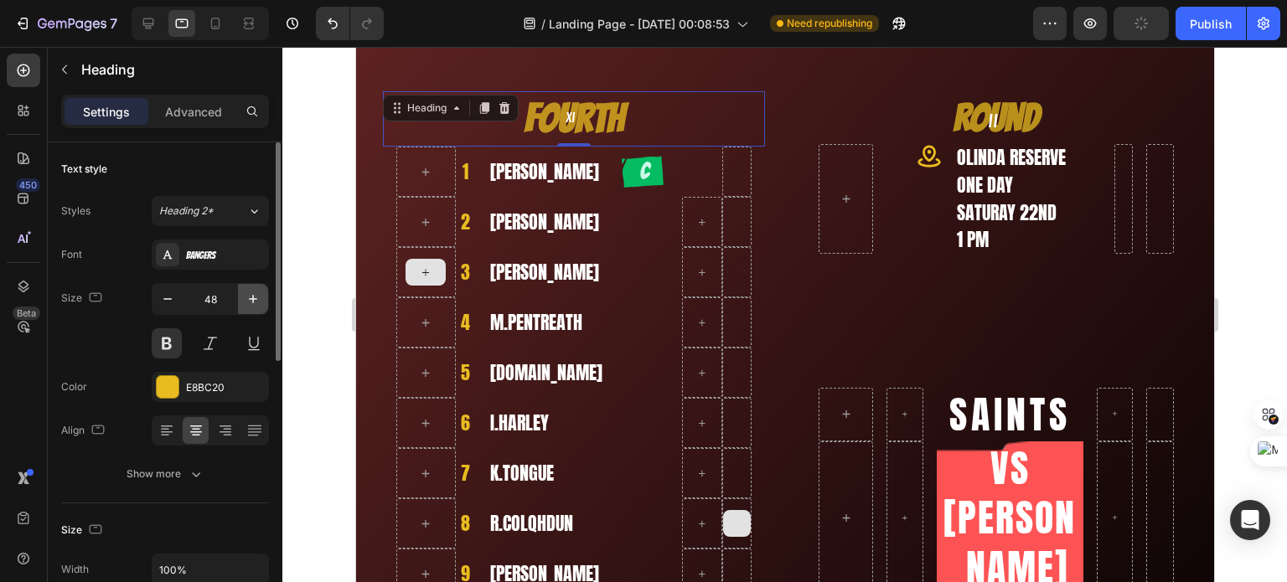
click at [249, 307] on button "button" at bounding box center [253, 299] width 30 height 30
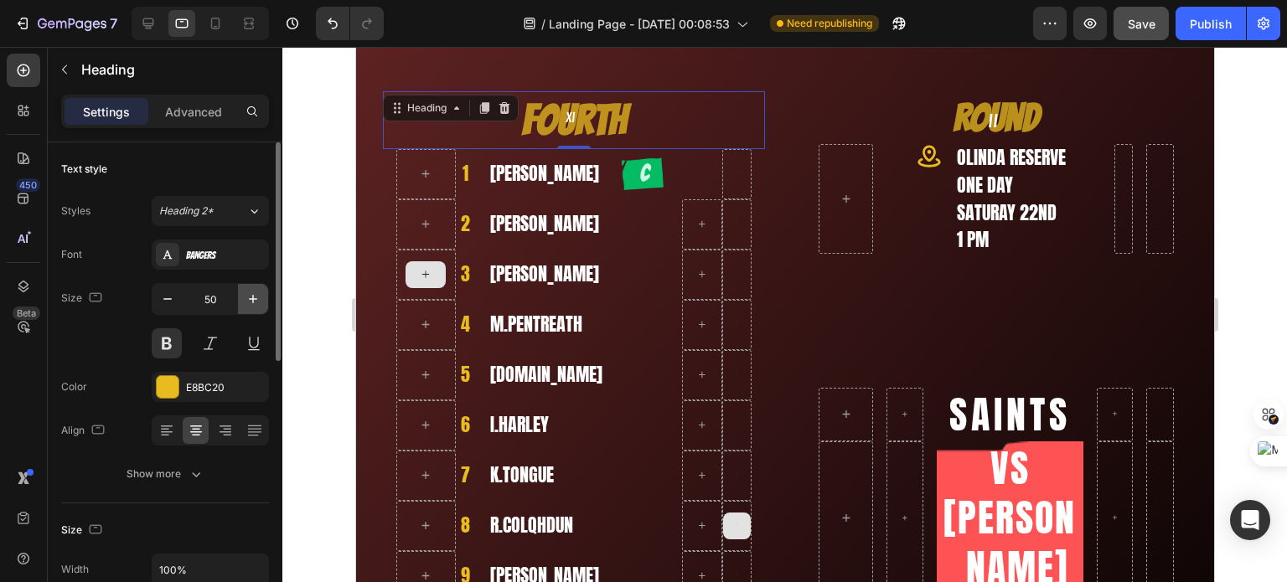
click at [249, 307] on button "button" at bounding box center [253, 299] width 30 height 30
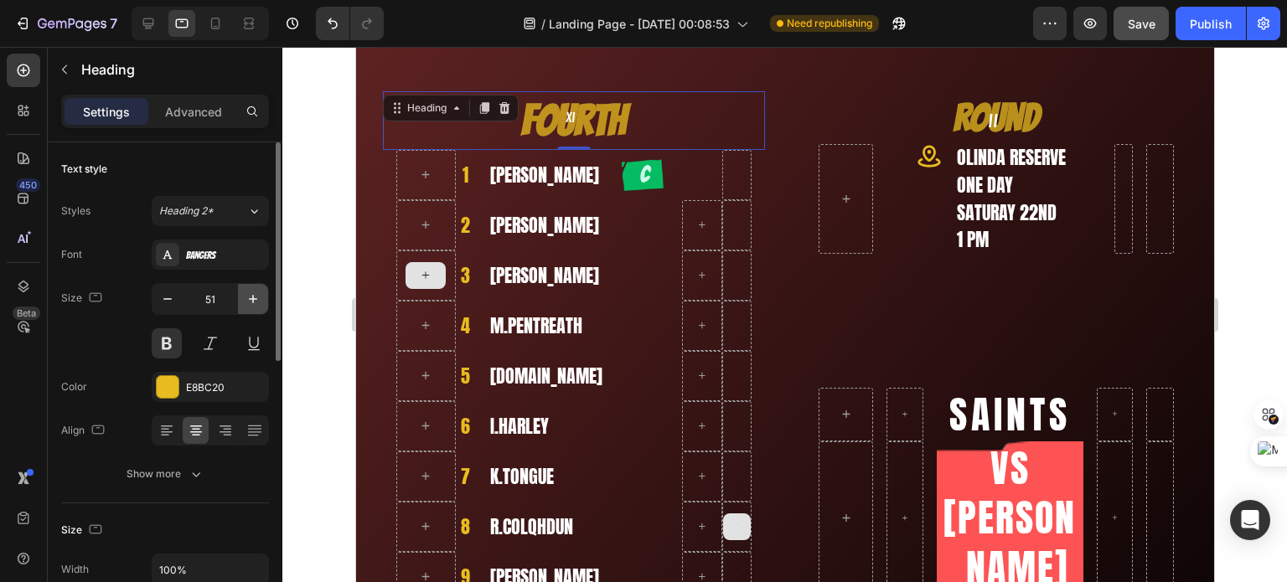
click at [249, 307] on button "button" at bounding box center [253, 299] width 30 height 30
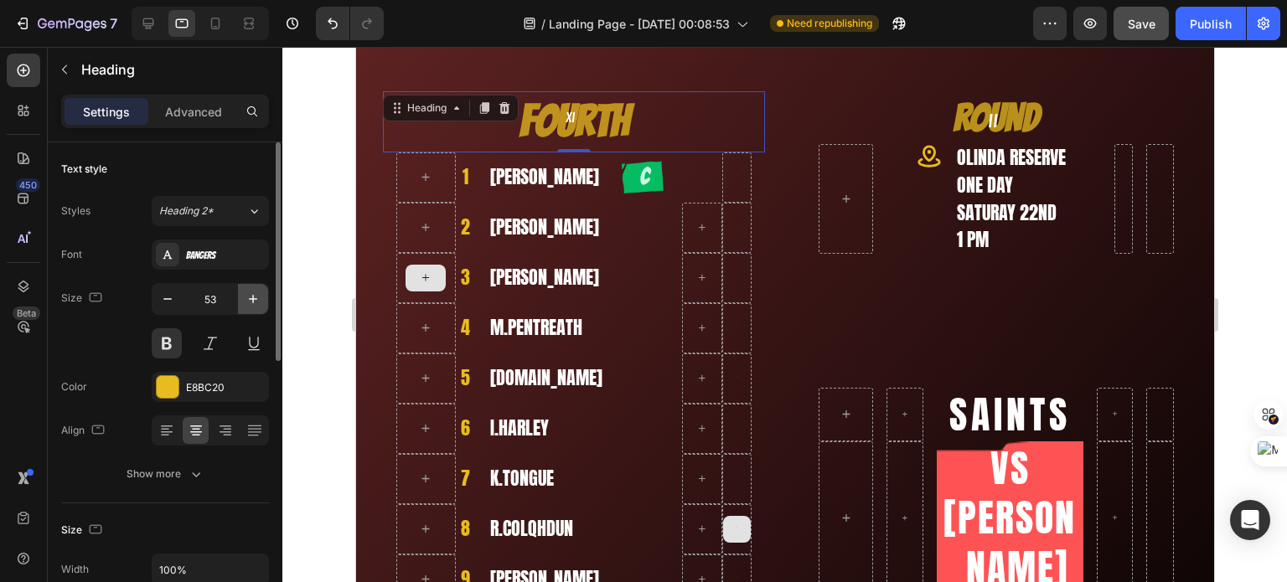
click at [249, 307] on button "button" at bounding box center [253, 299] width 30 height 30
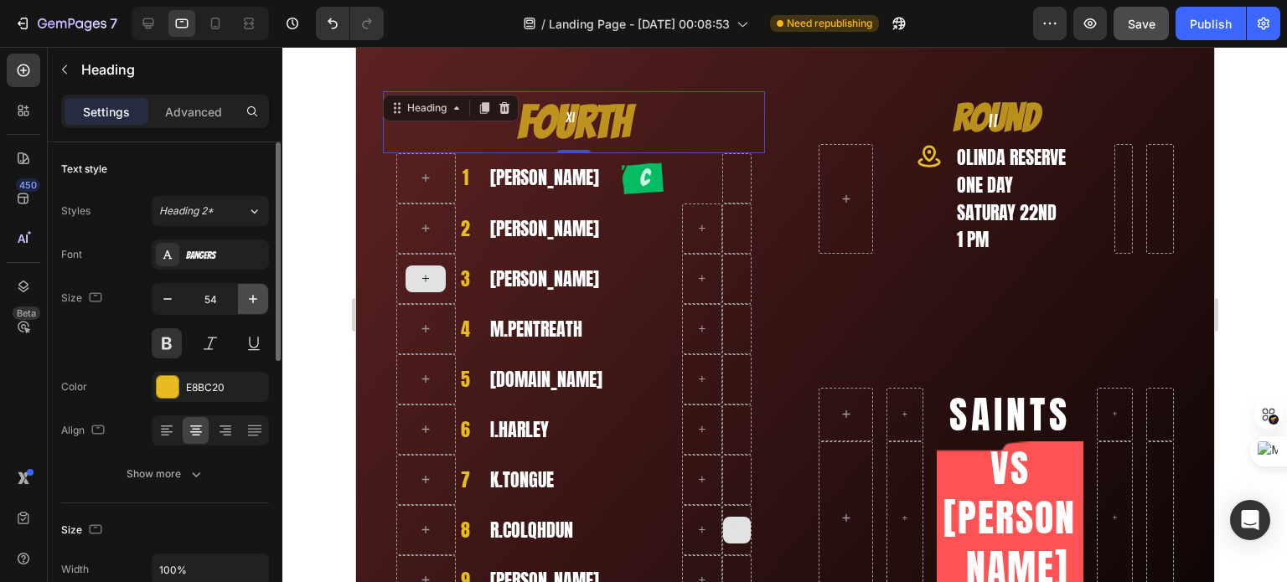
click at [249, 307] on button "button" at bounding box center [253, 299] width 30 height 30
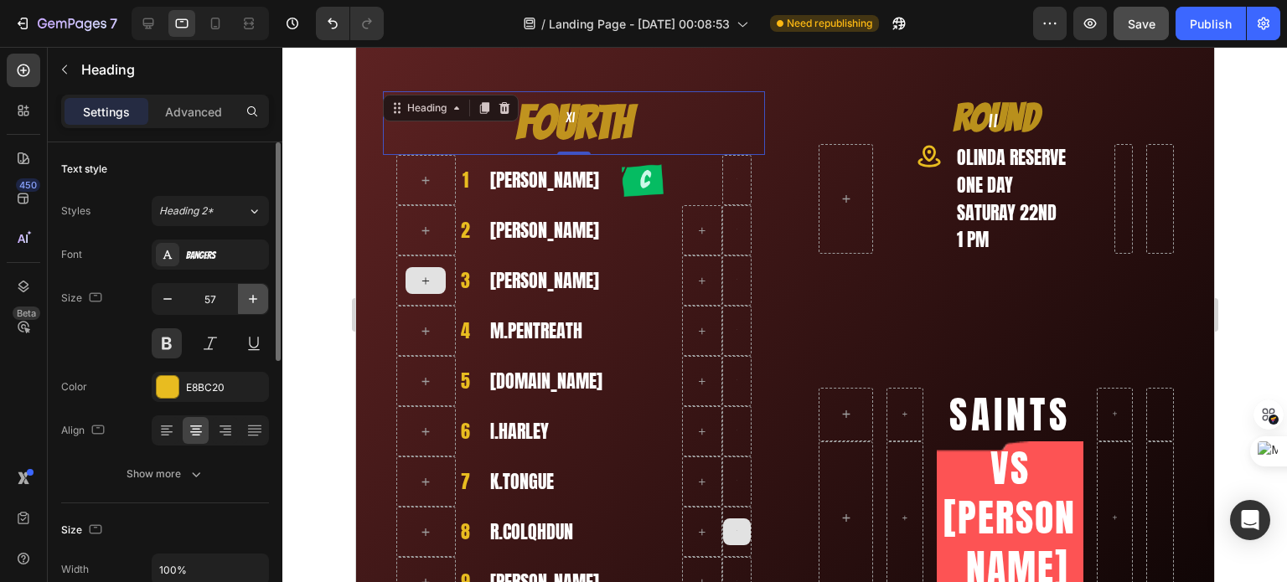
click at [249, 305] on icon "button" at bounding box center [253, 299] width 17 height 17
click at [249, 304] on icon "button" at bounding box center [253, 299] width 17 height 17
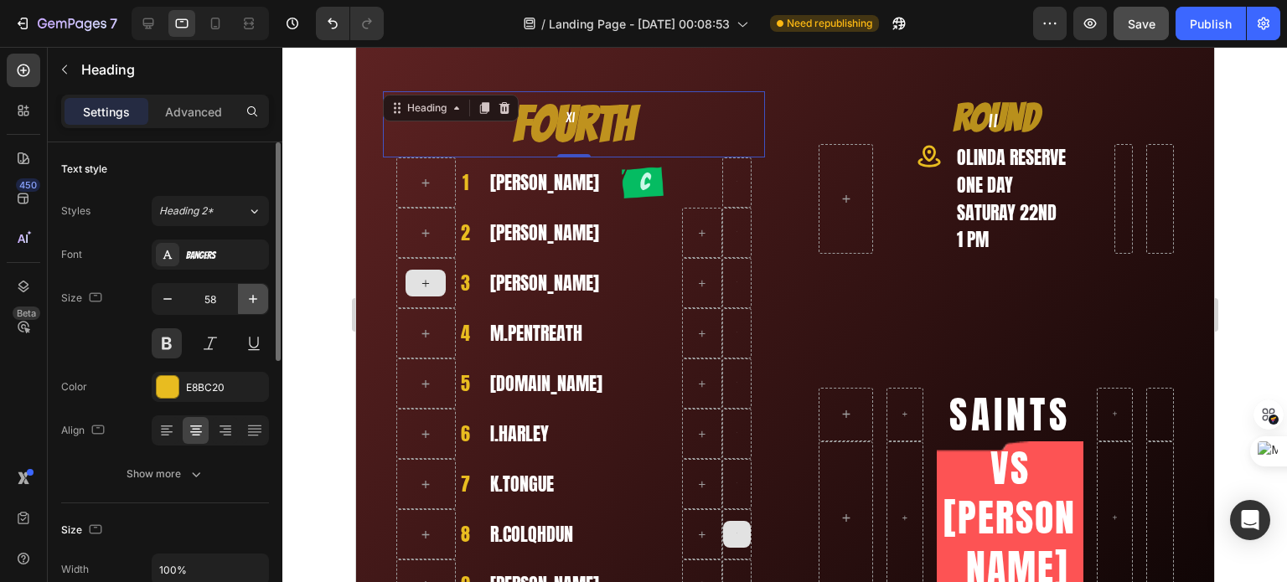
click at [249, 304] on icon "button" at bounding box center [253, 299] width 17 height 17
click at [249, 303] on icon "button" at bounding box center [253, 299] width 17 height 17
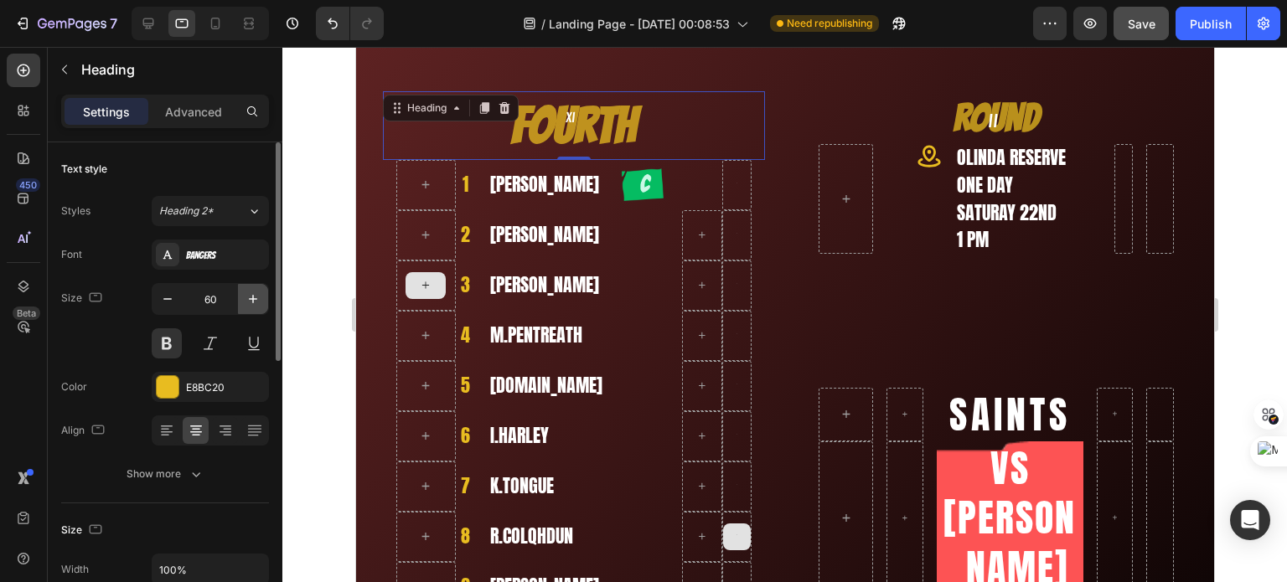
click at [249, 303] on icon "button" at bounding box center [253, 299] width 17 height 17
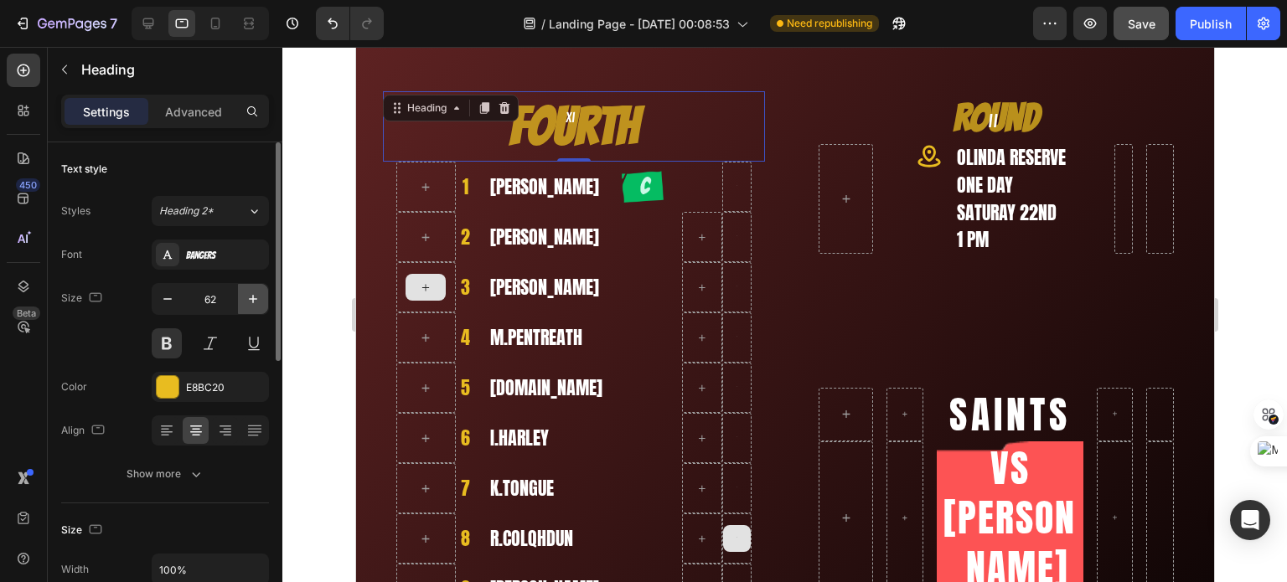
click at [249, 303] on icon "button" at bounding box center [253, 299] width 17 height 17
type input "63"
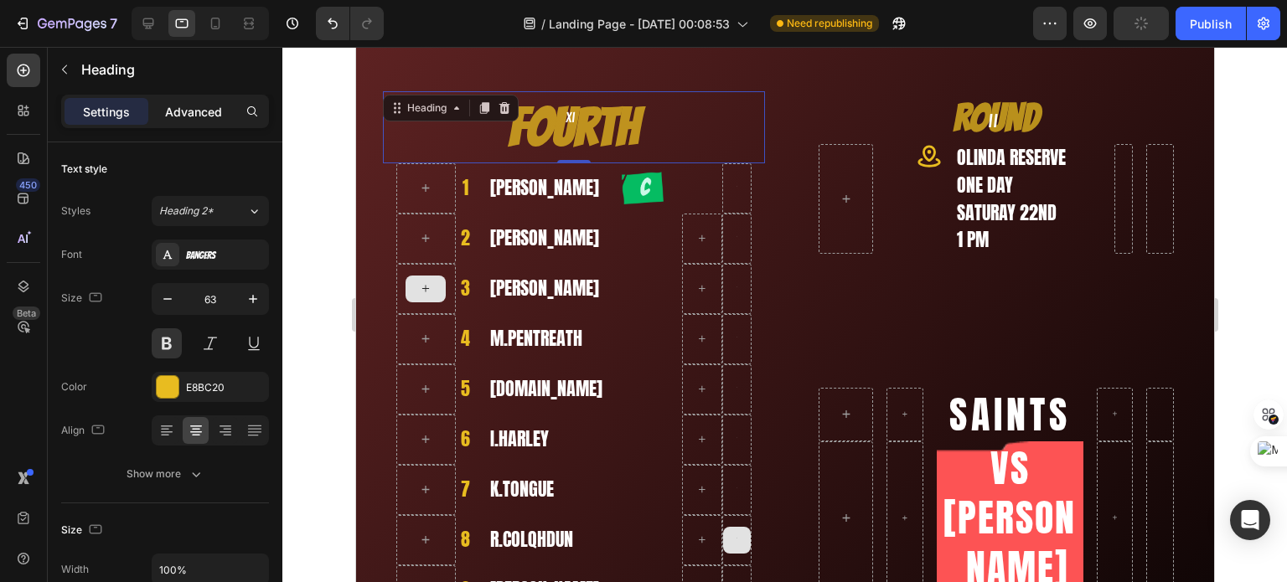
click at [197, 111] on p "Advanced" at bounding box center [193, 112] width 57 height 18
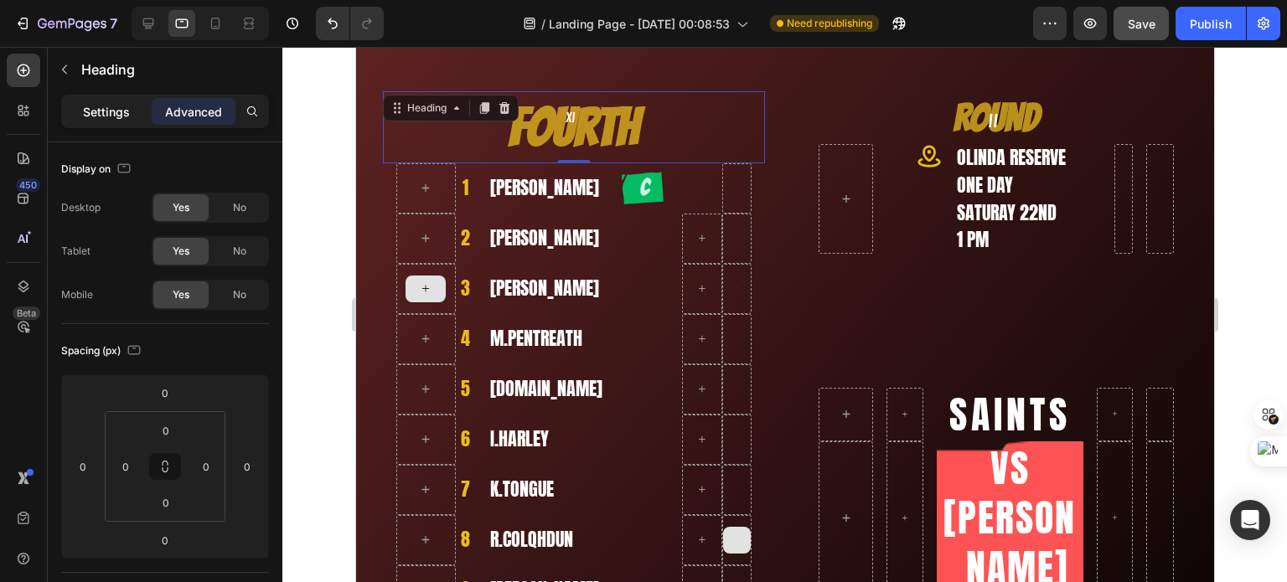
click at [122, 110] on p "Settings" at bounding box center [106, 112] width 47 height 18
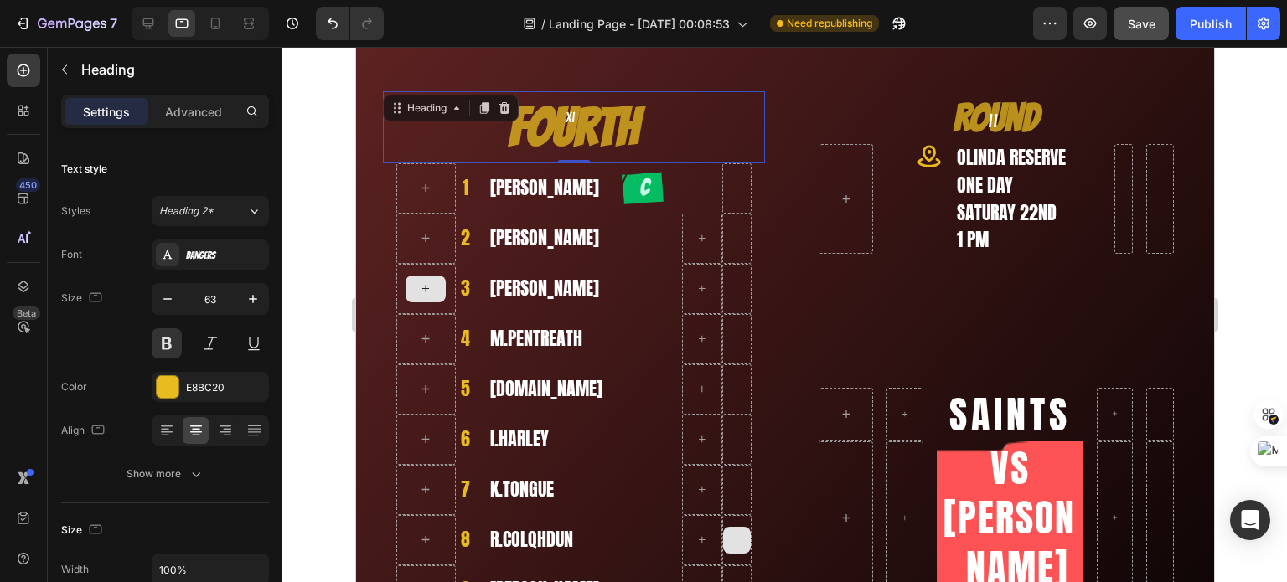
click at [528, 134] on h2 "Fourth" at bounding box center [573, 127] width 382 height 72
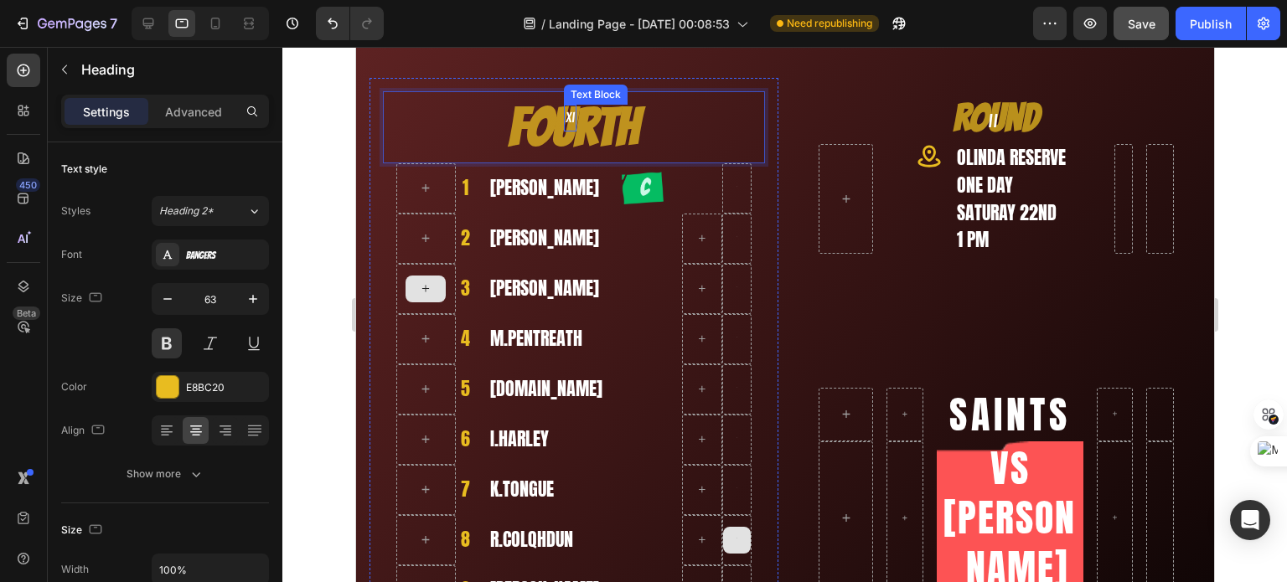
click at [570, 116] on p "XI" at bounding box center [569, 118] width 9 height 24
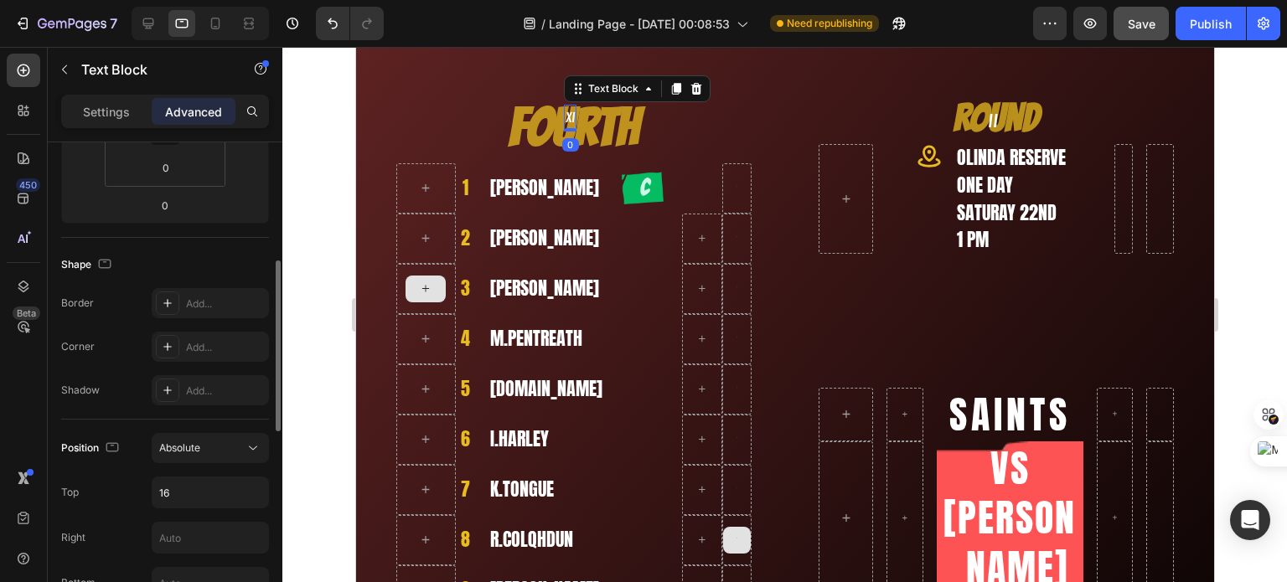
scroll to position [503, 0]
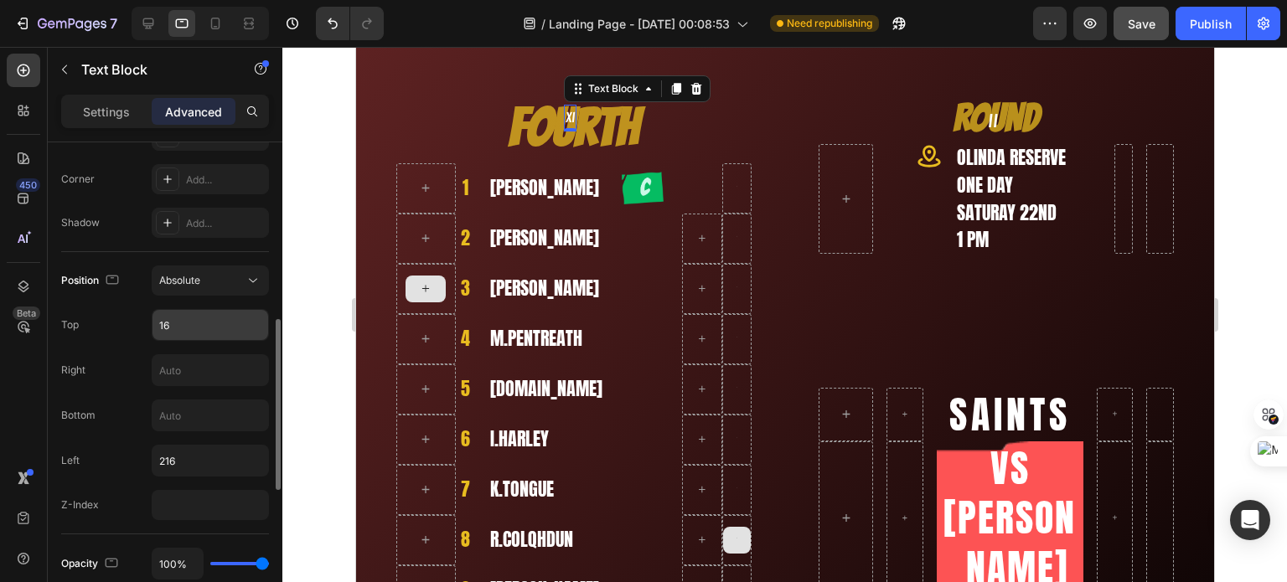
click at [194, 328] on input "16" at bounding box center [210, 325] width 116 height 30
type input "22"
click at [106, 106] on p "Settings" at bounding box center [106, 112] width 47 height 18
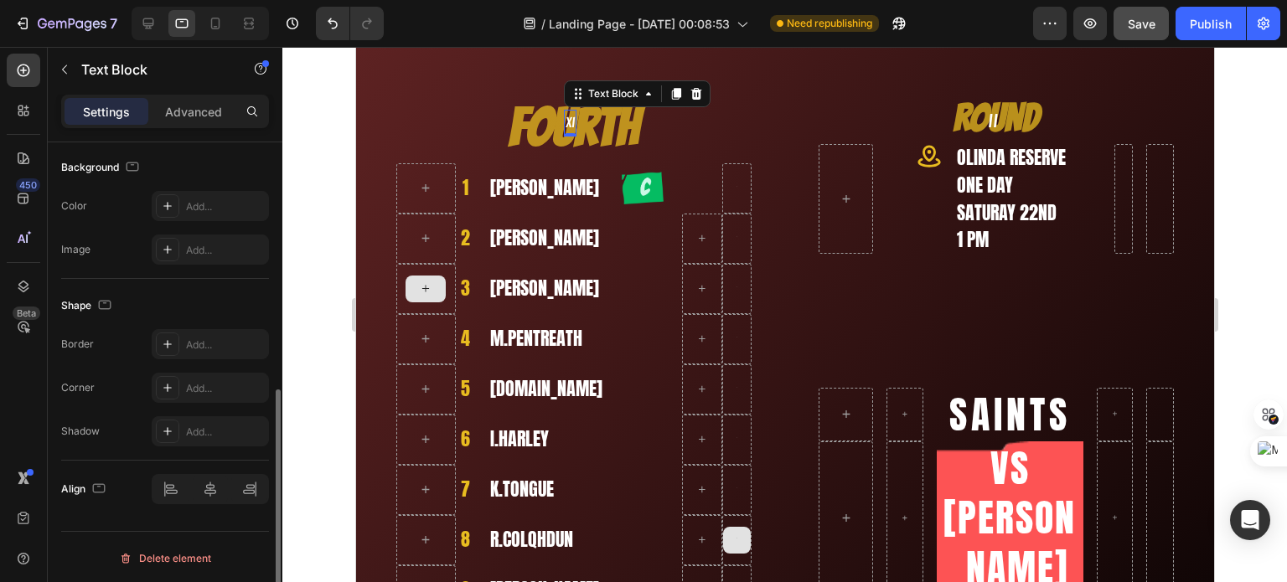
scroll to position [84, 0]
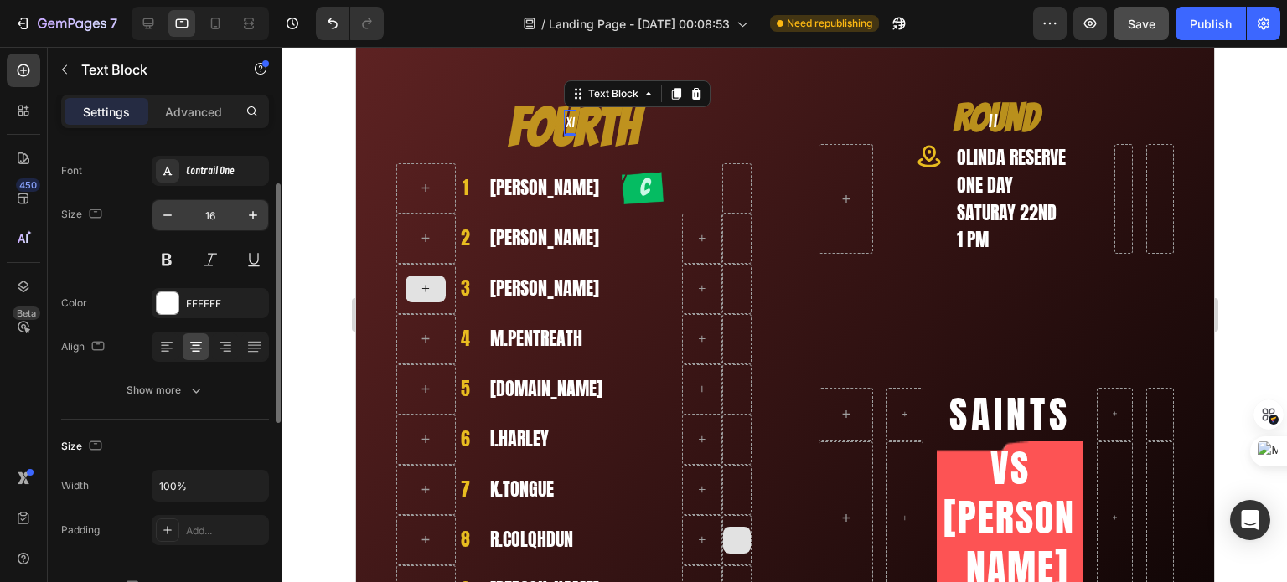
click at [209, 220] on input "16" at bounding box center [210, 215] width 55 height 30
type input "30"
click at [198, 106] on p "Advanced" at bounding box center [193, 112] width 57 height 18
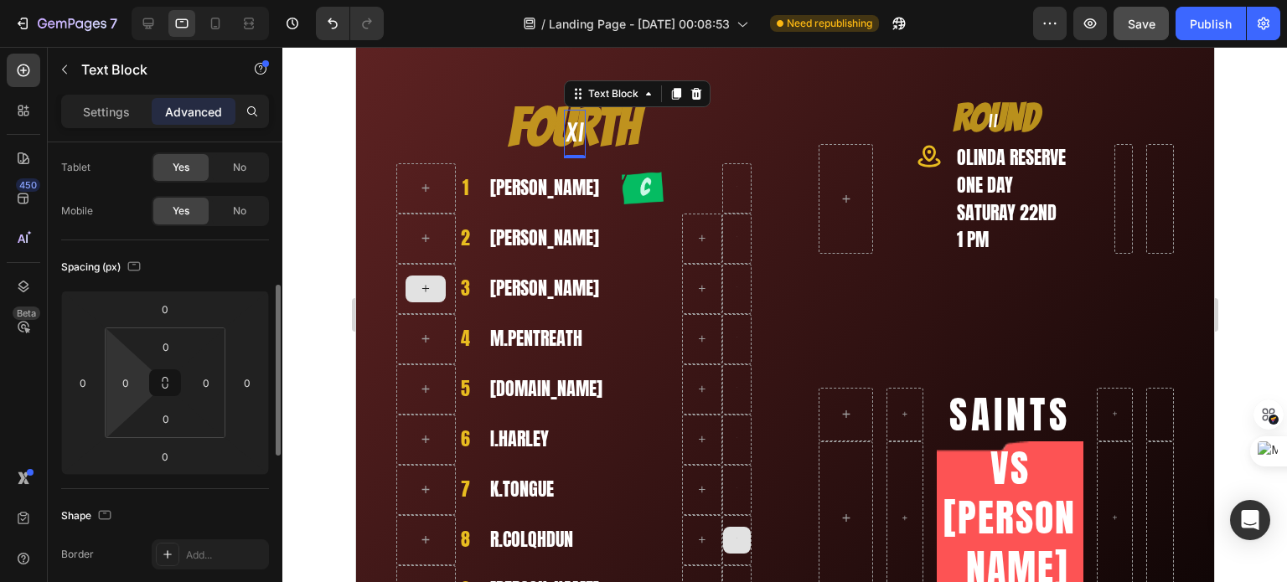
scroll to position [419, 0]
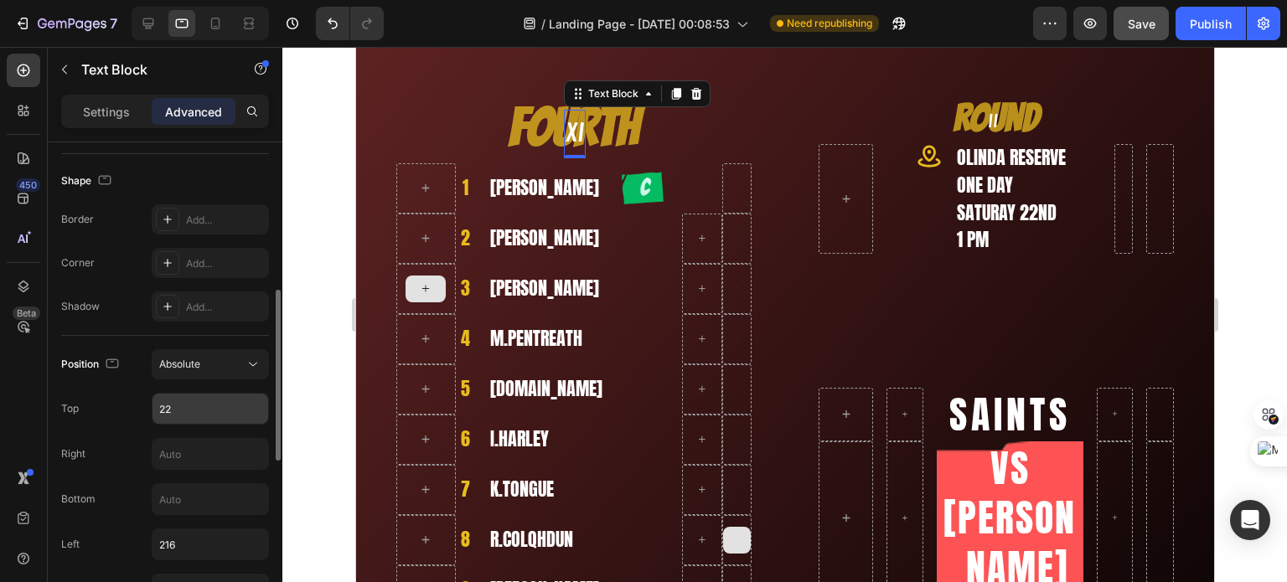
click at [178, 418] on input "22" at bounding box center [210, 409] width 116 height 30
type input "15"
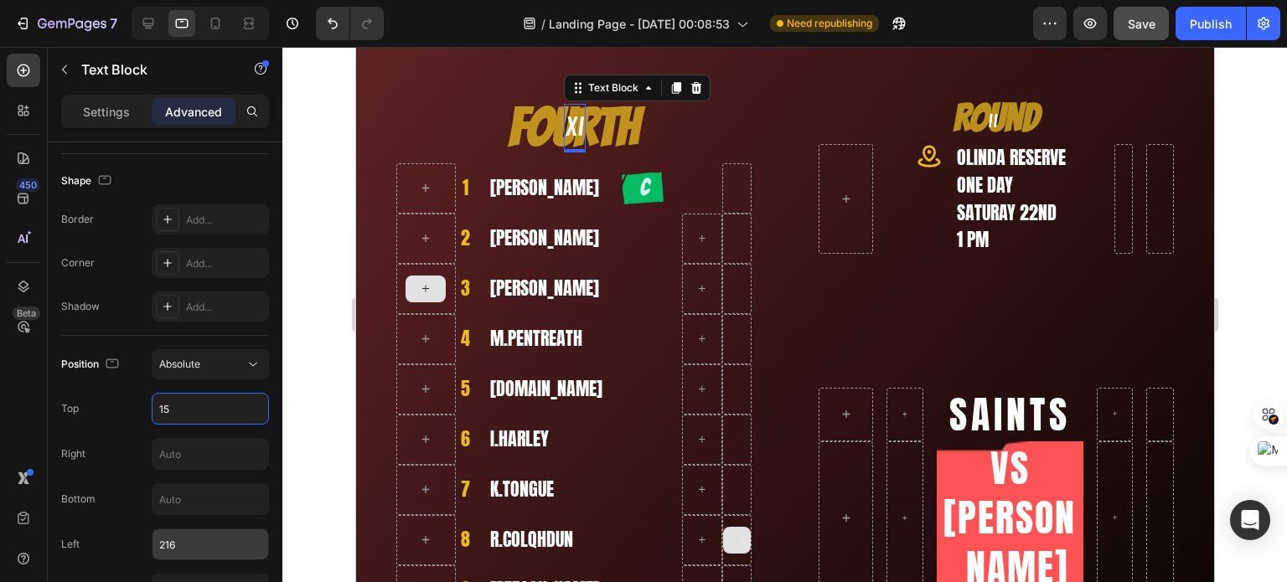
click at [184, 529] on div "216" at bounding box center [210, 545] width 117 height 32
click at [184, 540] on input "216" at bounding box center [210, 544] width 116 height 30
type input "210"
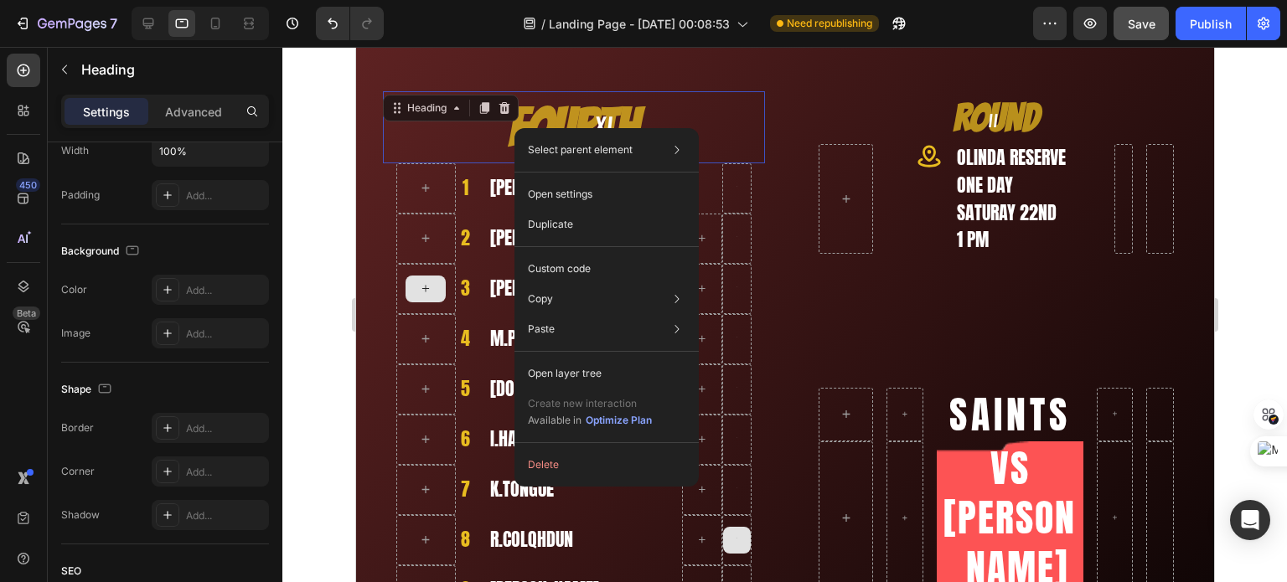
scroll to position [0, 0]
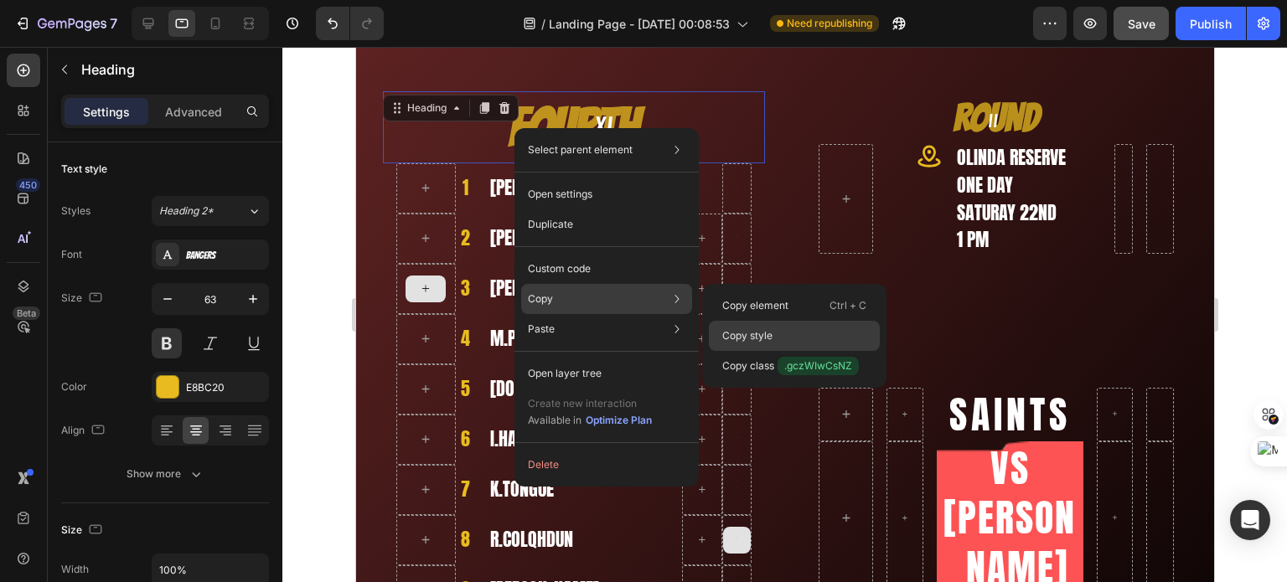
drag, startPoint x: 762, startPoint y: 338, endPoint x: 492, endPoint y: 162, distance: 323.2
click at [762, 338] on p "Copy style" at bounding box center [747, 335] width 50 height 15
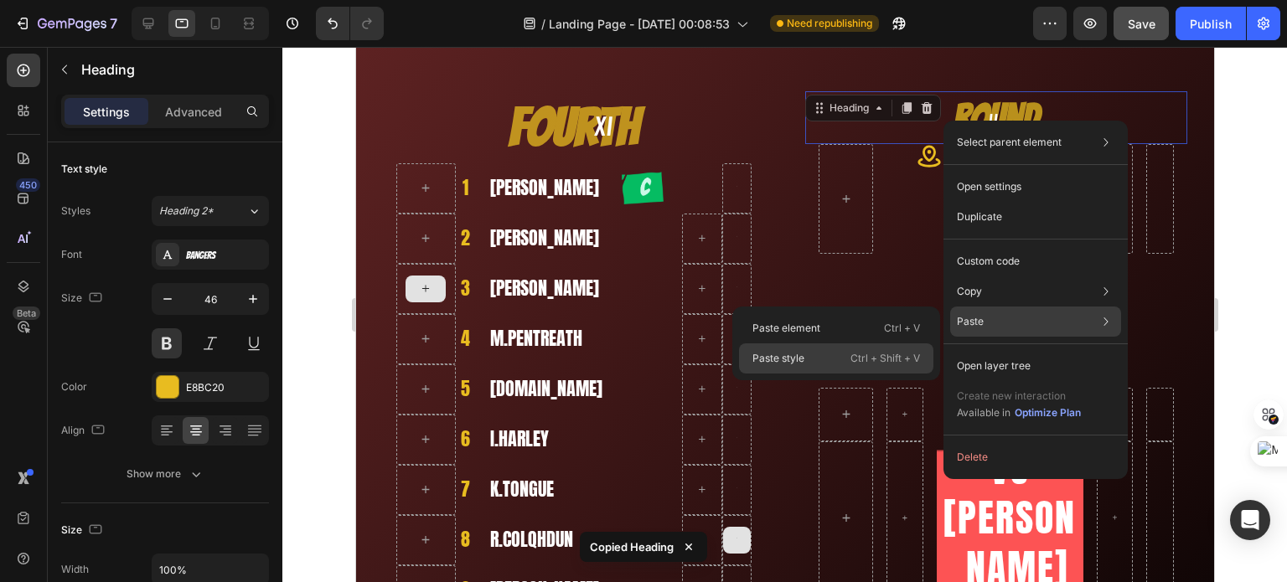
drag, startPoint x: 868, startPoint y: 355, endPoint x: 511, endPoint y: 308, distance: 360.0
click at [868, 355] on p "Ctrl + Shift + V" at bounding box center [885, 358] width 70 height 17
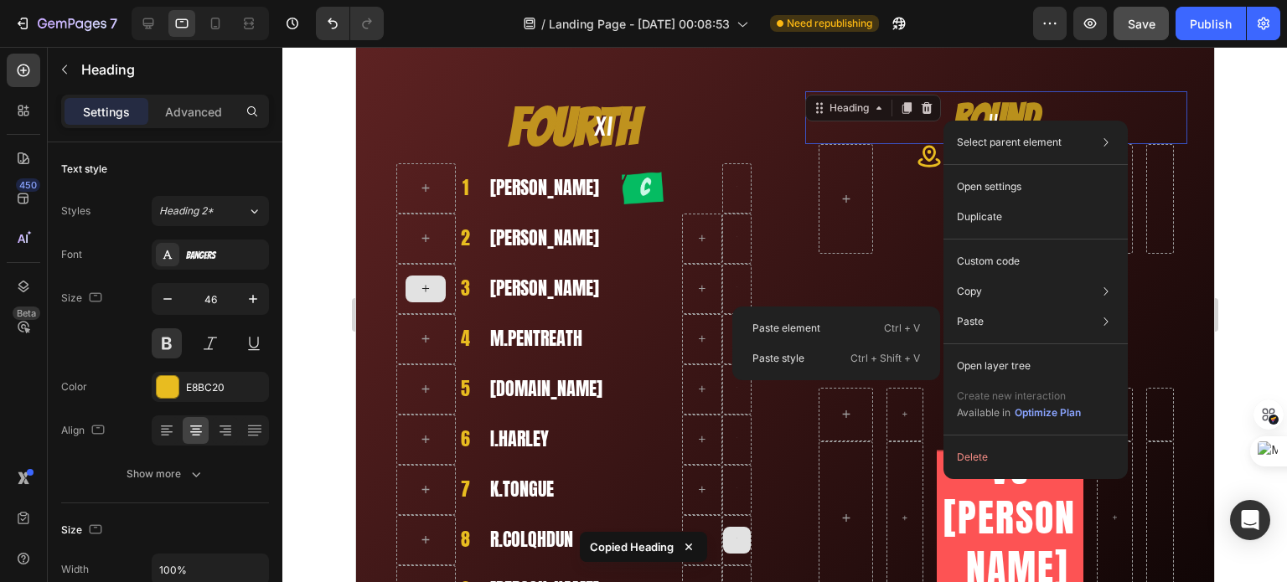
type input "63"
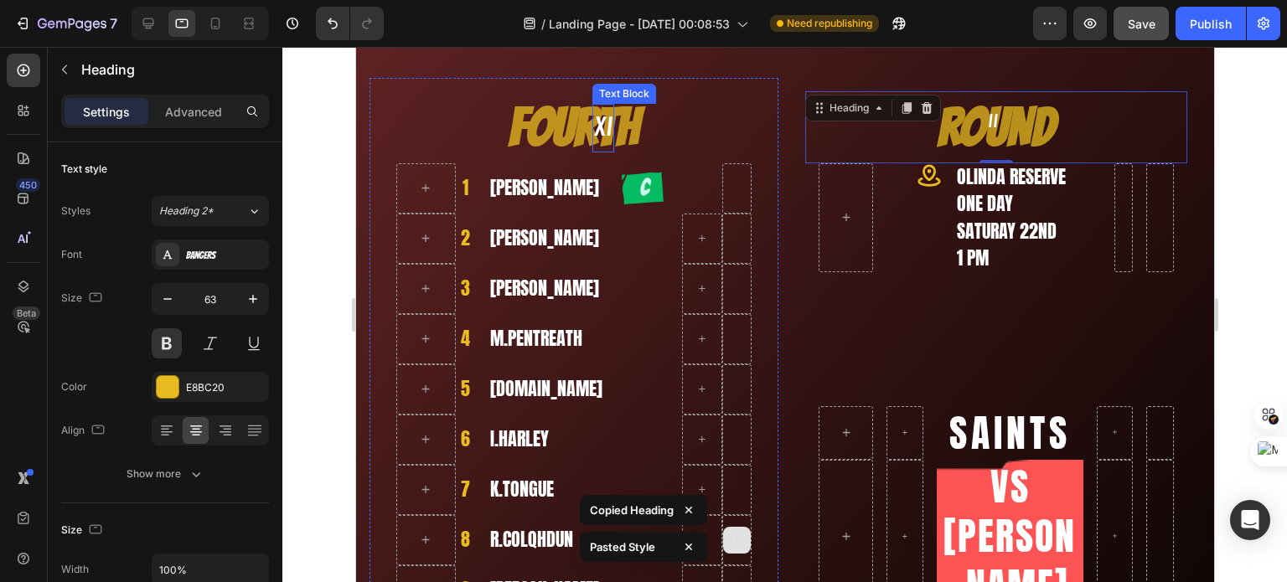
click at [606, 126] on p "XI" at bounding box center [602, 128] width 18 height 45
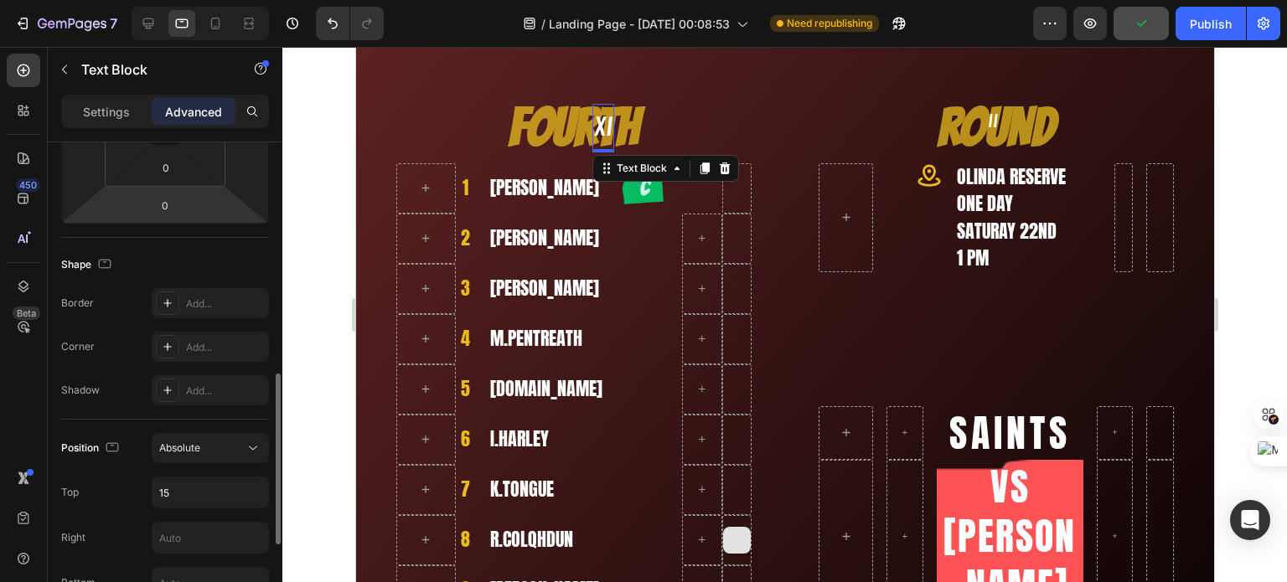
scroll to position [419, 0]
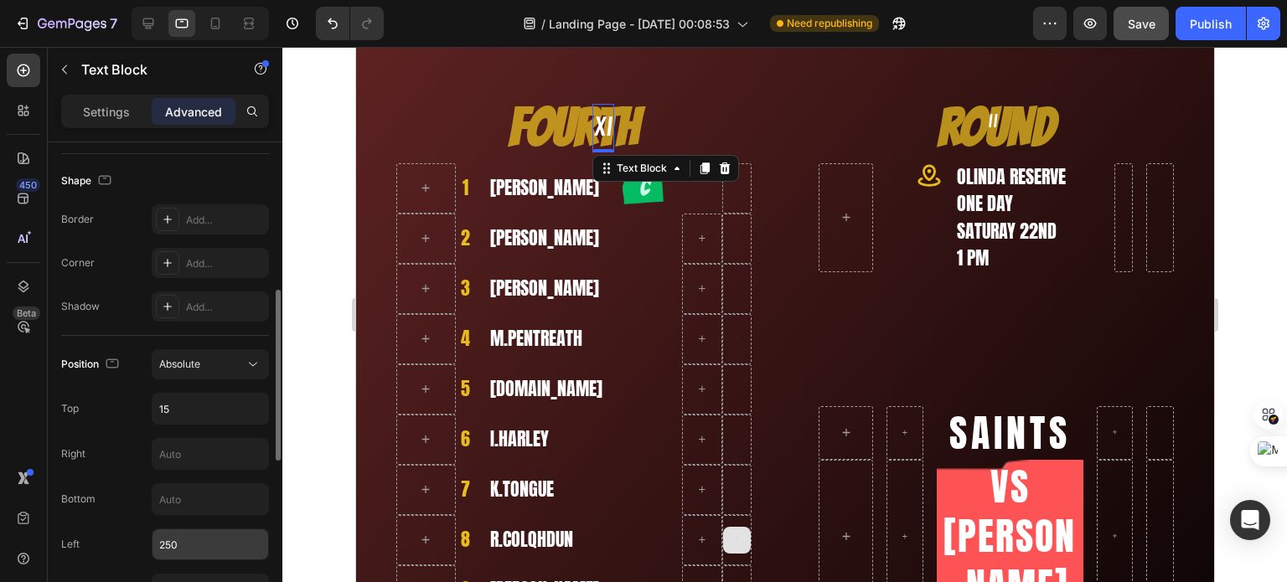
click at [184, 548] on input "250" at bounding box center [210, 544] width 116 height 30
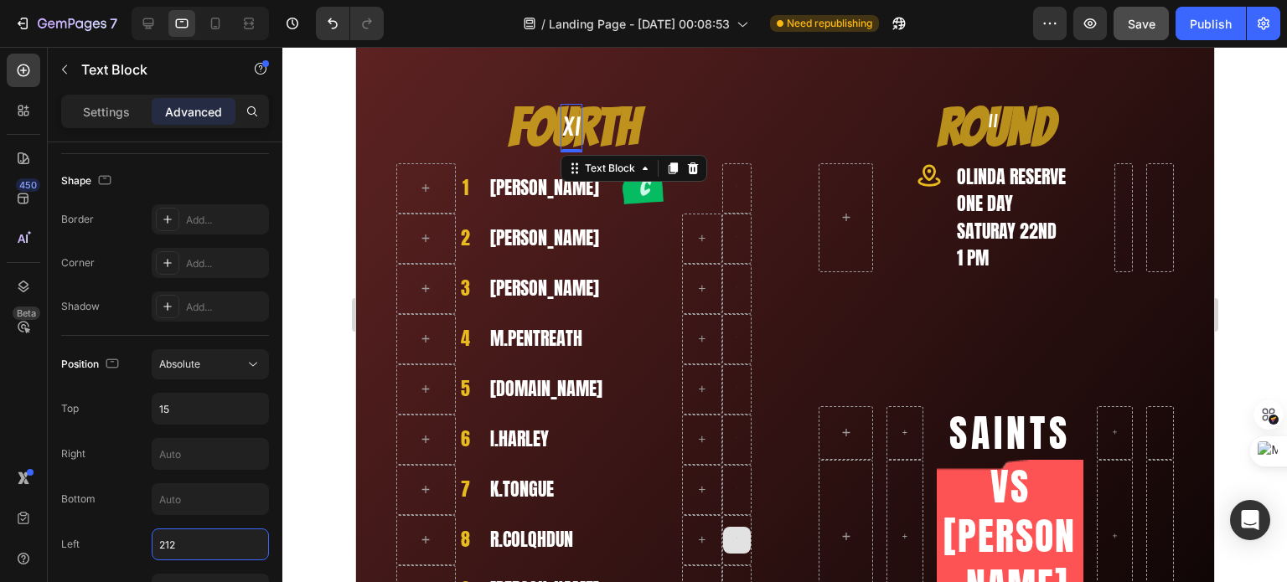
type input "211"
click at [987, 122] on p "II" at bounding box center [992, 122] width 10 height 32
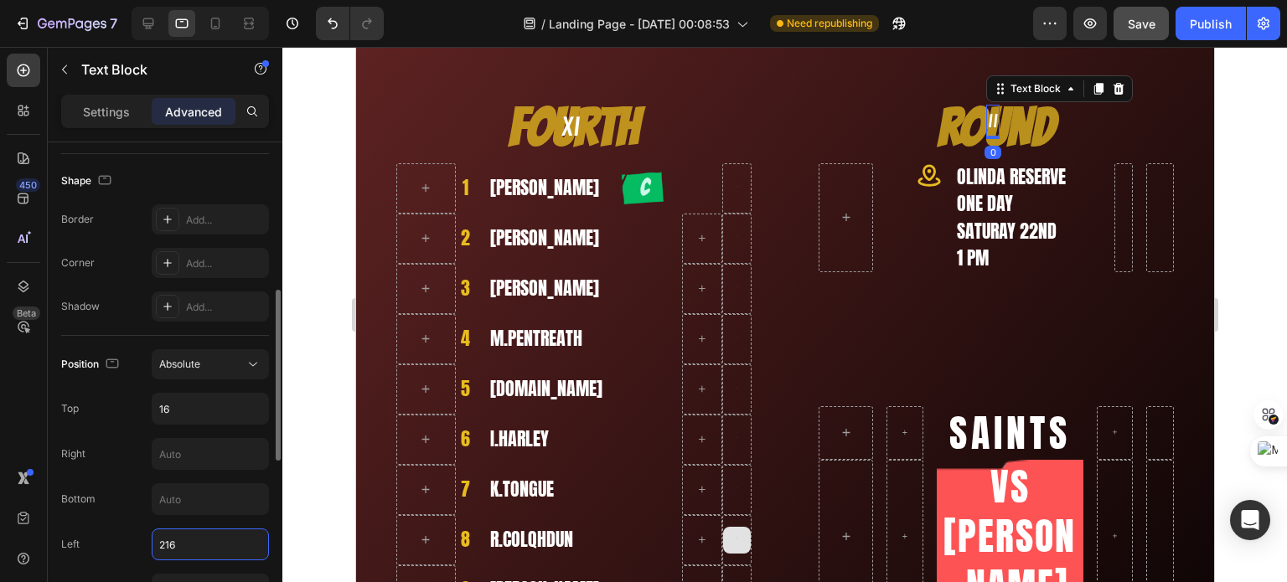
click at [183, 544] on input "216" at bounding box center [210, 544] width 116 height 30
type input "210"
click at [177, 414] on input "16" at bounding box center [210, 409] width 116 height 30
type input "15"
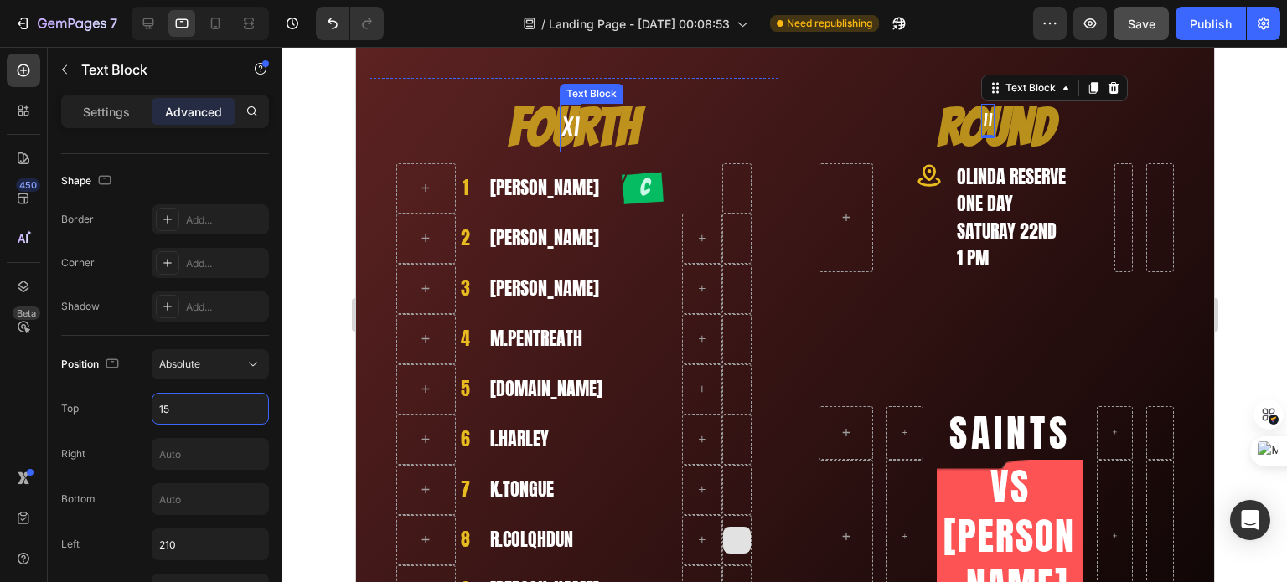
click at [566, 137] on p "XI" at bounding box center [569, 128] width 18 height 45
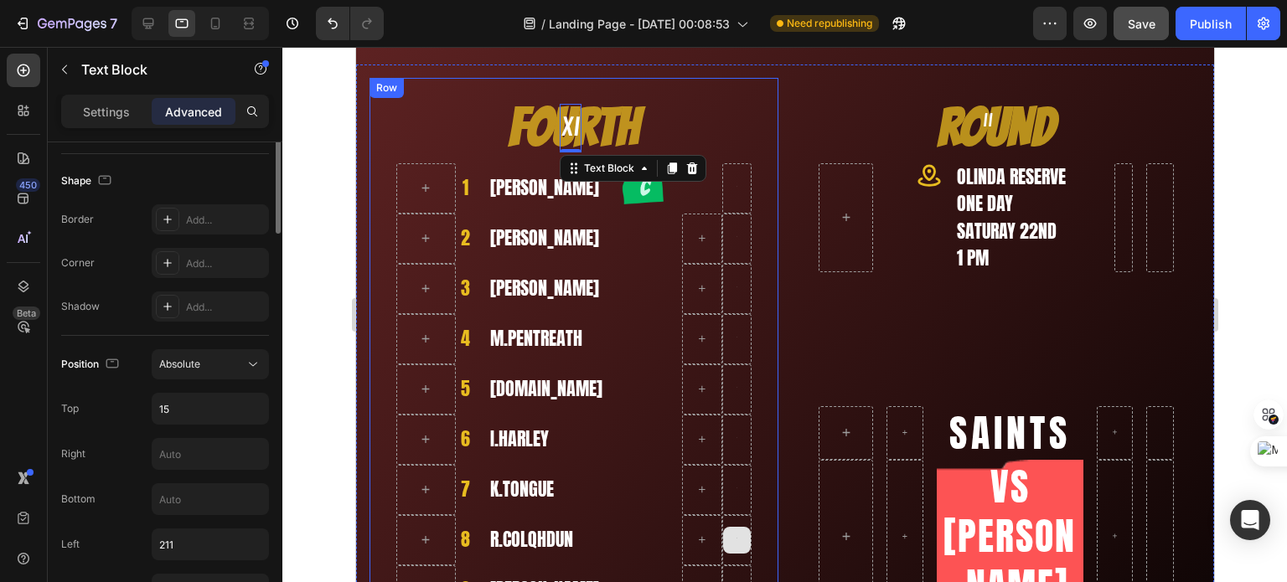
scroll to position [0, 0]
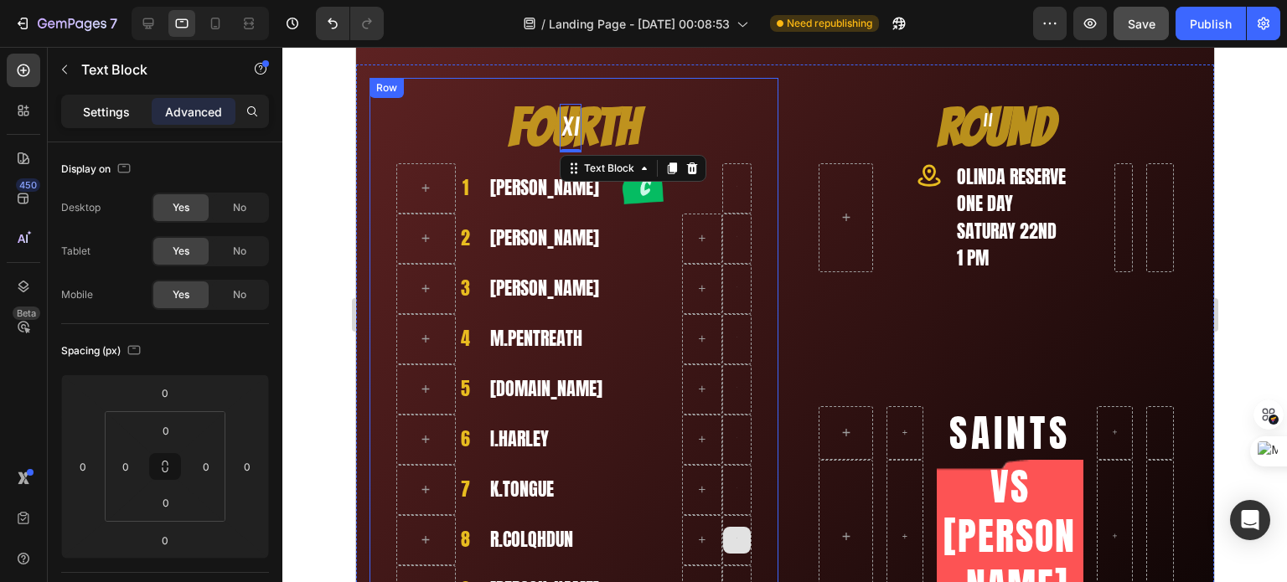
click at [98, 113] on p "Settings" at bounding box center [106, 112] width 47 height 18
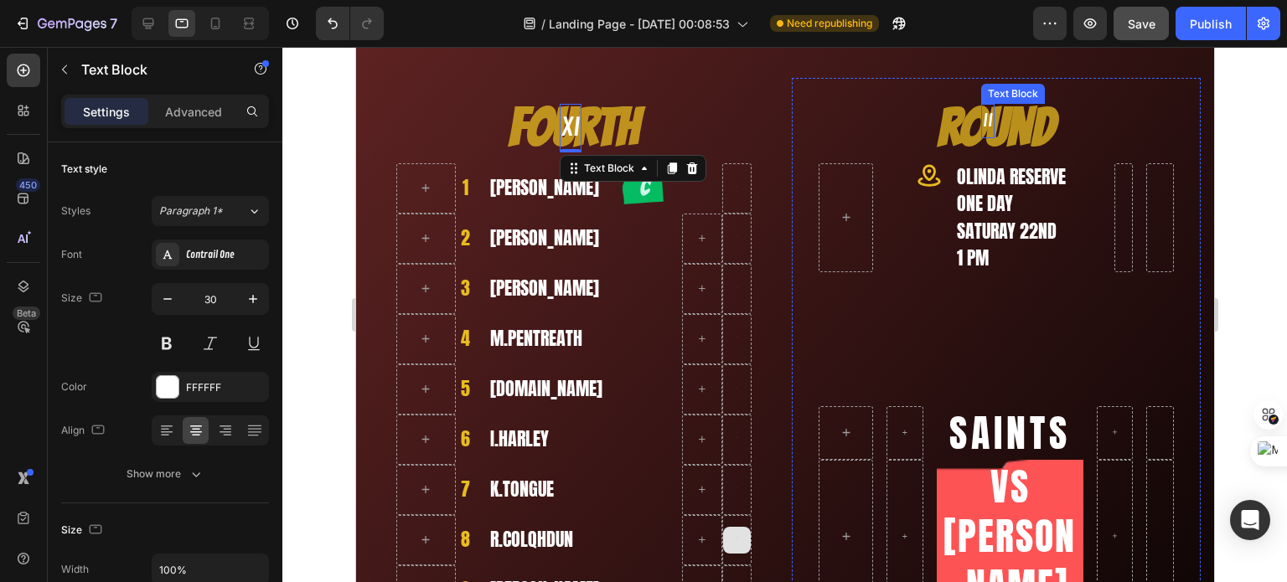
click at [982, 116] on p "II" at bounding box center [987, 122] width 10 height 32
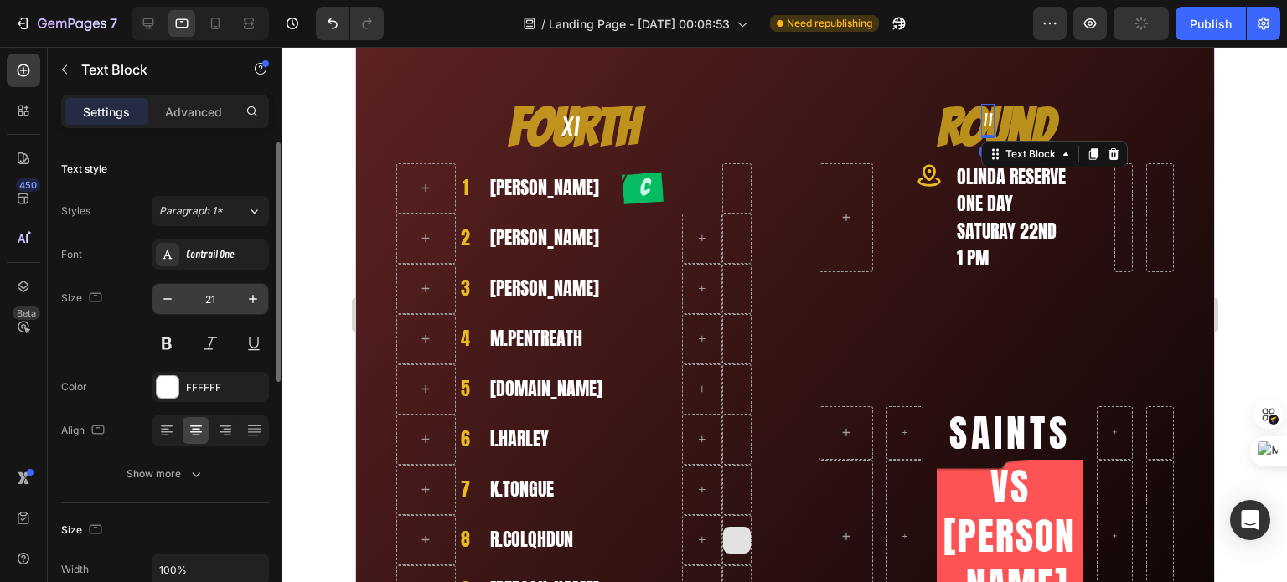
click at [216, 298] on input "21" at bounding box center [210, 299] width 55 height 30
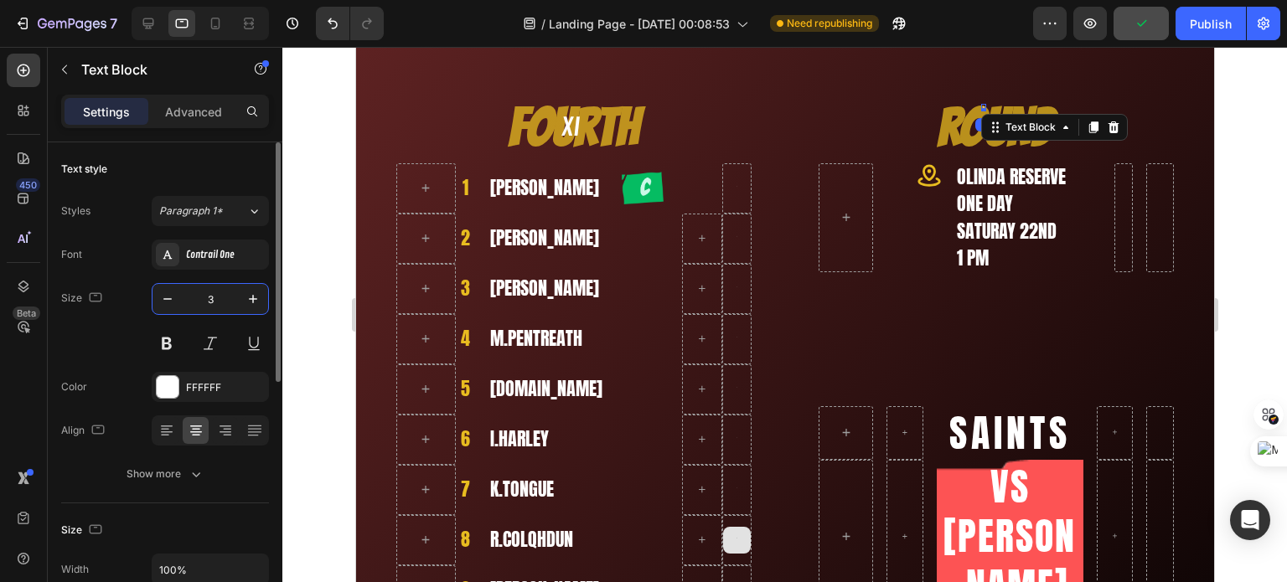
type input "30"
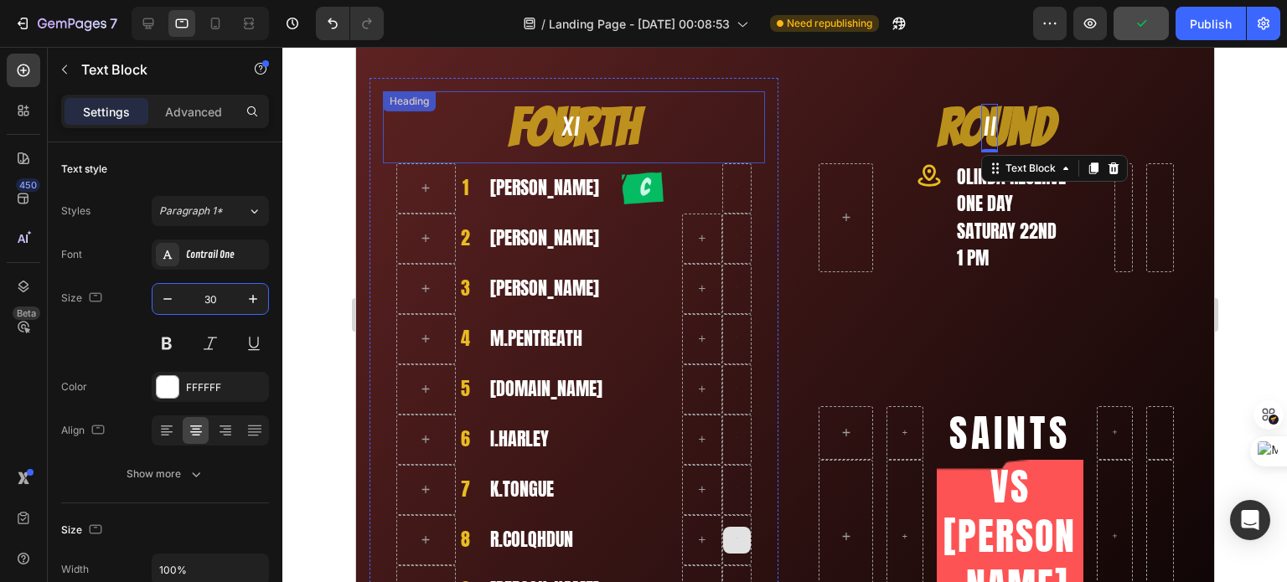
click at [712, 91] on h2 "Fourth" at bounding box center [573, 127] width 382 height 72
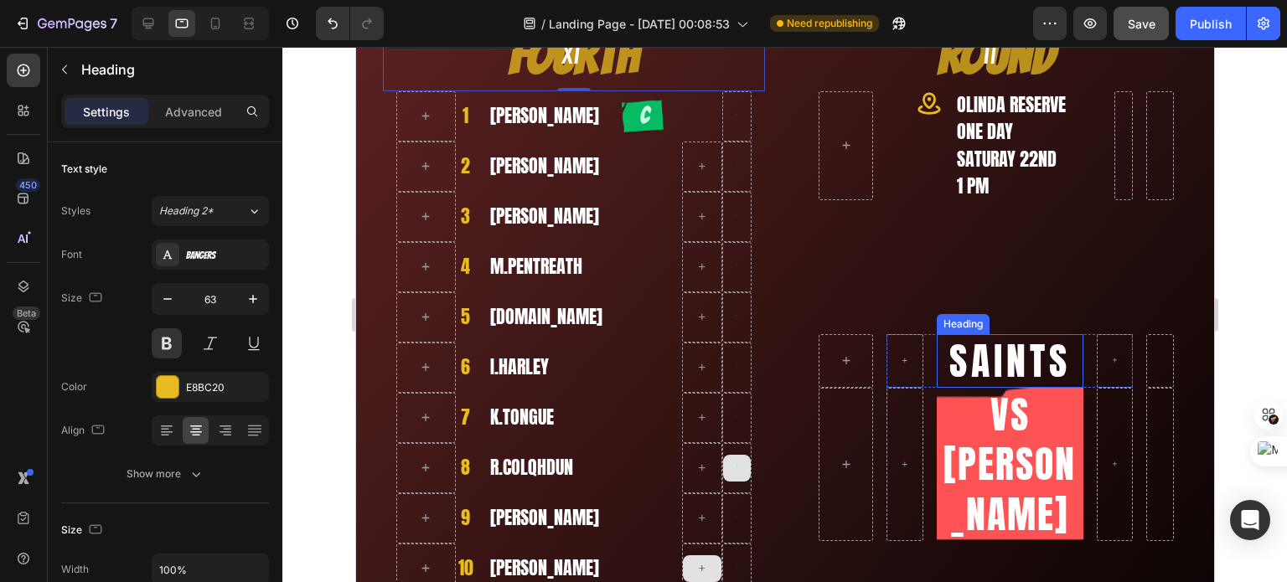
scroll to position [419, 0]
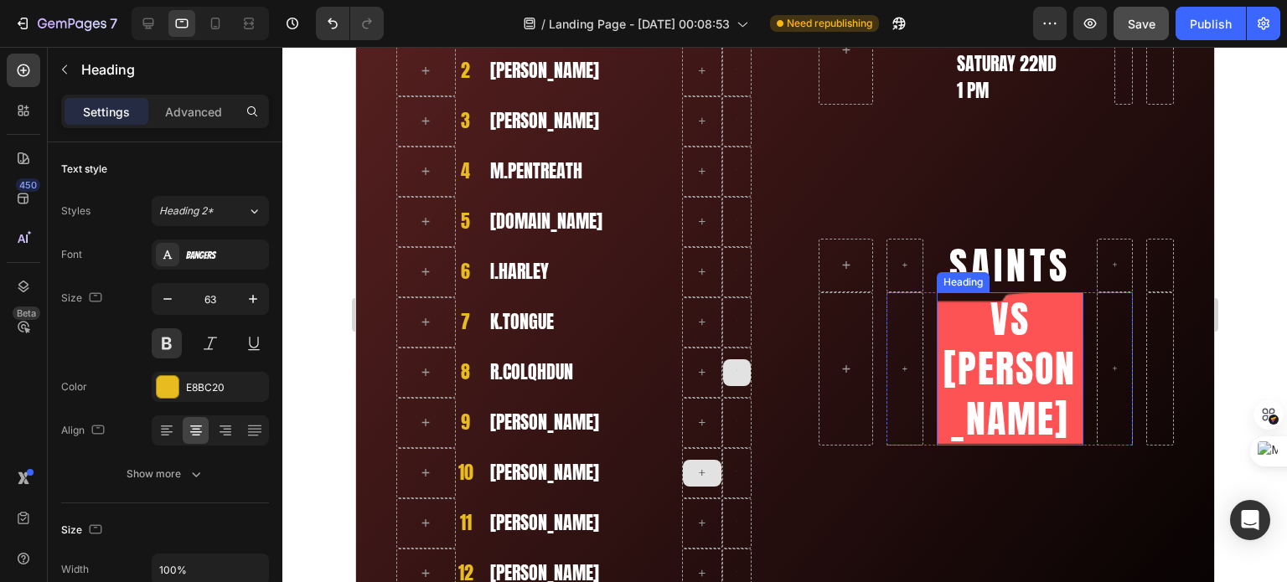
click at [987, 364] on h2 "VS [PERSON_NAME]" at bounding box center [1009, 368] width 147 height 153
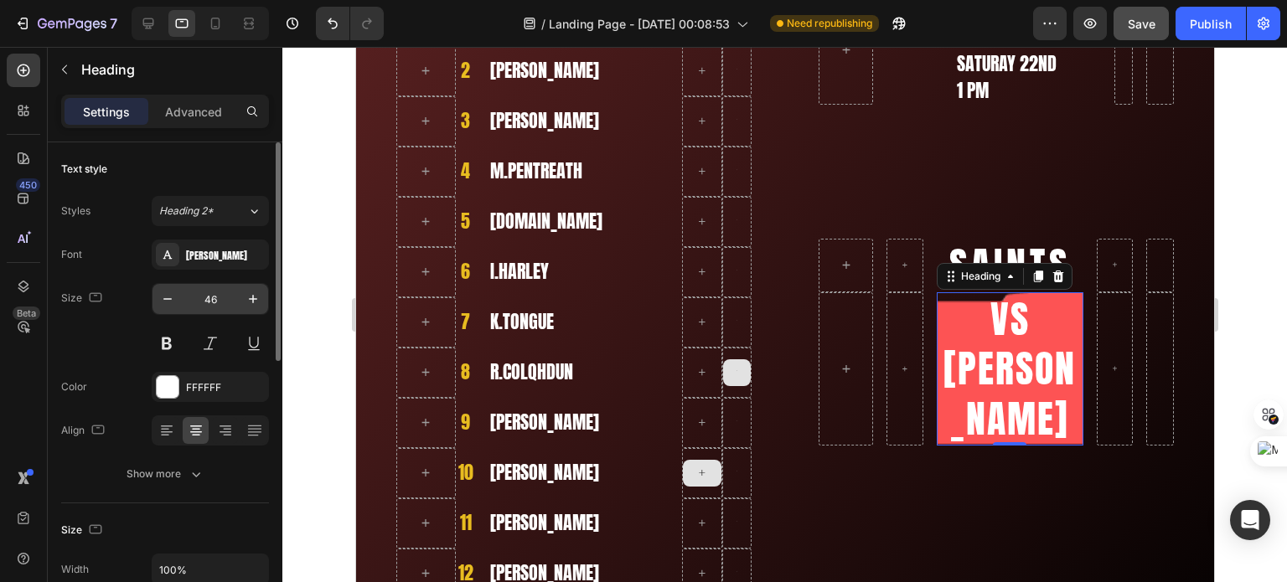
click at [207, 303] on input "46" at bounding box center [210, 299] width 55 height 30
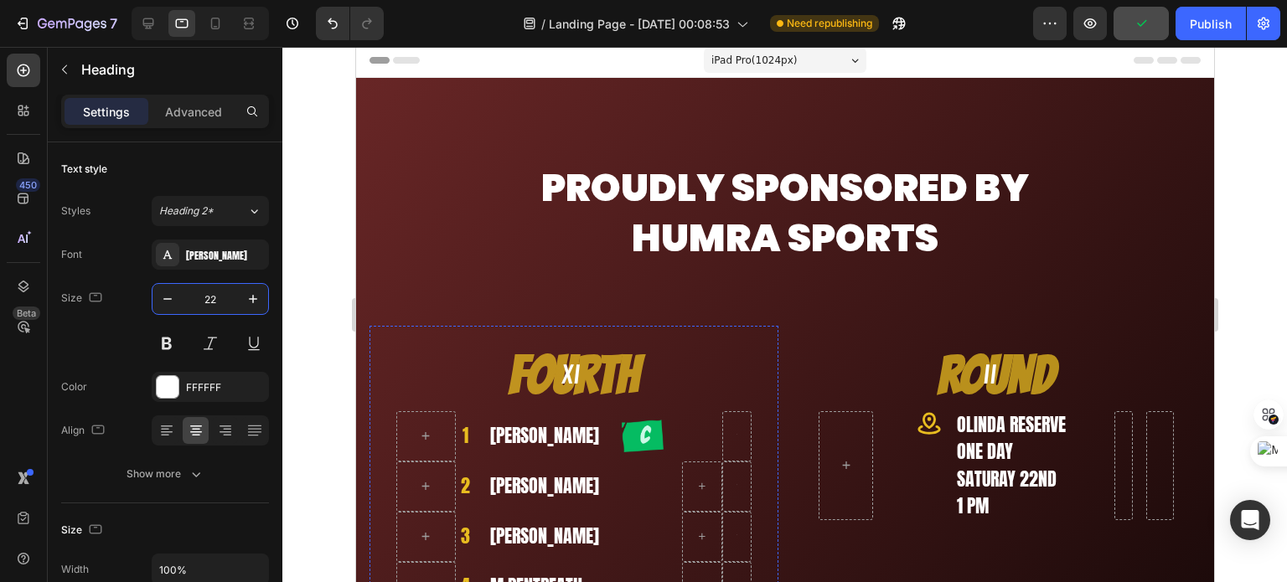
scroll to position [0, 0]
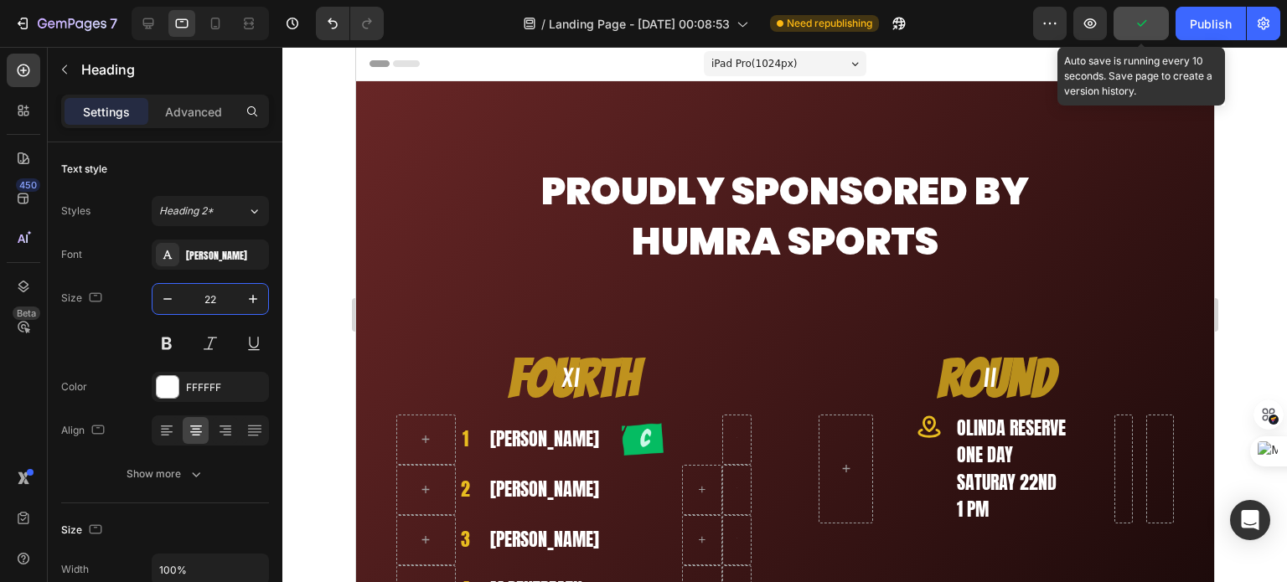
type input "22"
click at [1144, 21] on icon "button" at bounding box center [1141, 23] width 17 height 17
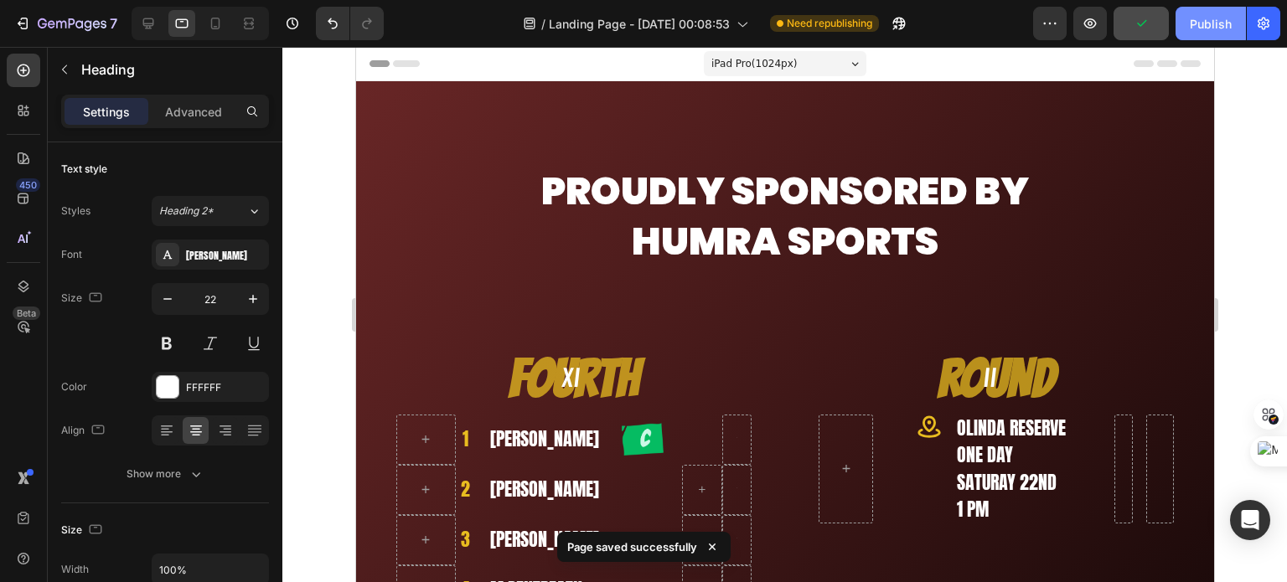
click at [1201, 28] on div "Publish" at bounding box center [1211, 24] width 42 height 18
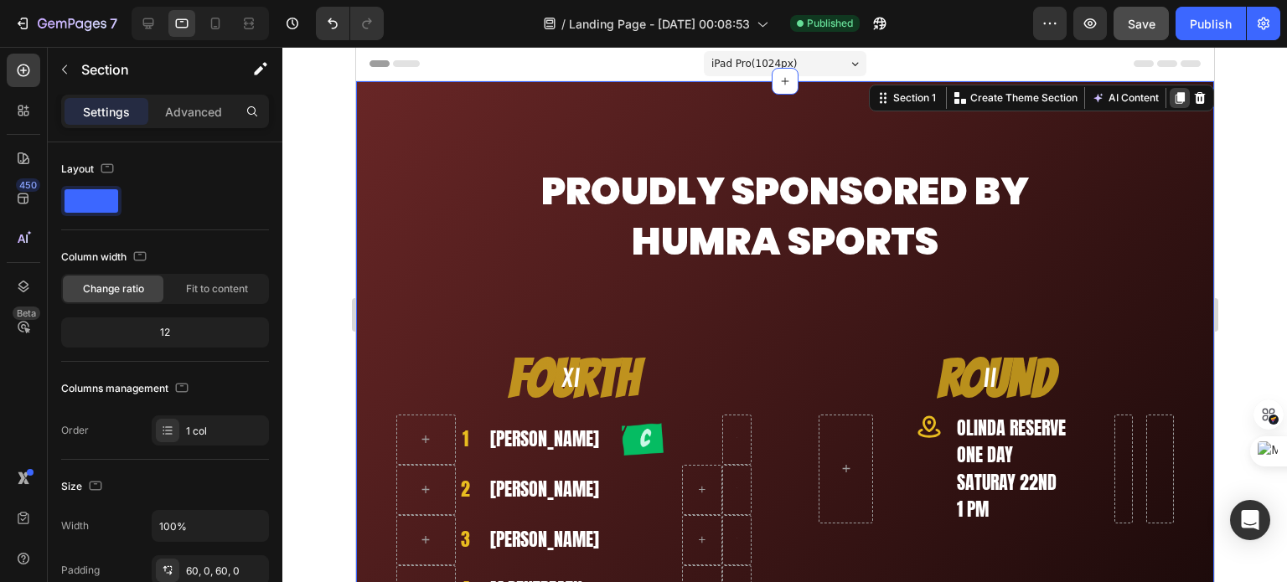
click at [1175, 100] on icon at bounding box center [1179, 98] width 9 height 12
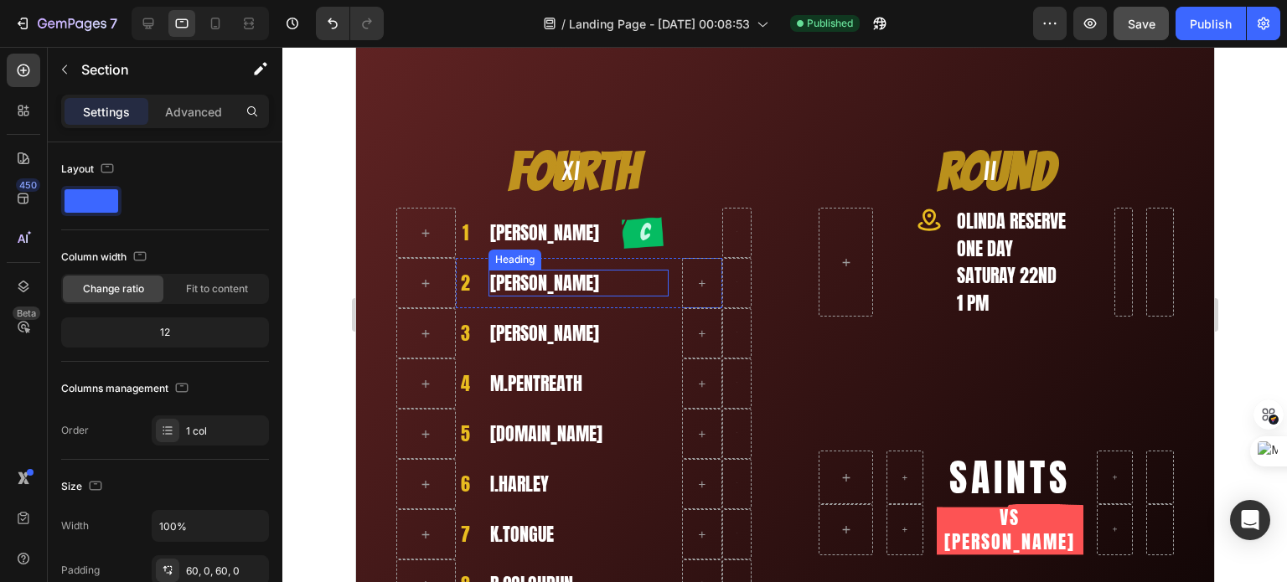
scroll to position [1394, 0]
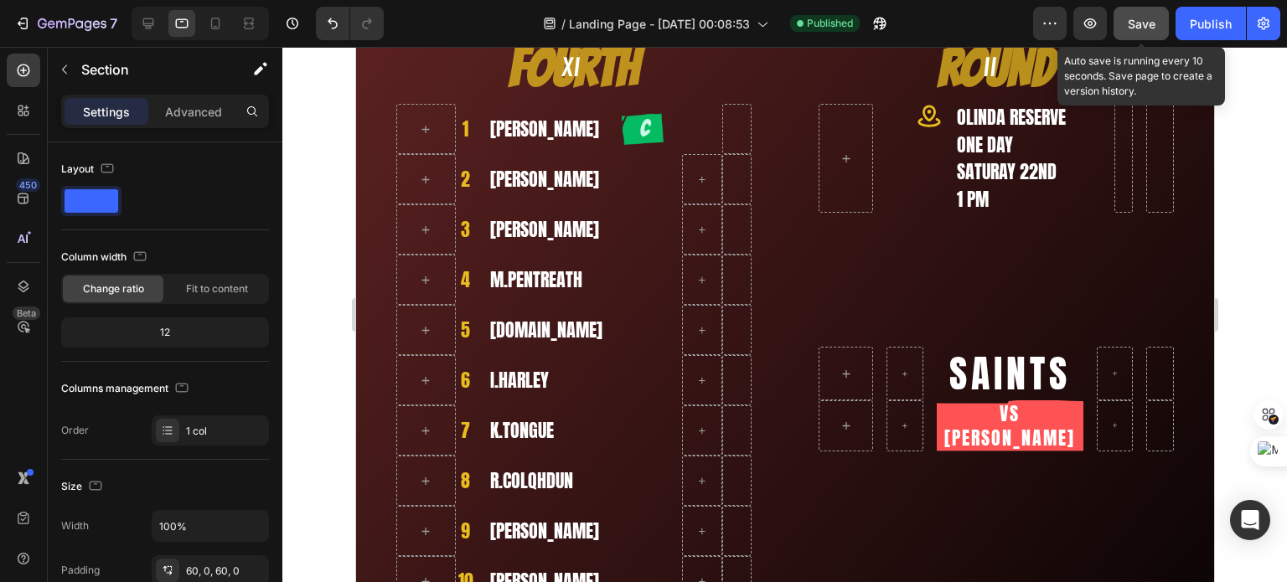
click at [1139, 33] on button "Save" at bounding box center [1140, 24] width 55 height 34
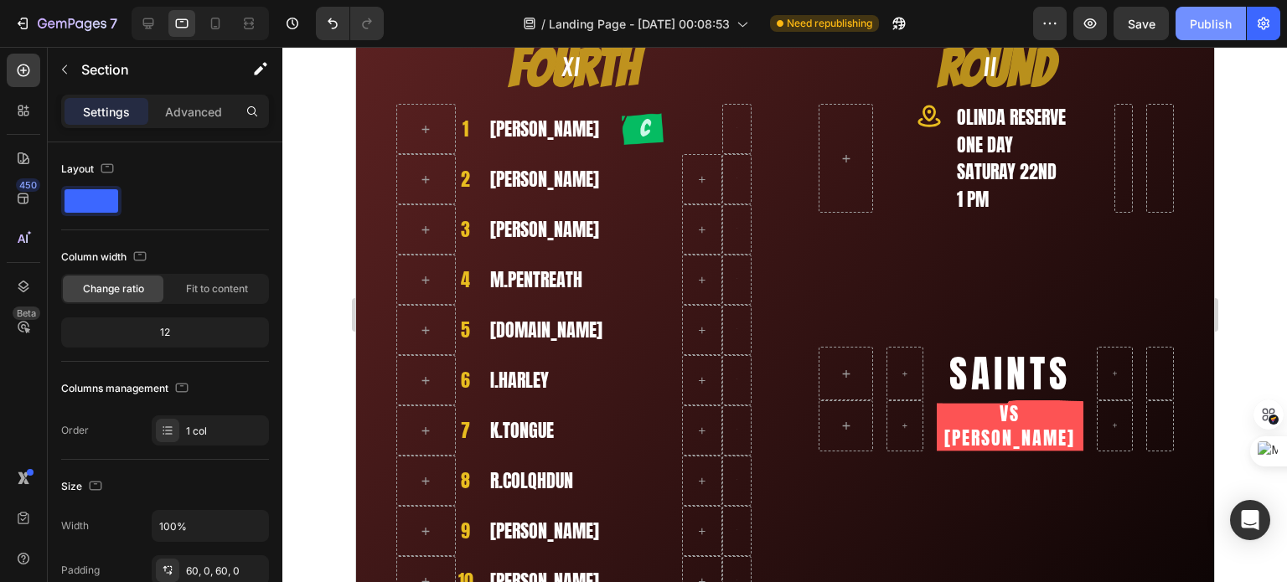
click at [1186, 19] on button "Publish" at bounding box center [1210, 24] width 70 height 34
